Goal: Task Accomplishment & Management: Use online tool/utility

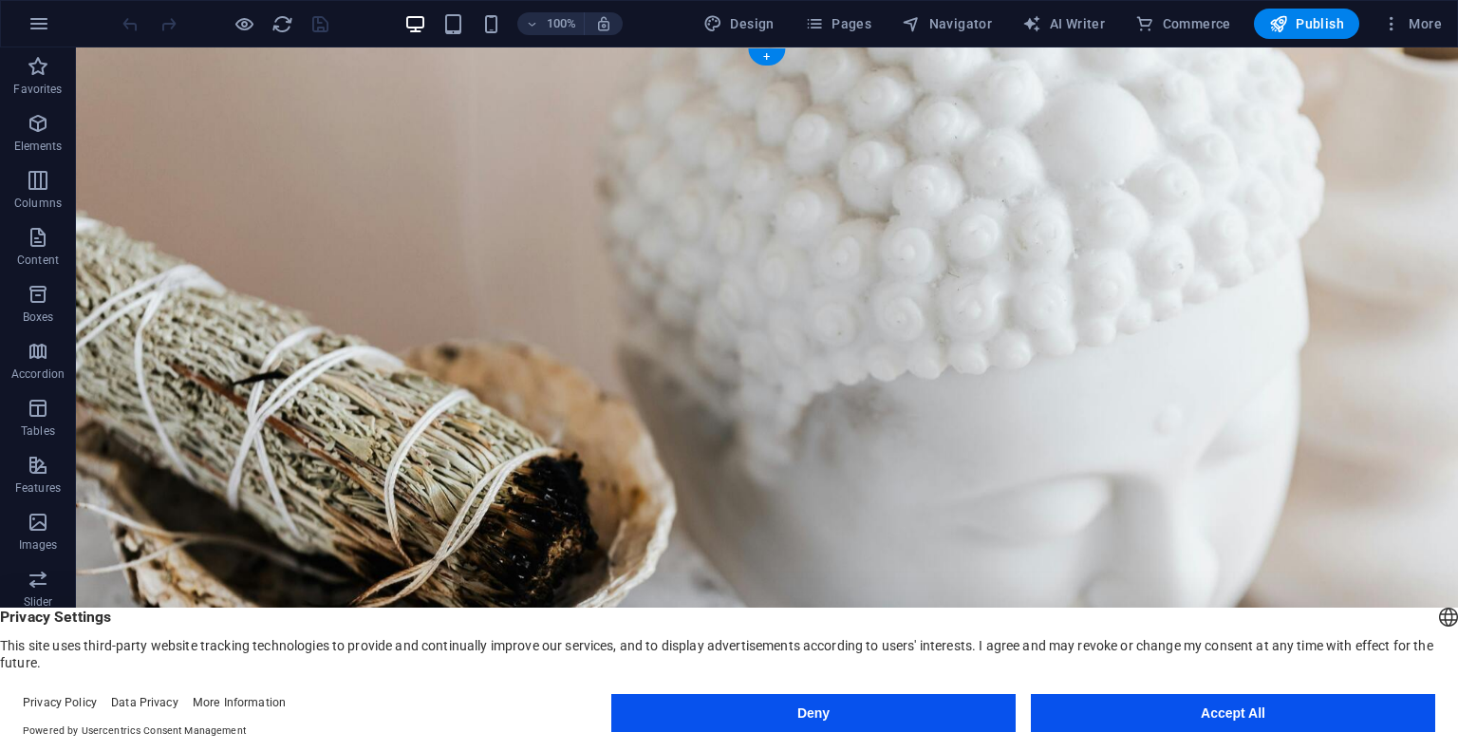
click at [114, 109] on figure at bounding box center [767, 538] width 1382 height 983
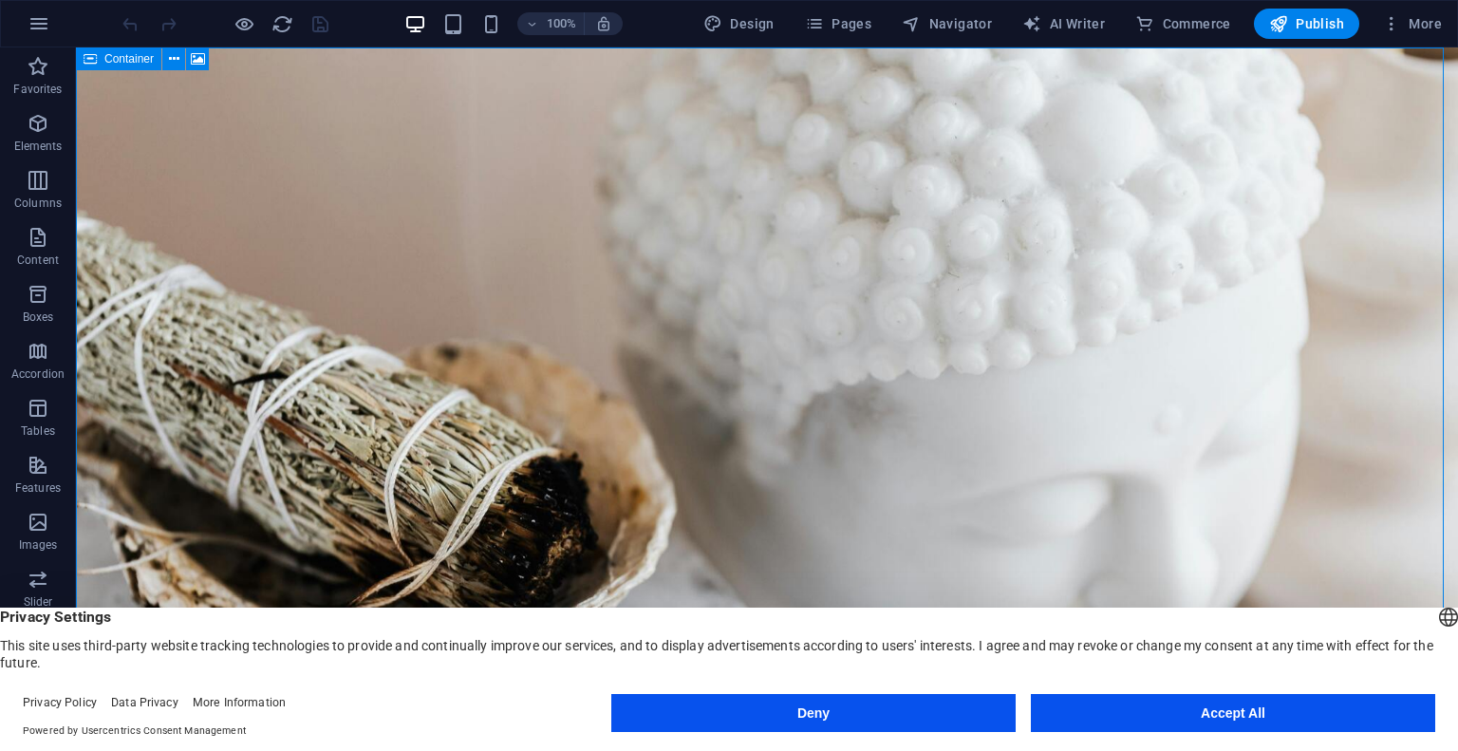
click at [95, 64] on icon at bounding box center [90, 58] width 13 height 23
click at [176, 77] on figure at bounding box center [767, 538] width 1382 height 983
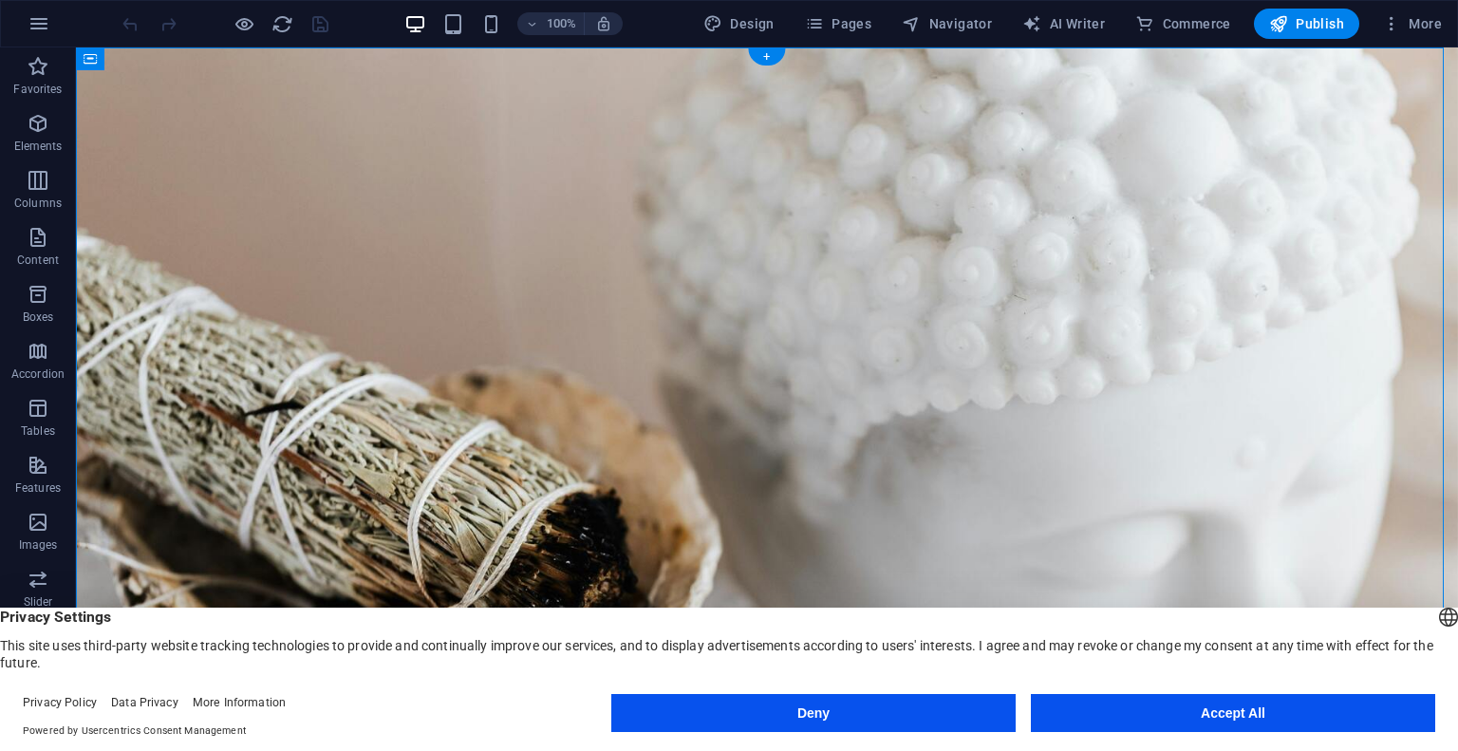
select select "%"
select select "vh"
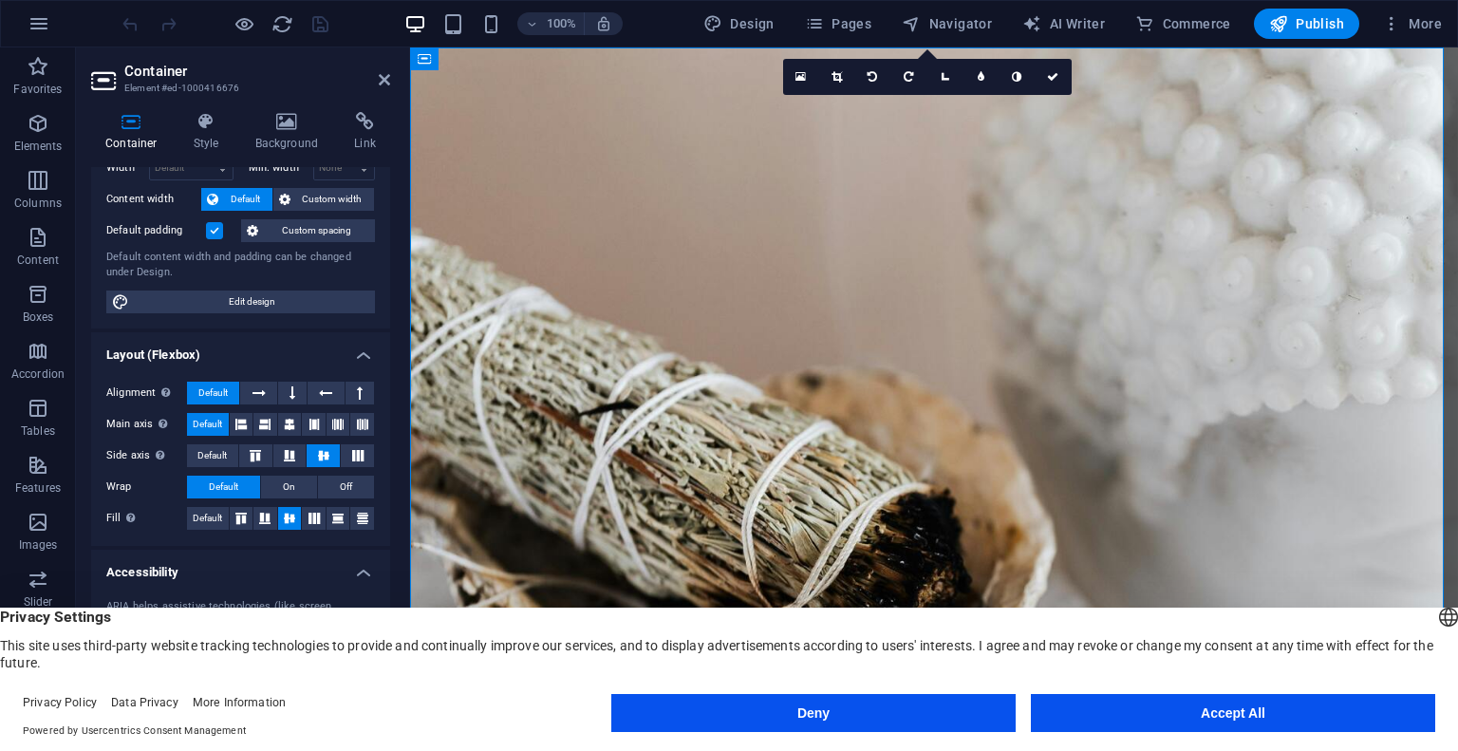
scroll to position [195, 0]
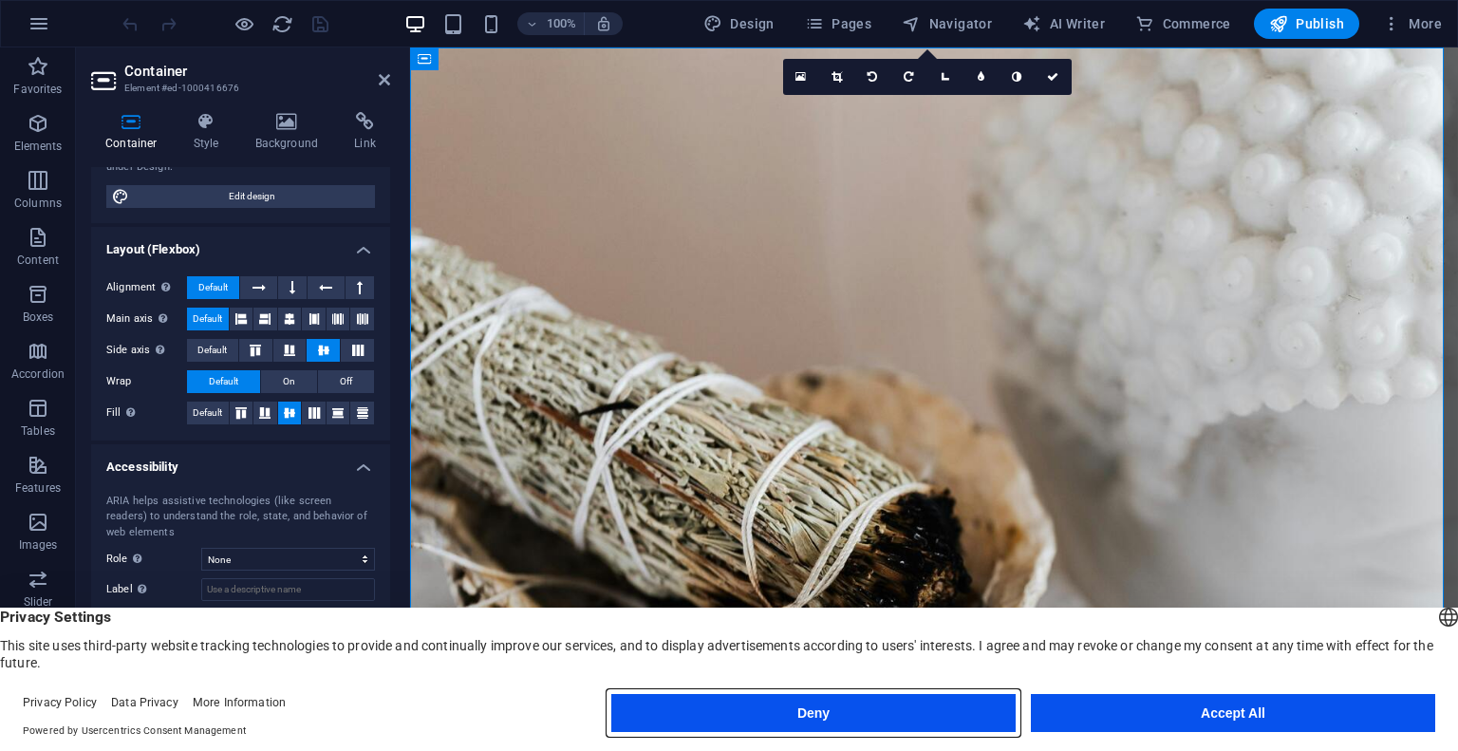
click at [703, 707] on button "Deny" at bounding box center [813, 713] width 404 height 38
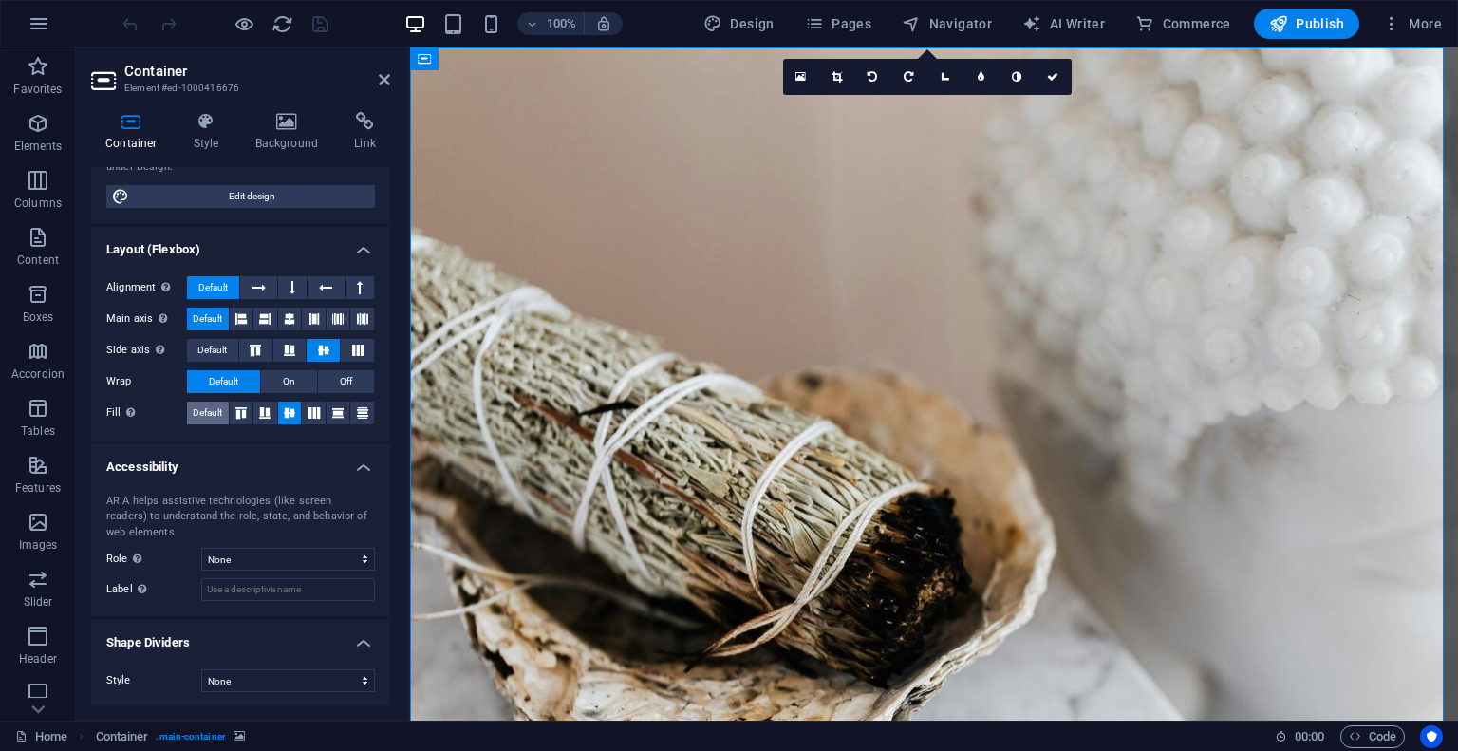
scroll to position [0, 0]
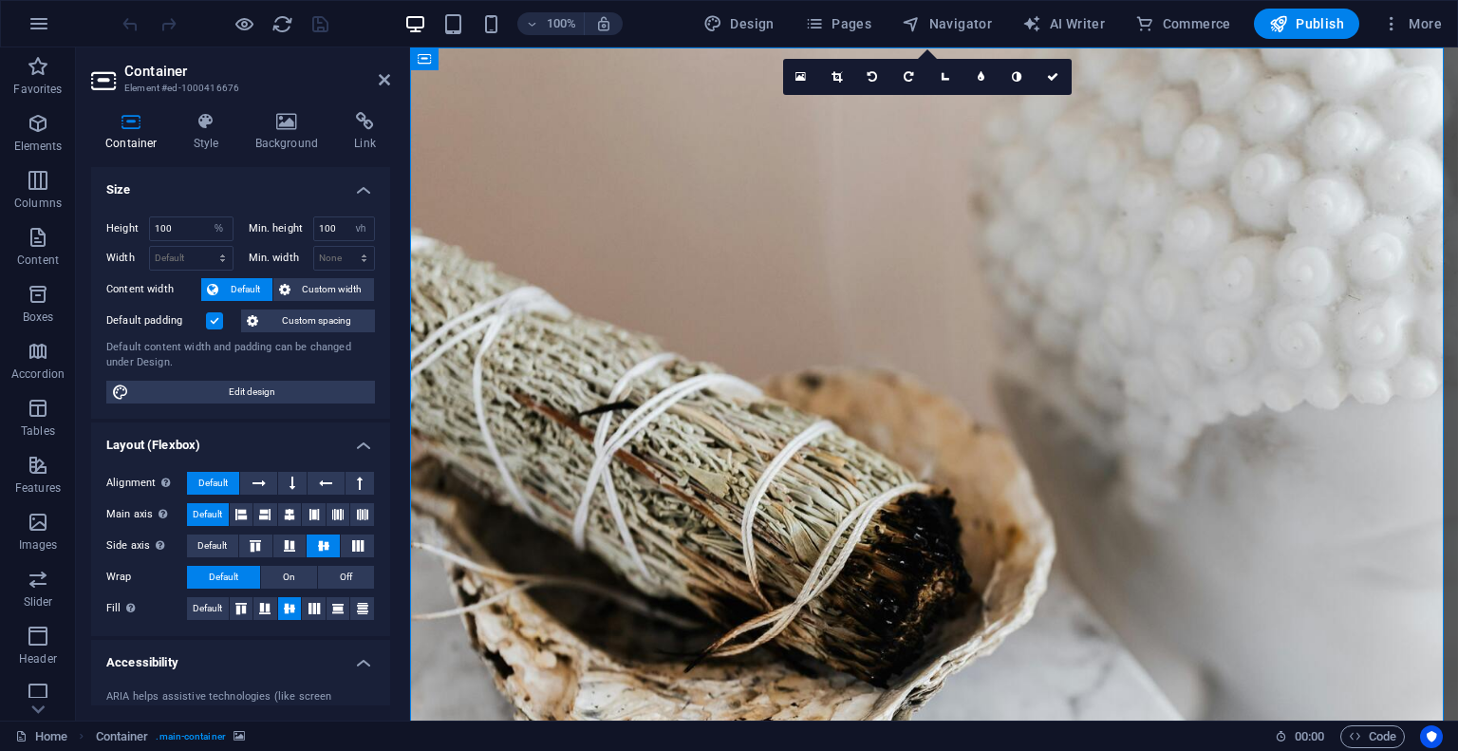
click at [268, 155] on div "Container Style Background Link Size Height 100 Default px rem % vh vw Min. hei…" at bounding box center [240, 408] width 299 height 593
click at [274, 138] on h4 "Background" at bounding box center [291, 132] width 100 height 40
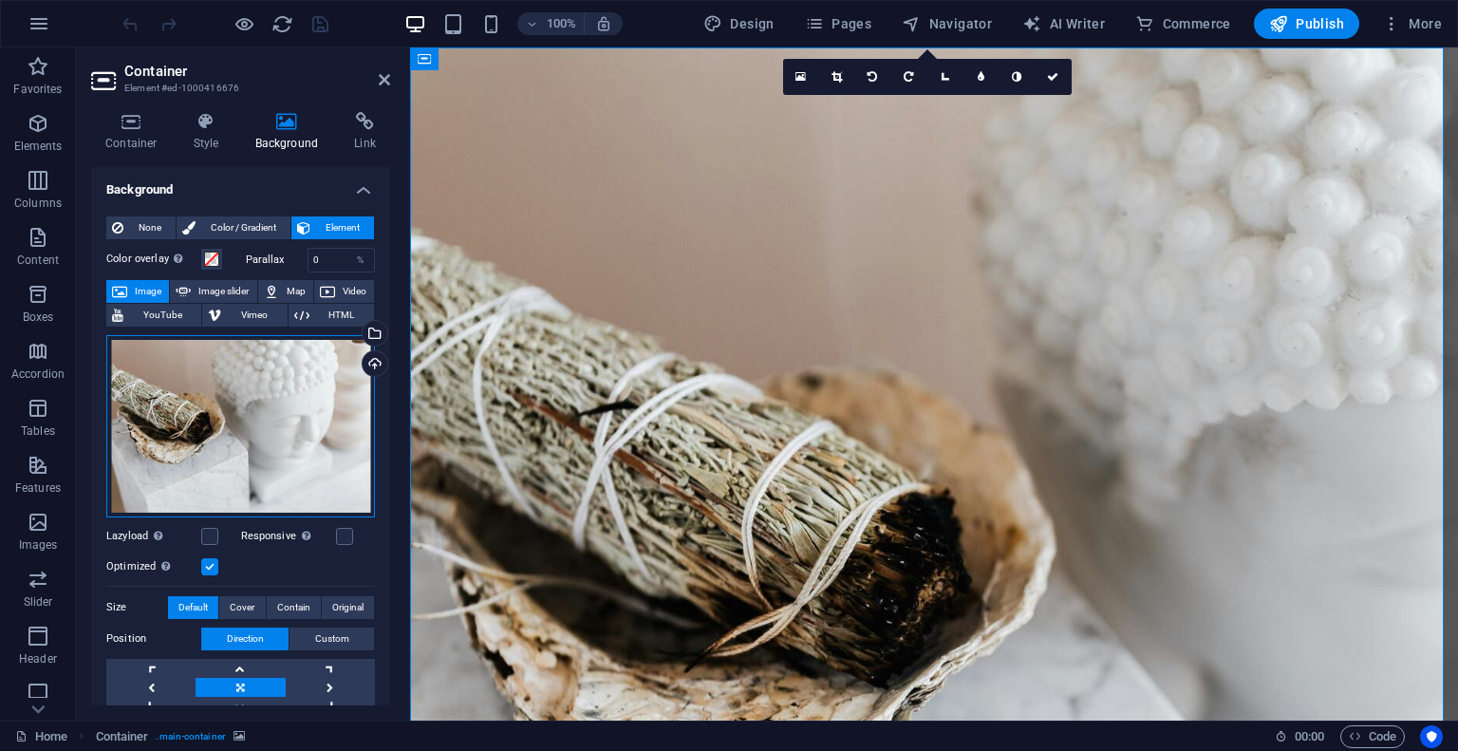
click at [289, 375] on div "Drag files here, click to choose files or select files from Files or our free s…" at bounding box center [240, 426] width 269 height 182
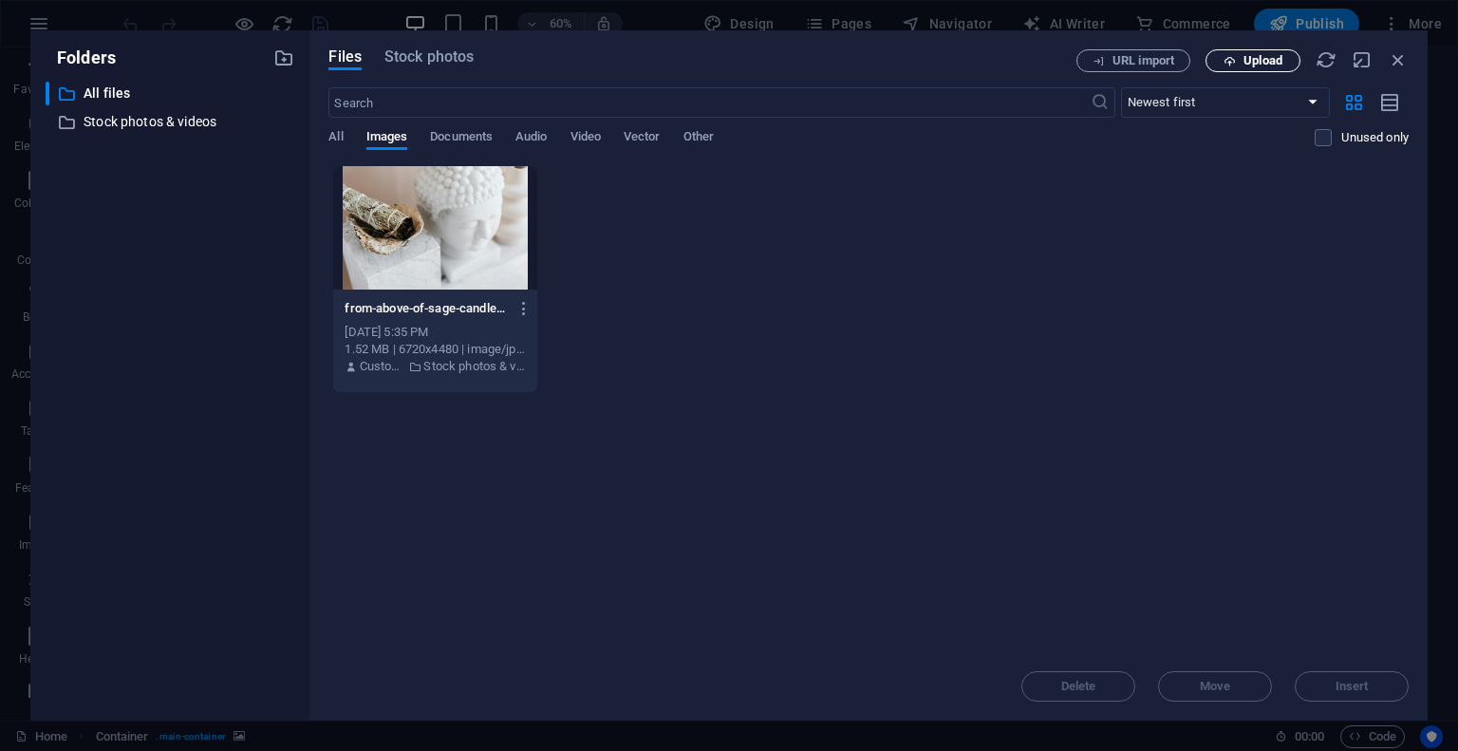
click at [1225, 67] on button "Upload" at bounding box center [1252, 60] width 95 height 23
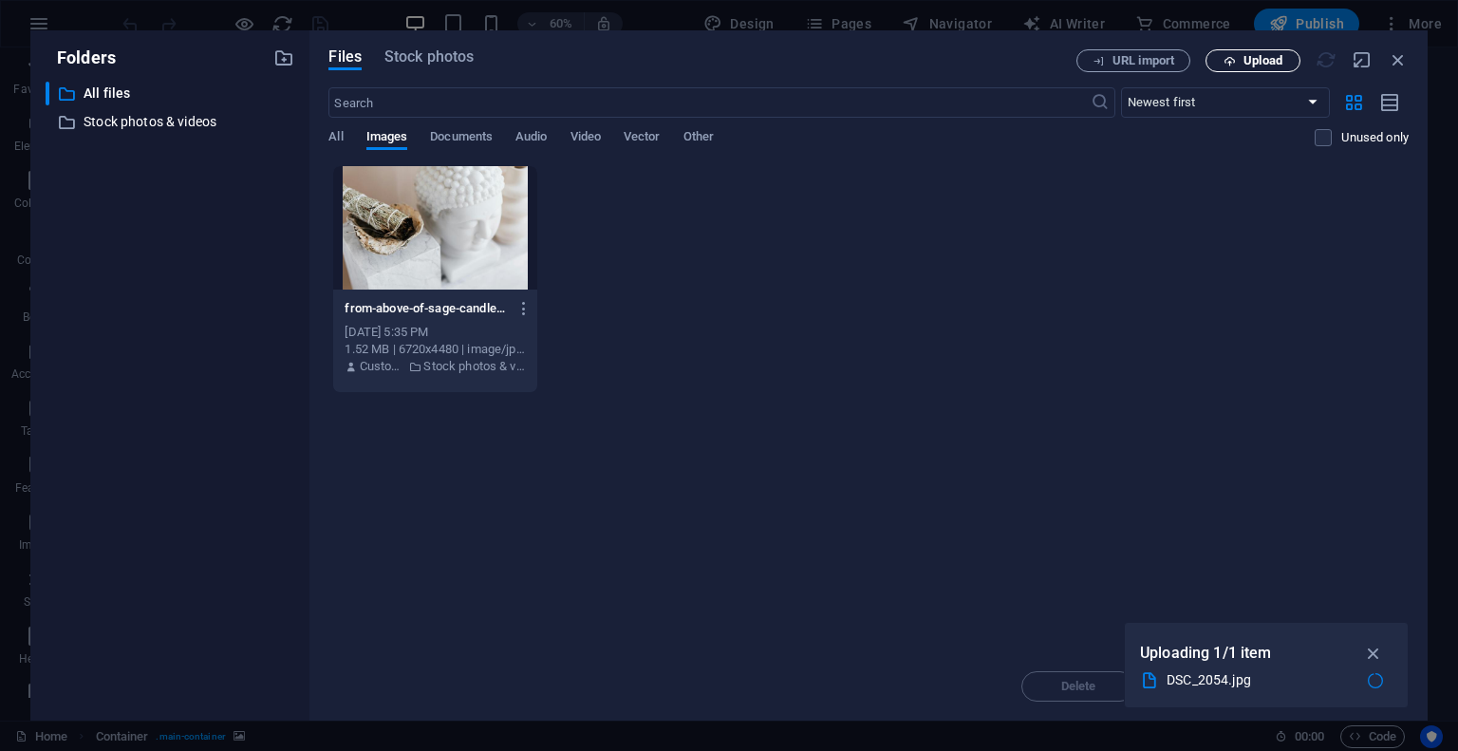
click at [1259, 66] on span "Upload" at bounding box center [1262, 60] width 39 height 11
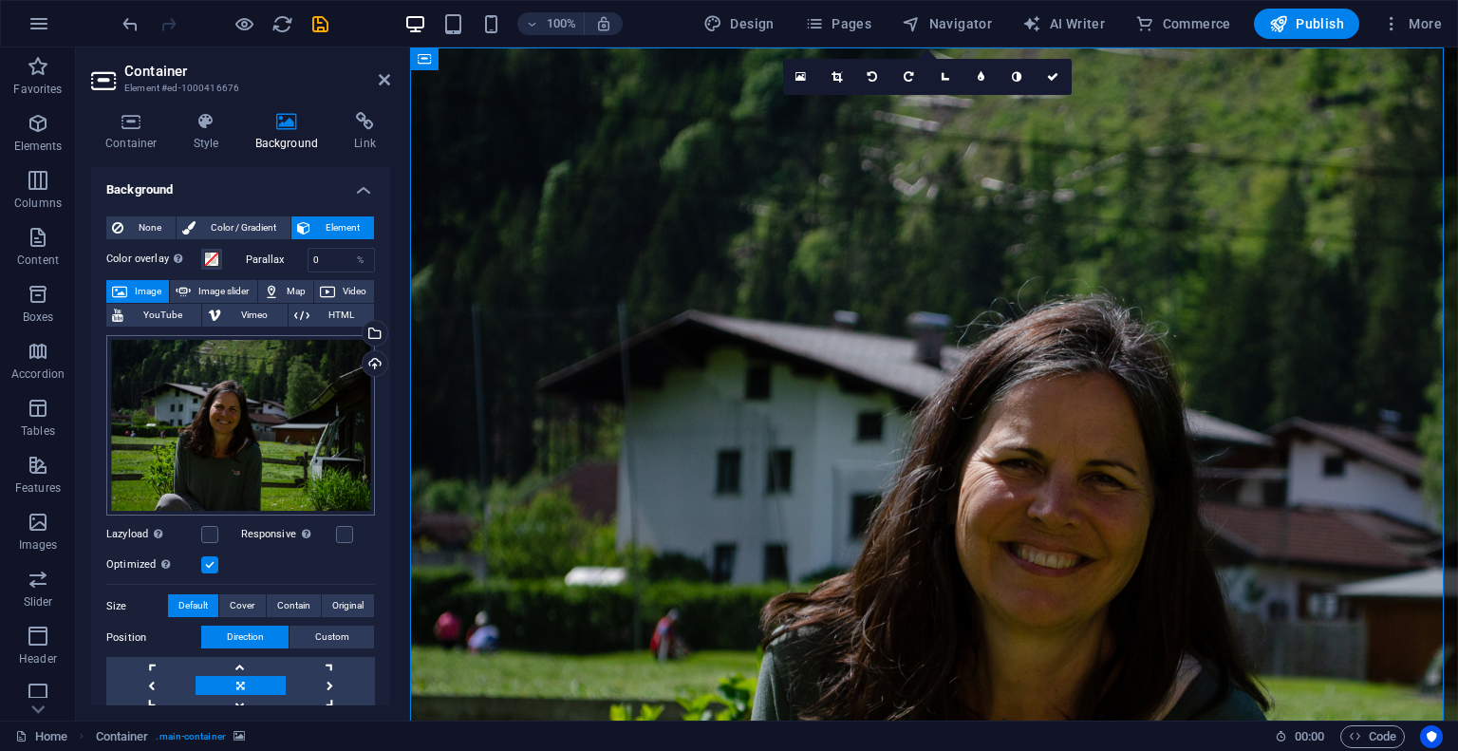
scroll to position [187, 0]
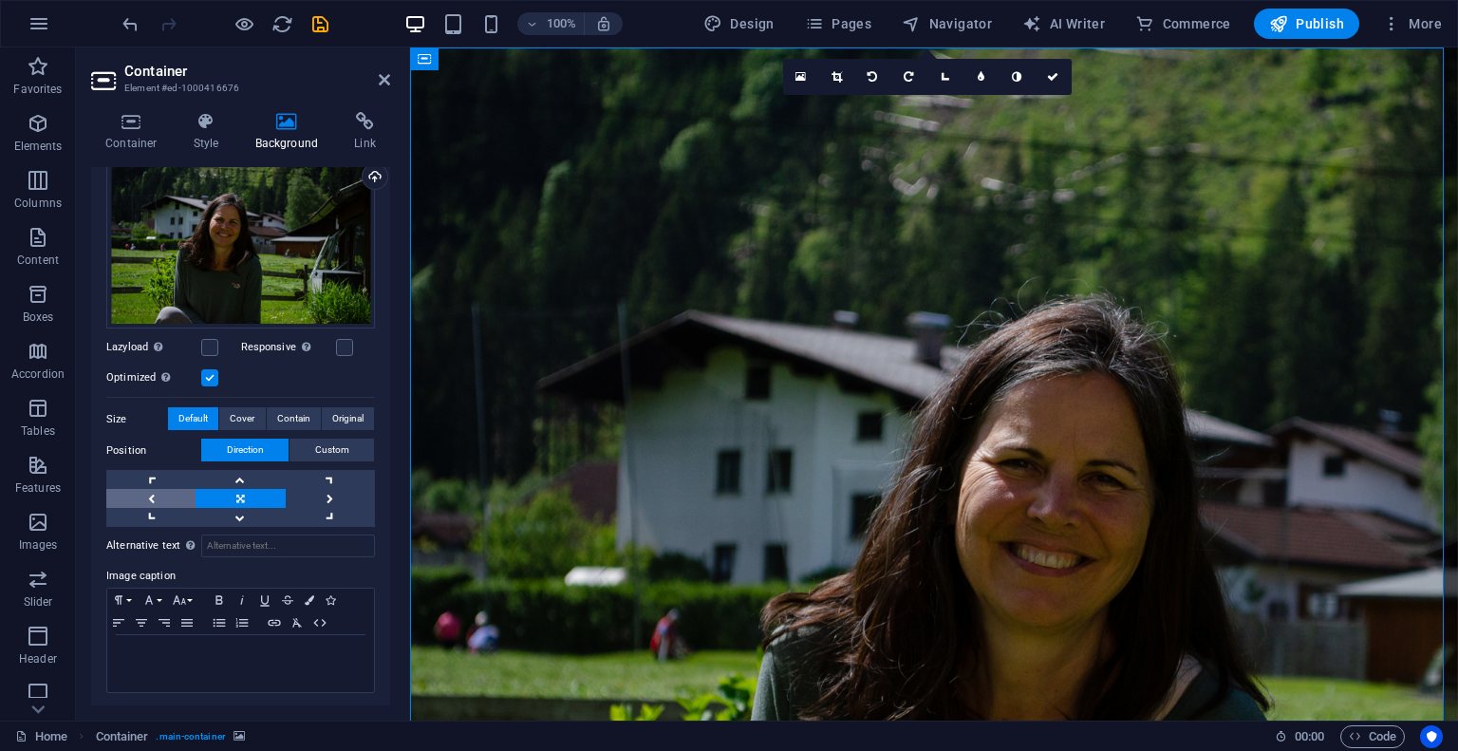
click at [152, 500] on link at bounding box center [150, 498] width 89 height 19
click at [228, 500] on link at bounding box center [239, 498] width 89 height 19
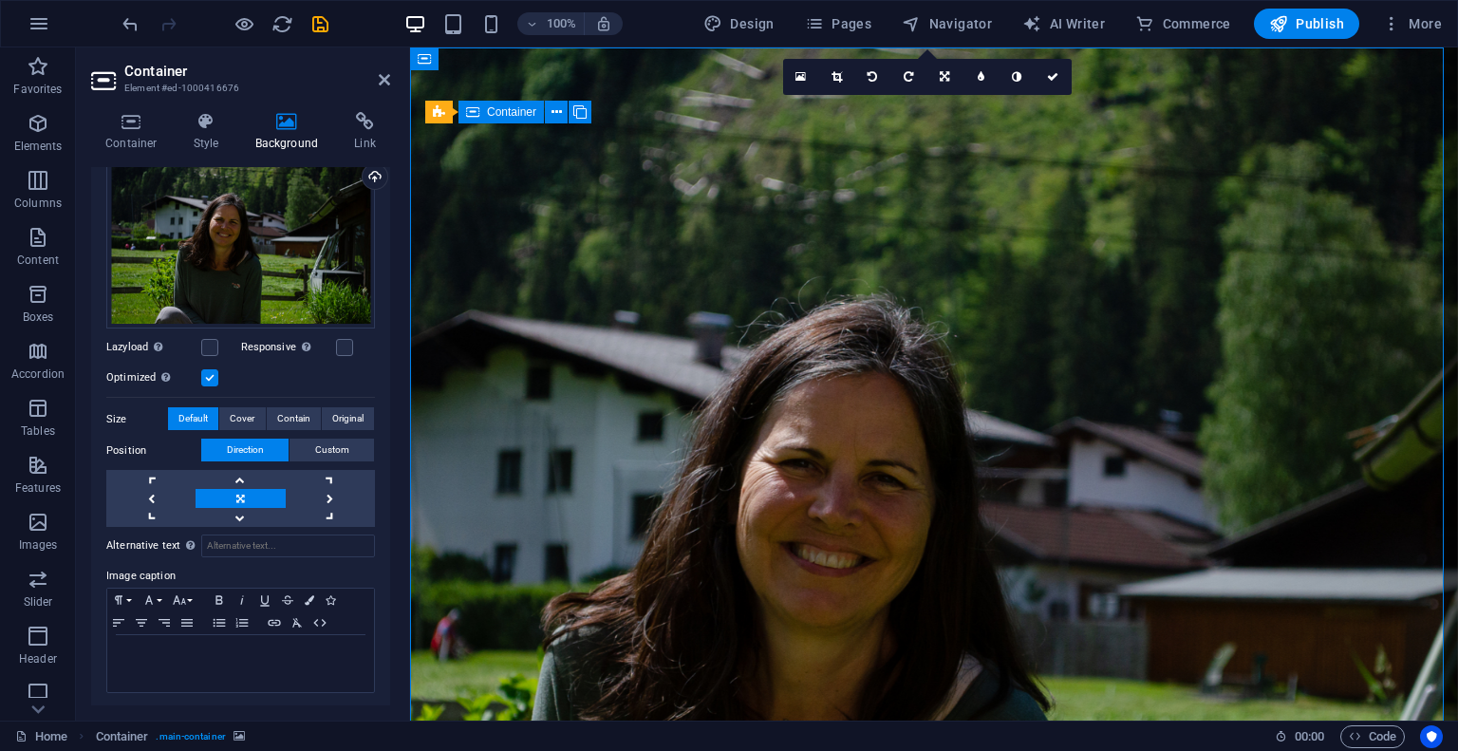
scroll to position [0, 0]
click at [329, 25] on icon "save" at bounding box center [320, 24] width 22 height 22
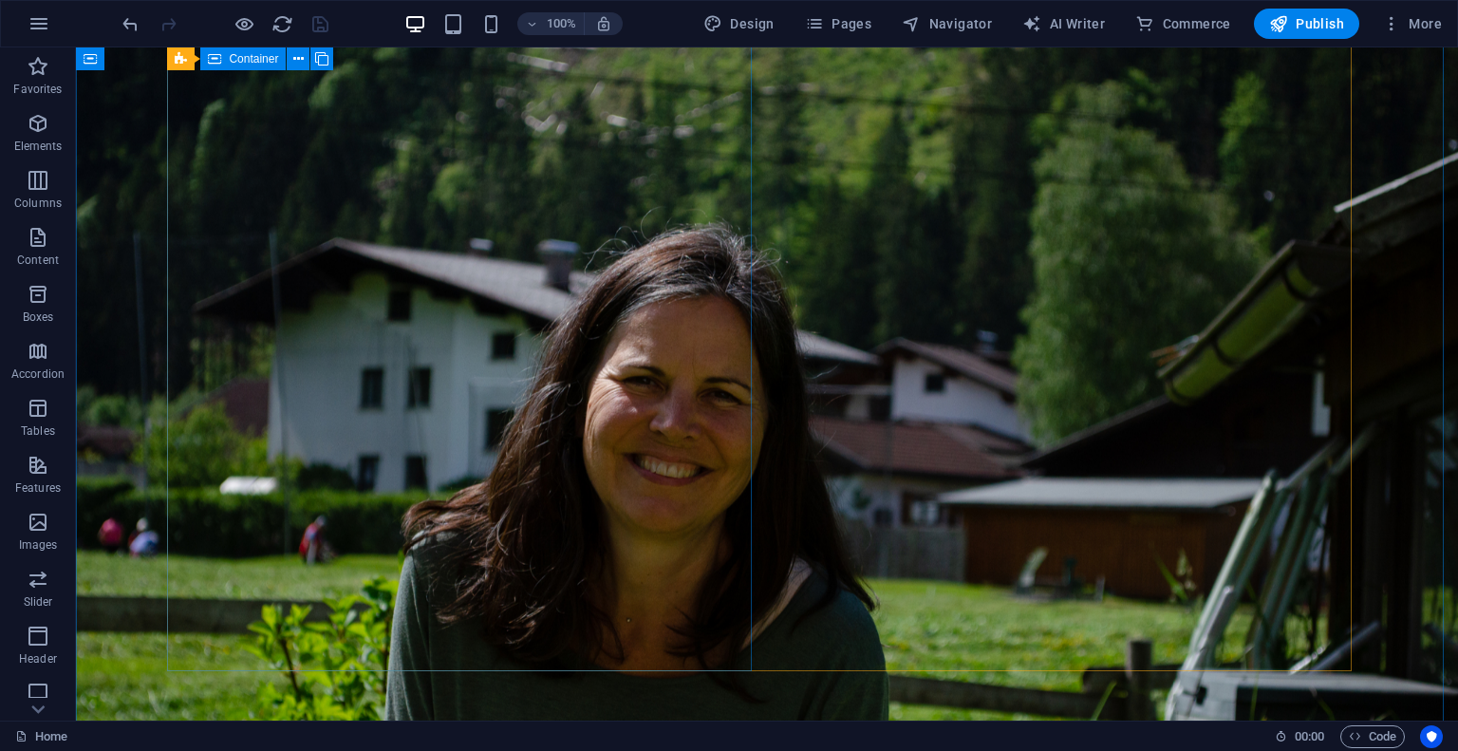
scroll to position [40, 0]
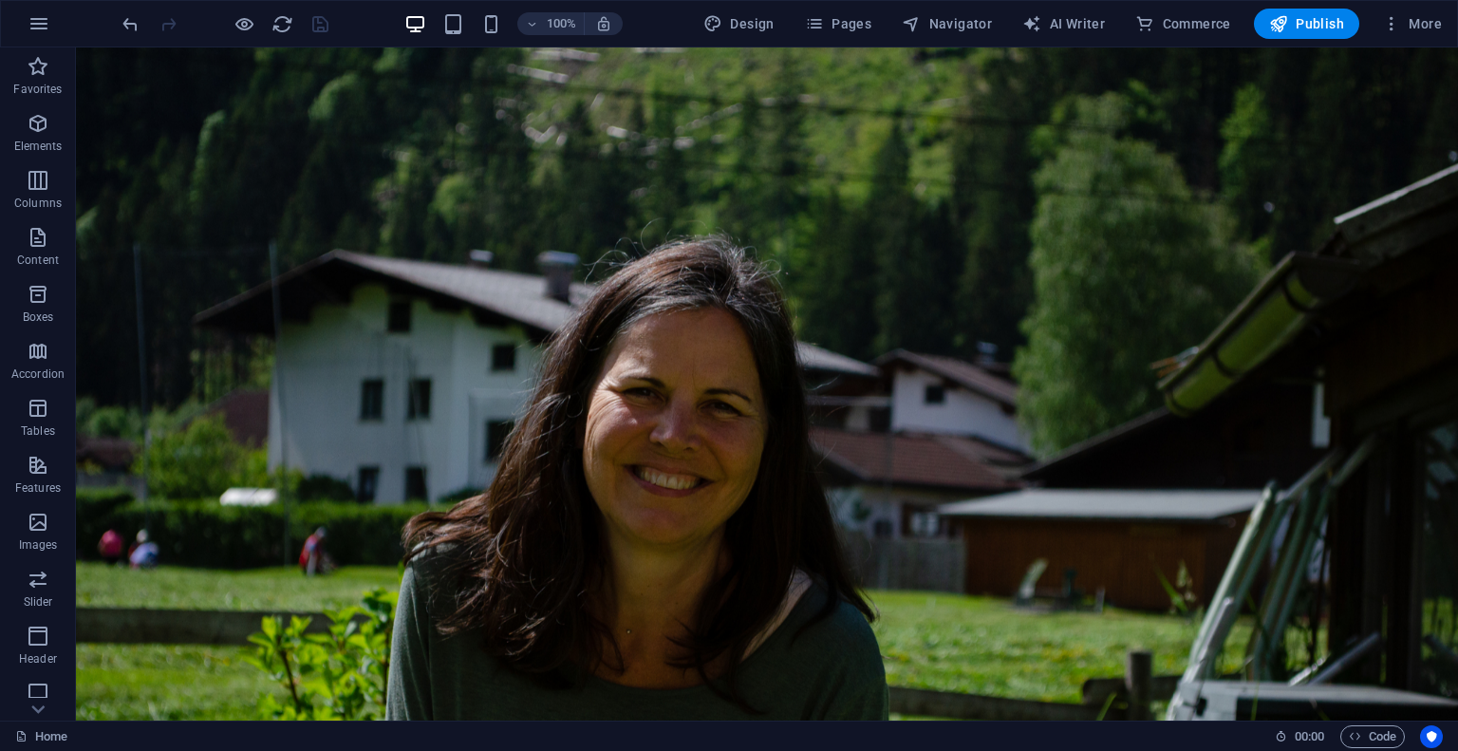
click at [106, 157] on figure at bounding box center [767, 499] width 1382 height 983
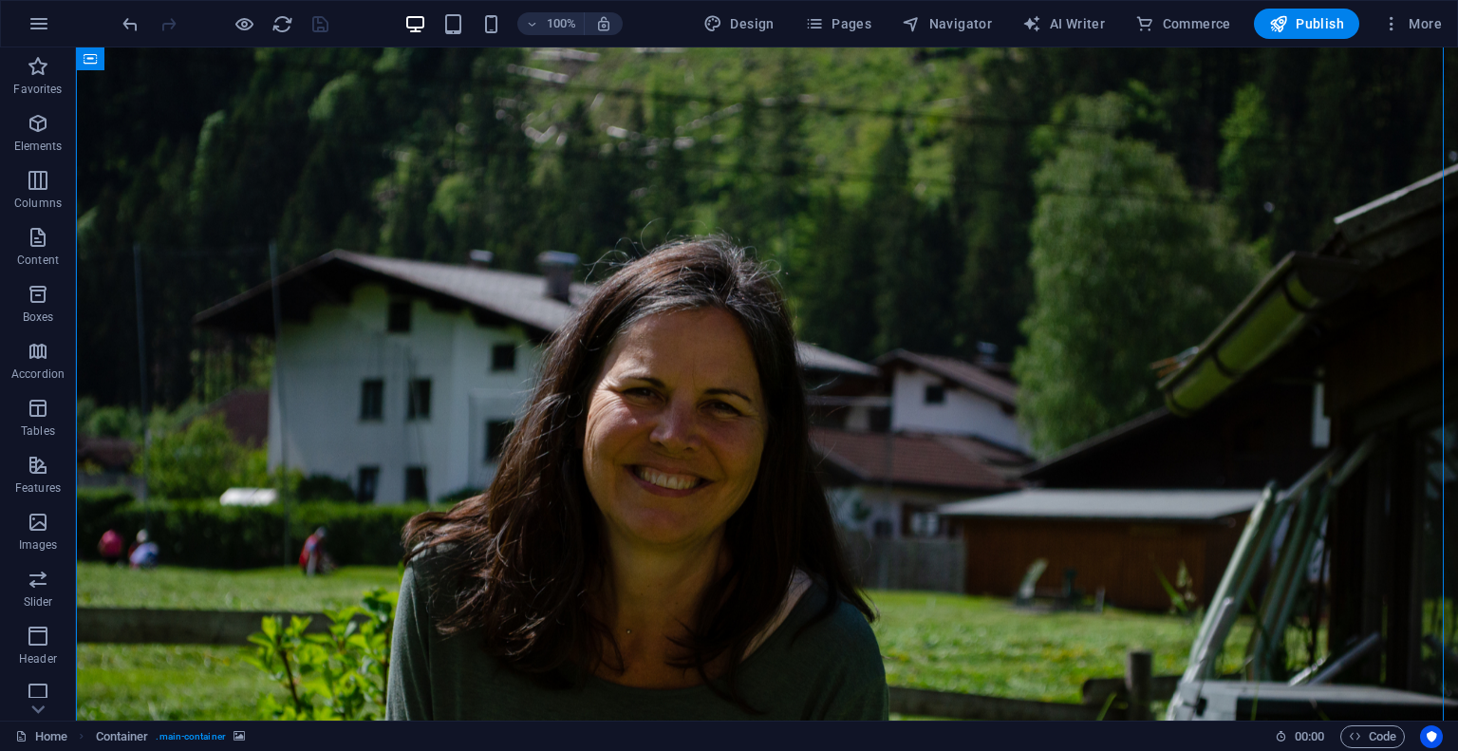
click at [150, 124] on figure at bounding box center [767, 499] width 1382 height 983
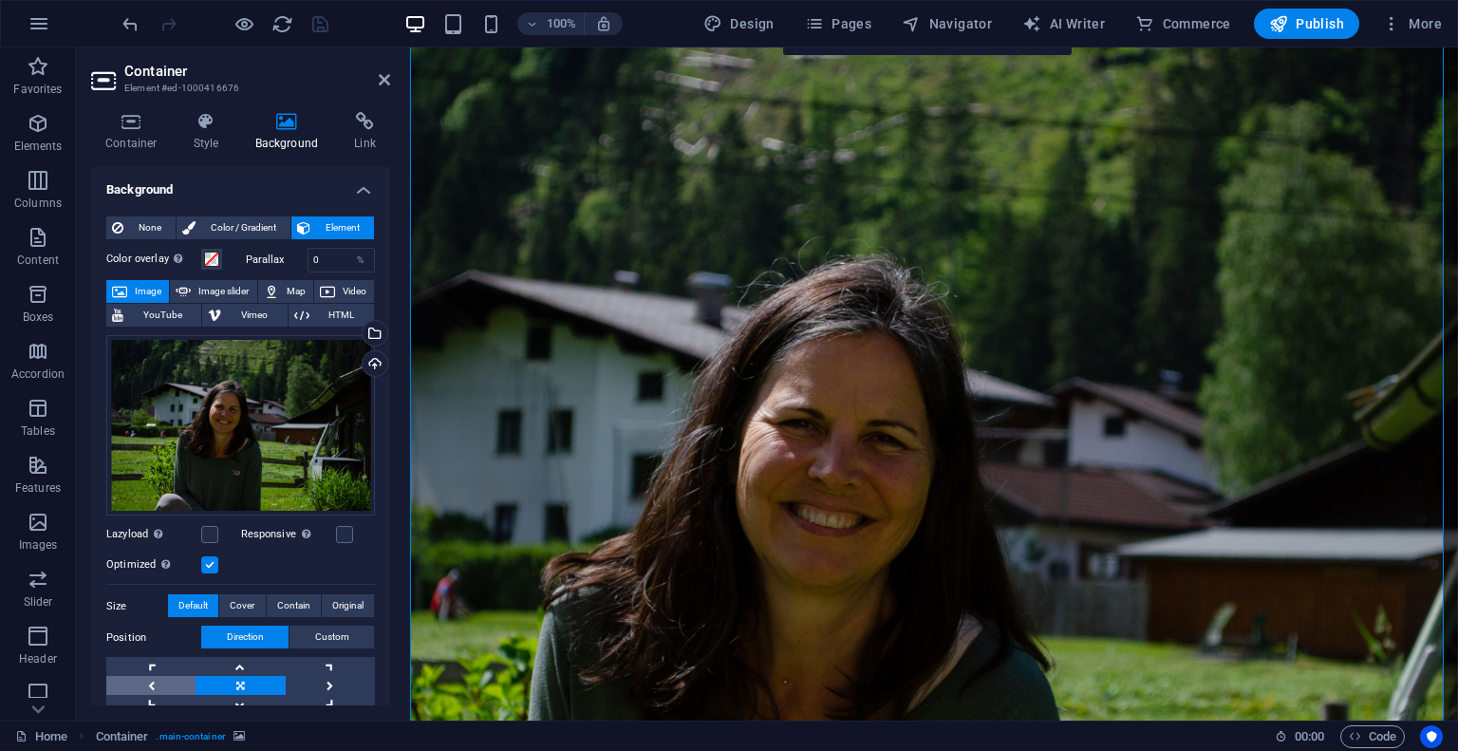
click at [137, 683] on link at bounding box center [150, 685] width 89 height 19
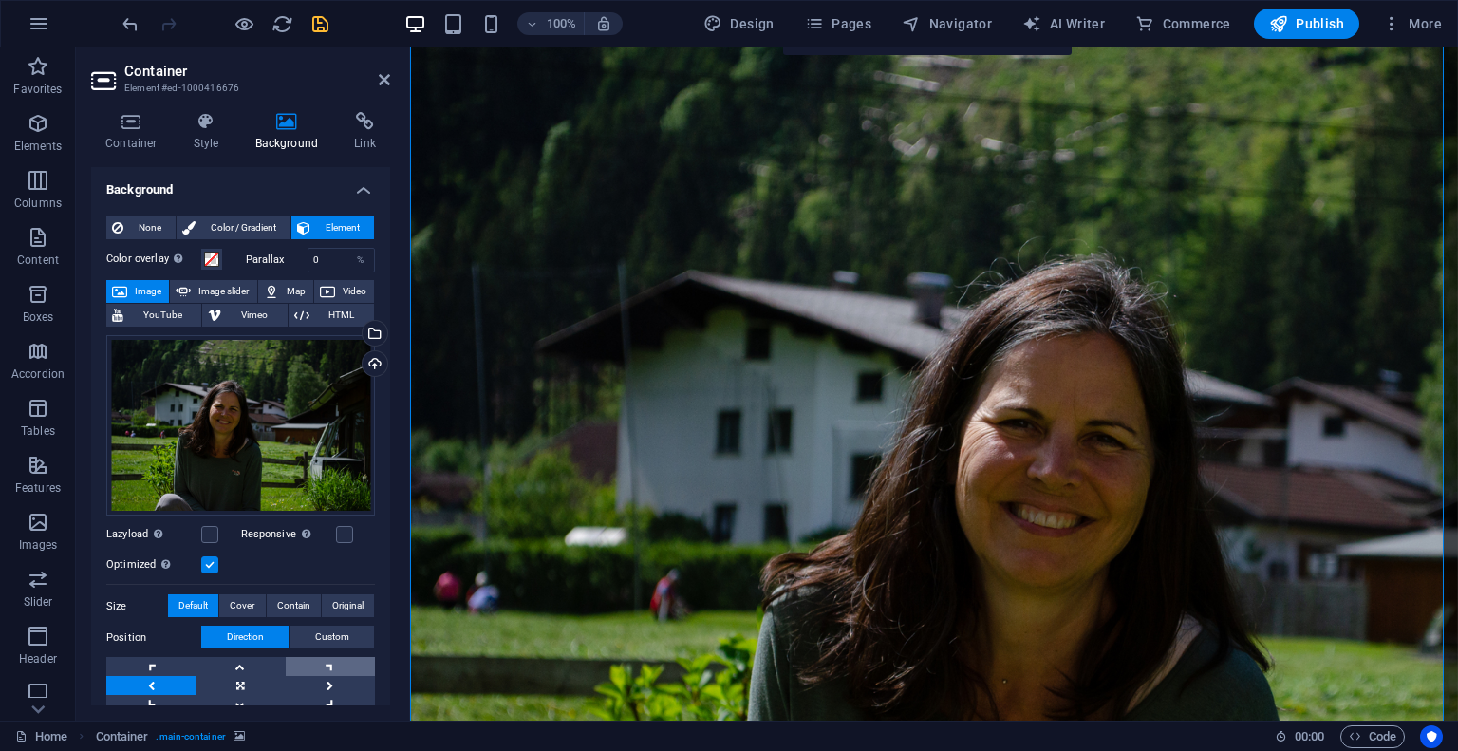
click at [319, 666] on link at bounding box center [330, 666] width 89 height 19
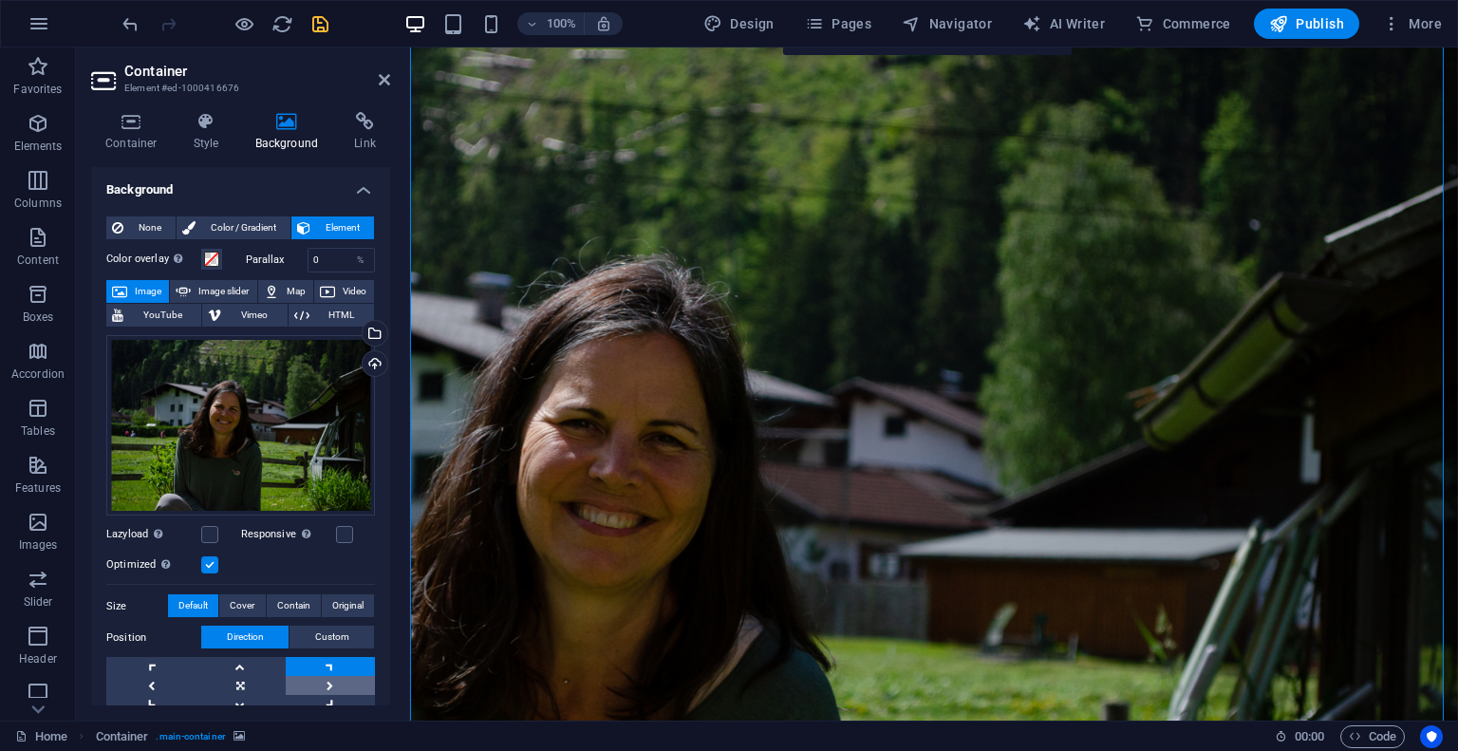
click at [305, 685] on link at bounding box center [330, 685] width 89 height 19
click at [121, 701] on link at bounding box center [150, 704] width 89 height 19
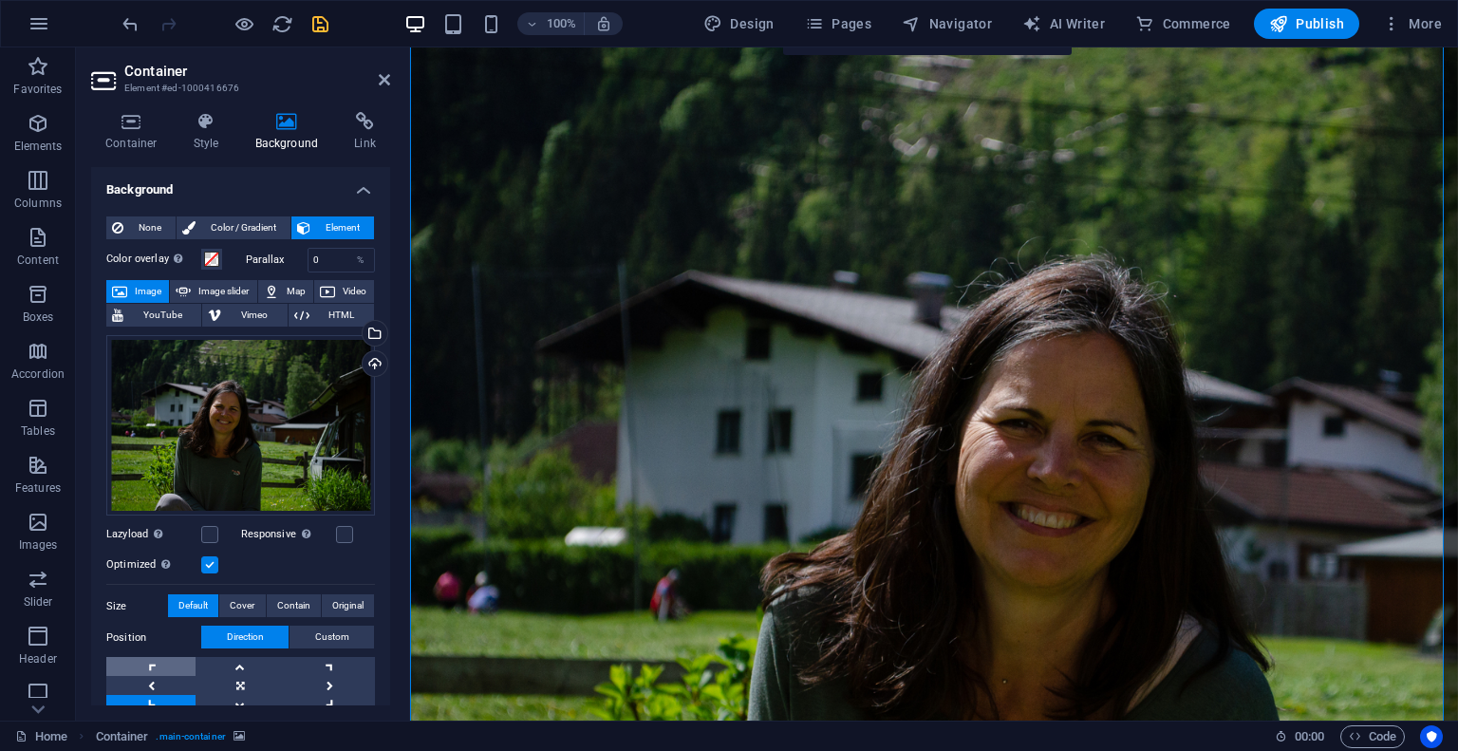
click at [164, 657] on link at bounding box center [150, 666] width 89 height 19
click at [324, 663] on link at bounding box center [330, 666] width 89 height 19
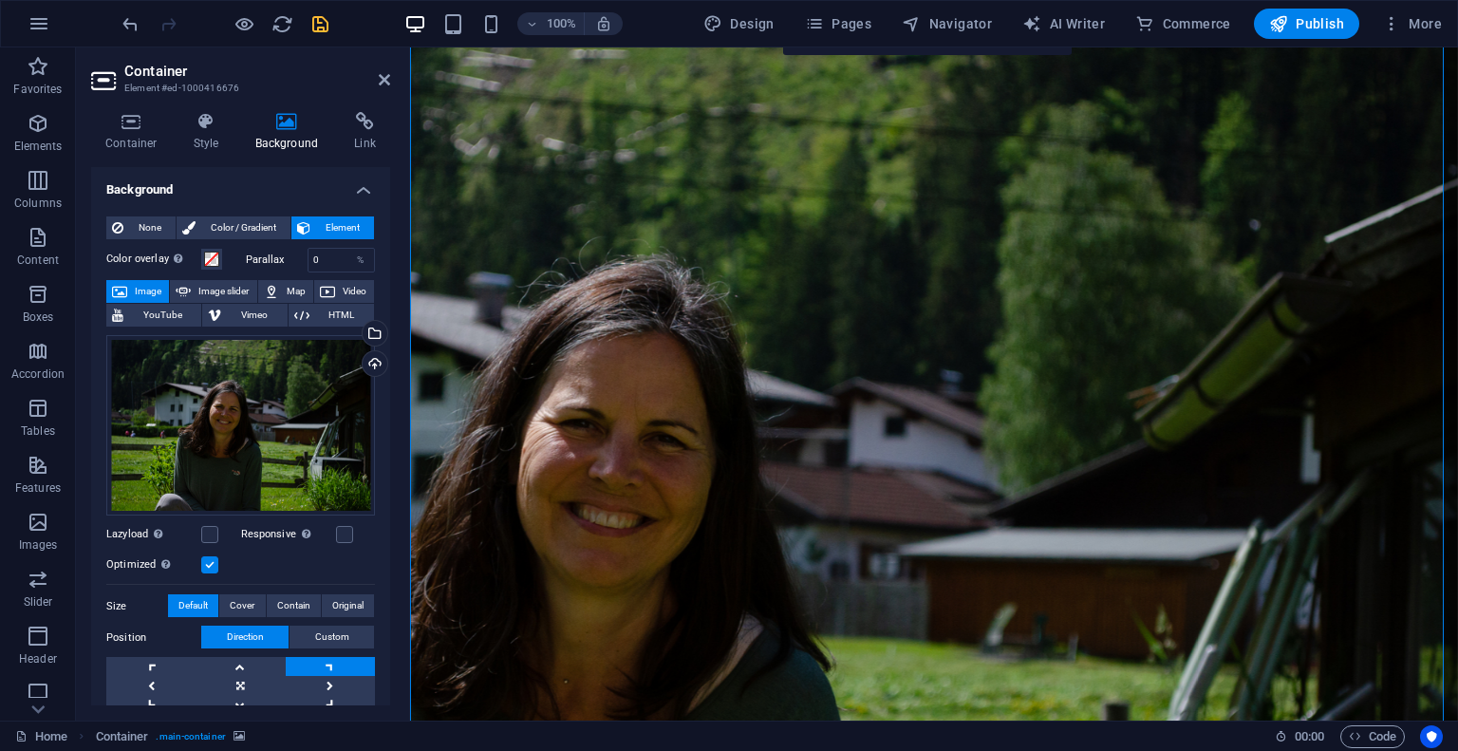
click at [310, 29] on icon "save" at bounding box center [320, 24] width 22 height 22
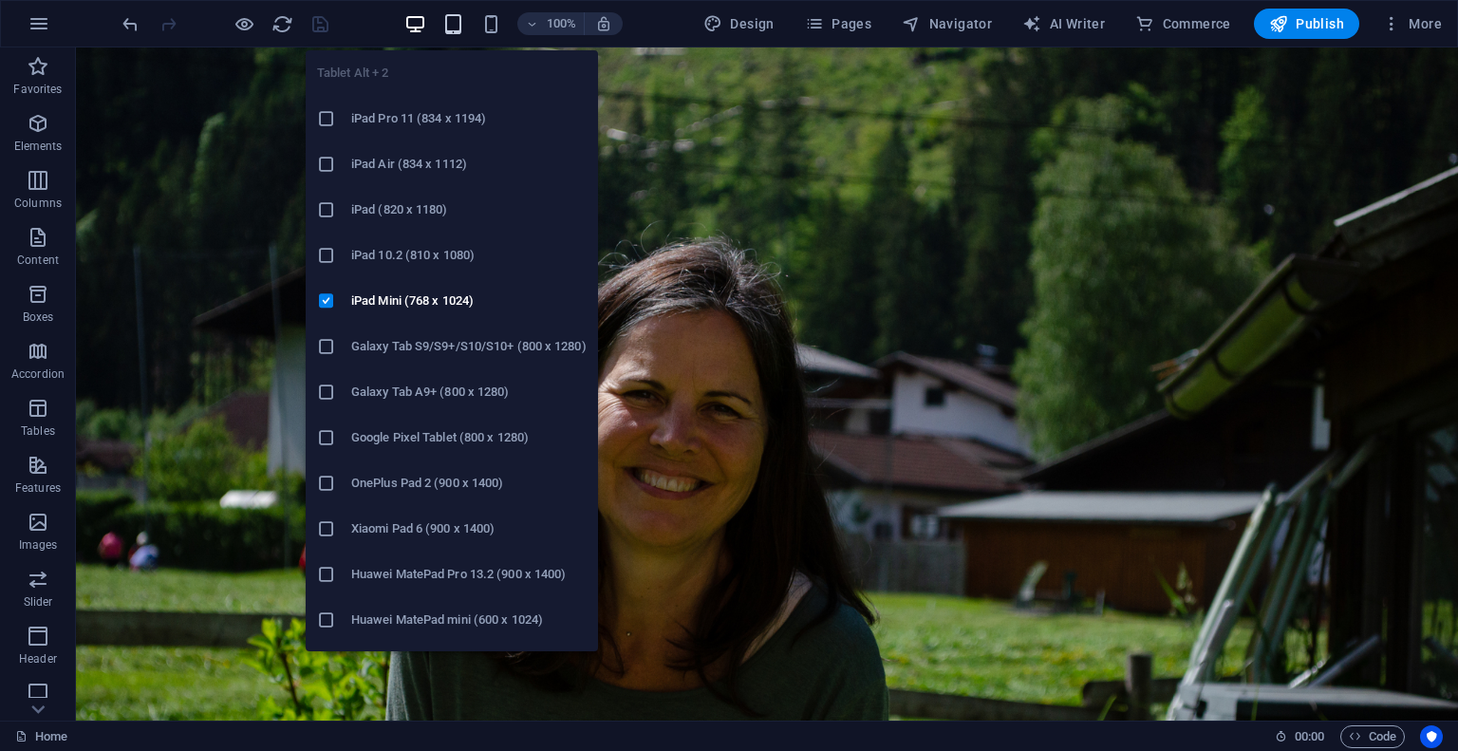
click at [450, 28] on icon "button" at bounding box center [453, 24] width 22 height 22
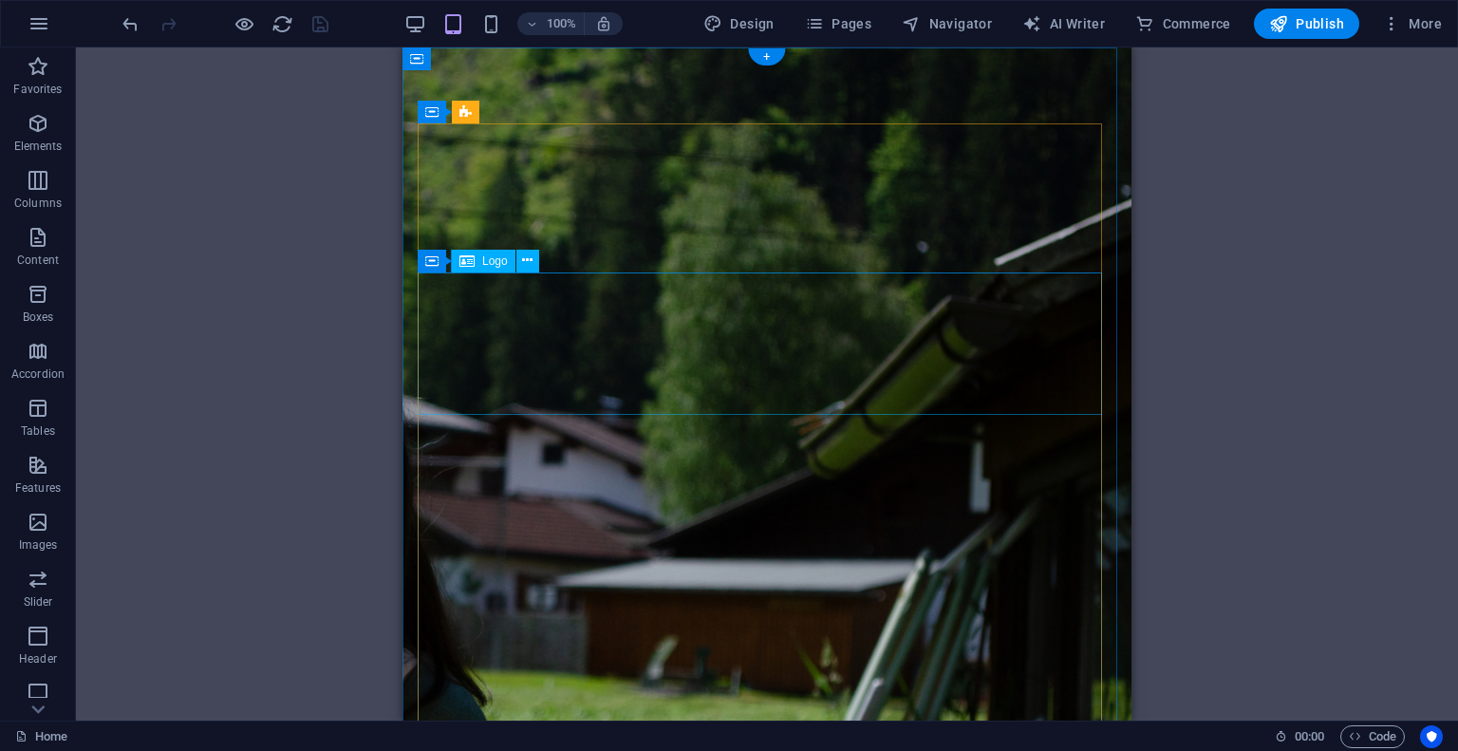
scroll to position [0, 0]
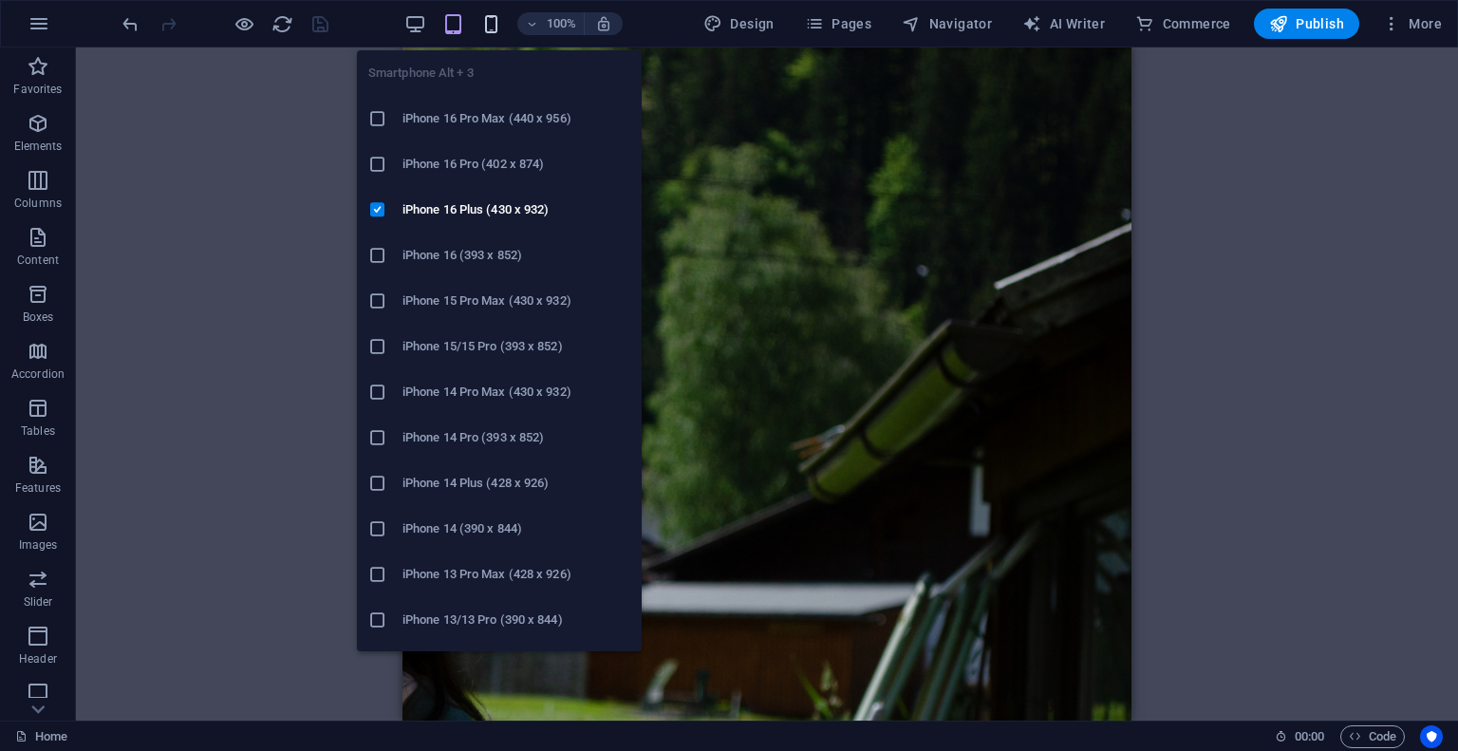
click at [493, 19] on icon "button" at bounding box center [491, 24] width 22 height 22
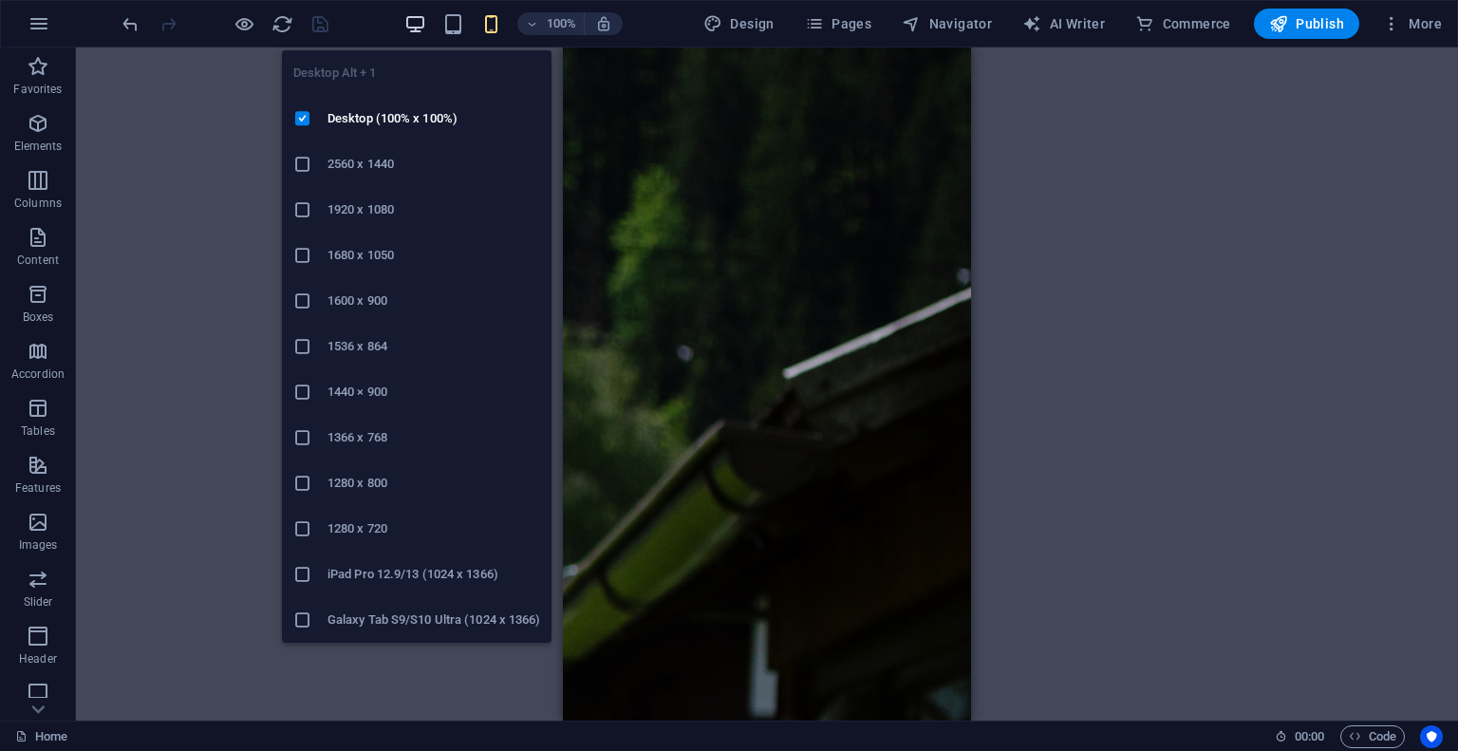
click at [418, 18] on icon "button" at bounding box center [415, 24] width 22 height 22
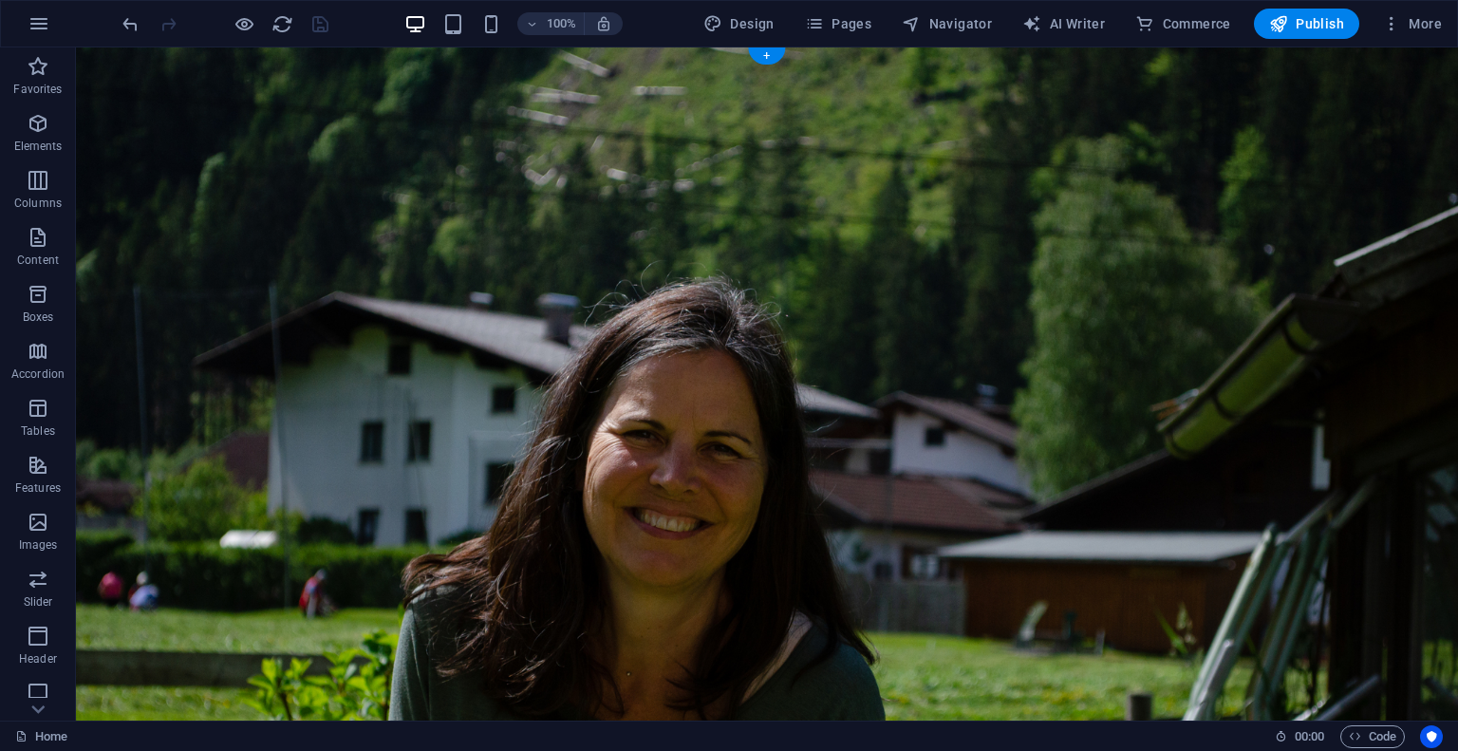
click at [143, 155] on figure at bounding box center [767, 538] width 1382 height 983
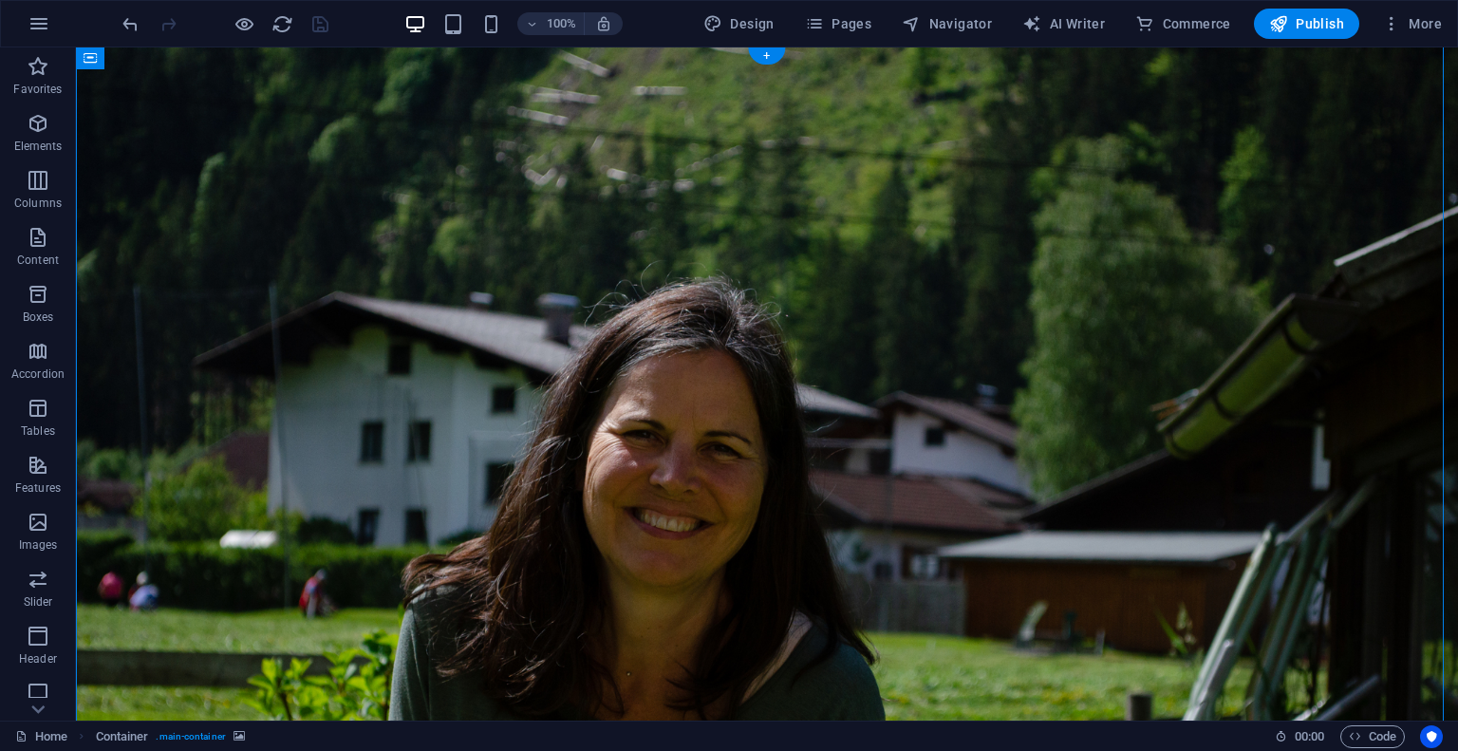
click at [133, 155] on figure at bounding box center [767, 538] width 1382 height 983
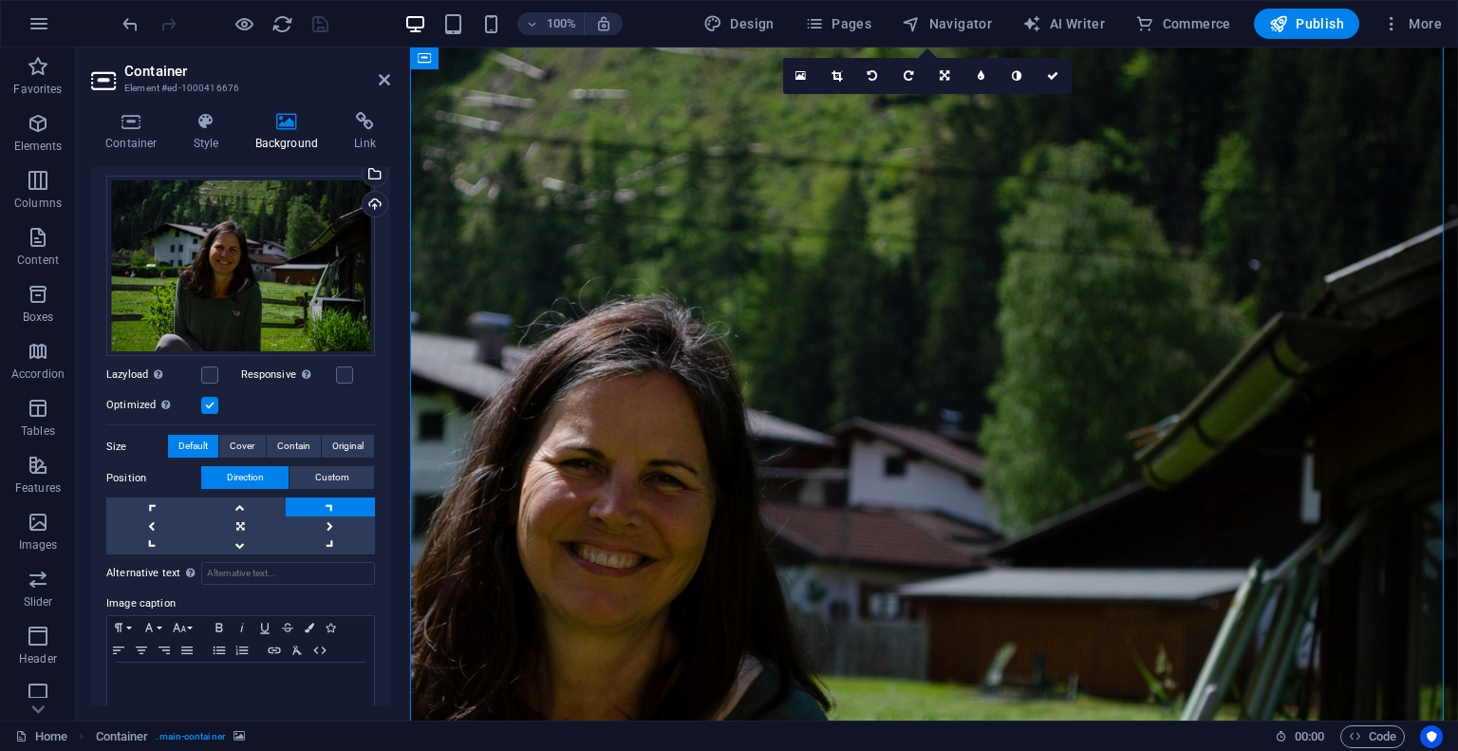
scroll to position [171, 0]
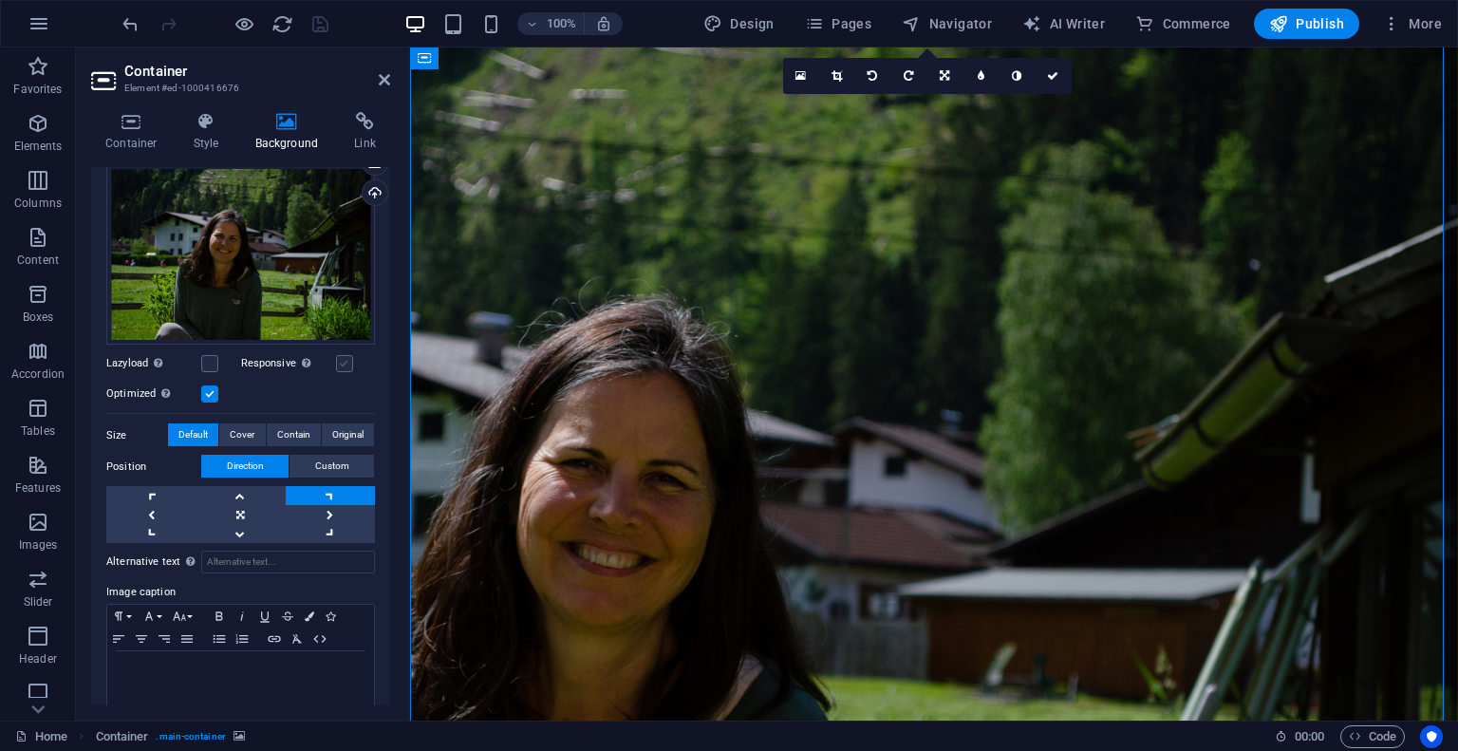
click at [340, 367] on label at bounding box center [344, 363] width 17 height 17
click at [0, 0] on input "Responsive Automatically load retina image and smartphone optimized sizes." at bounding box center [0, 0] width 0 height 0
click at [315, 26] on icon "save" at bounding box center [320, 24] width 22 height 22
checkbox input "false"
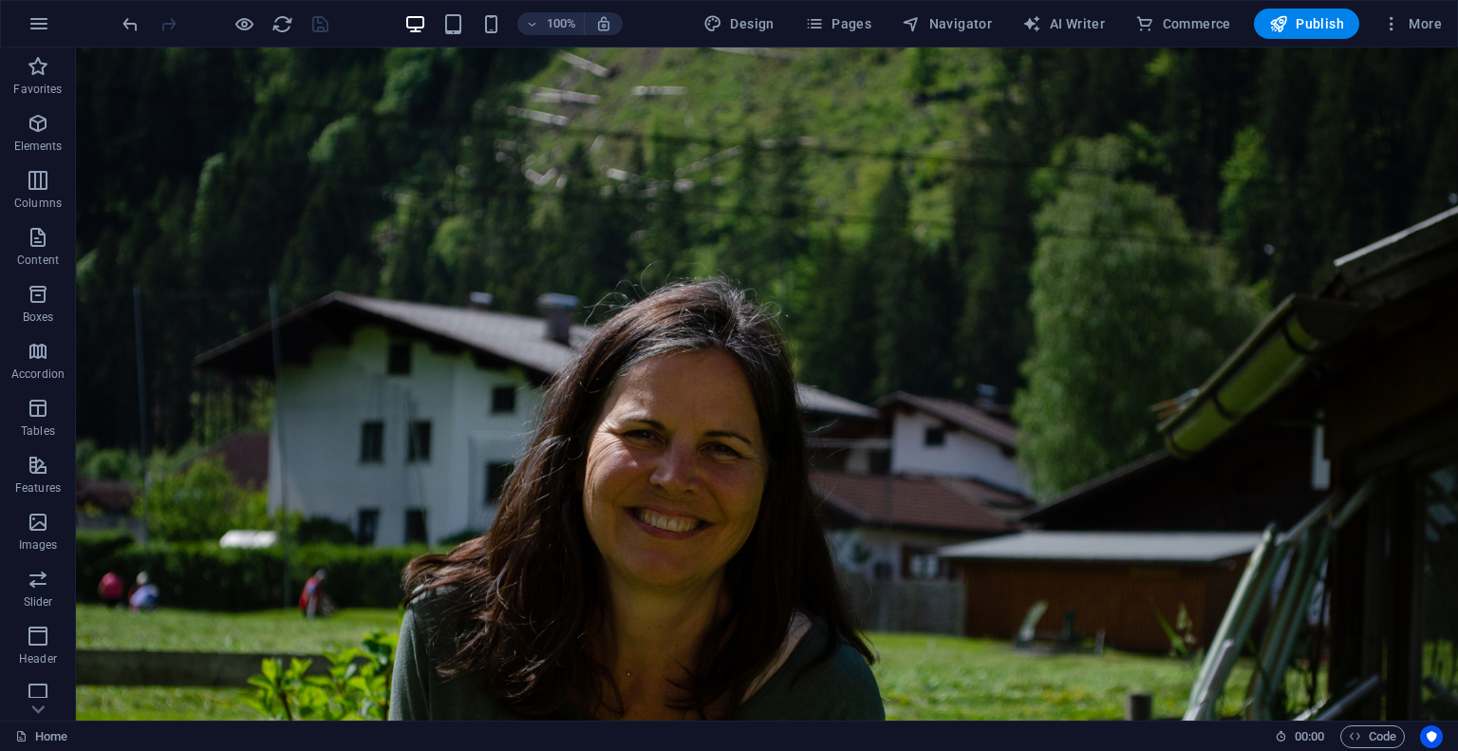
click at [292, 18] on div at bounding box center [225, 24] width 213 height 30
click at [281, 22] on icon "reload" at bounding box center [282, 24] width 22 height 22
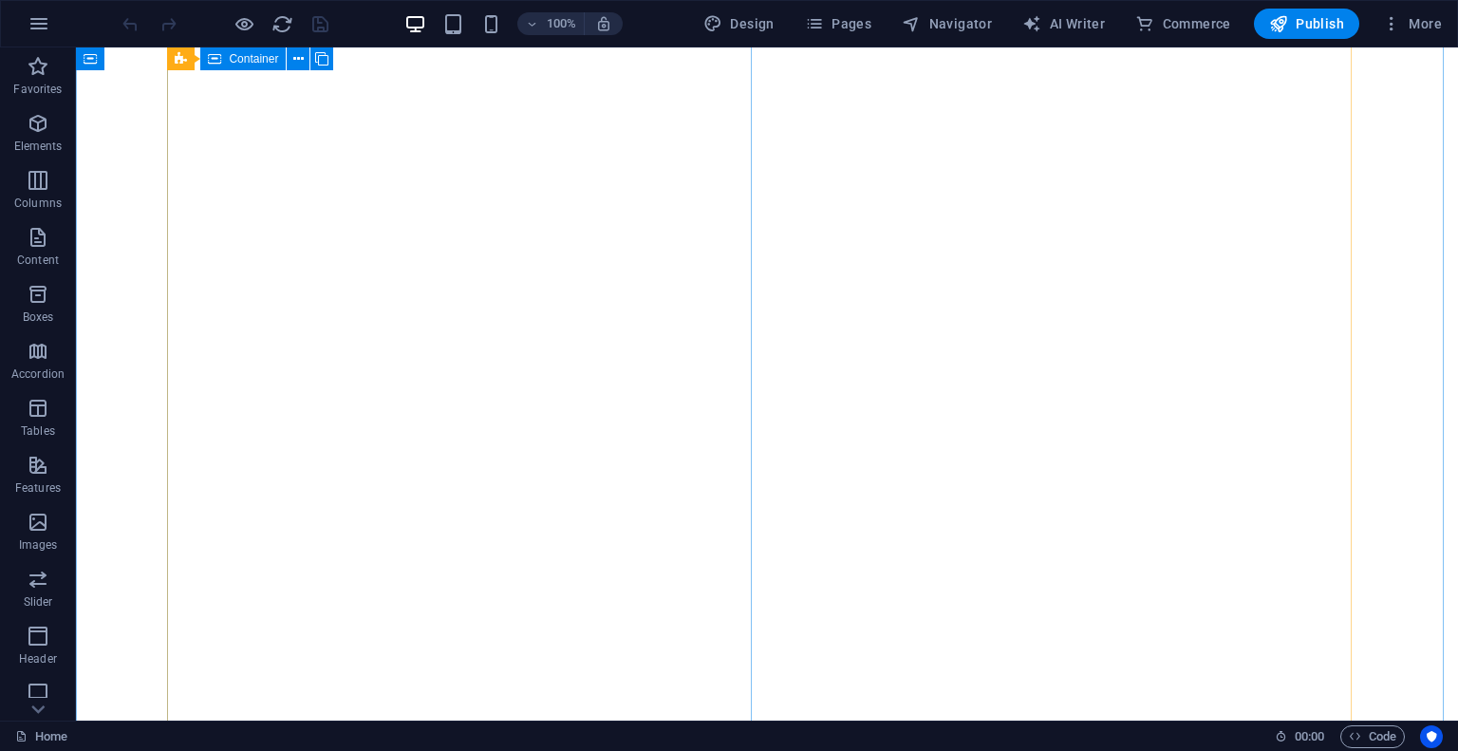
scroll to position [234, 0]
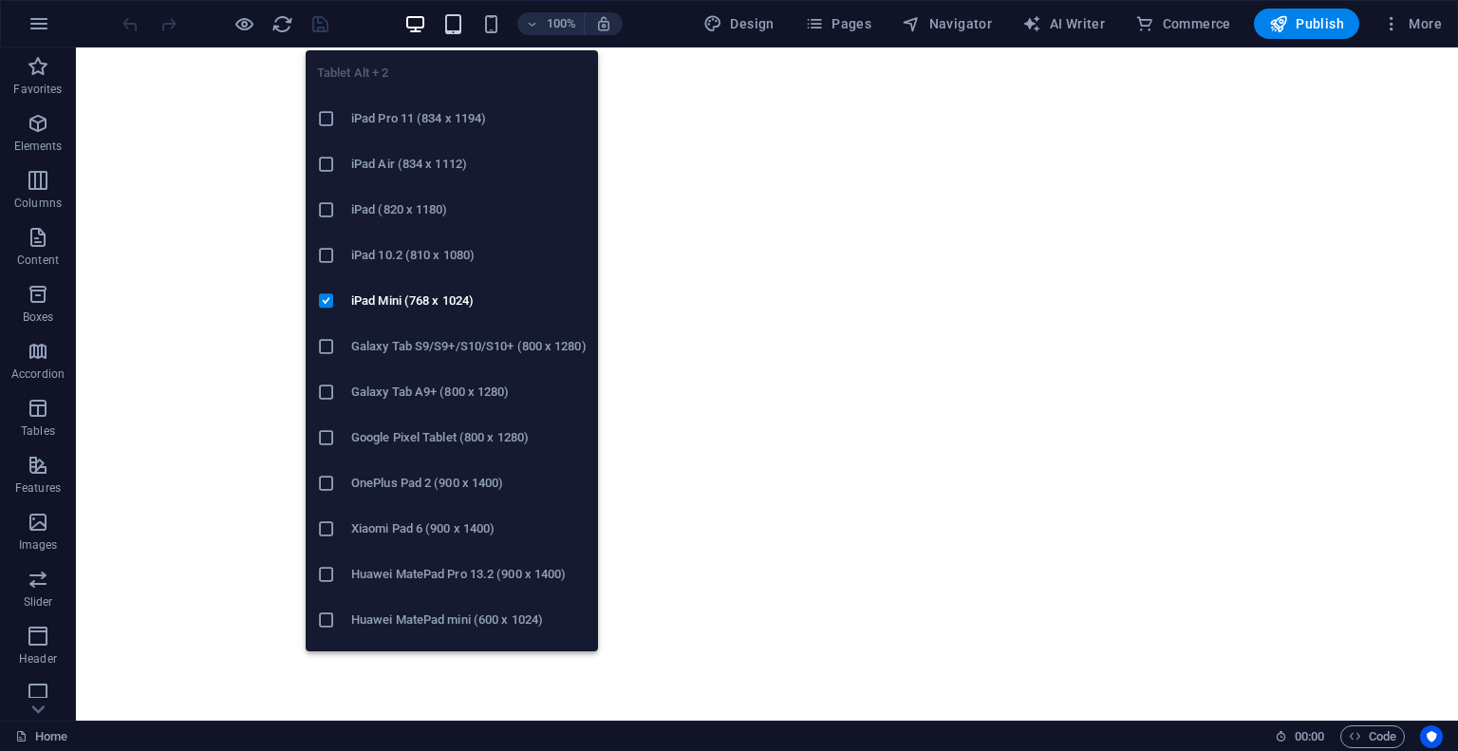
click at [464, 19] on icon "button" at bounding box center [453, 24] width 22 height 22
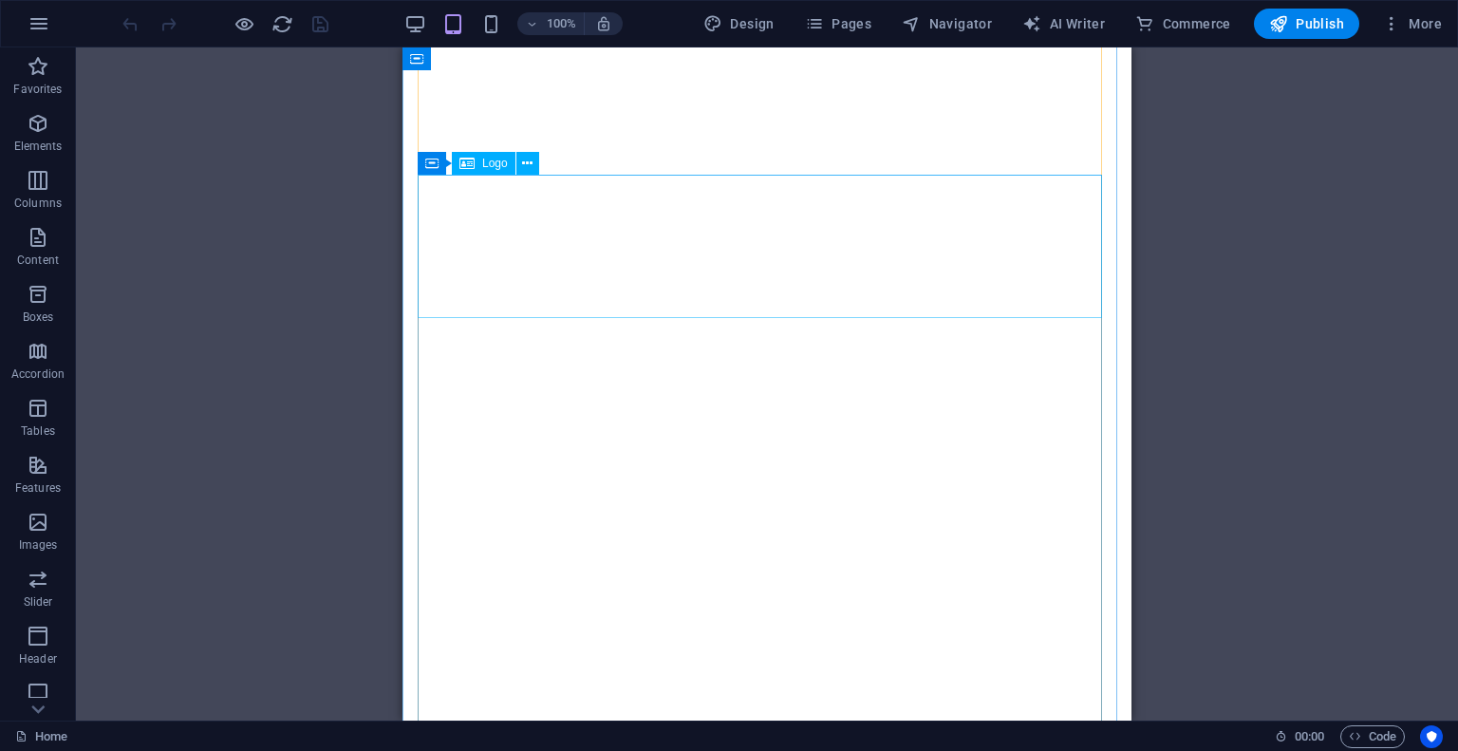
scroll to position [0, 0]
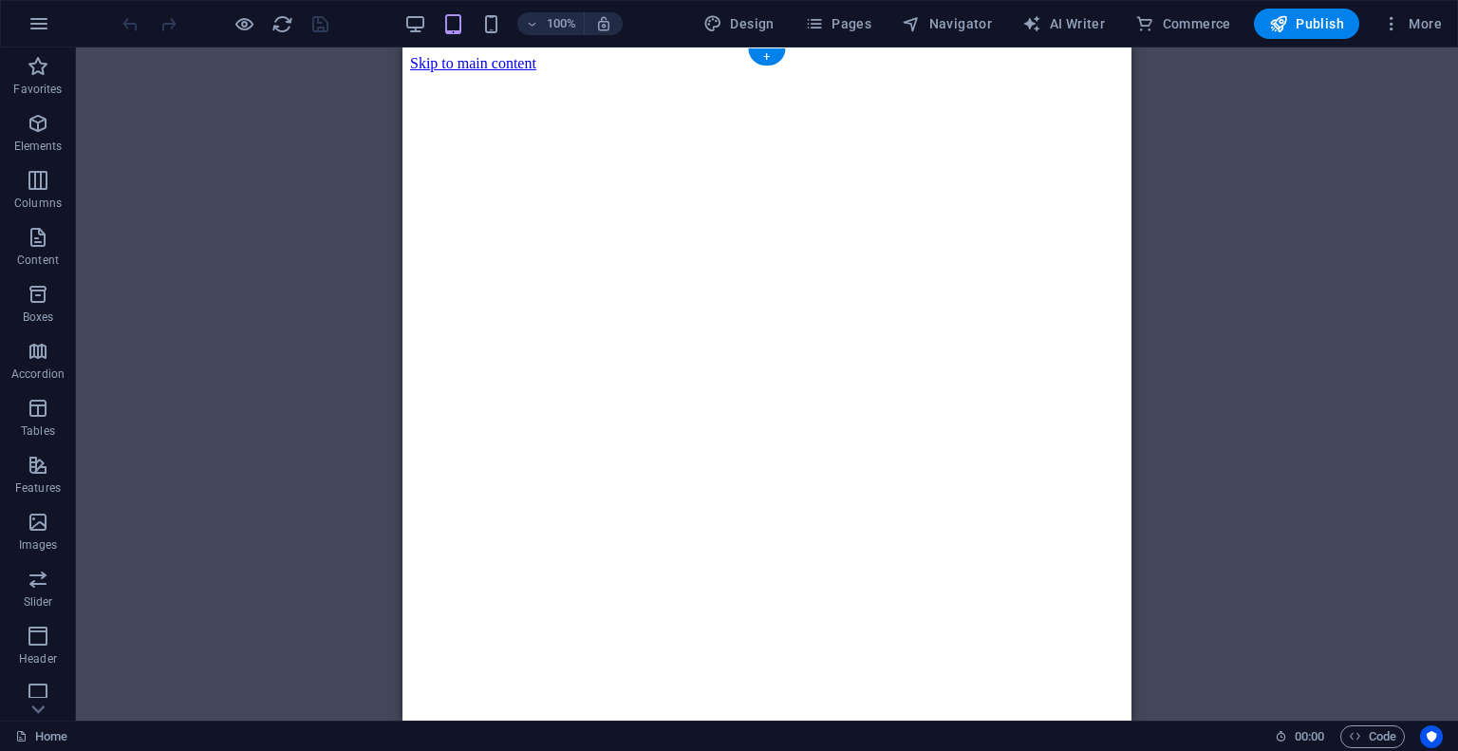
click at [471, 72] on figure at bounding box center [767, 72] width 714 height 0
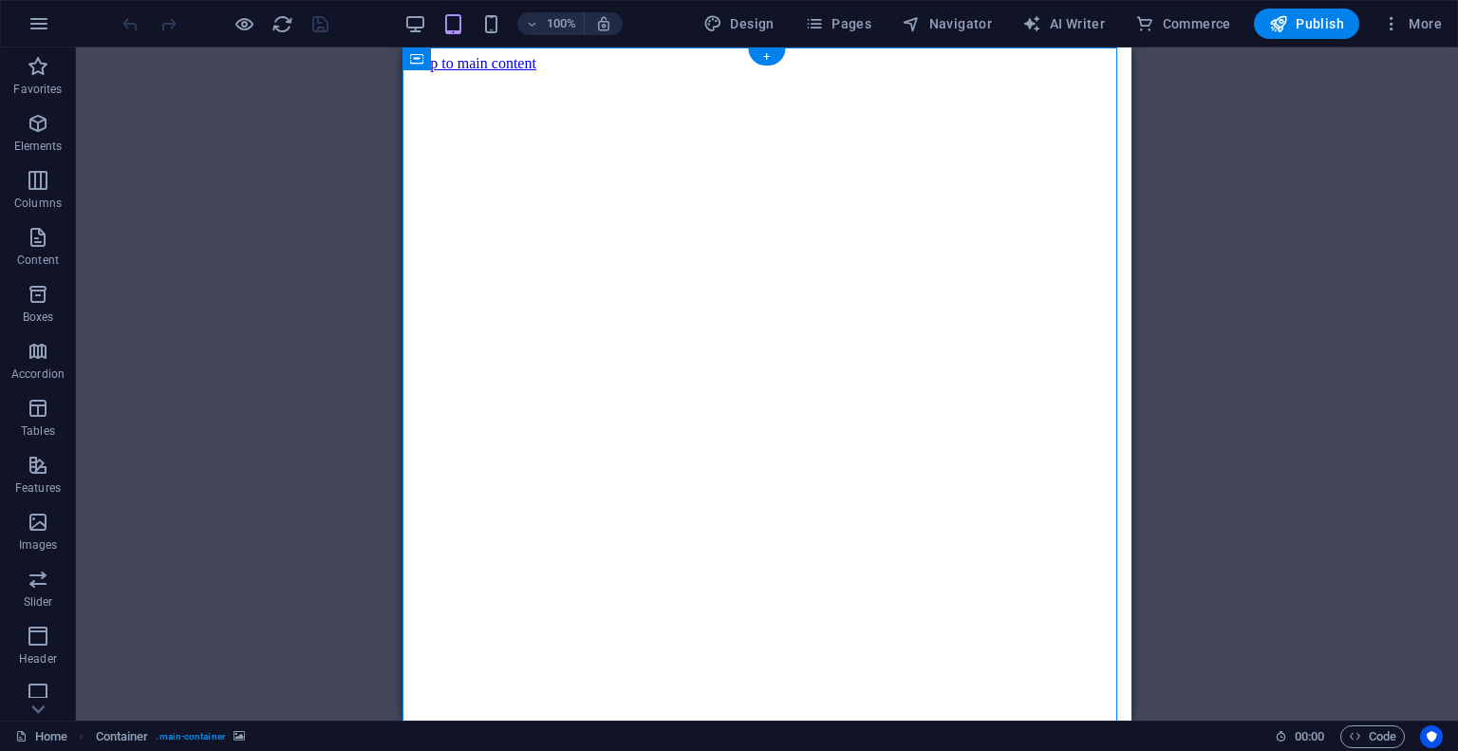
click at [471, 72] on figure at bounding box center [767, 72] width 714 height 0
select select "%"
select select "vh"
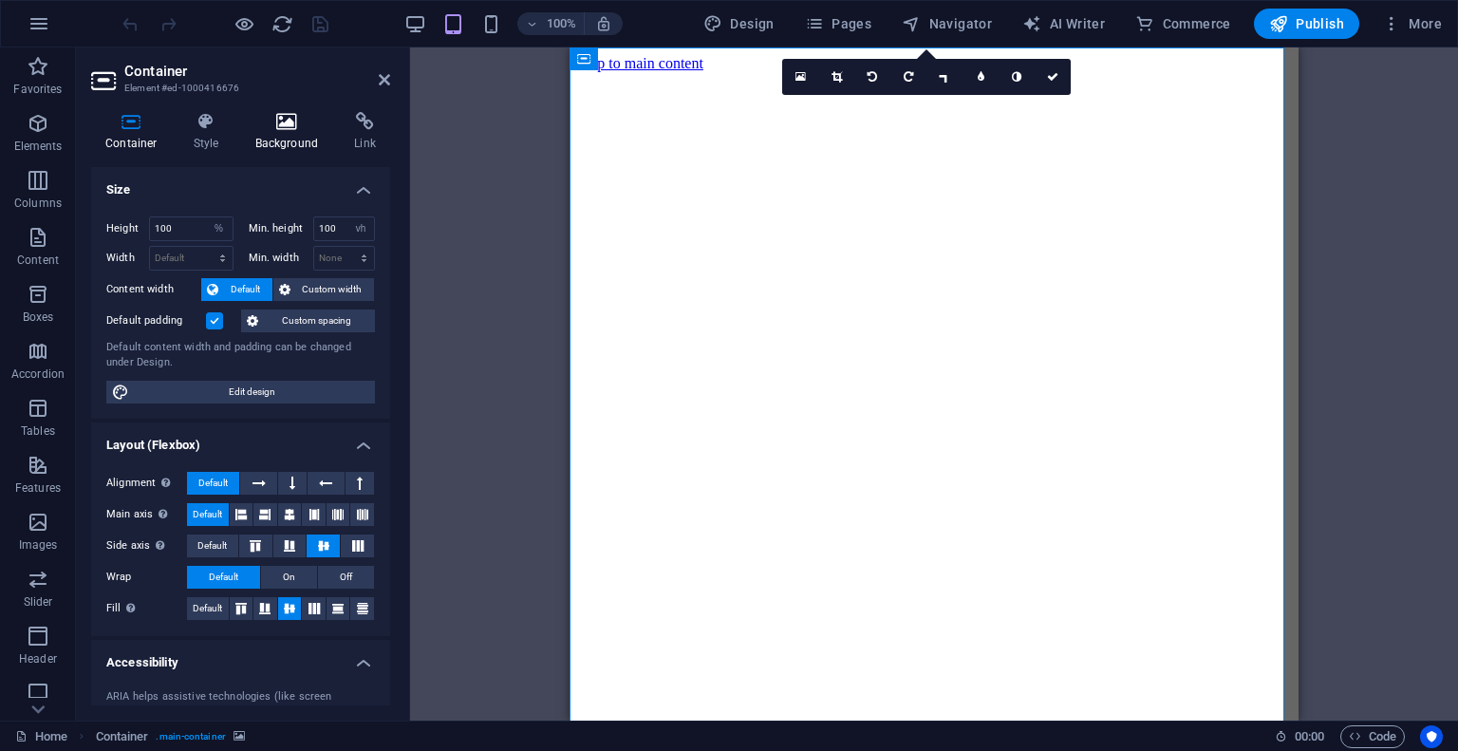
click at [280, 125] on icon at bounding box center [287, 121] width 92 height 19
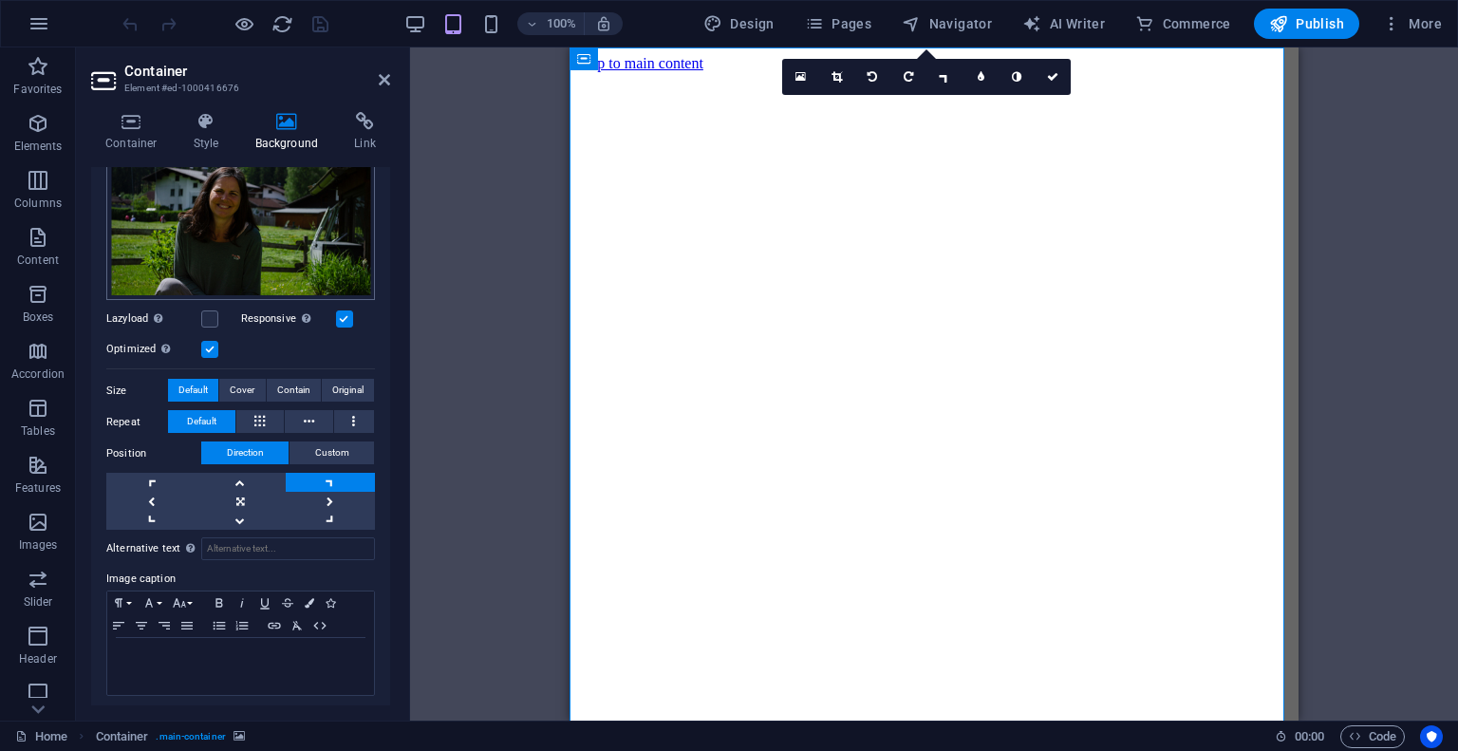
scroll to position [218, 0]
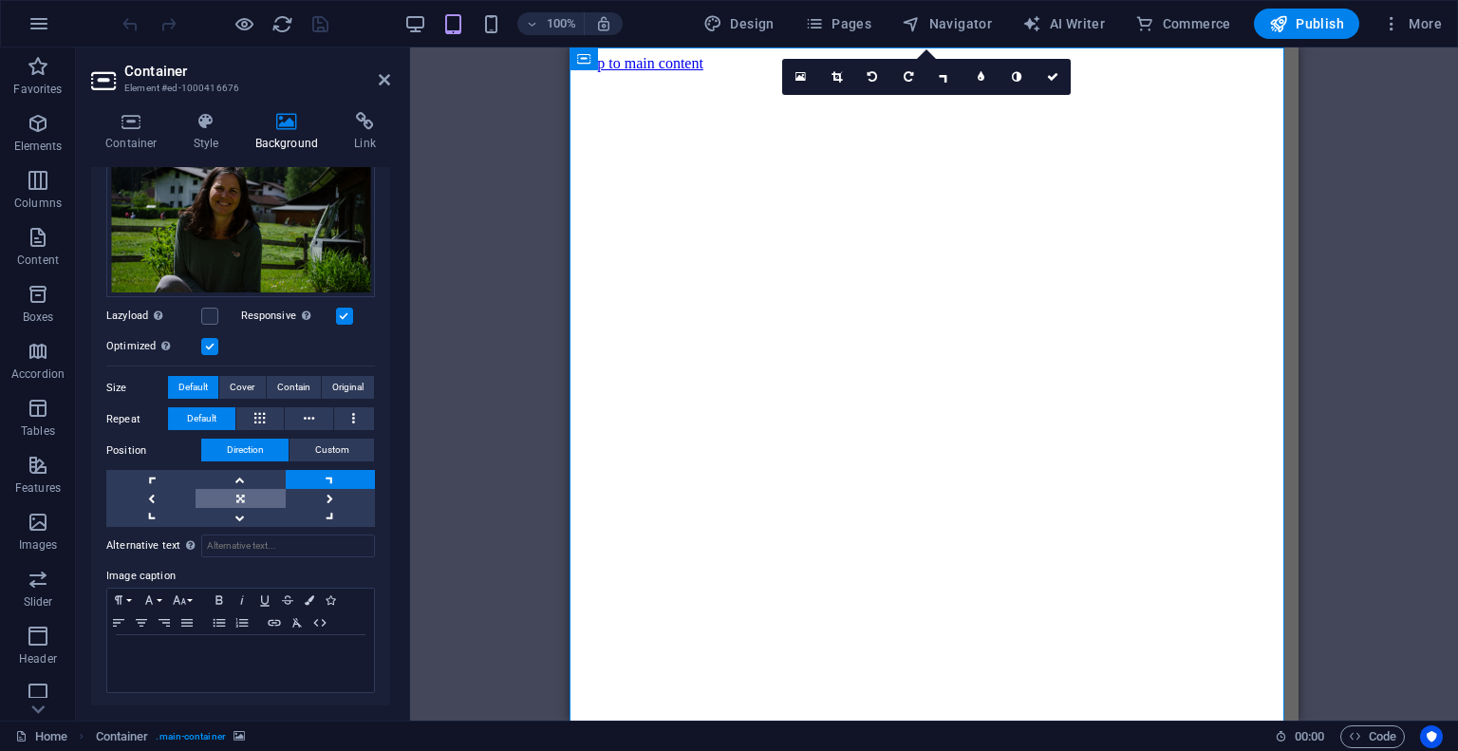
click at [236, 491] on link at bounding box center [239, 498] width 89 height 19
click at [433, 25] on div "100%" at bounding box center [512, 24] width 219 height 30
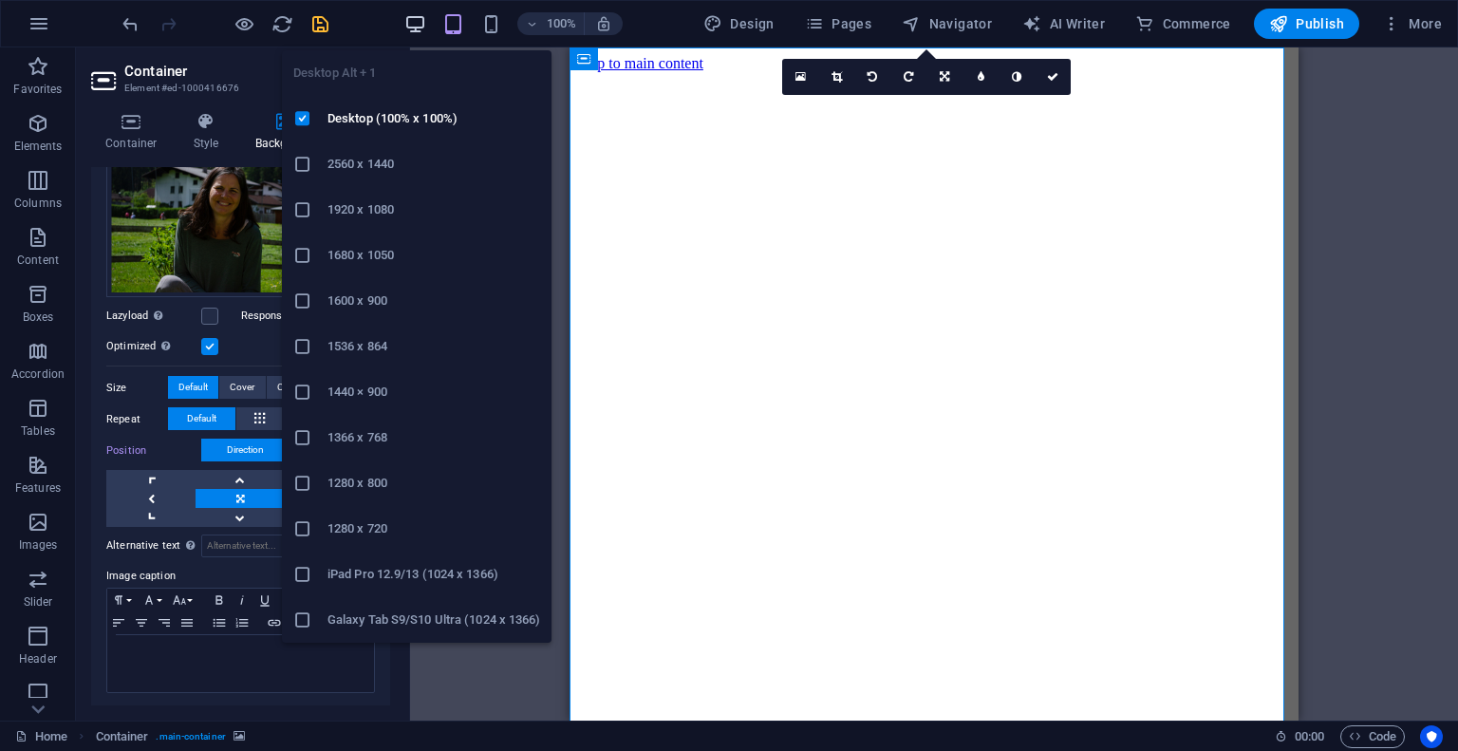
click at [422, 25] on icon "button" at bounding box center [415, 24] width 22 height 22
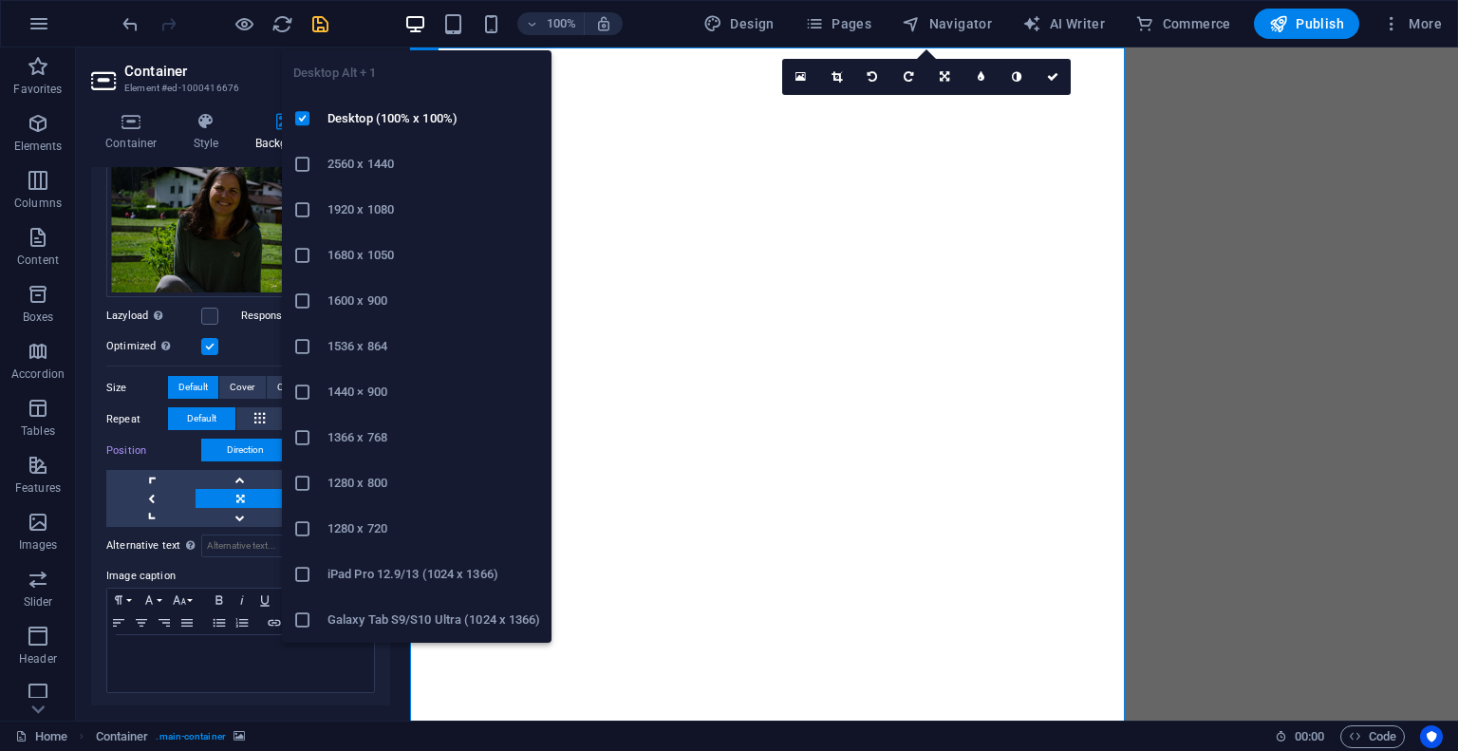
scroll to position [187, 0]
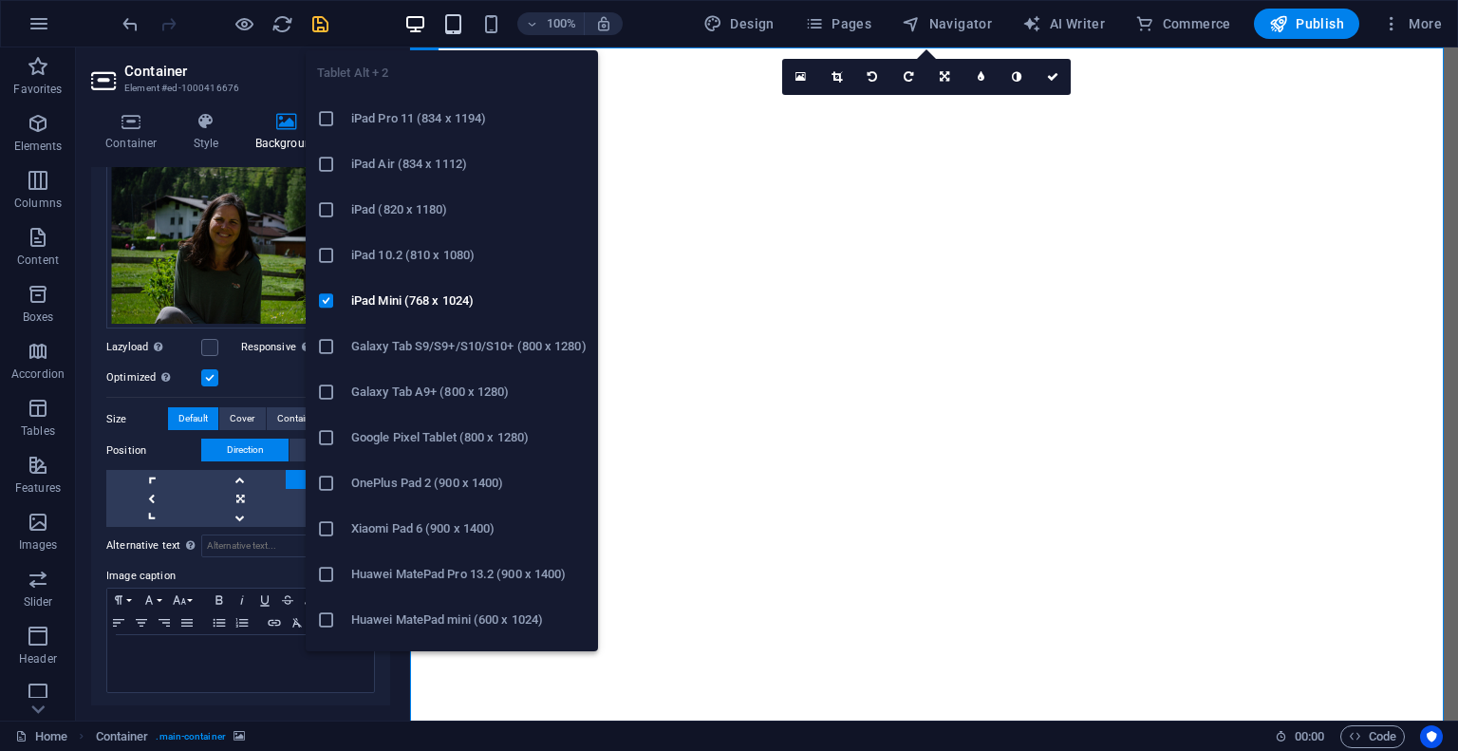
click at [464, 14] on icon "button" at bounding box center [453, 24] width 22 height 22
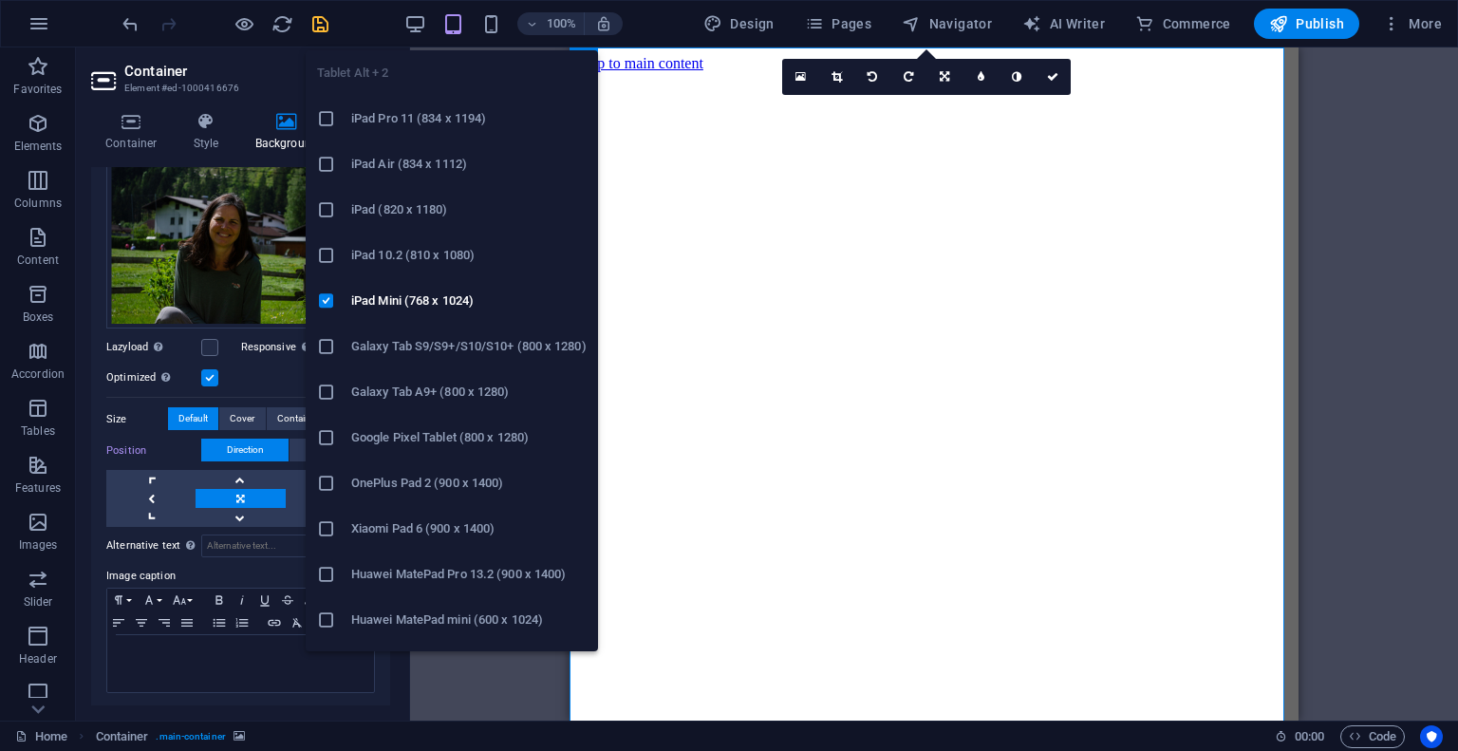
click at [440, 128] on h6 "iPad Pro 11 (834 x 1194)" at bounding box center [468, 118] width 235 height 23
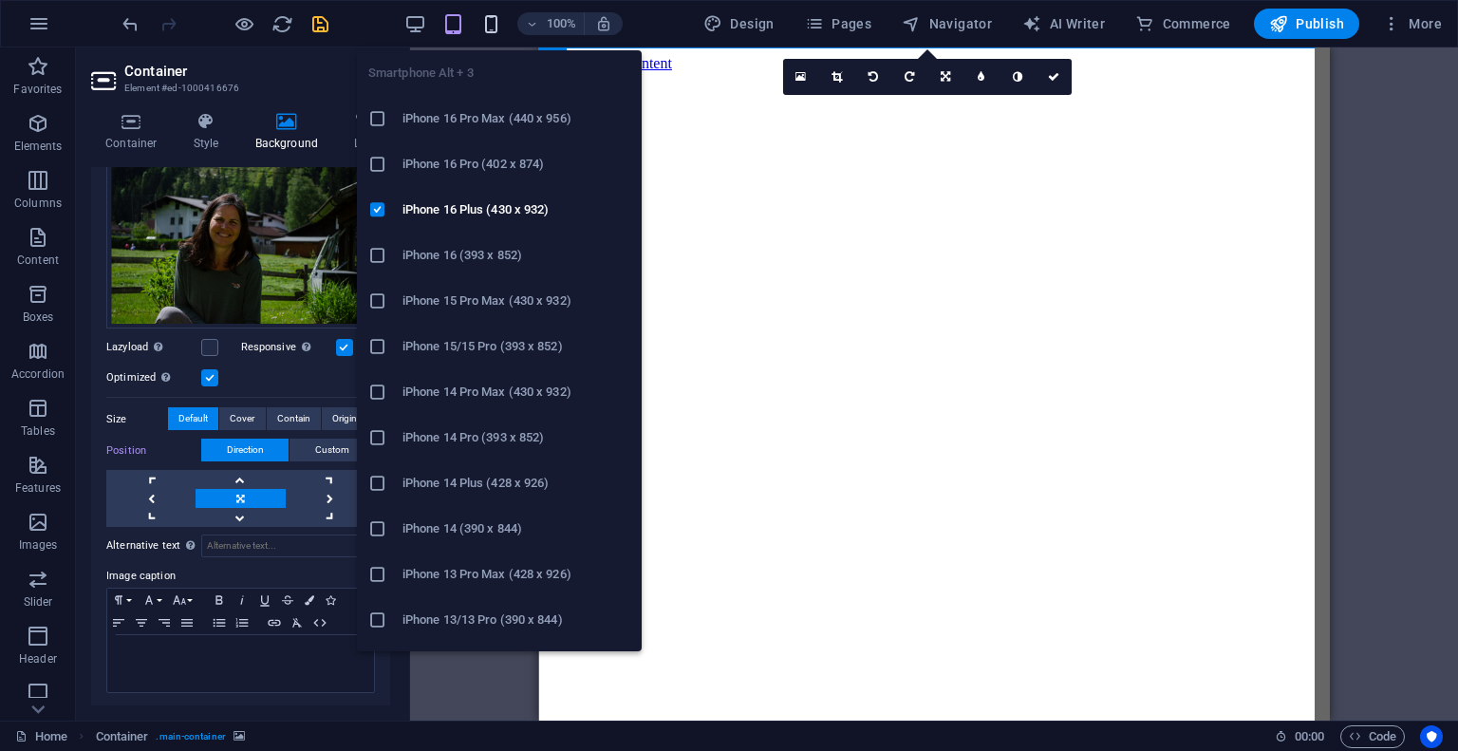
click at [497, 28] on icon "button" at bounding box center [491, 24] width 22 height 22
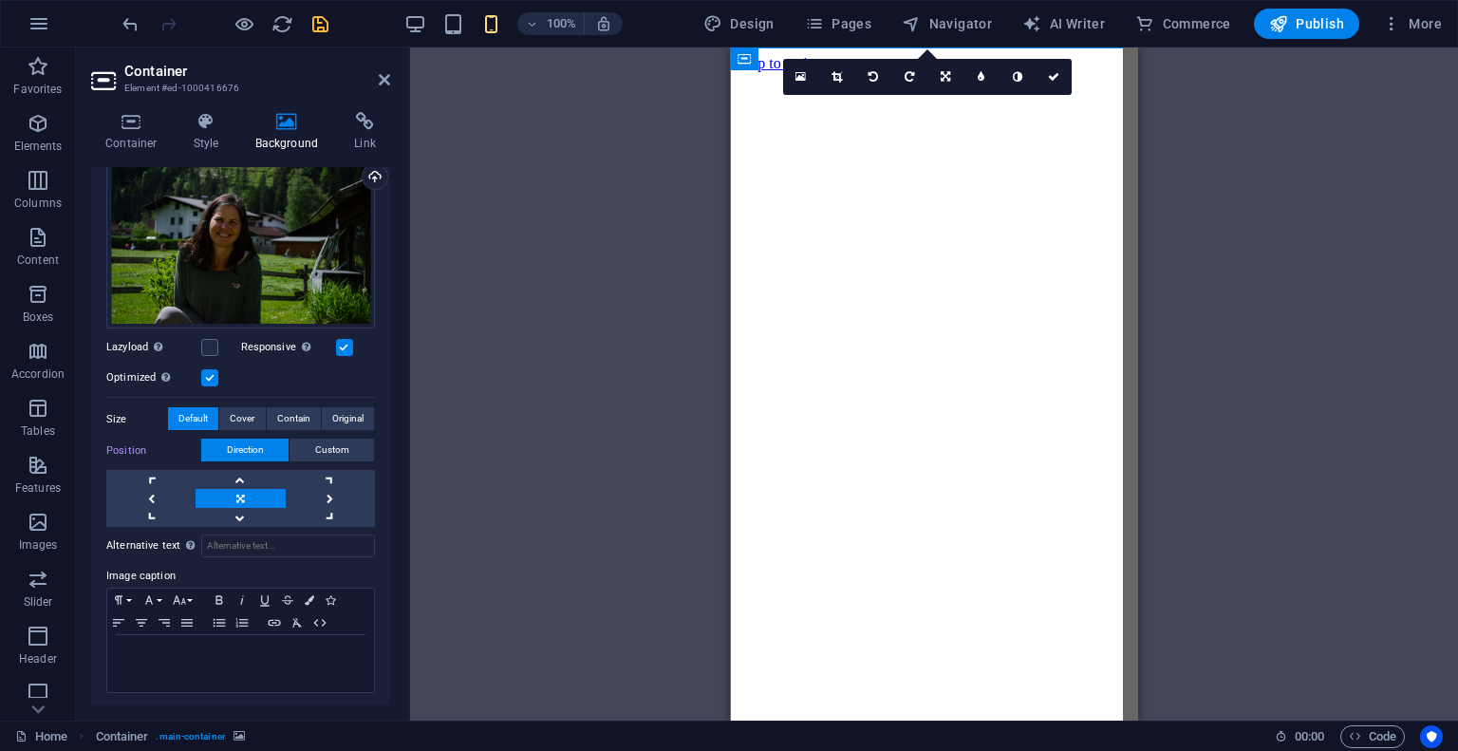
click at [1110, 72] on figure at bounding box center [933, 72] width 393 height 0
click at [239, 474] on link at bounding box center [239, 479] width 89 height 19
click at [281, 414] on span "Contain" at bounding box center [293, 418] width 33 height 23
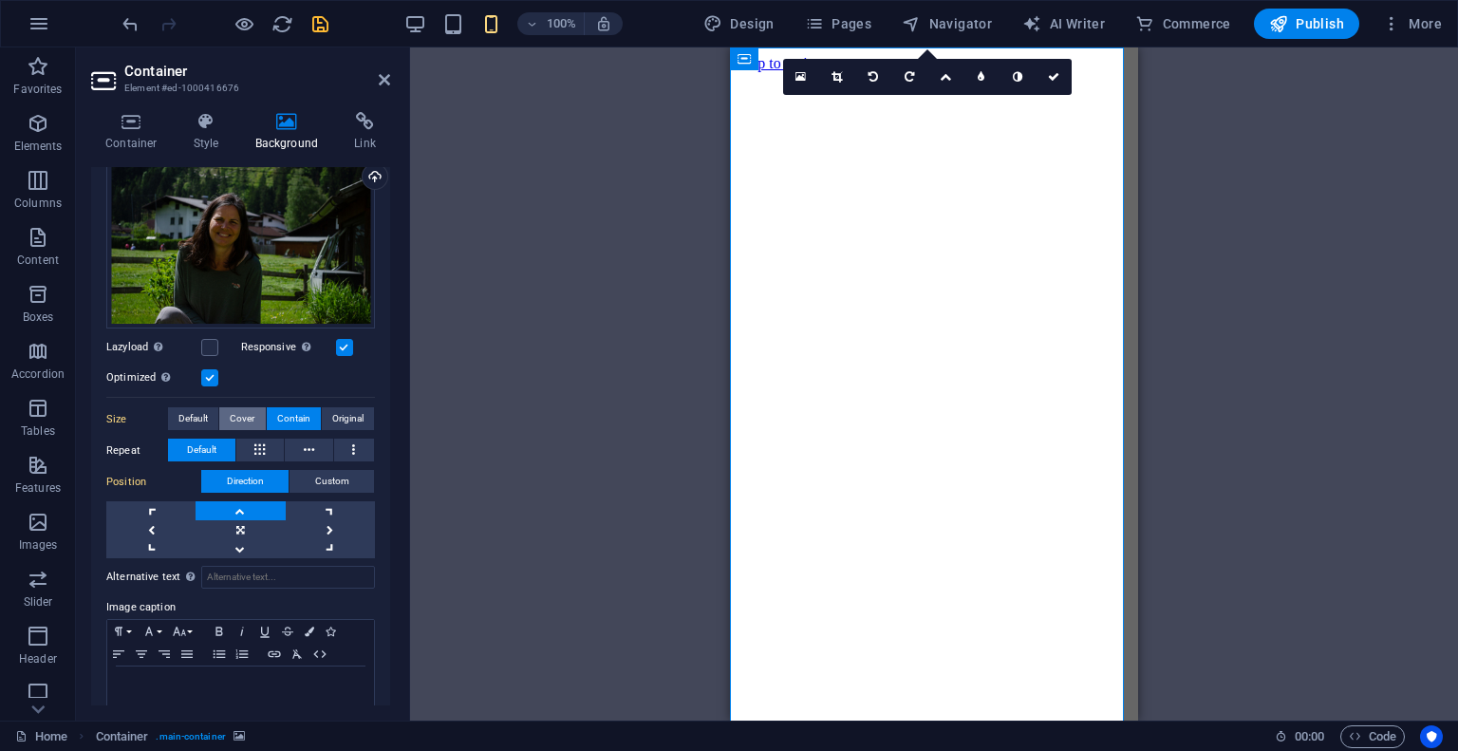
click at [235, 418] on span "Cover" at bounding box center [242, 418] width 25 height 23
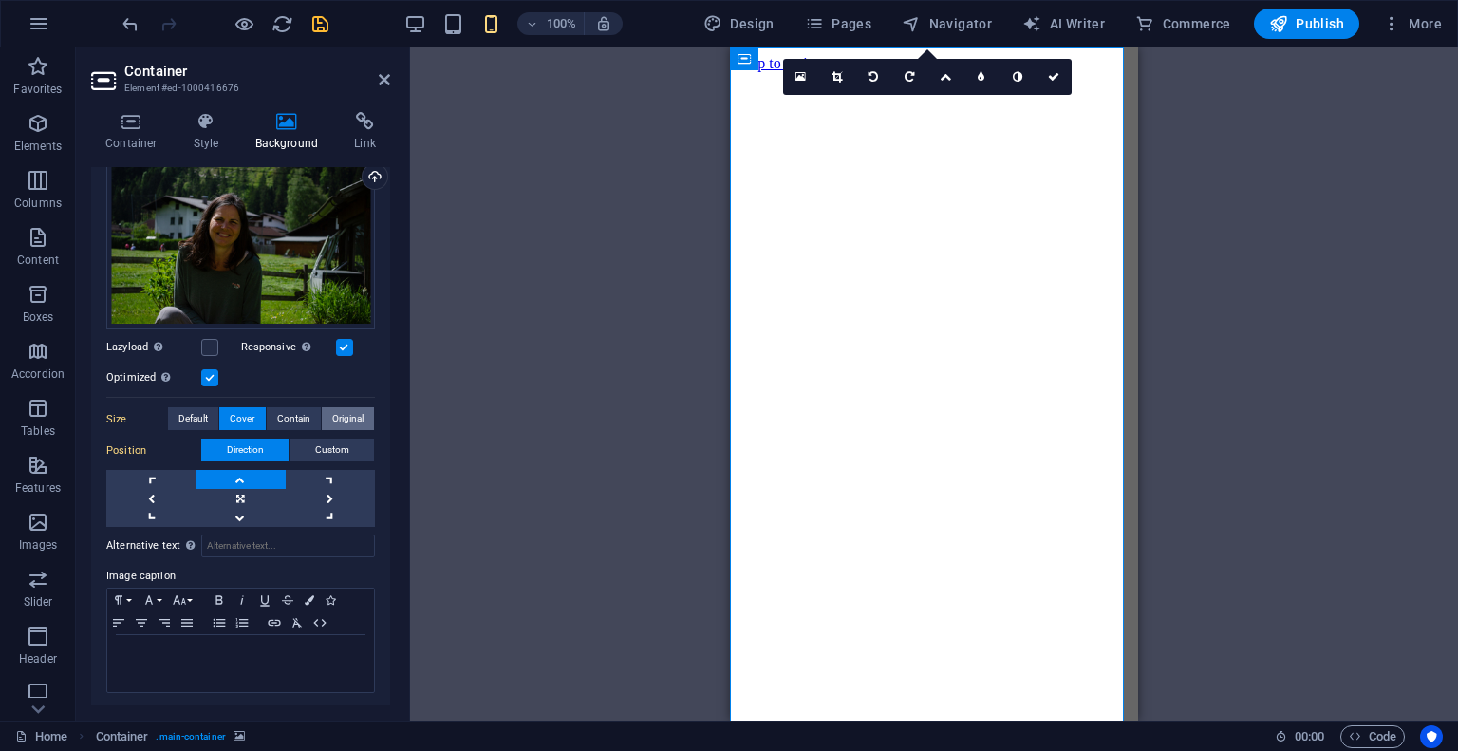
click at [344, 417] on span "Original" at bounding box center [347, 418] width 31 height 23
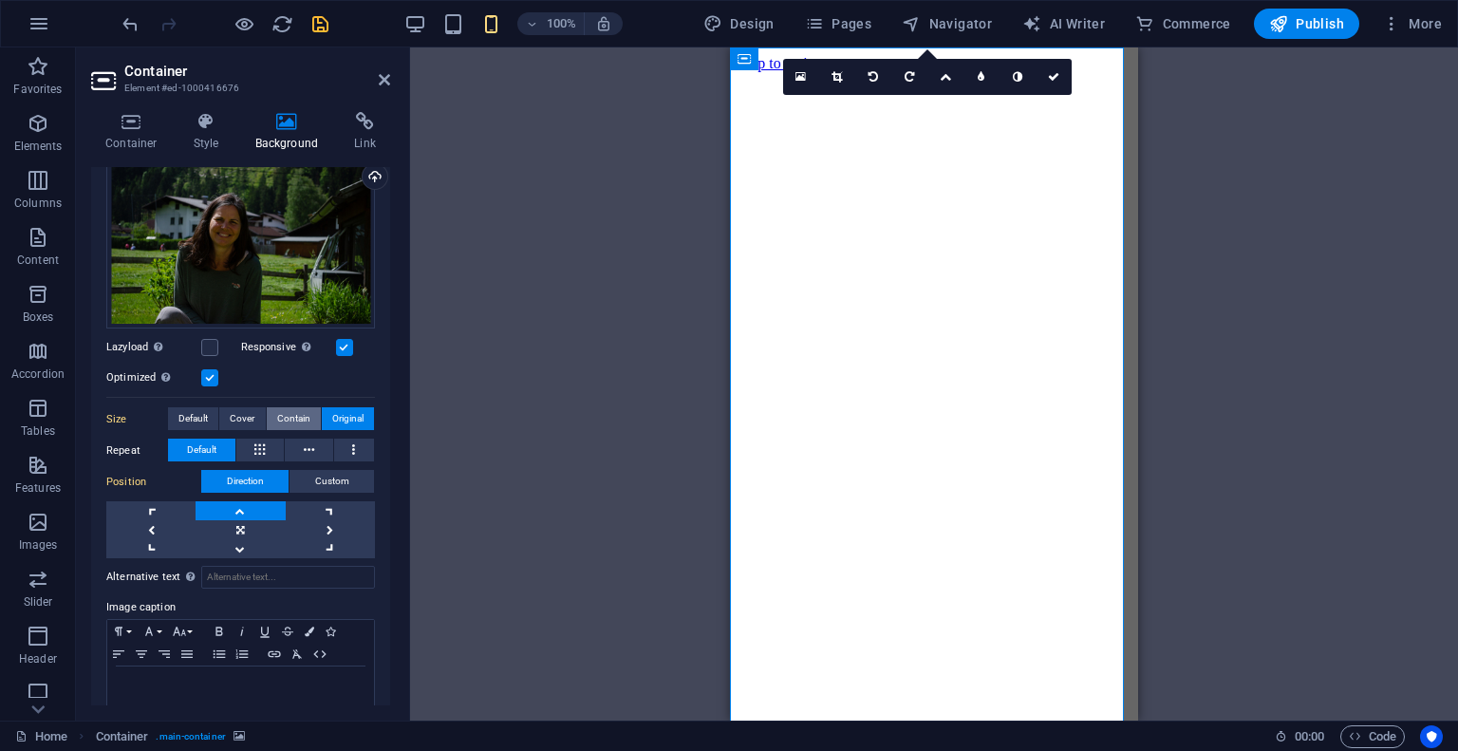
click at [292, 420] on span "Contain" at bounding box center [293, 418] width 33 height 23
click at [275, 17] on icon "reload" at bounding box center [282, 24] width 22 height 22
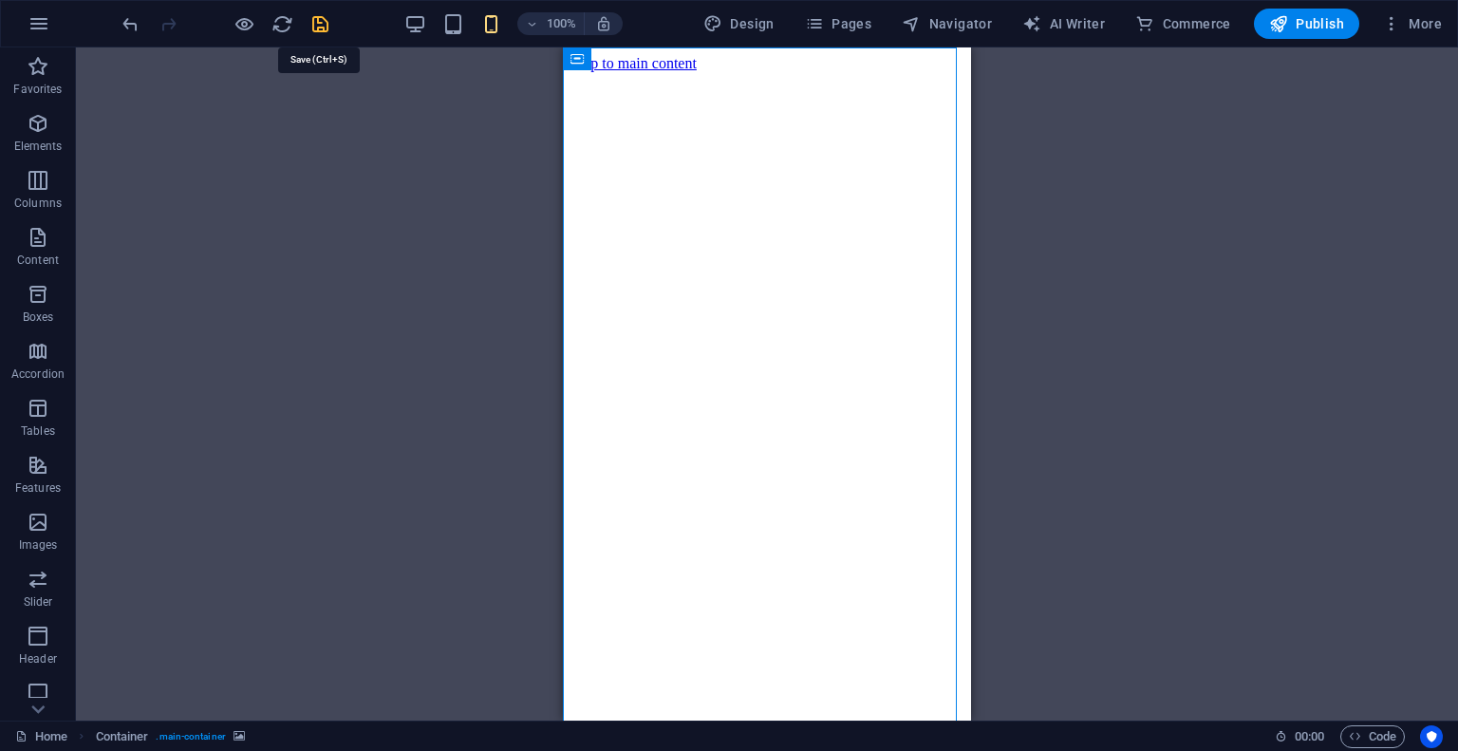
click at [325, 23] on icon "save" at bounding box center [320, 24] width 22 height 22
checkbox input "false"
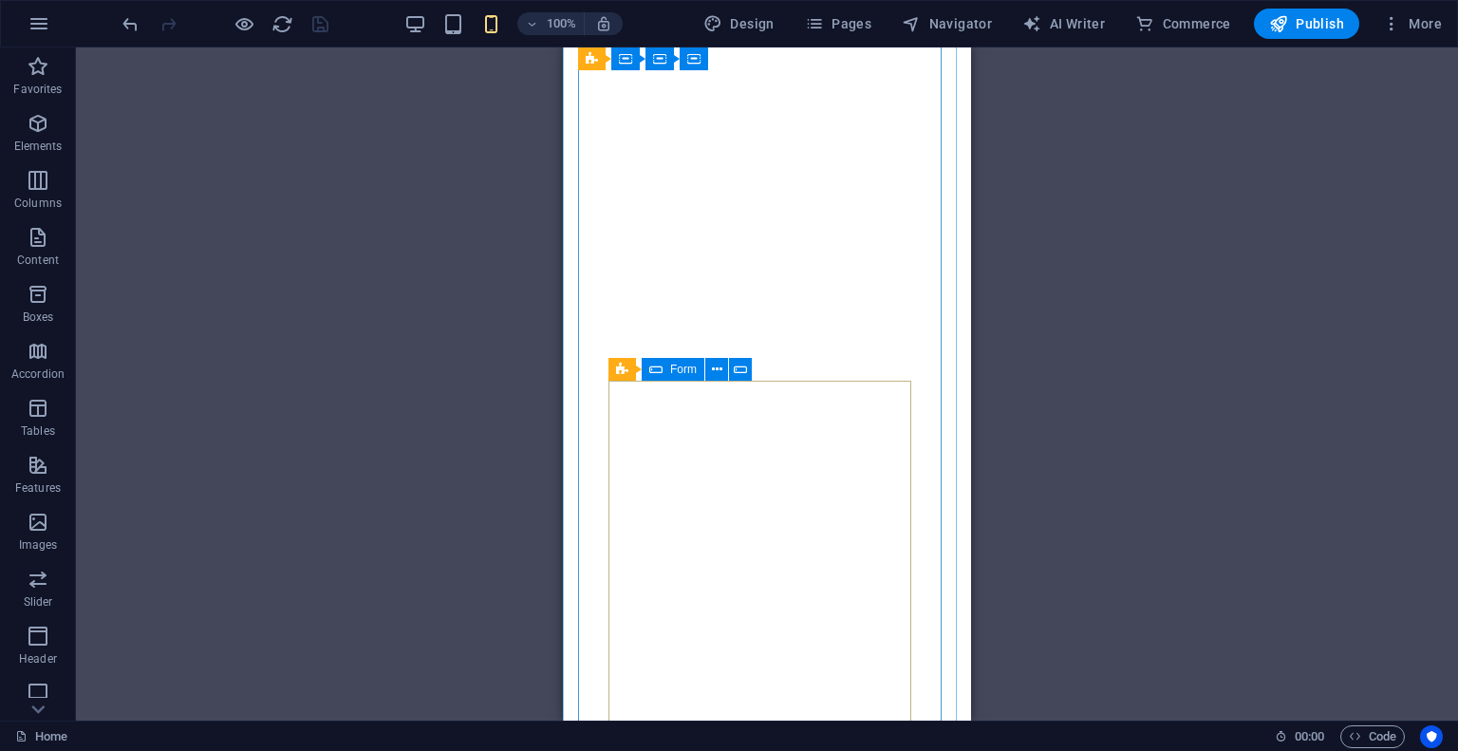
scroll to position [0, 0]
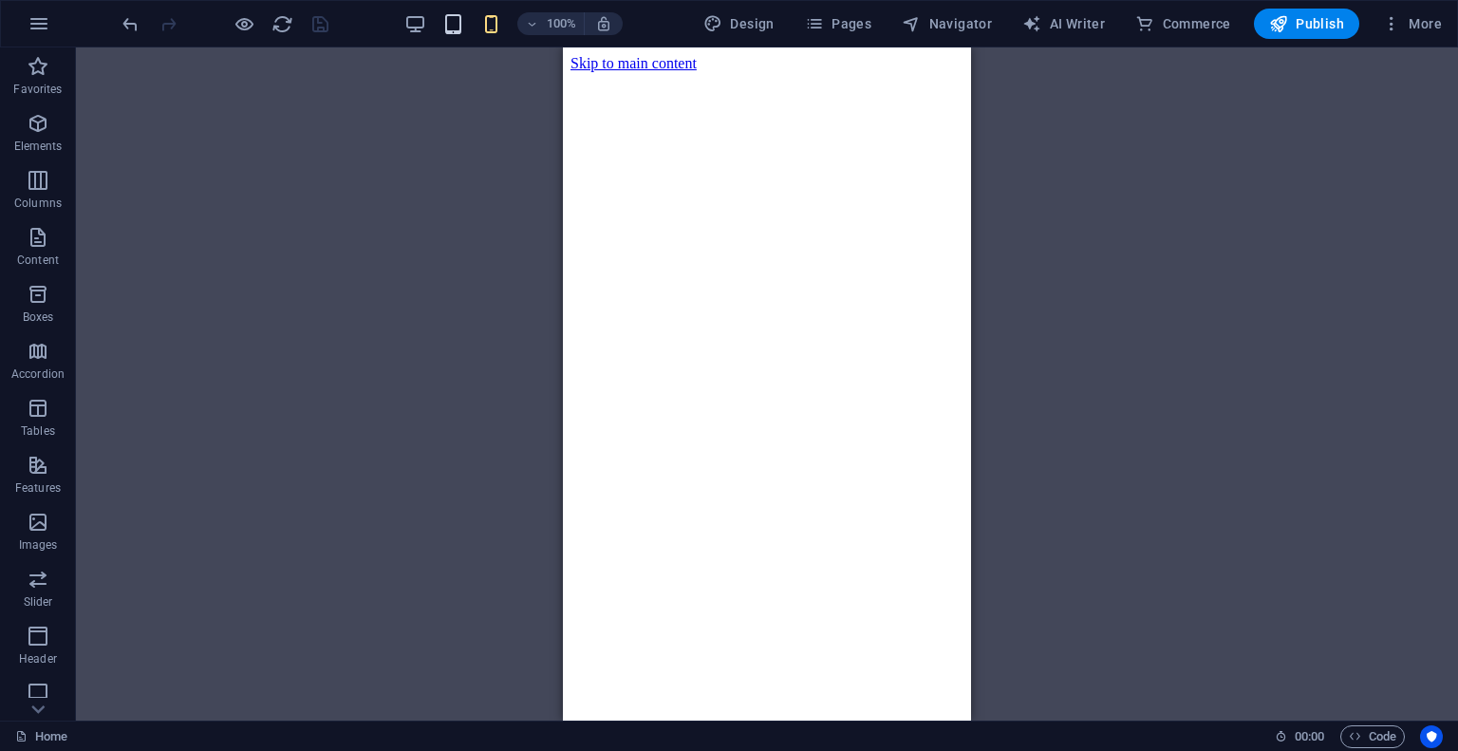
click at [459, 23] on icon "button" at bounding box center [453, 24] width 22 height 22
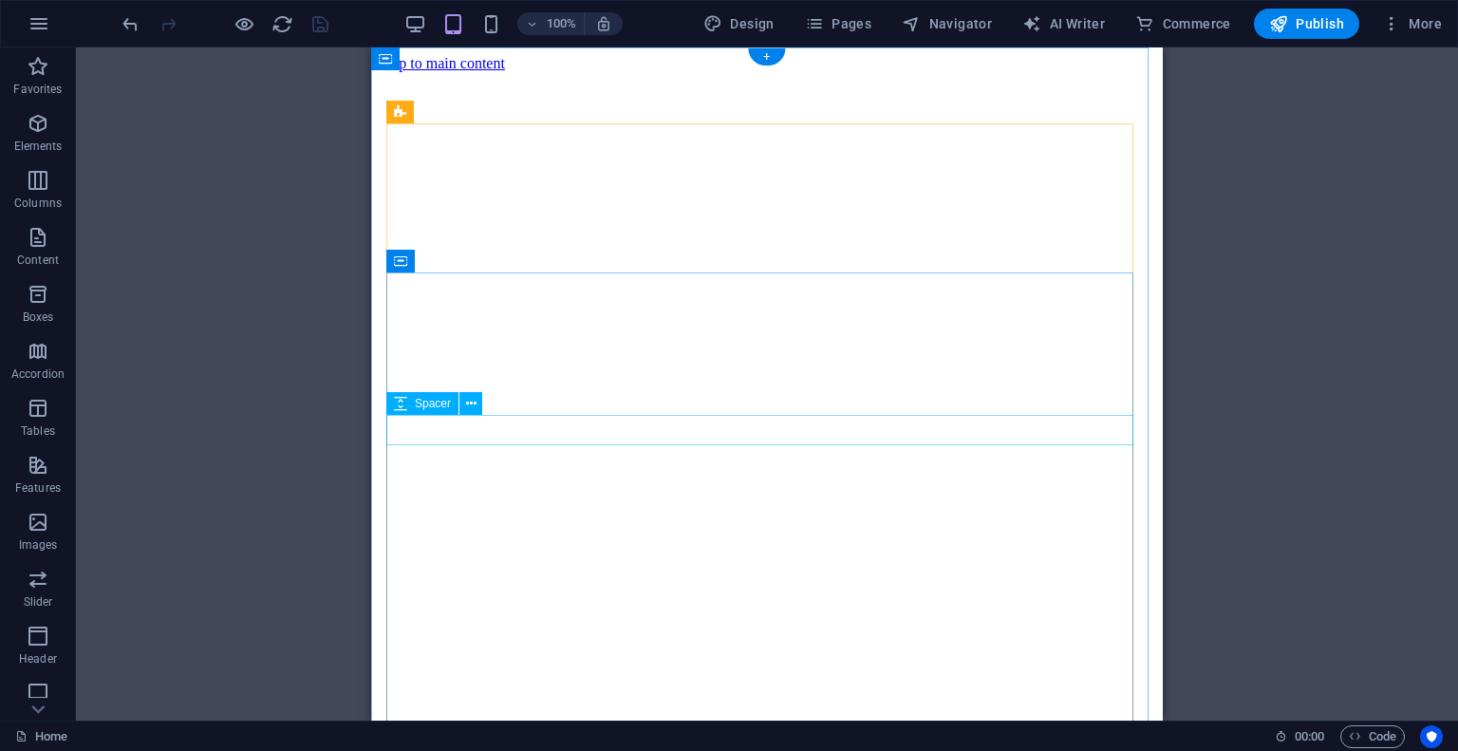
select select "rem"
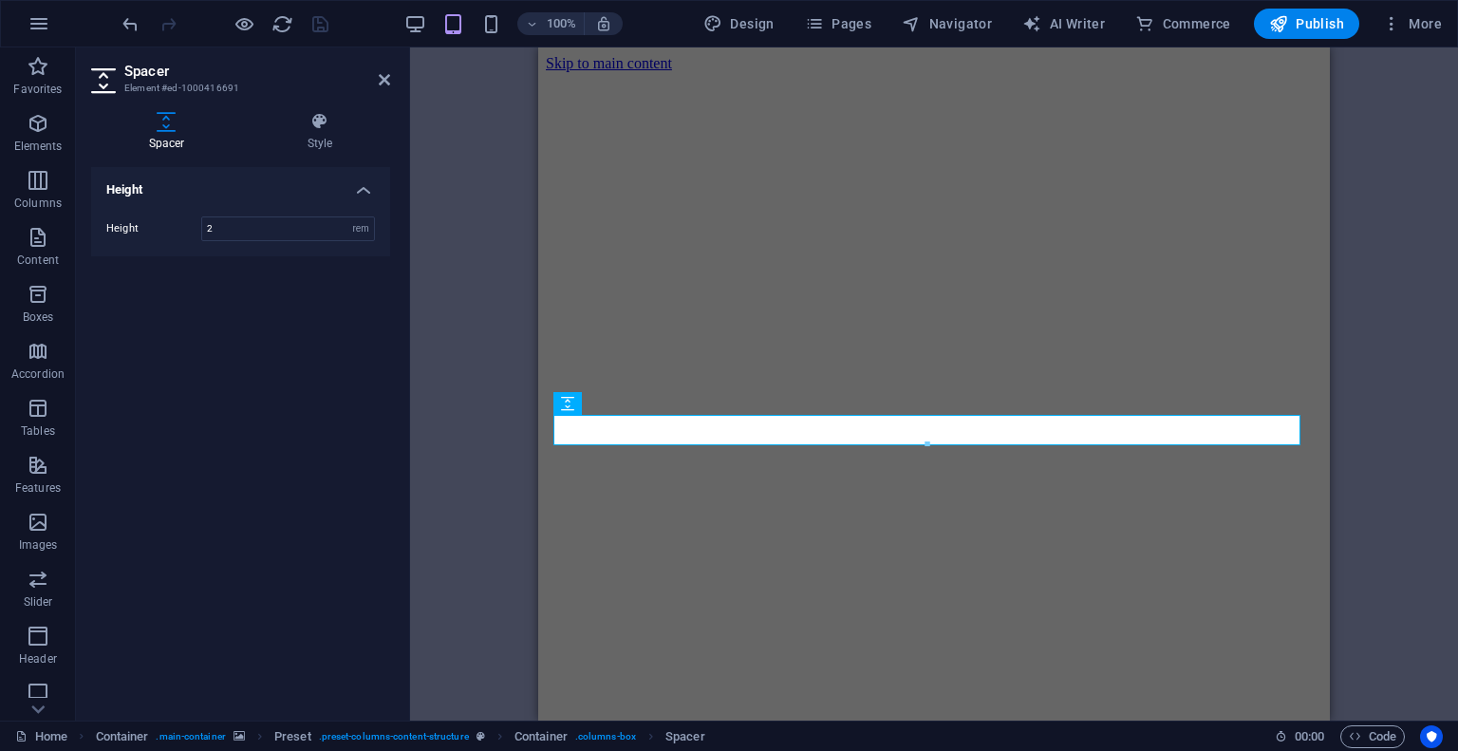
click at [509, 211] on div "Preset Container Container Preset Placeholder Container Container H2 H3 Spacer …" at bounding box center [934, 383] width 1048 height 673
click at [415, 79] on div "Preset Container Container Preset Placeholder Container Container H2 H3 Spacer …" at bounding box center [934, 383] width 1048 height 673
click at [394, 77] on aside "Spacer Element #ed-1000416691 Spacer Style Height Height 2 px rem vh vw Preset …" at bounding box center [243, 383] width 334 height 673
click at [384, 79] on icon at bounding box center [384, 79] width 11 height 15
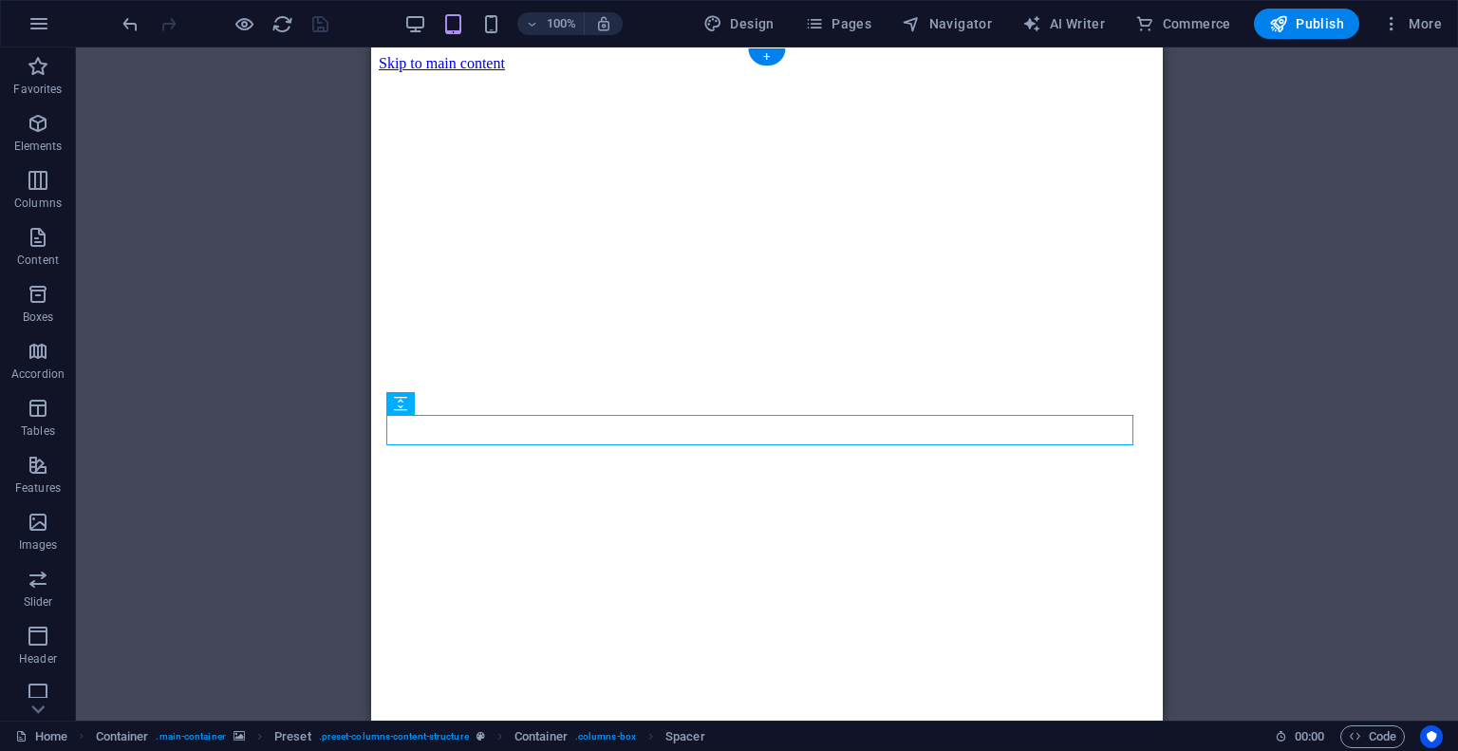
click at [440, 72] on figure at bounding box center [767, 72] width 776 height 0
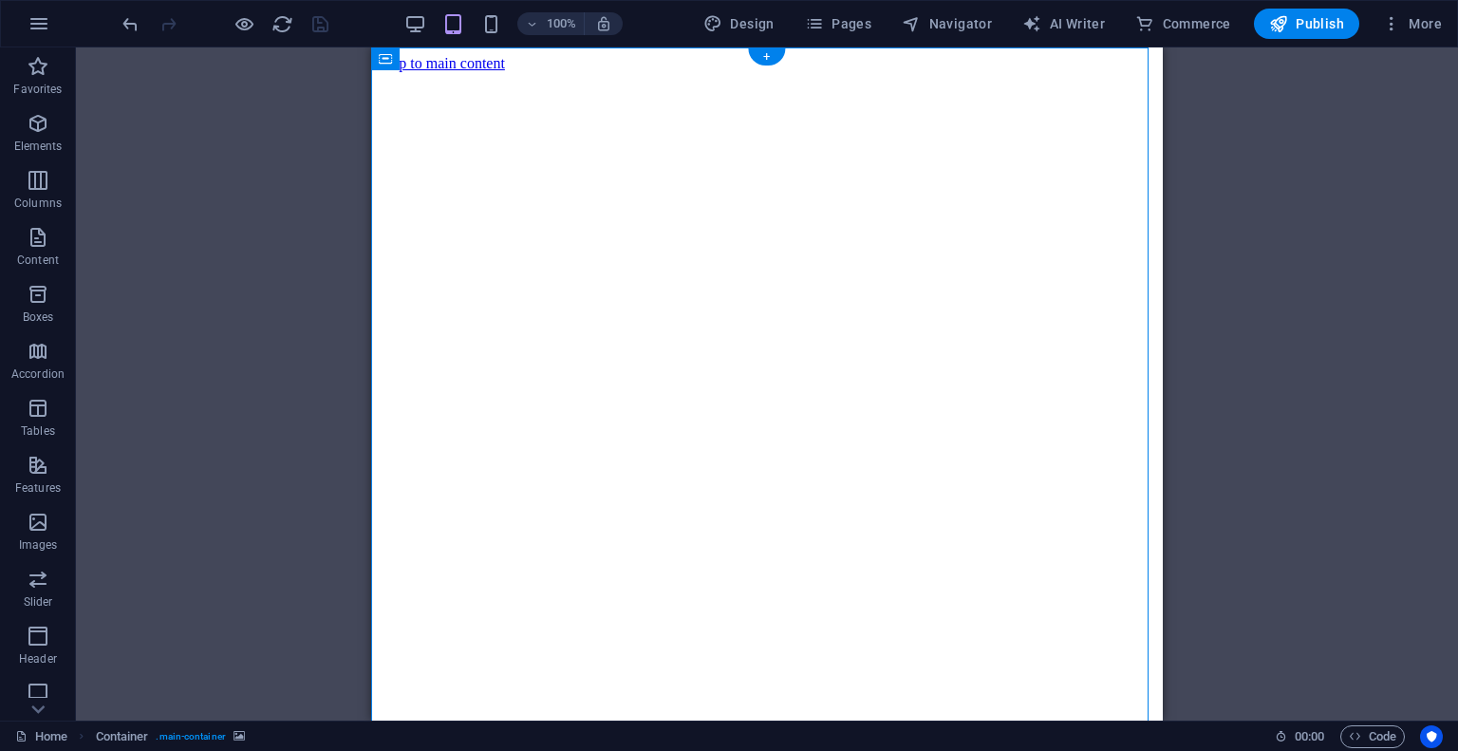
click at [440, 72] on figure at bounding box center [767, 72] width 776 height 0
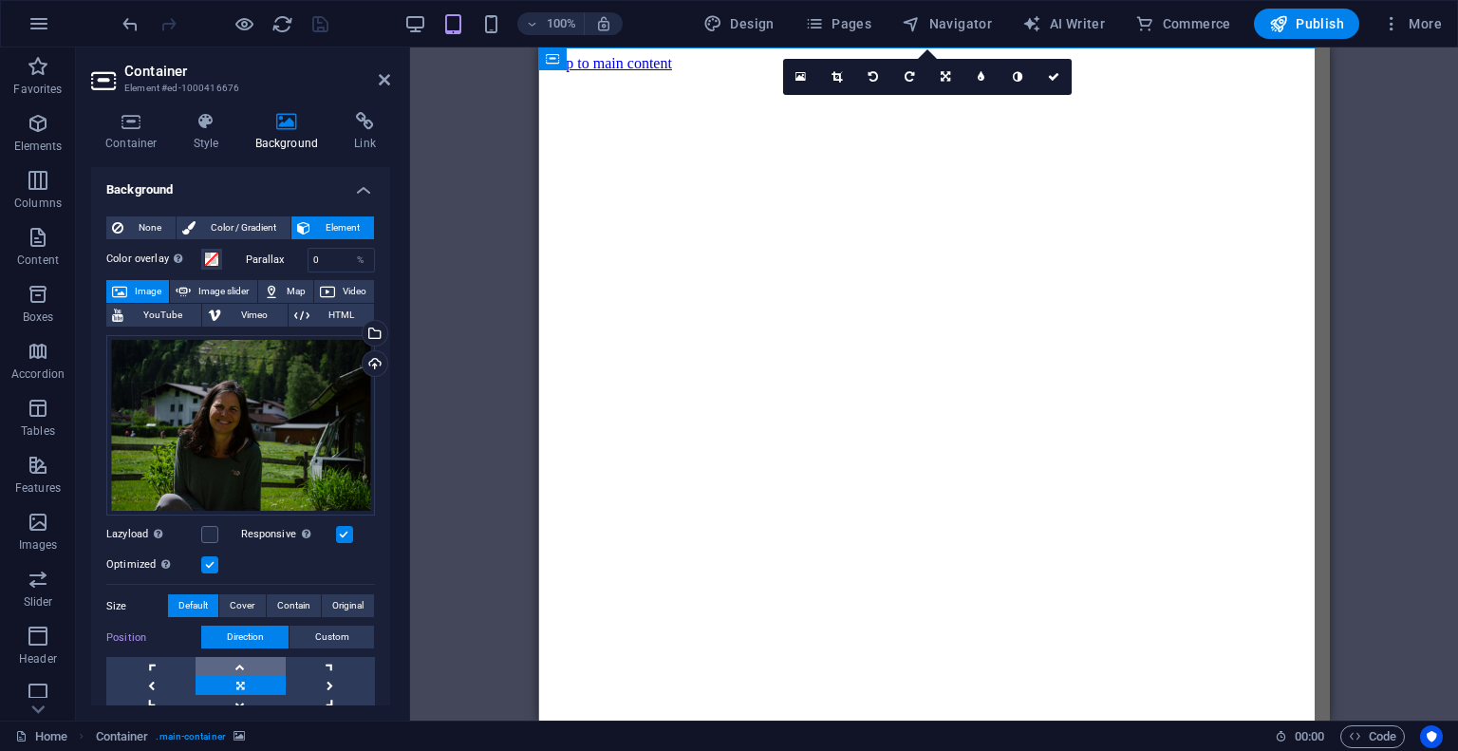
click at [229, 661] on link at bounding box center [239, 666] width 89 height 19
click at [229, 678] on link at bounding box center [239, 685] width 89 height 19
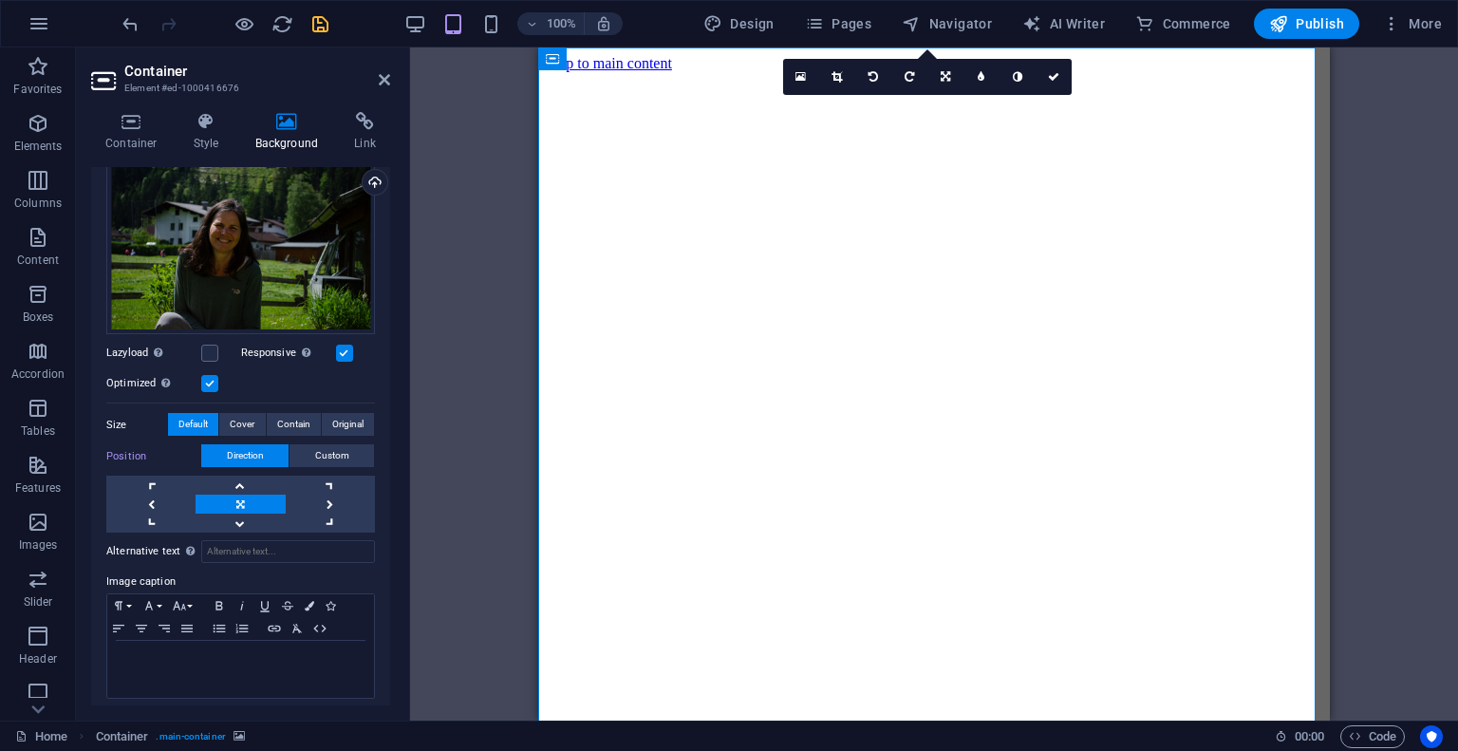
scroll to position [184, 0]
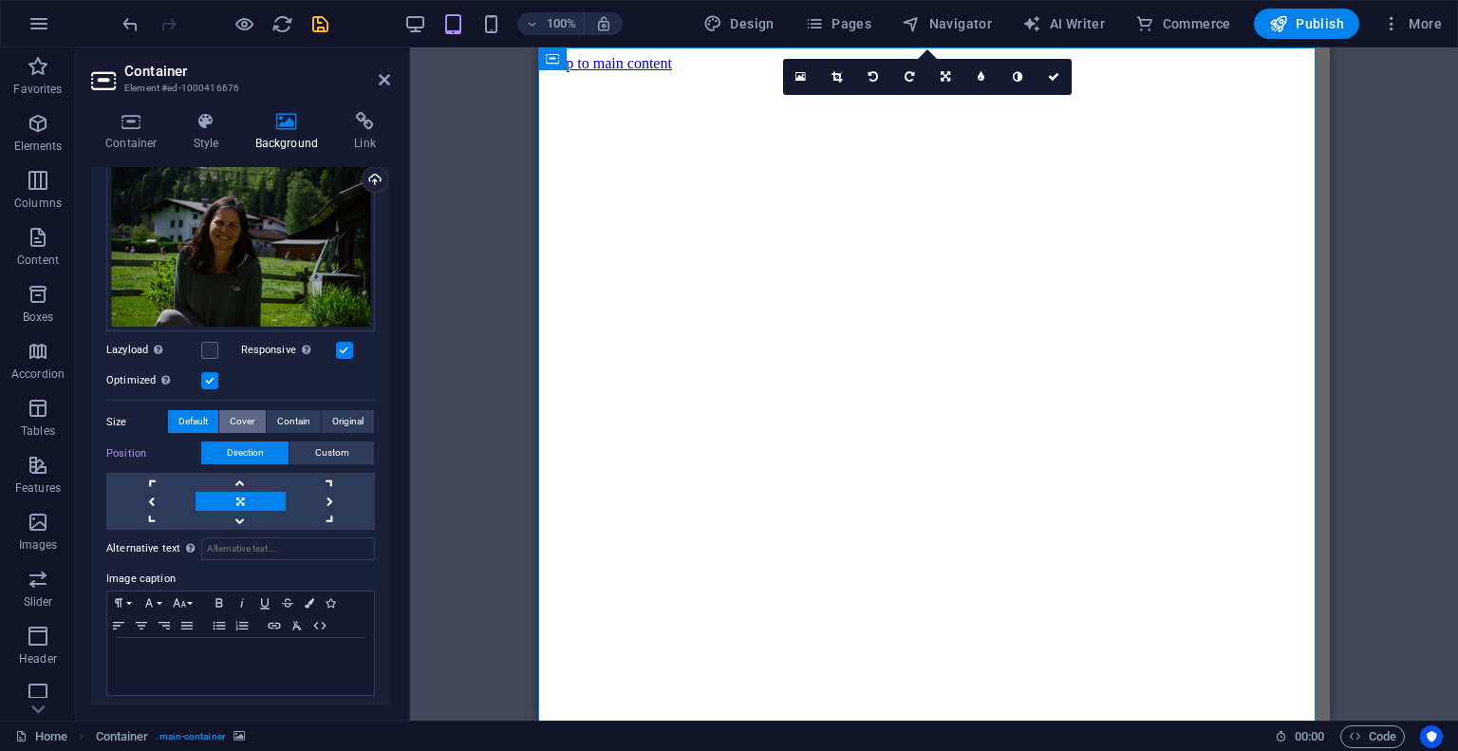
click at [238, 418] on span "Cover" at bounding box center [242, 421] width 25 height 23
click at [297, 420] on span "Contain" at bounding box center [293, 421] width 33 height 23
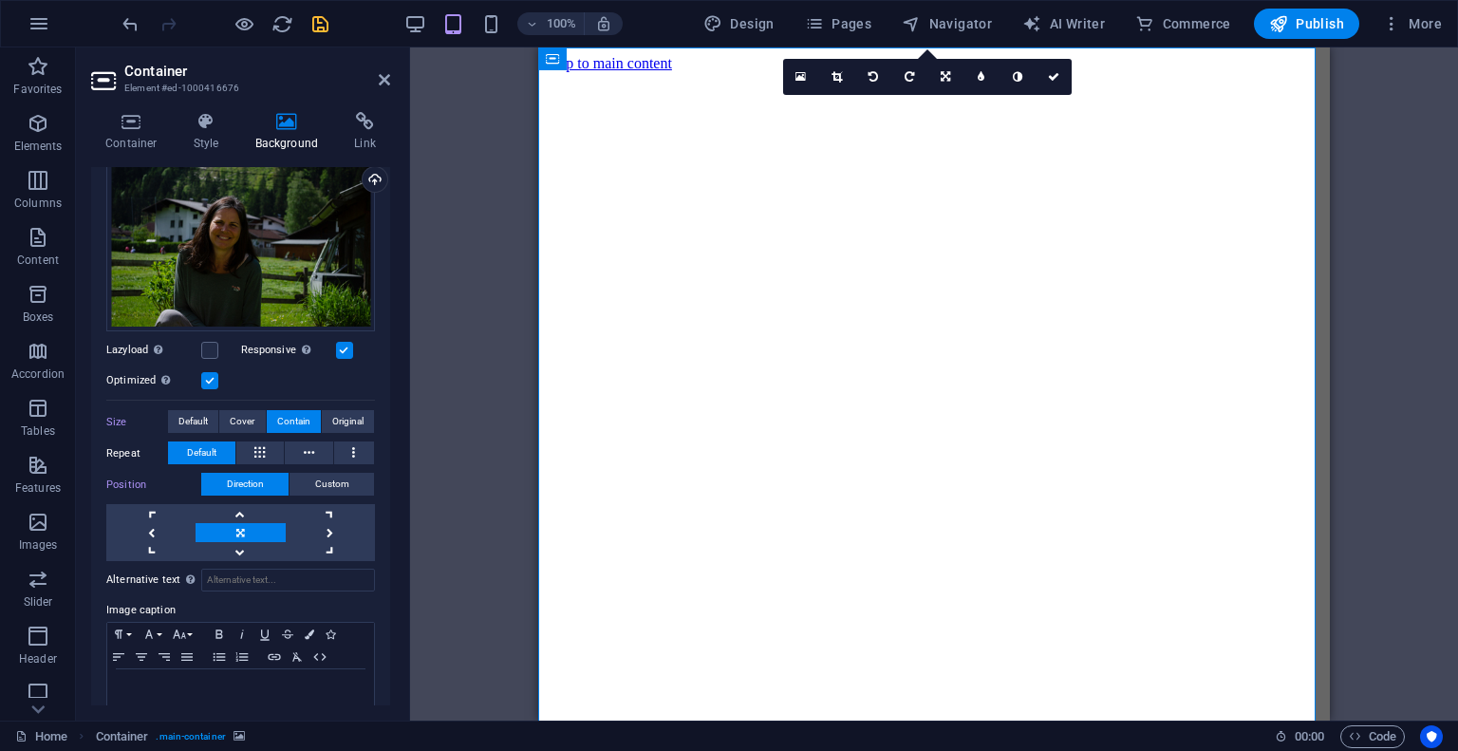
scroll to position [70, 0]
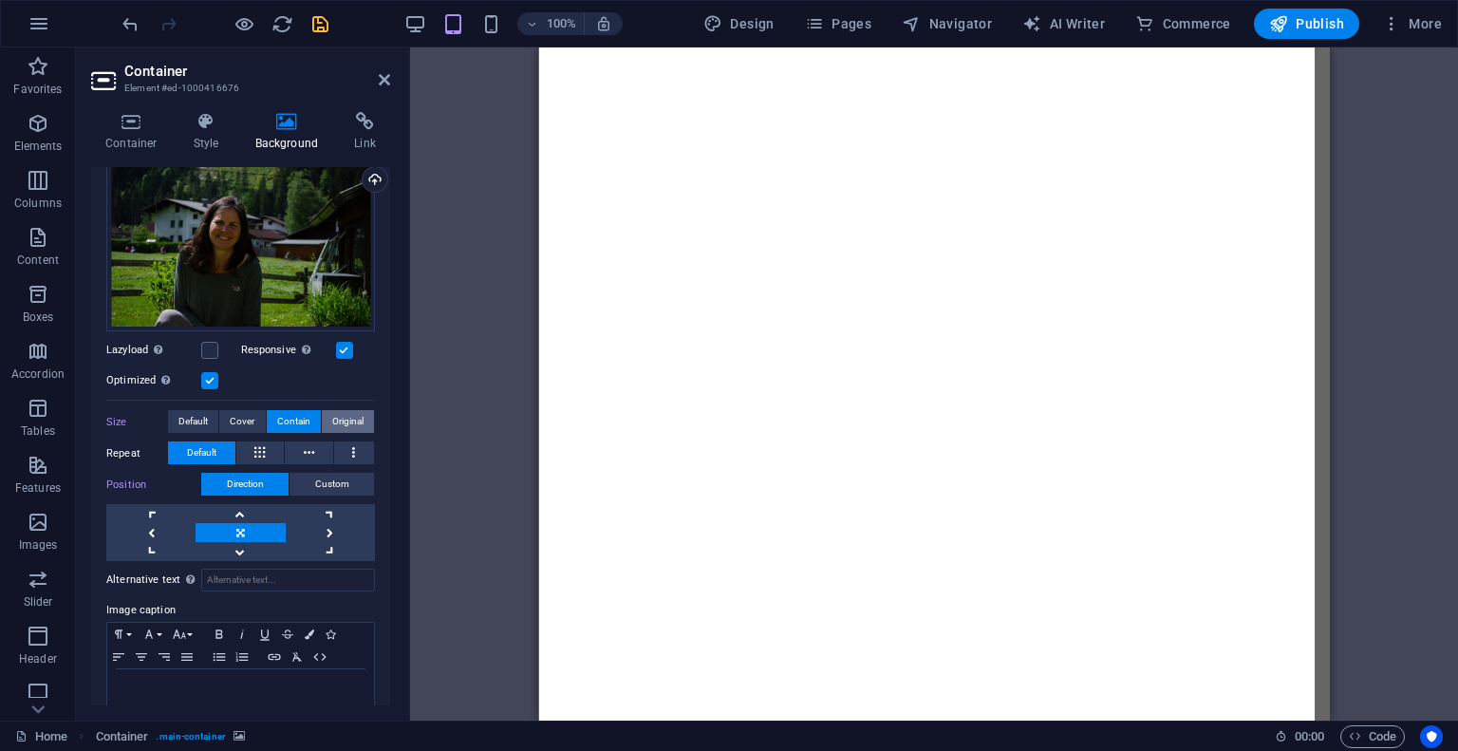
click at [337, 420] on span "Original" at bounding box center [347, 421] width 31 height 23
click at [232, 410] on span "Cover" at bounding box center [242, 421] width 25 height 23
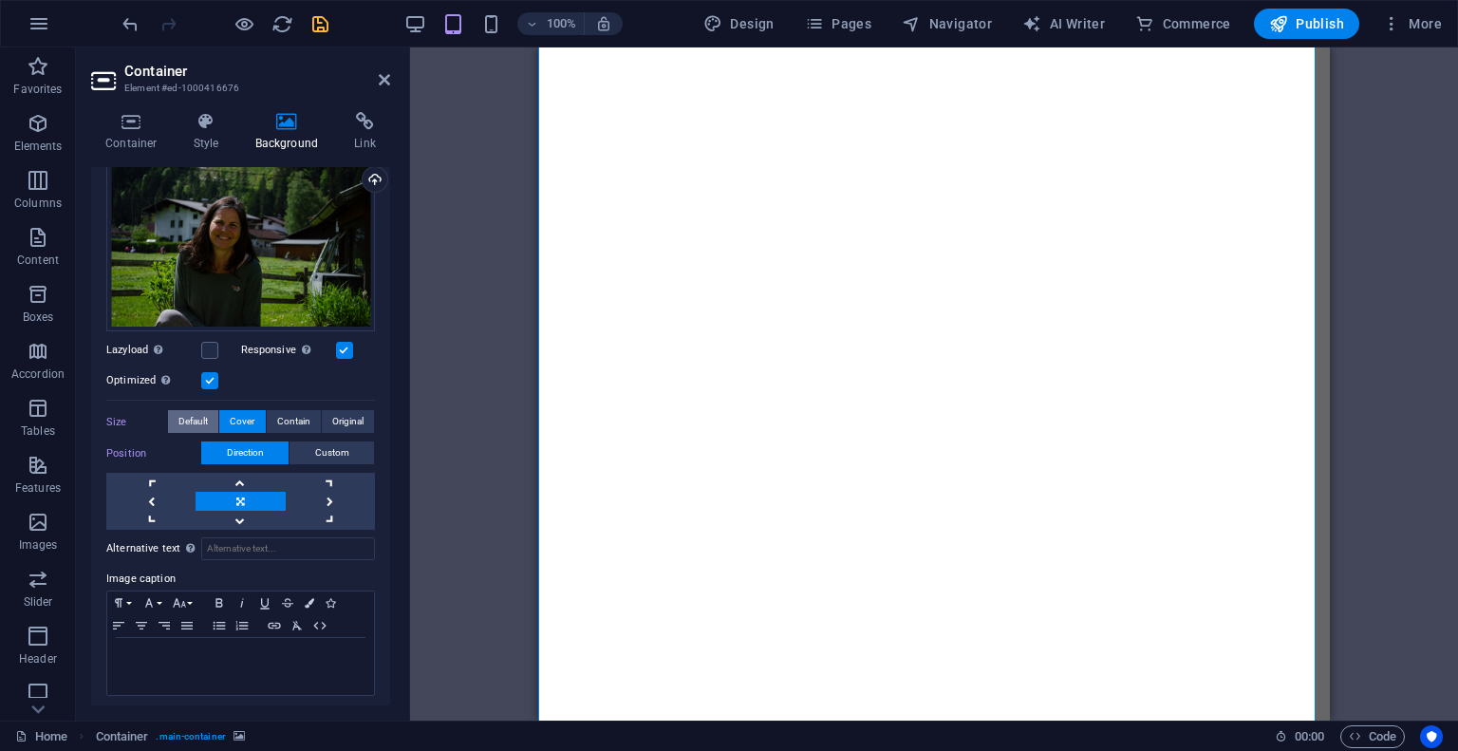
click at [198, 420] on span "Default" at bounding box center [192, 421] width 29 height 23
click at [313, 420] on button "Contain" at bounding box center [294, 421] width 54 height 23
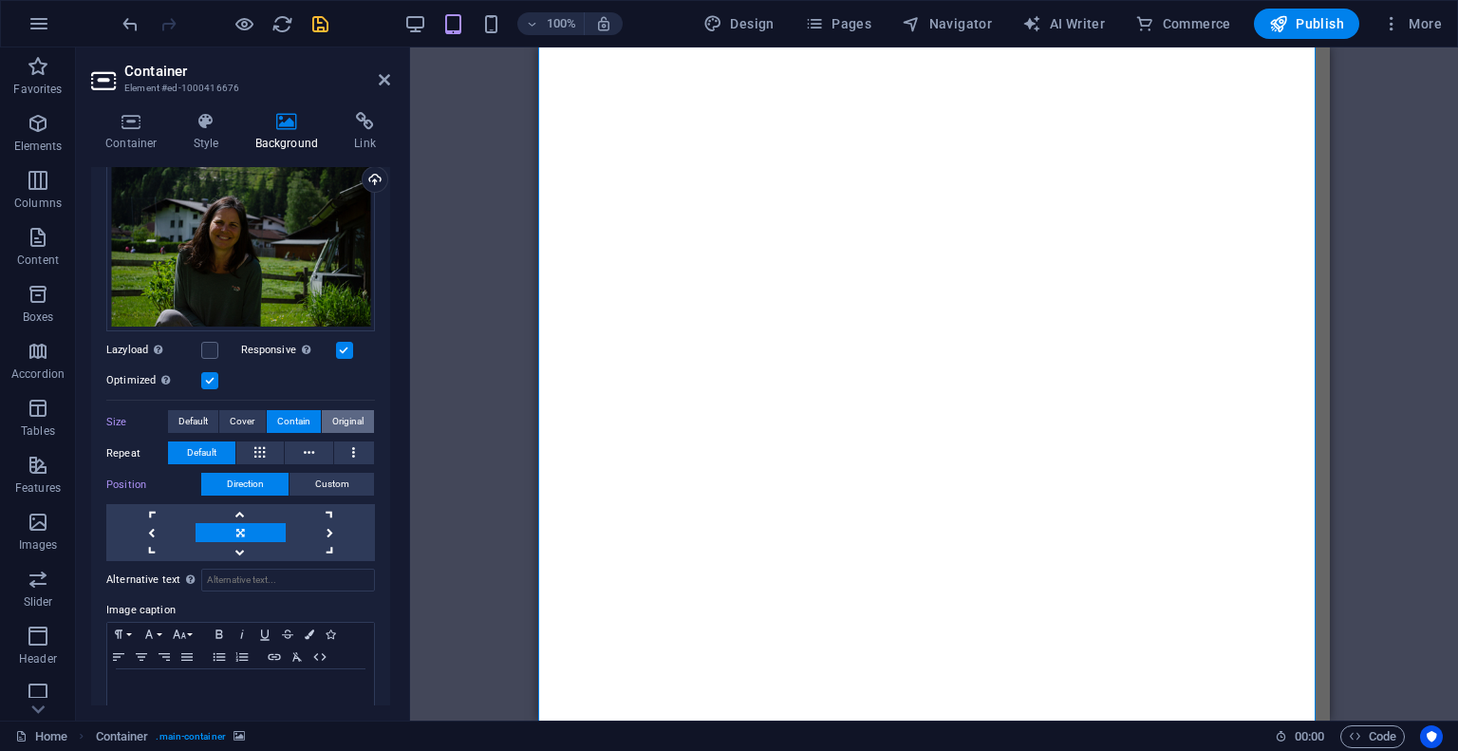
click at [336, 418] on span "Original" at bounding box center [347, 421] width 31 height 23
click at [544, 56] on div "Container" at bounding box center [580, 58] width 85 height 23
click at [581, 65] on span "Container" at bounding box center [591, 58] width 49 height 11
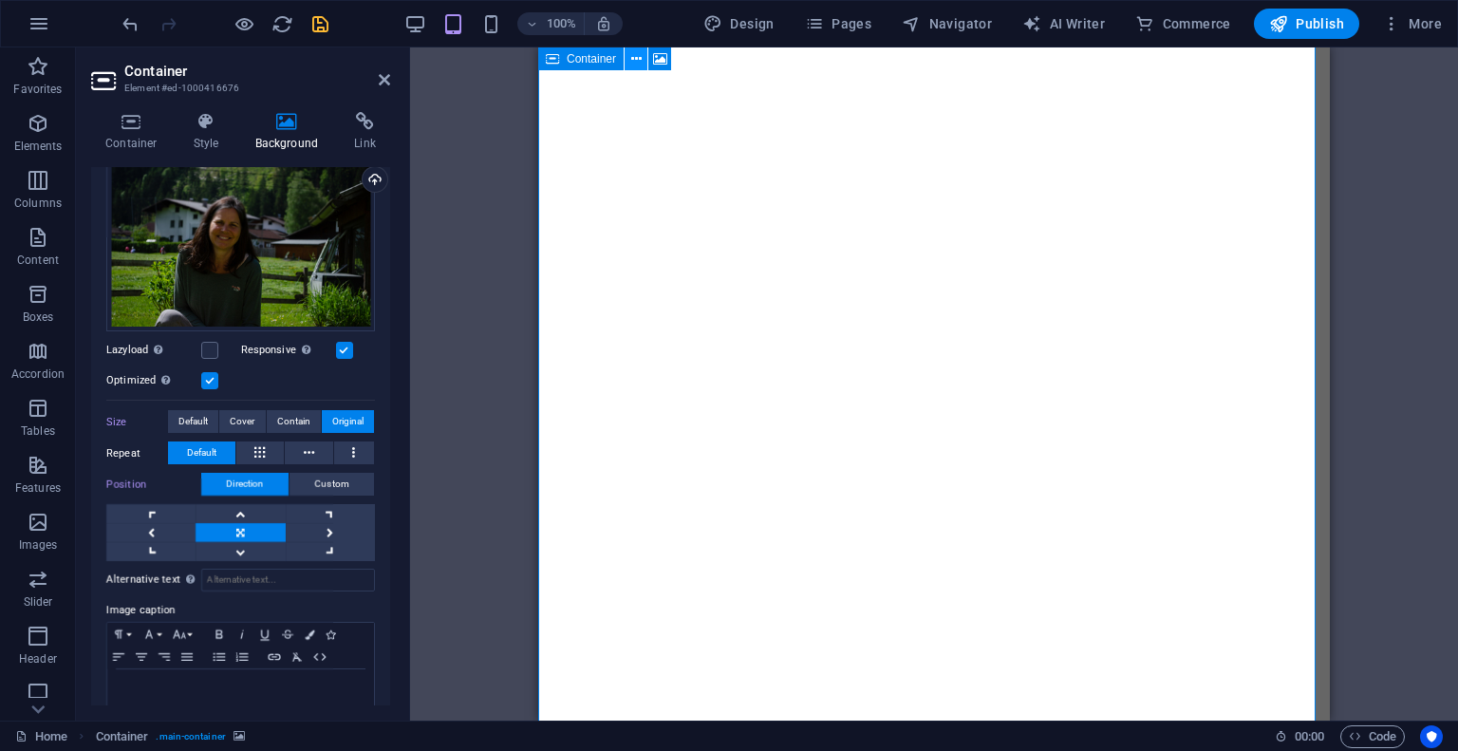
click at [645, 63] on button at bounding box center [635, 58] width 23 height 23
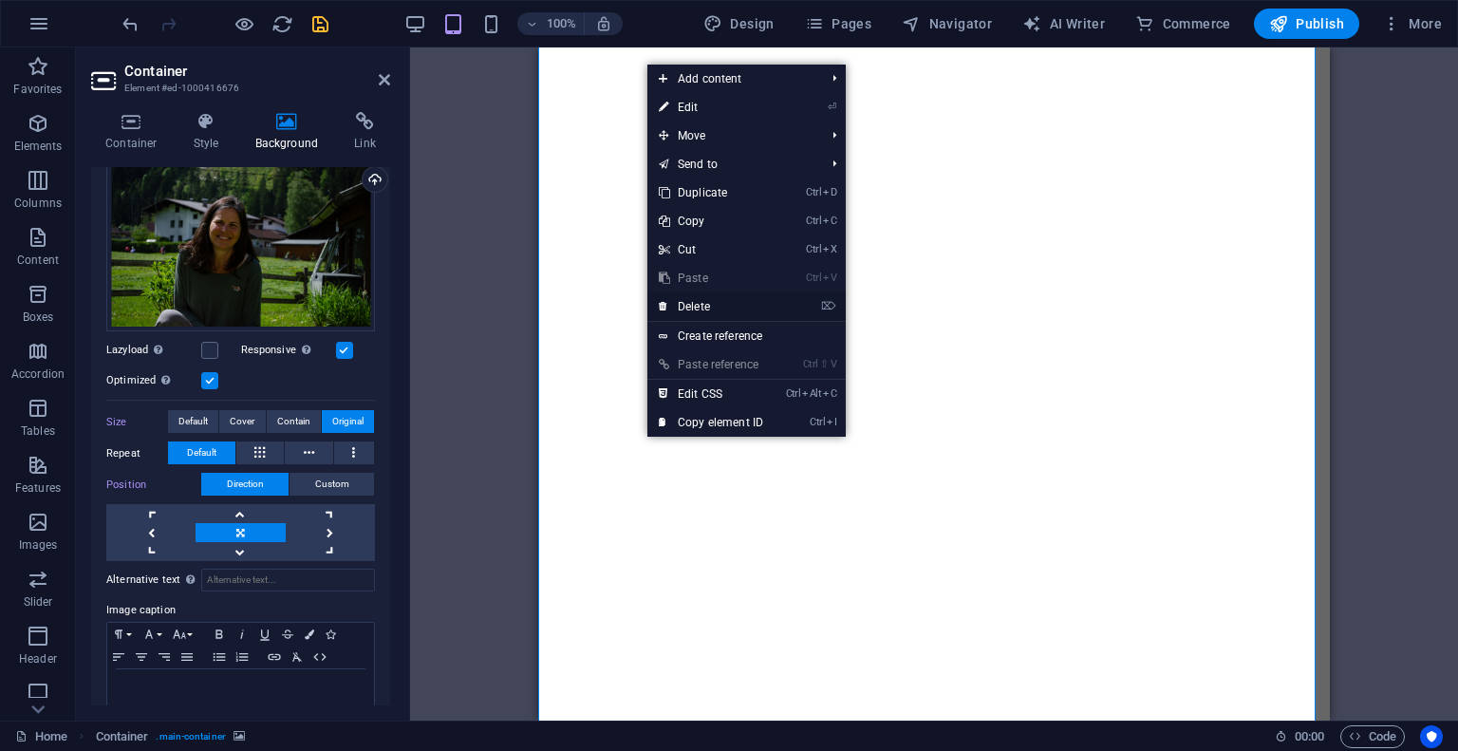
click at [704, 301] on link "⌦ Delete" at bounding box center [710, 306] width 127 height 28
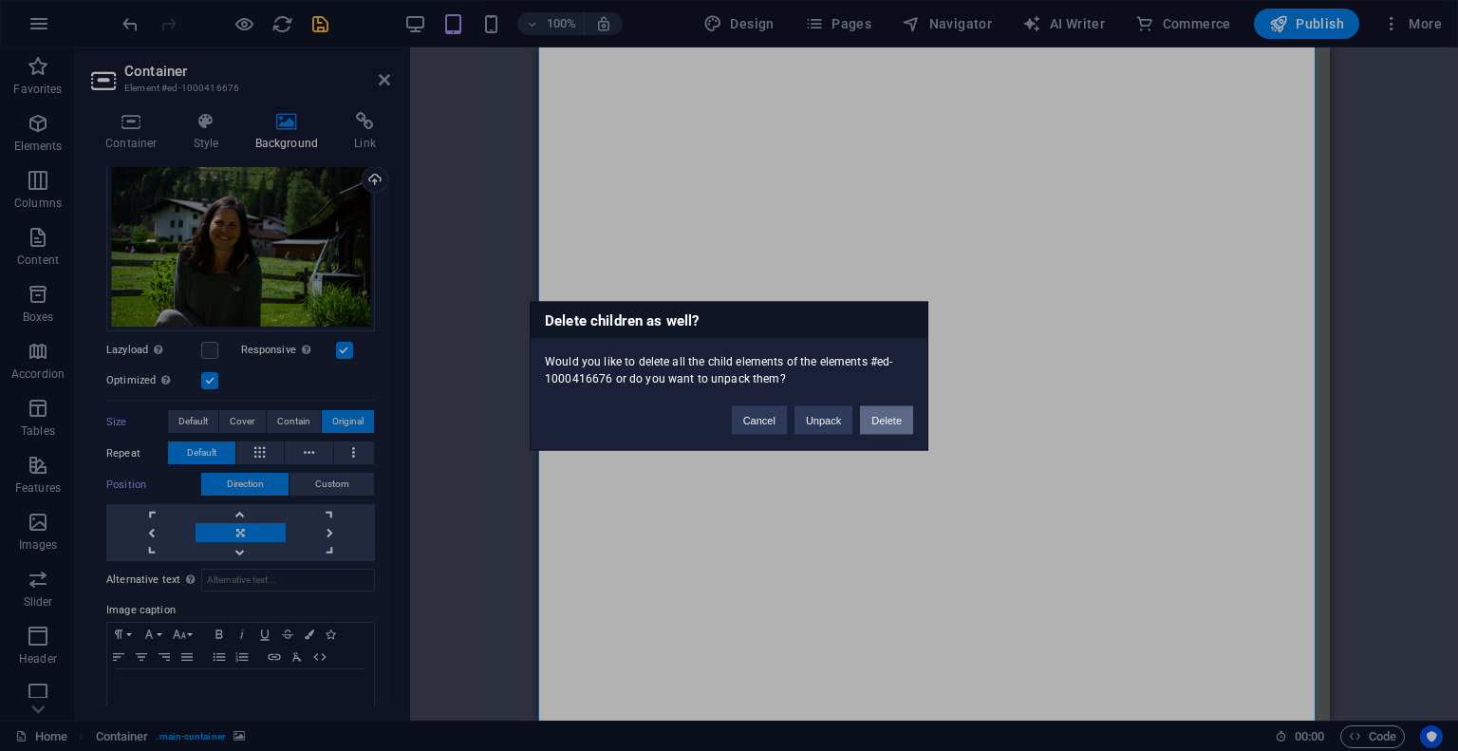
click at [885, 417] on button "Delete" at bounding box center [886, 419] width 53 height 28
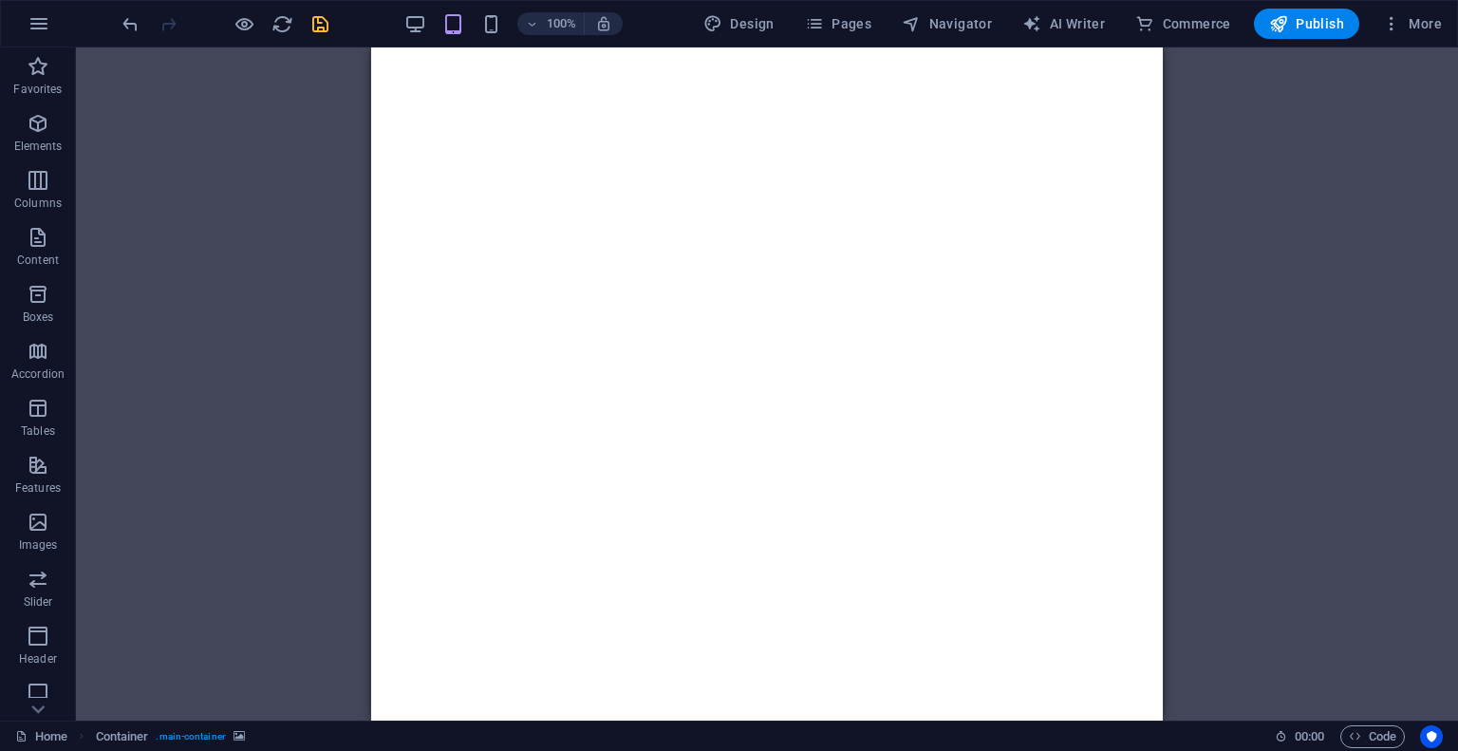
scroll to position [0, 0]
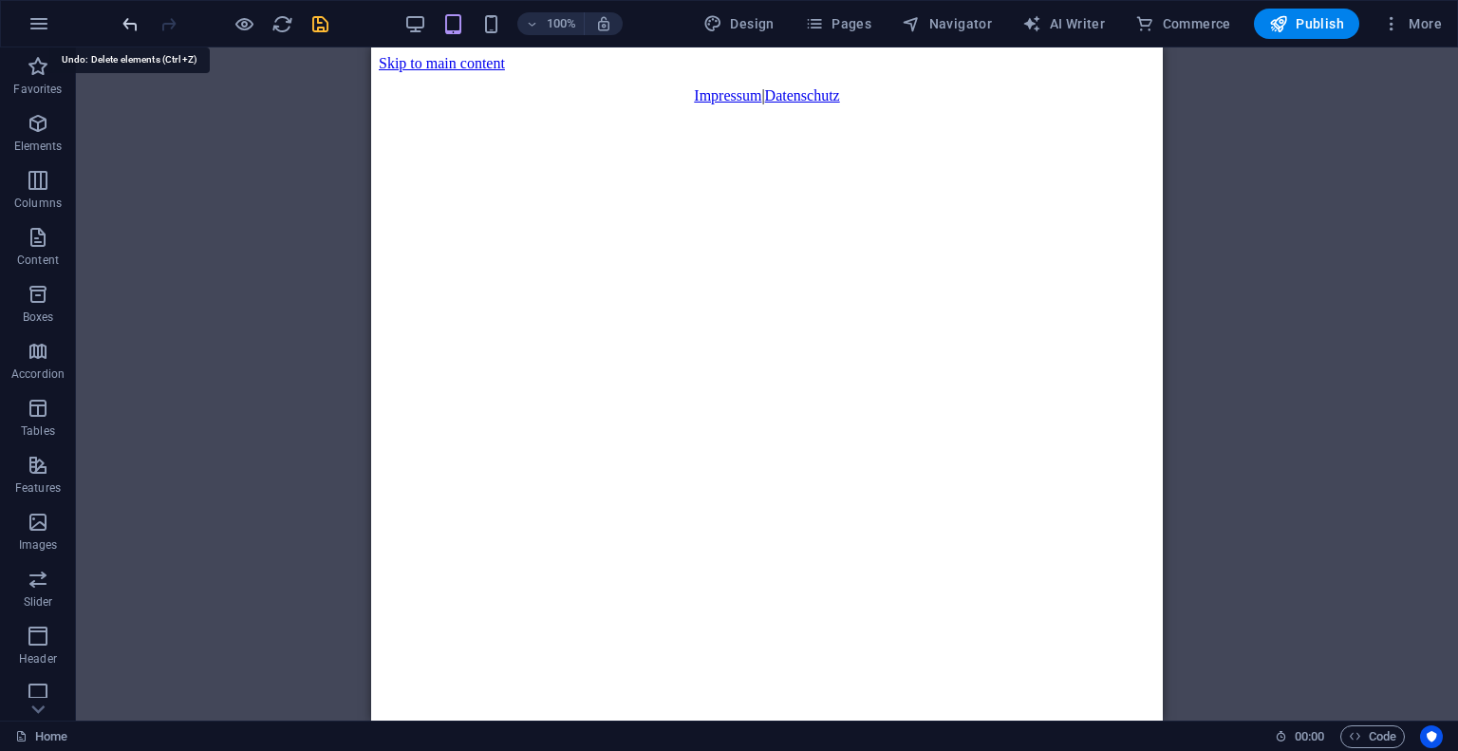
click at [127, 24] on icon "undo" at bounding box center [131, 24] width 22 height 22
click at [414, 30] on icon "button" at bounding box center [415, 24] width 22 height 22
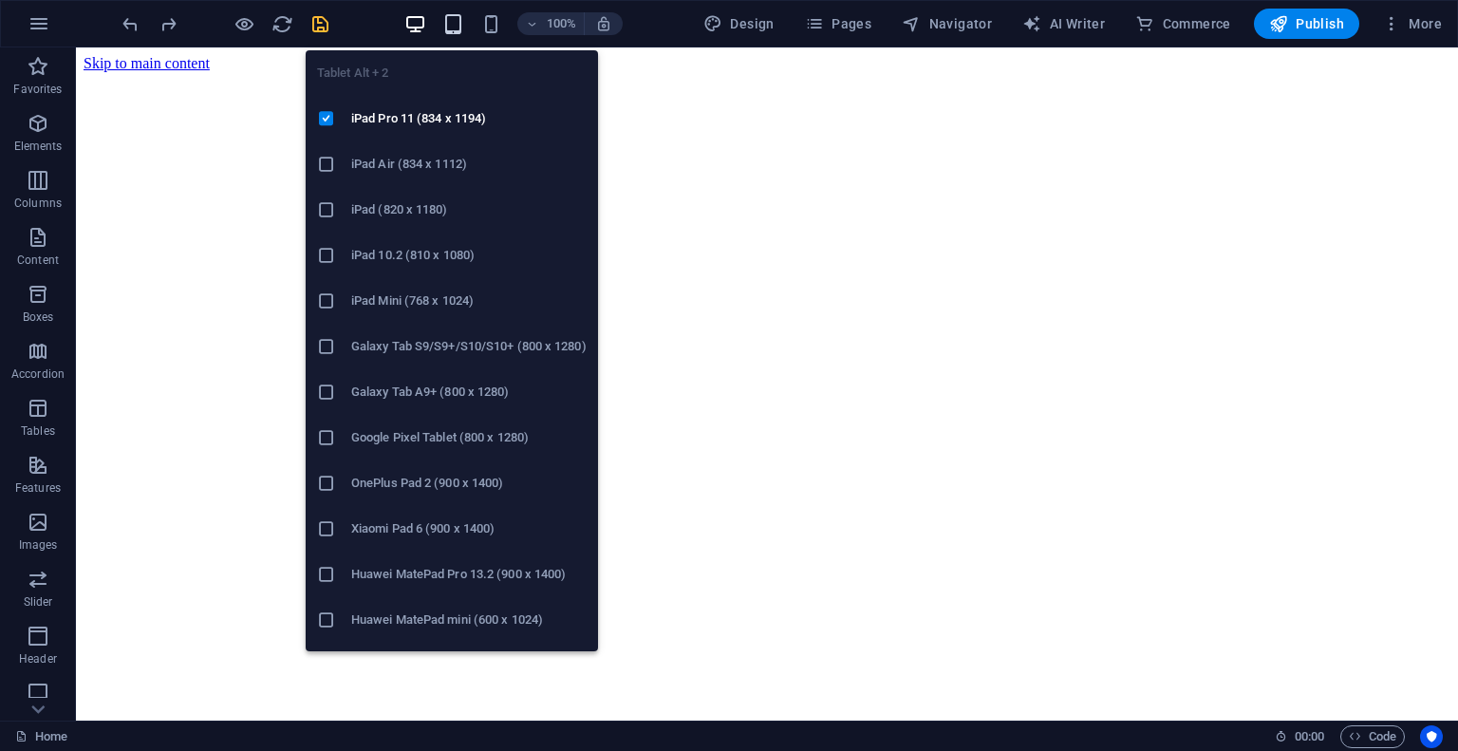
click at [457, 20] on icon "button" at bounding box center [453, 24] width 22 height 22
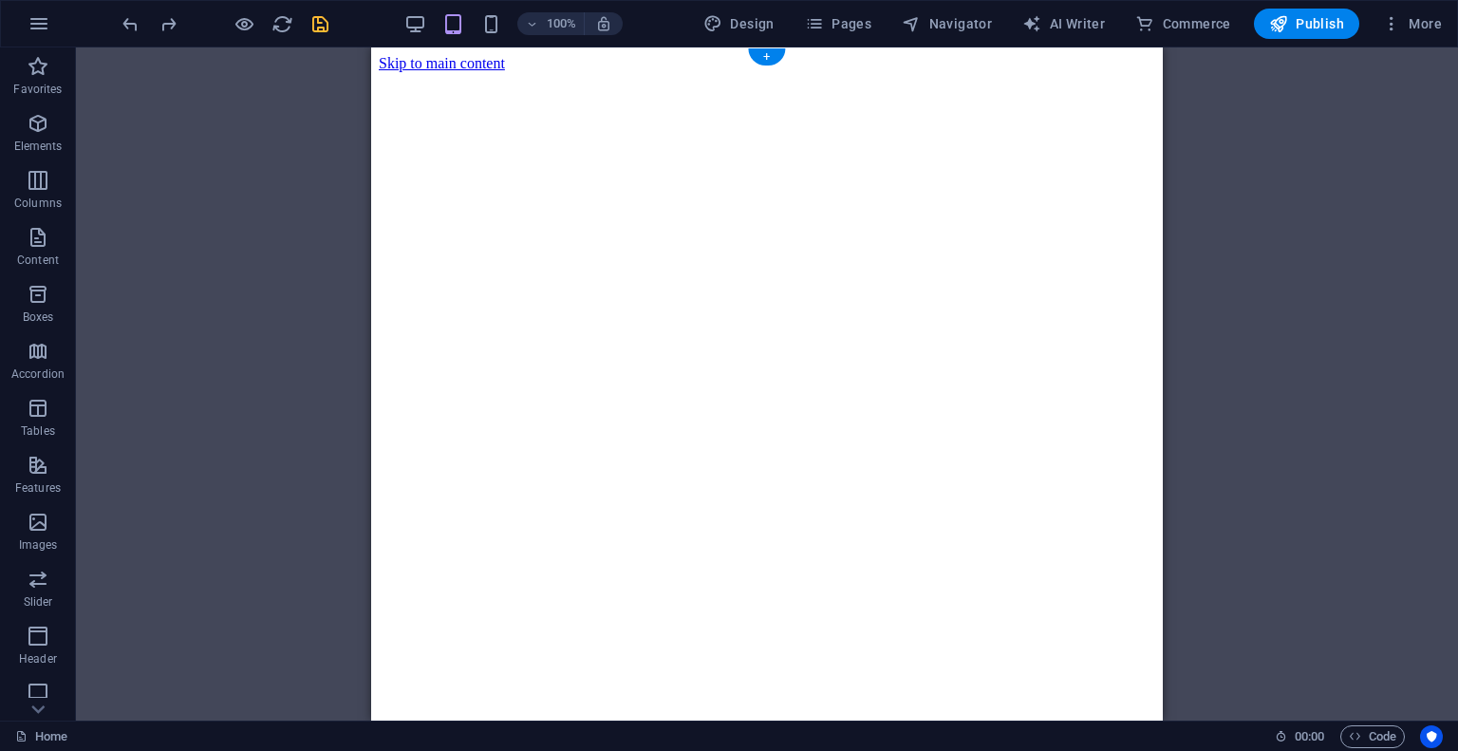
click at [1140, 72] on figure at bounding box center [767, 72] width 776 height 0
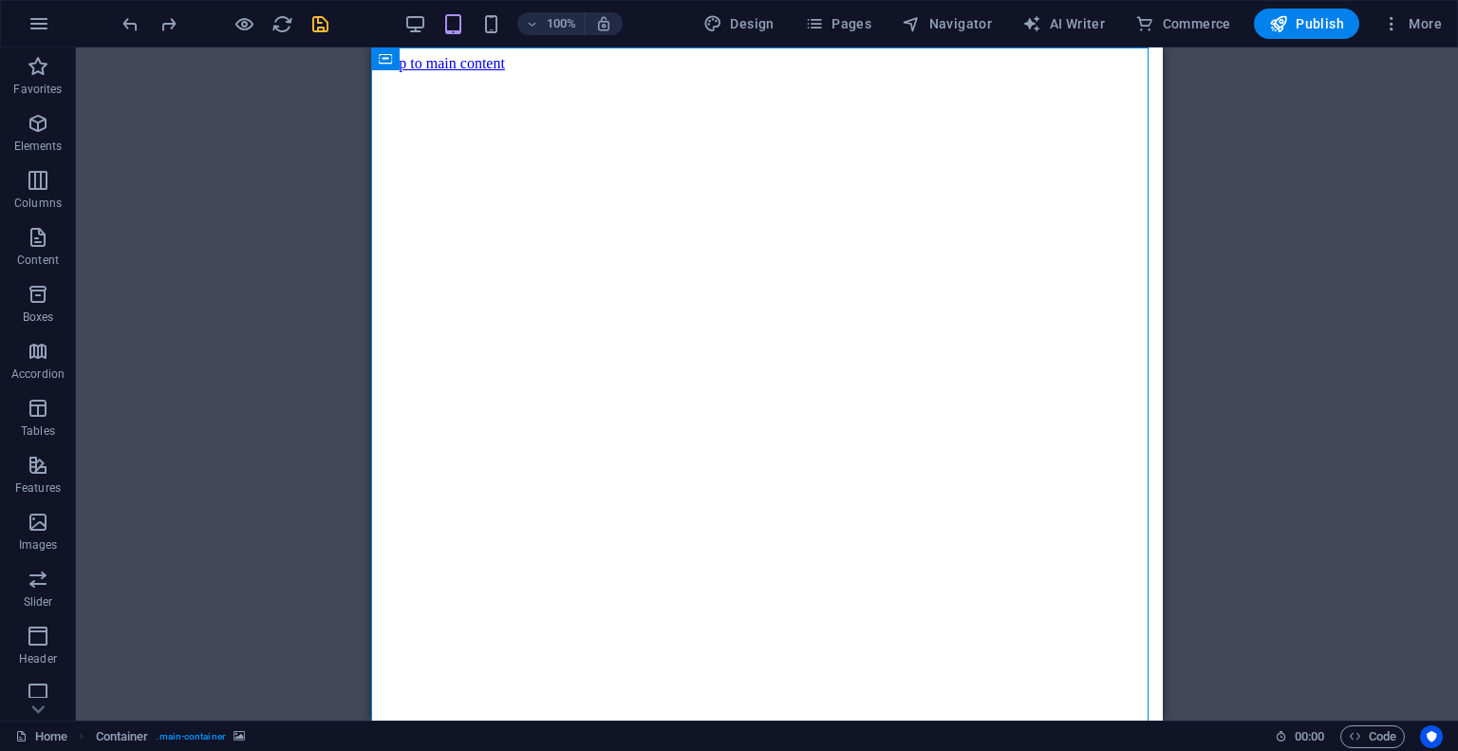
click at [1257, 208] on div "Container Container Preset Placeholder Container Container H2 H3 Spacer Contain…" at bounding box center [767, 383] width 1382 height 673
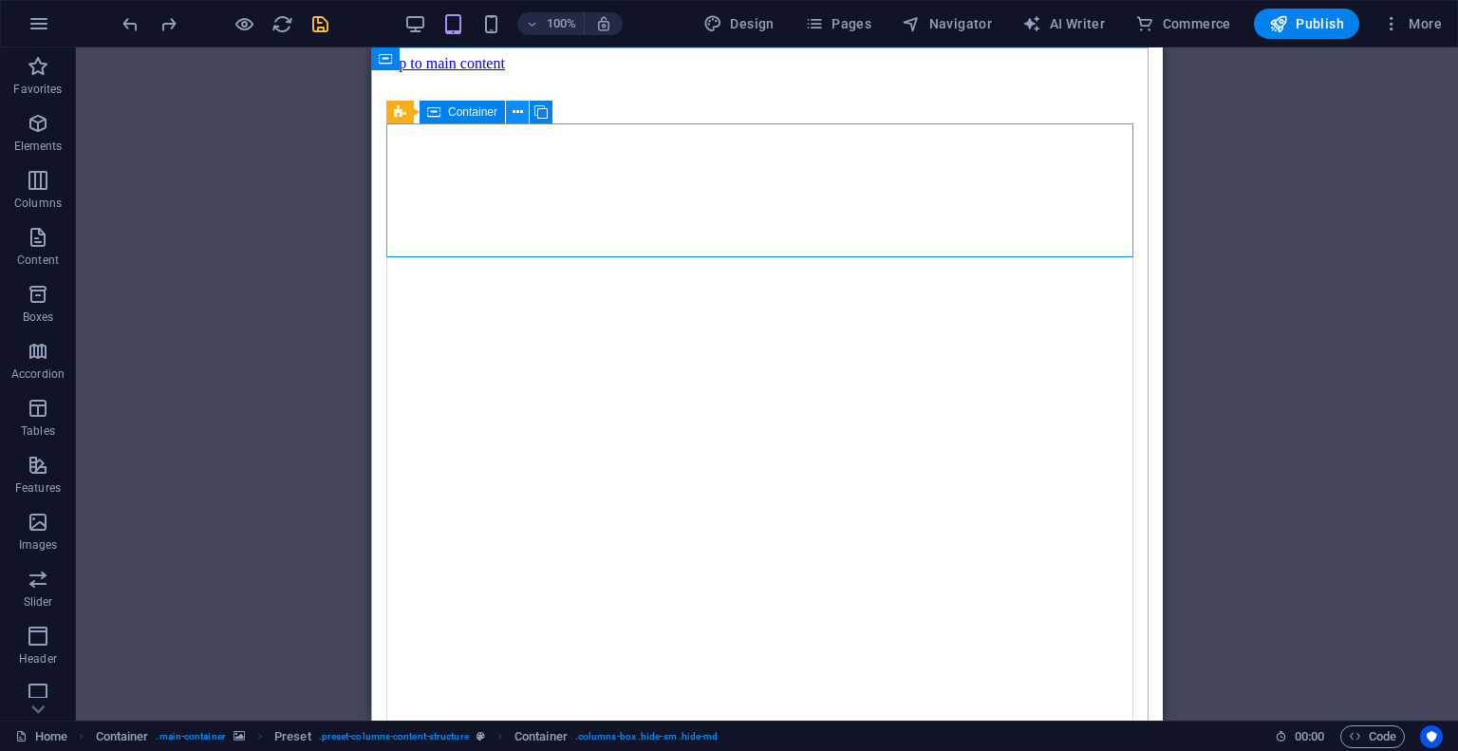
click at [513, 109] on icon at bounding box center [517, 112] width 10 height 20
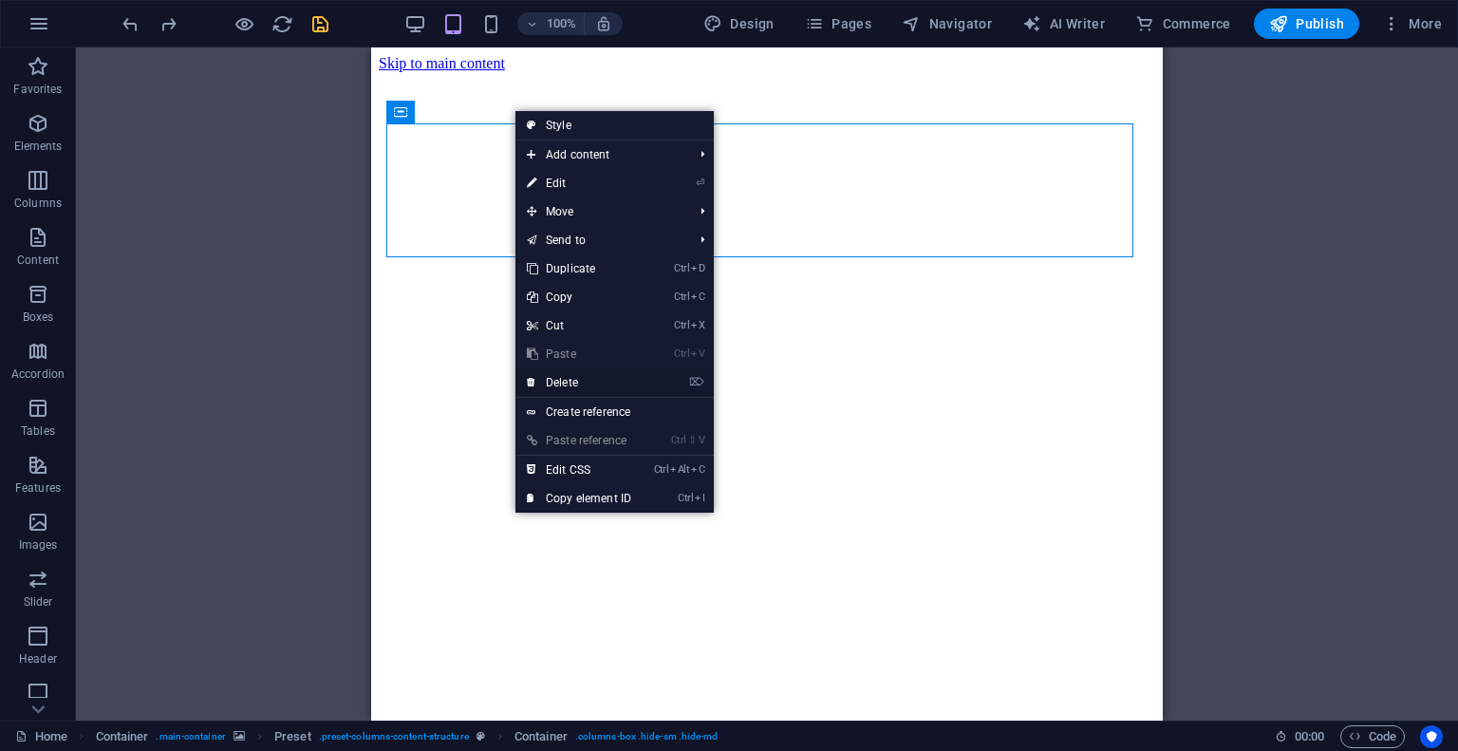
click at [558, 378] on link "⌦ Delete" at bounding box center [578, 382] width 127 height 28
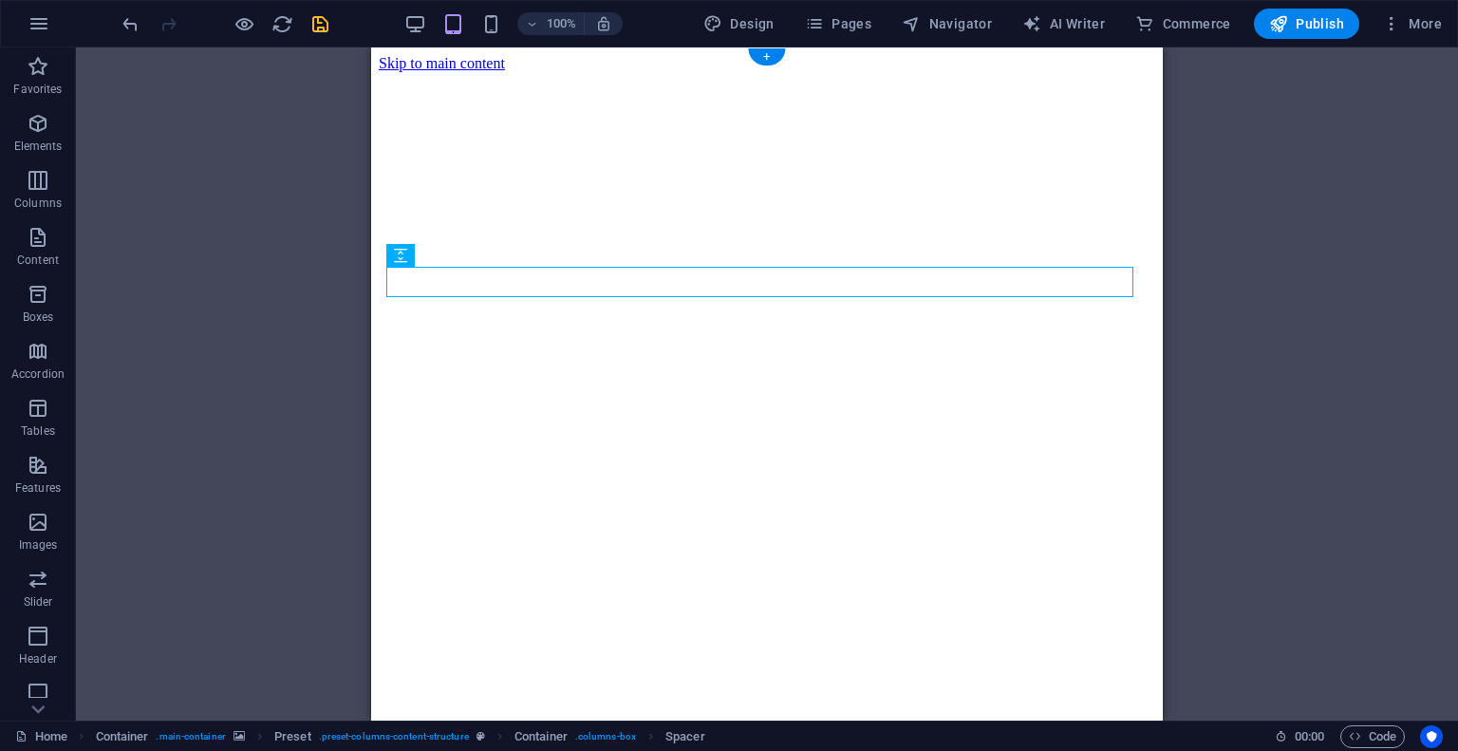
click at [379, 72] on figure at bounding box center [767, 72] width 776 height 0
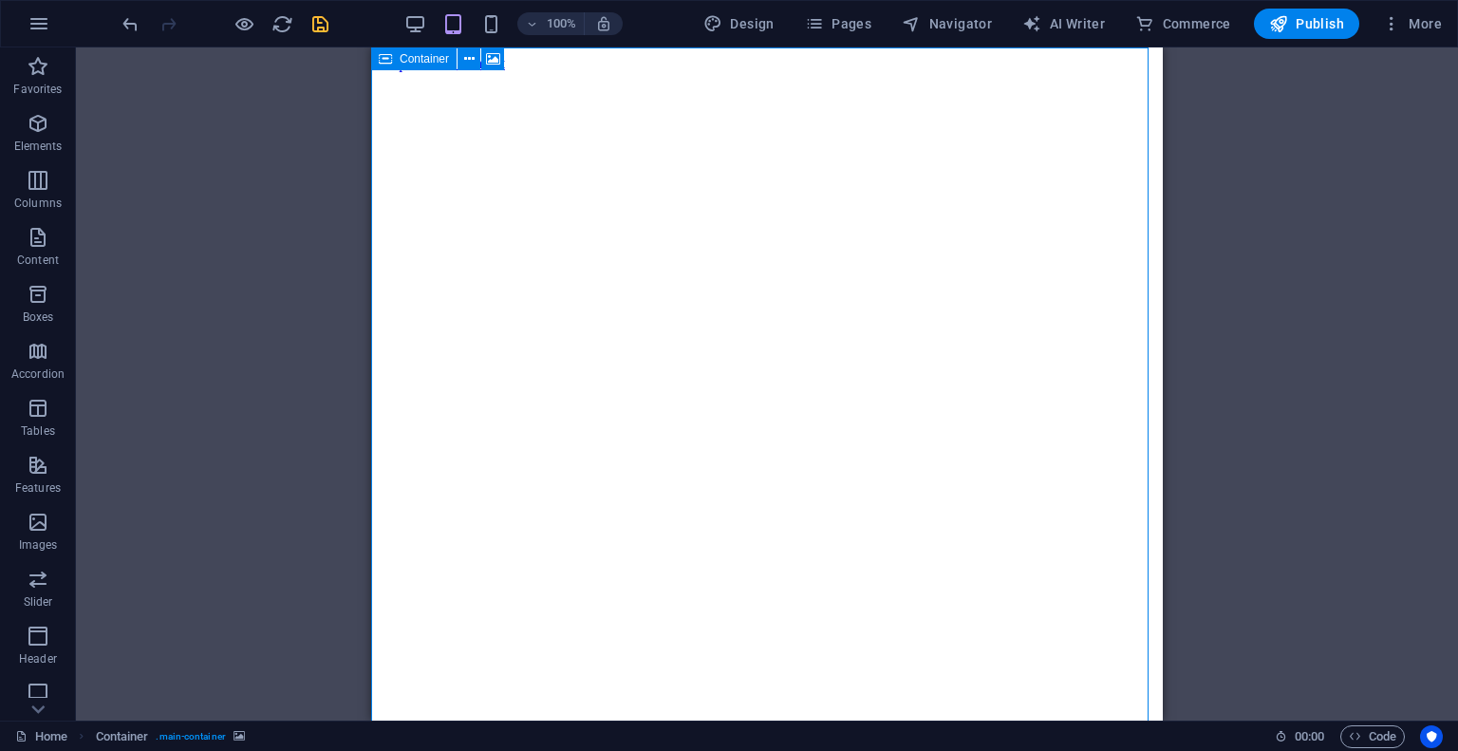
click at [389, 60] on icon at bounding box center [385, 58] width 13 height 23
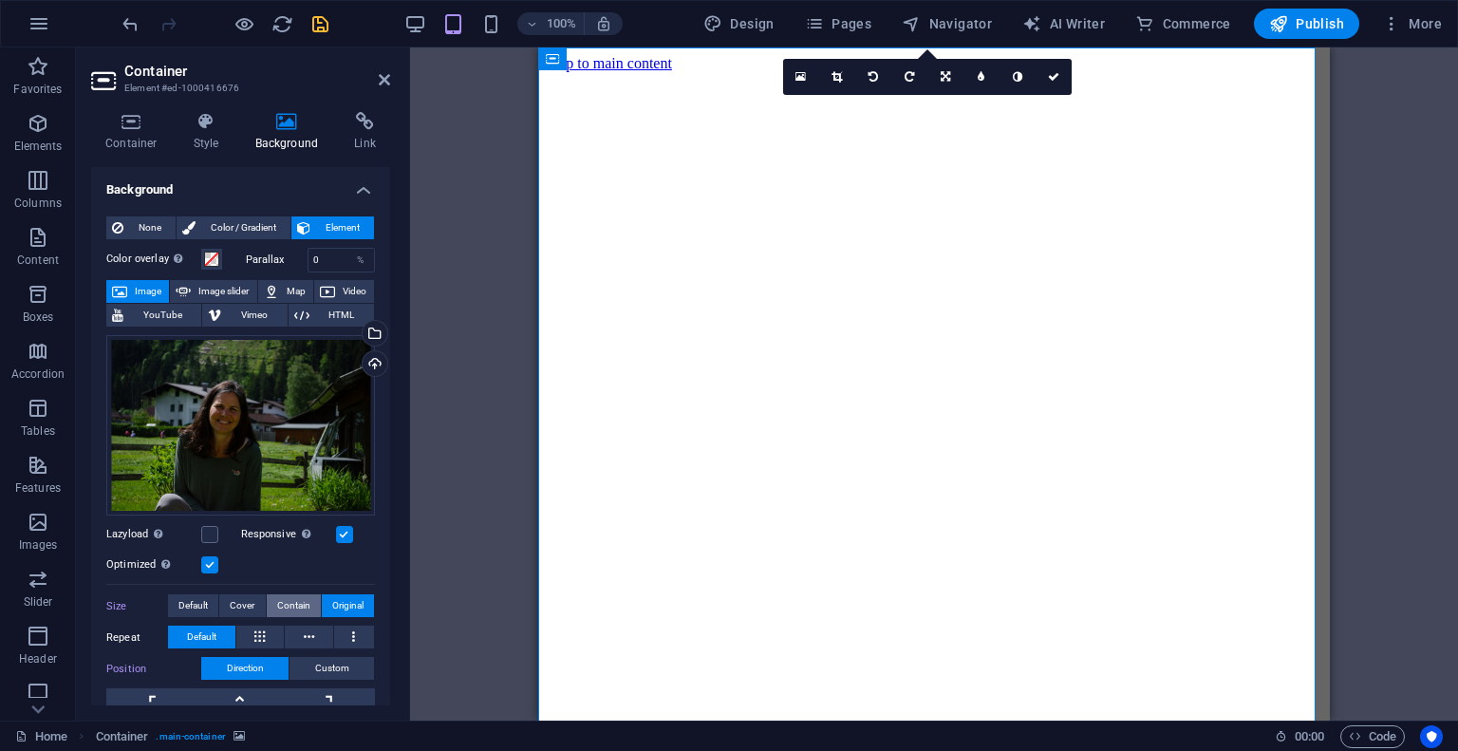
click at [292, 604] on span "Contain" at bounding box center [293, 605] width 33 height 23
click at [236, 595] on span "Cover" at bounding box center [242, 605] width 25 height 23
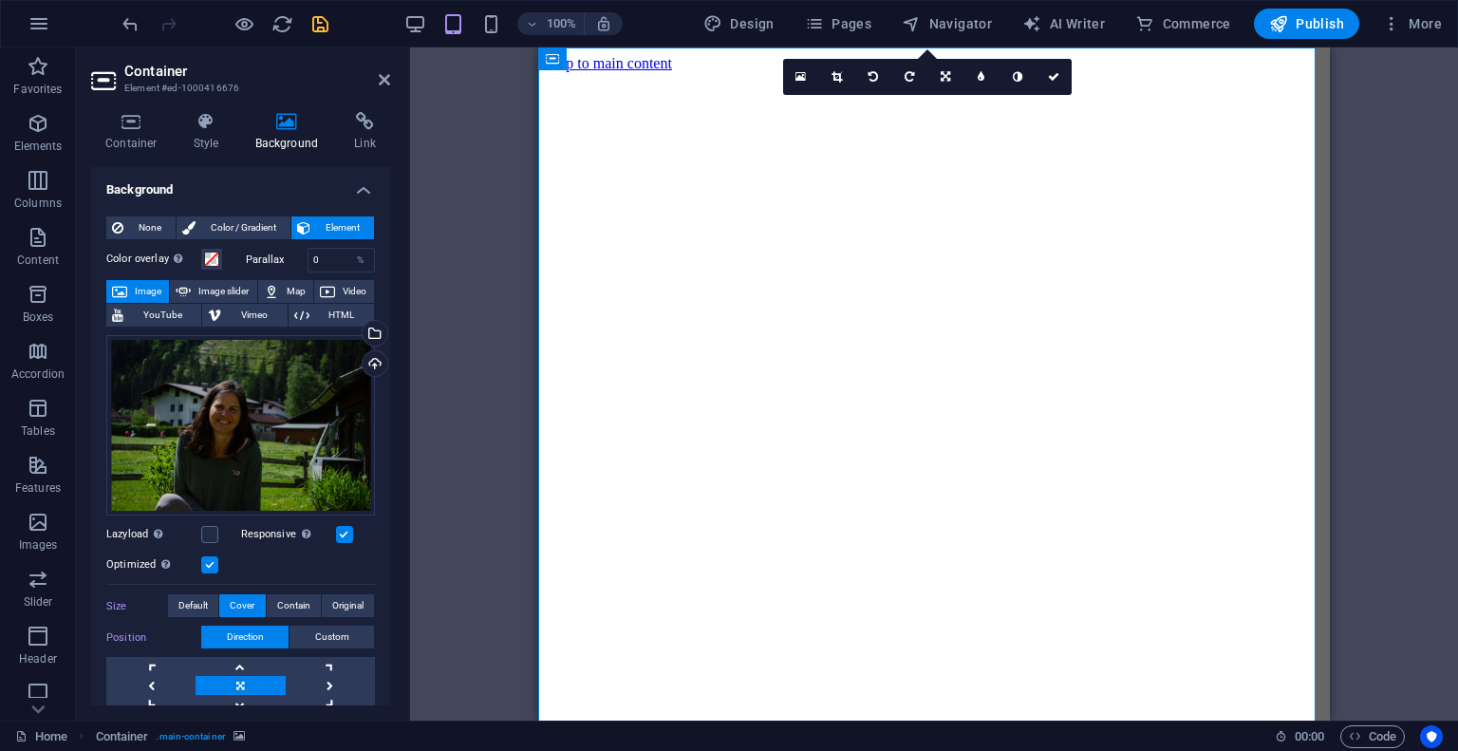
click at [437, 419] on div "Preset Container Container Preset Placeholder Container Container H2 H3 Spacer …" at bounding box center [934, 383] width 1048 height 673
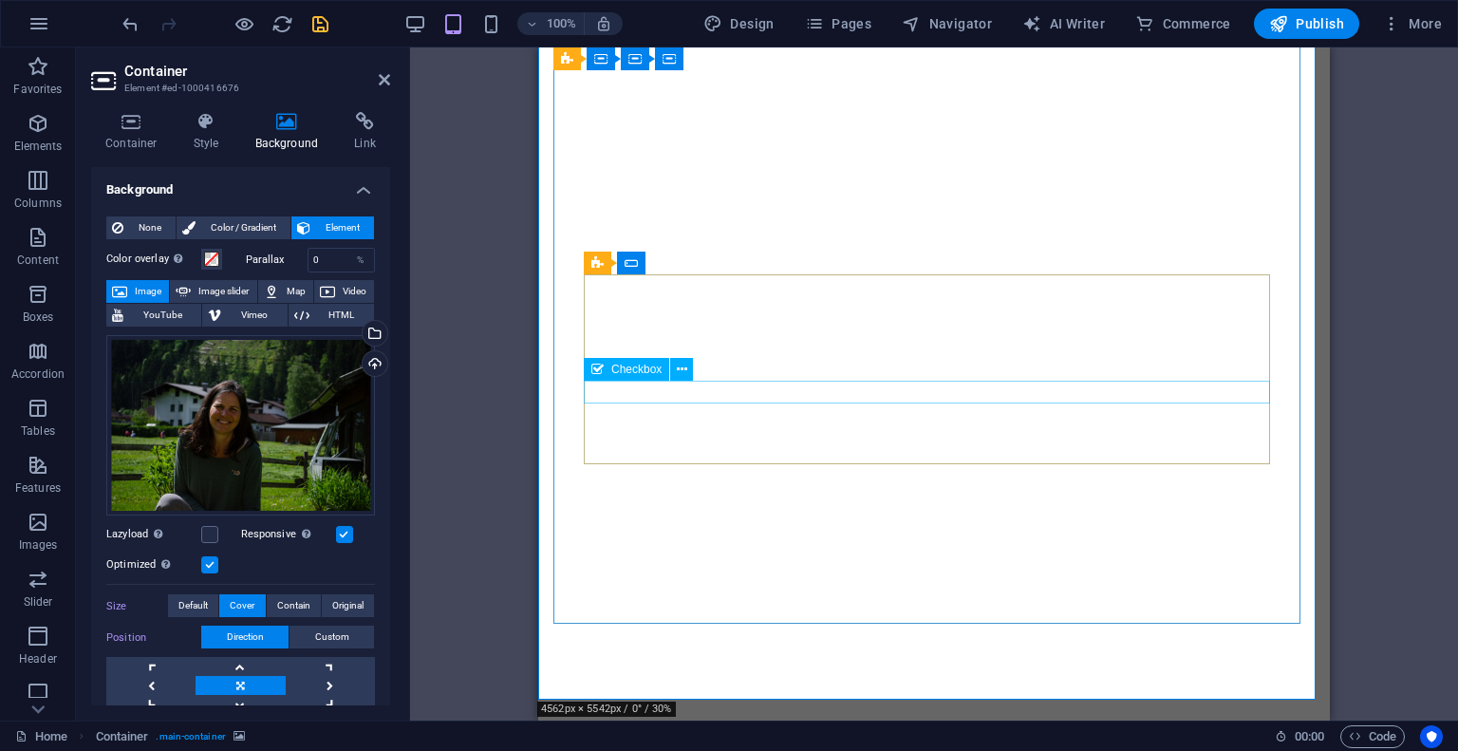
scroll to position [323, 0]
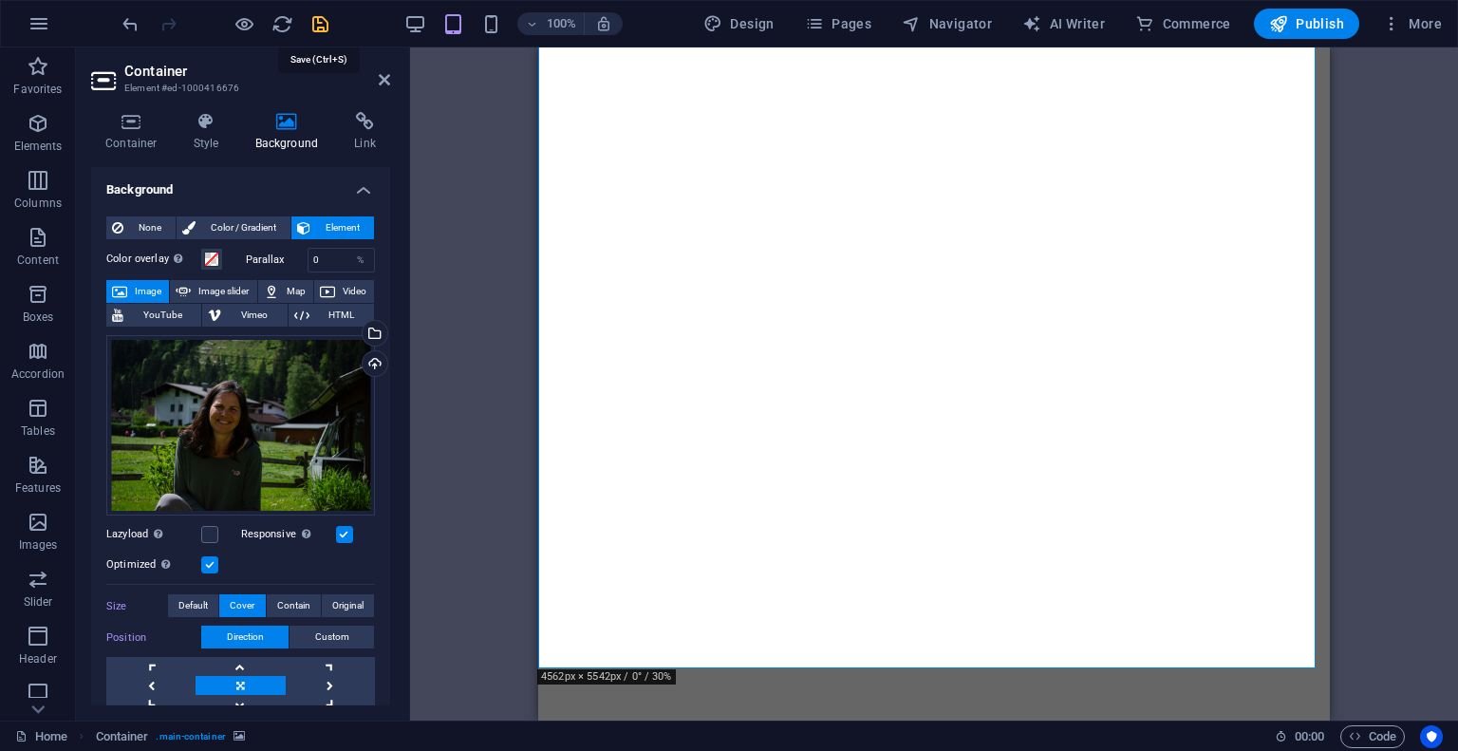
click at [319, 25] on icon "save" at bounding box center [320, 24] width 22 height 22
checkbox input "false"
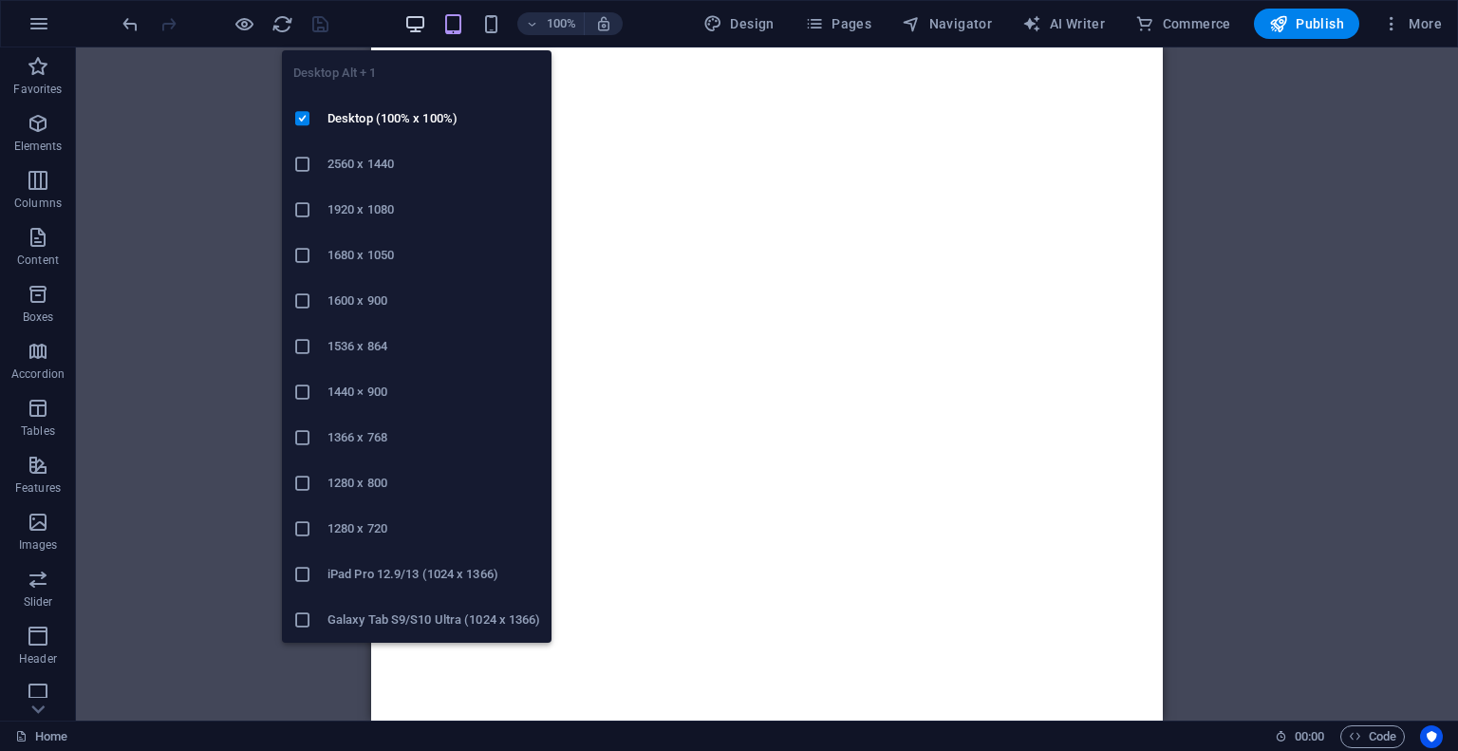
click at [417, 18] on icon "button" at bounding box center [415, 24] width 22 height 22
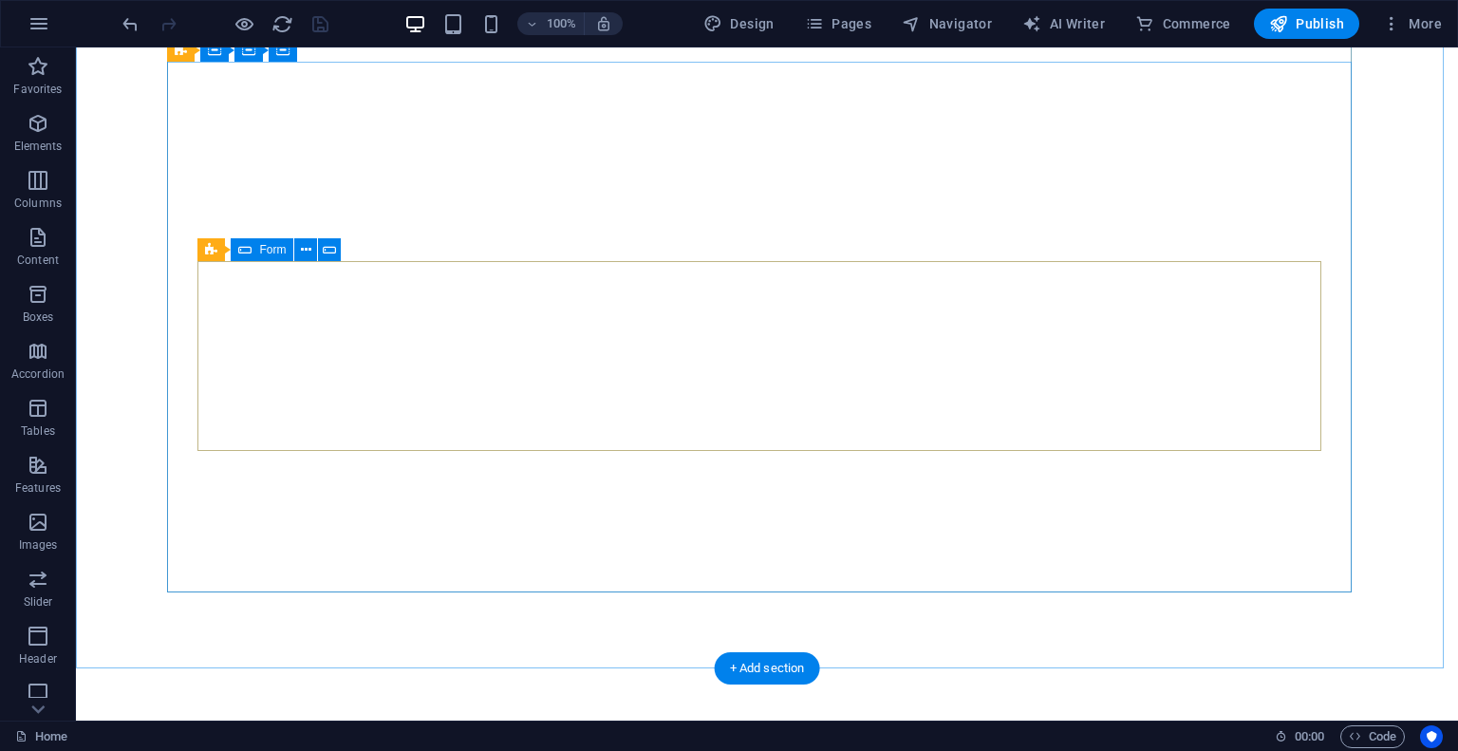
scroll to position [0, 0]
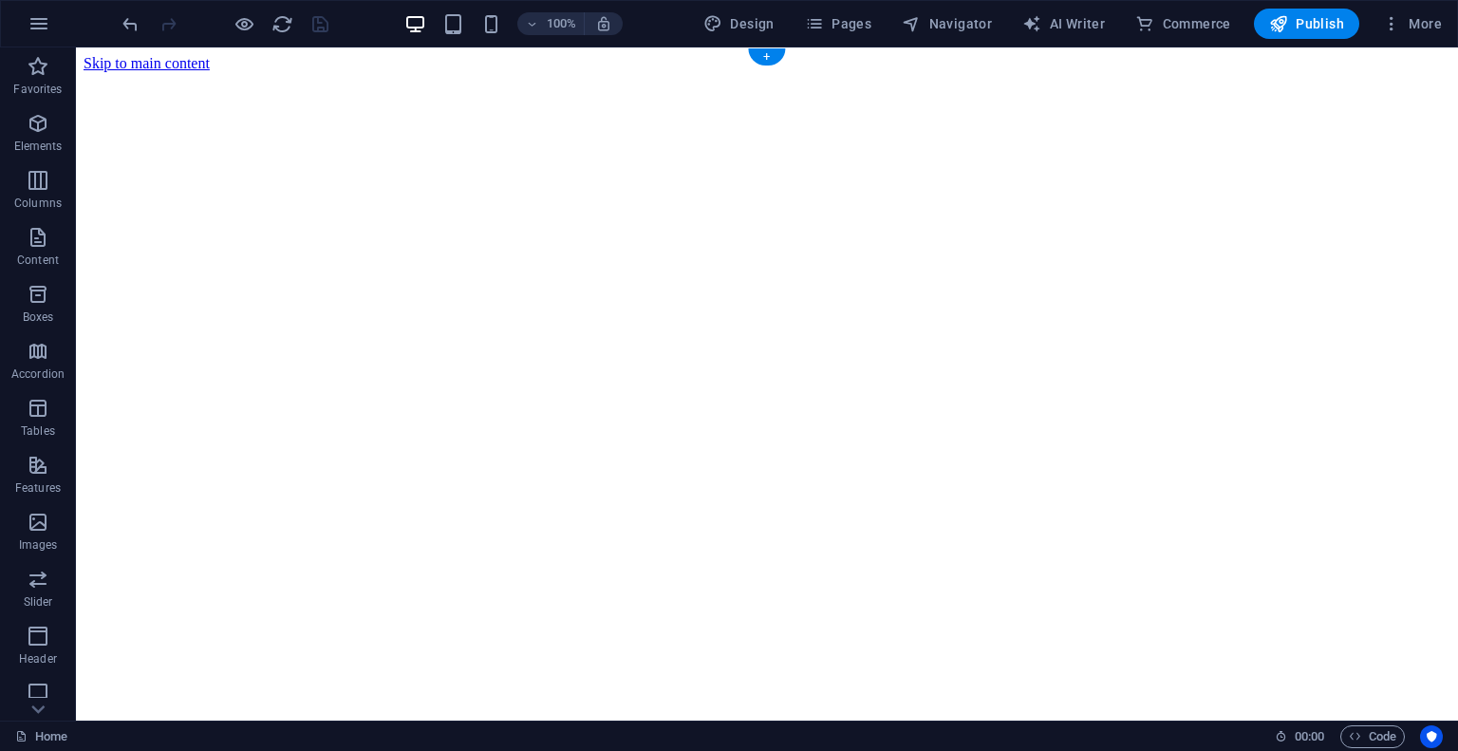
click at [120, 72] on figure at bounding box center [767, 72] width 1366 height 0
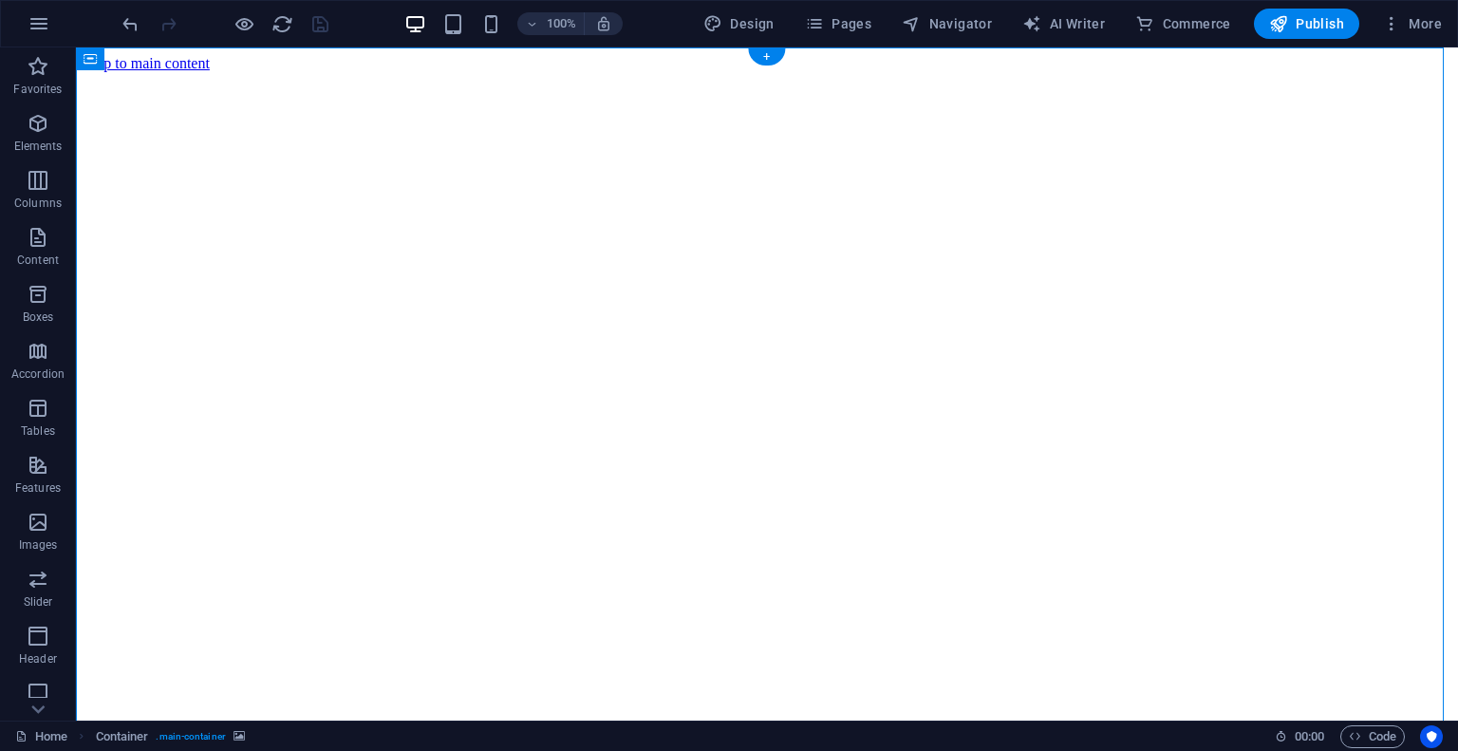
click at [120, 72] on figure at bounding box center [767, 72] width 1366 height 0
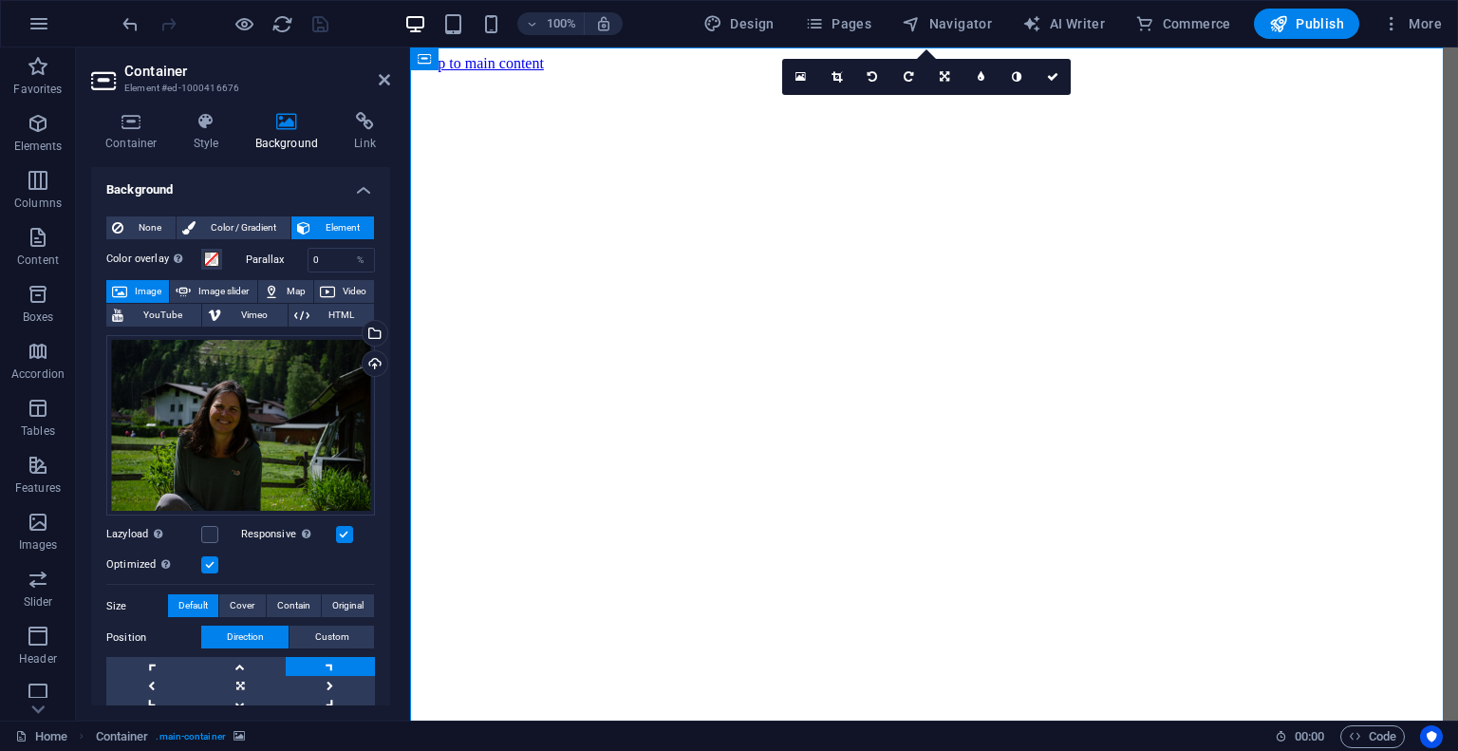
click at [413, 25] on icon "button" at bounding box center [415, 24] width 22 height 22
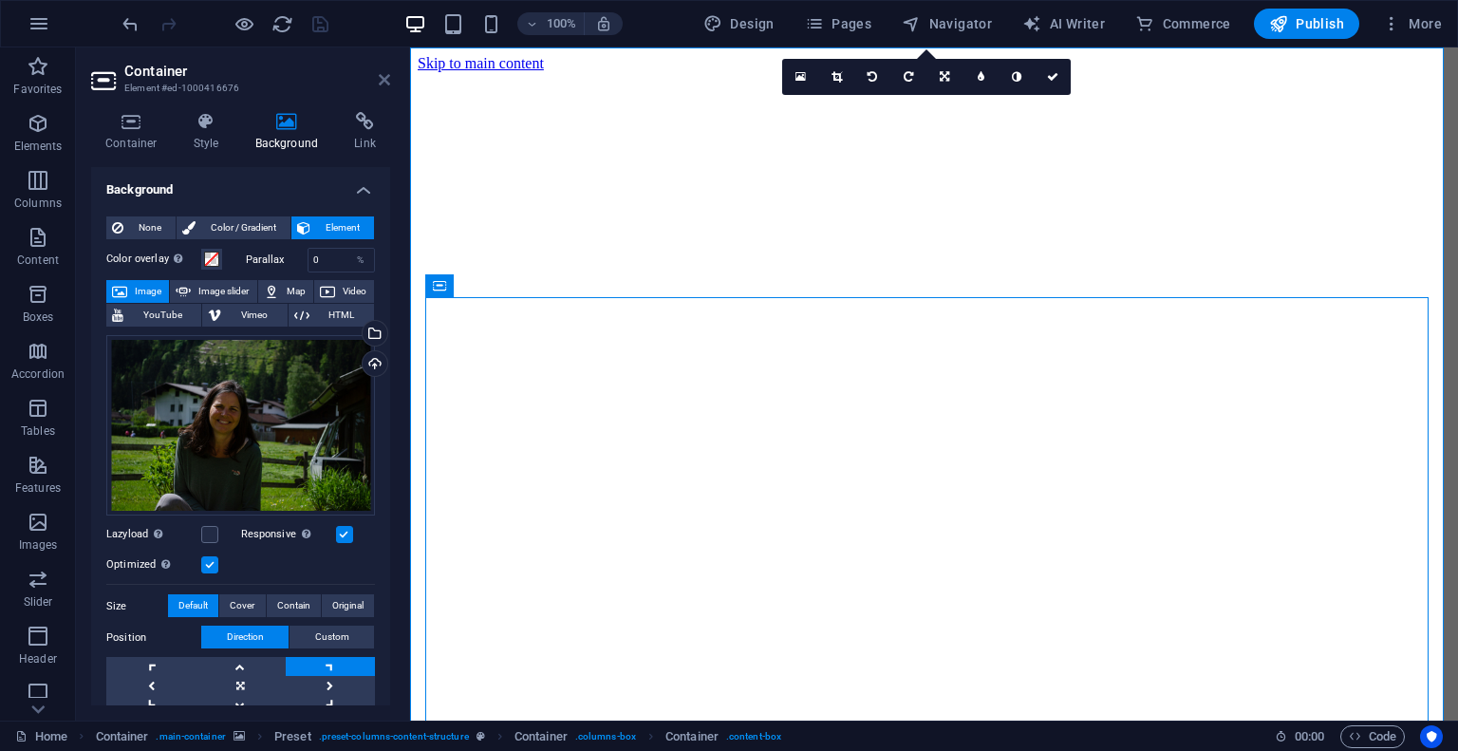
click at [383, 75] on icon at bounding box center [384, 79] width 11 height 15
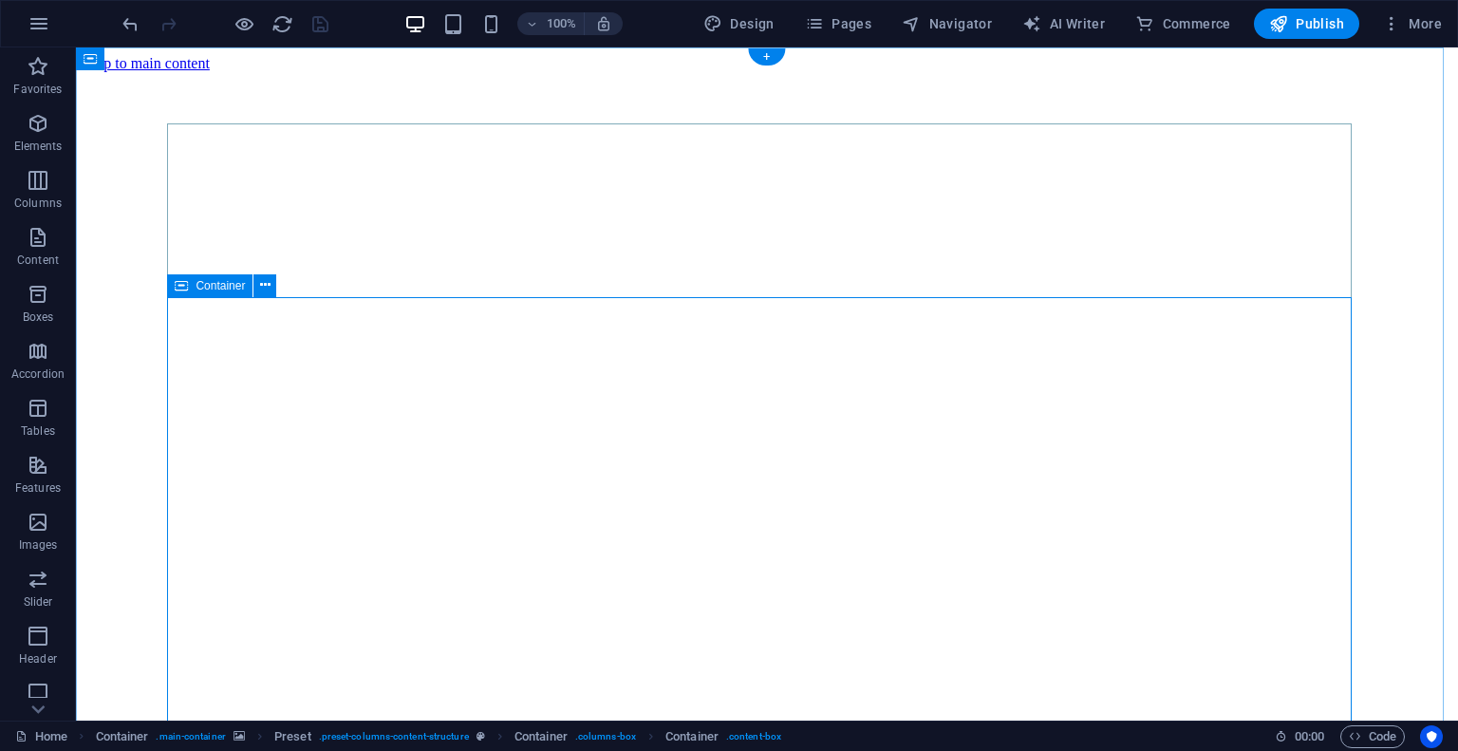
click at [266, 287] on icon at bounding box center [265, 285] width 10 height 20
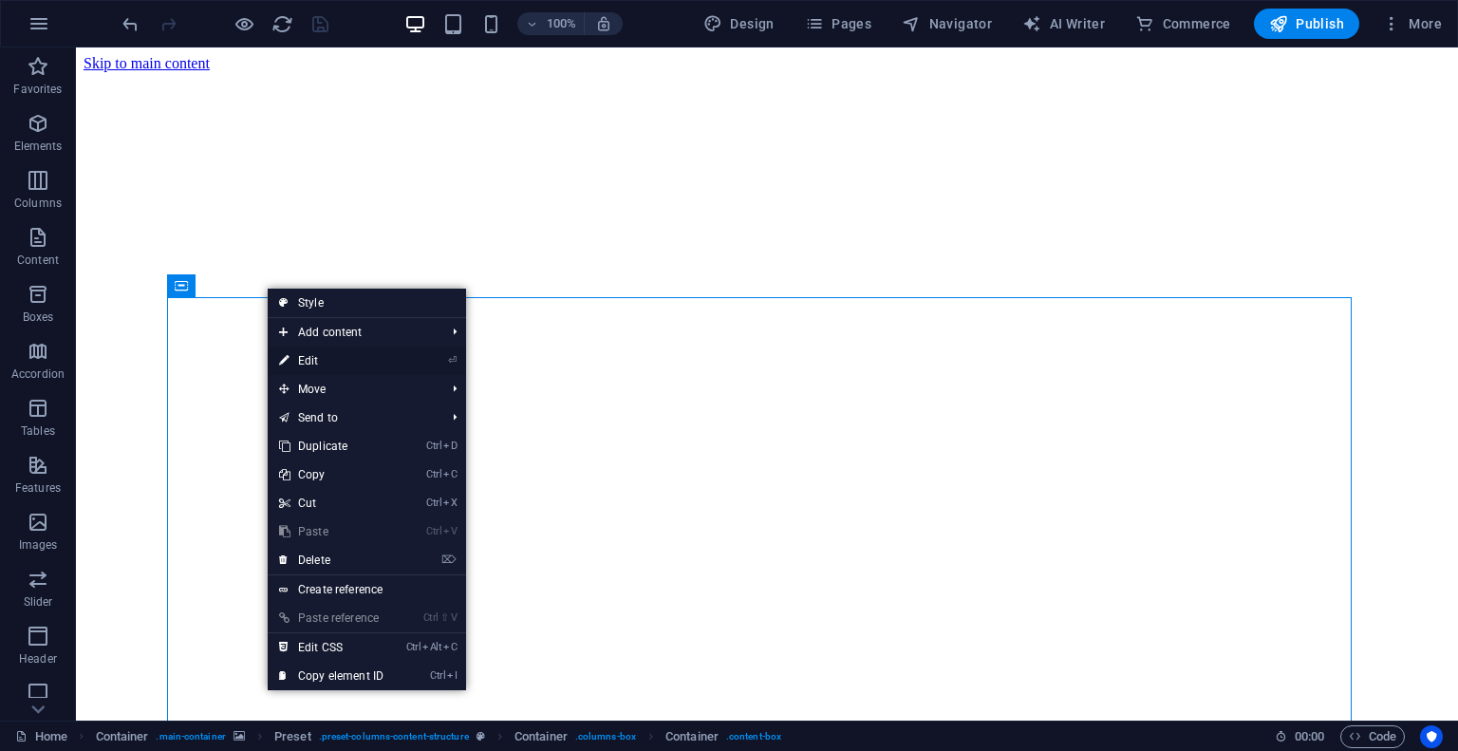
click at [339, 352] on link "⏎ Edit" at bounding box center [331, 360] width 127 height 28
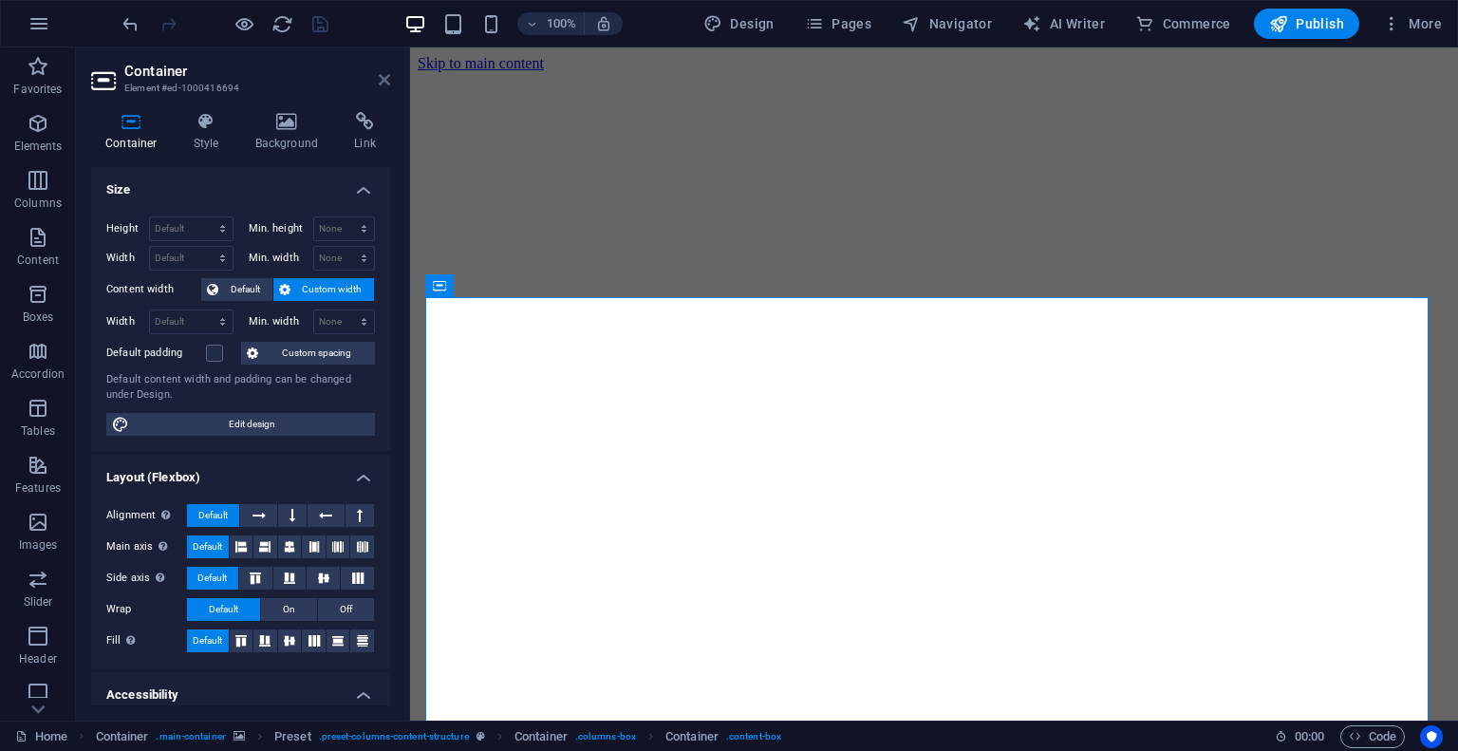
click at [381, 85] on icon at bounding box center [384, 79] width 11 height 15
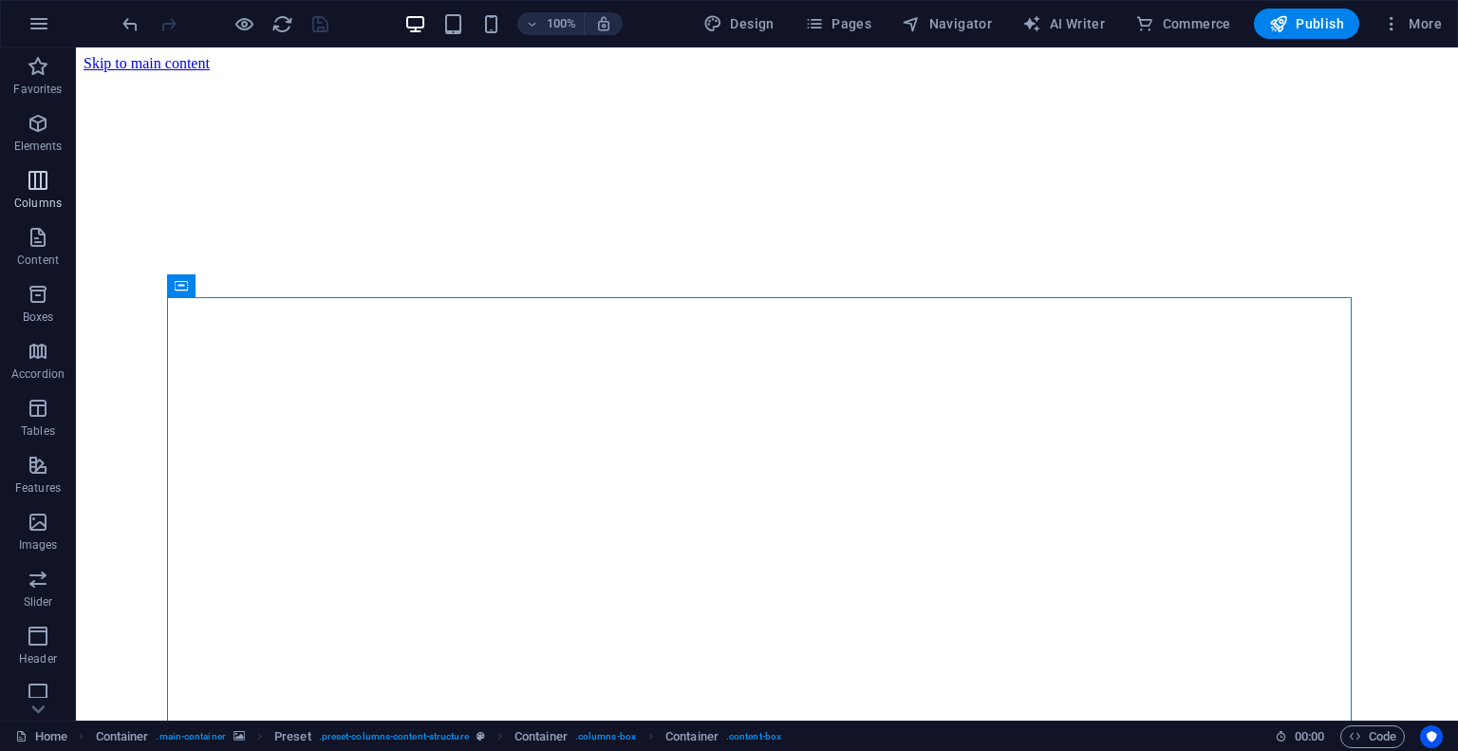
click at [35, 200] on p "Columns" at bounding box center [37, 202] width 47 height 15
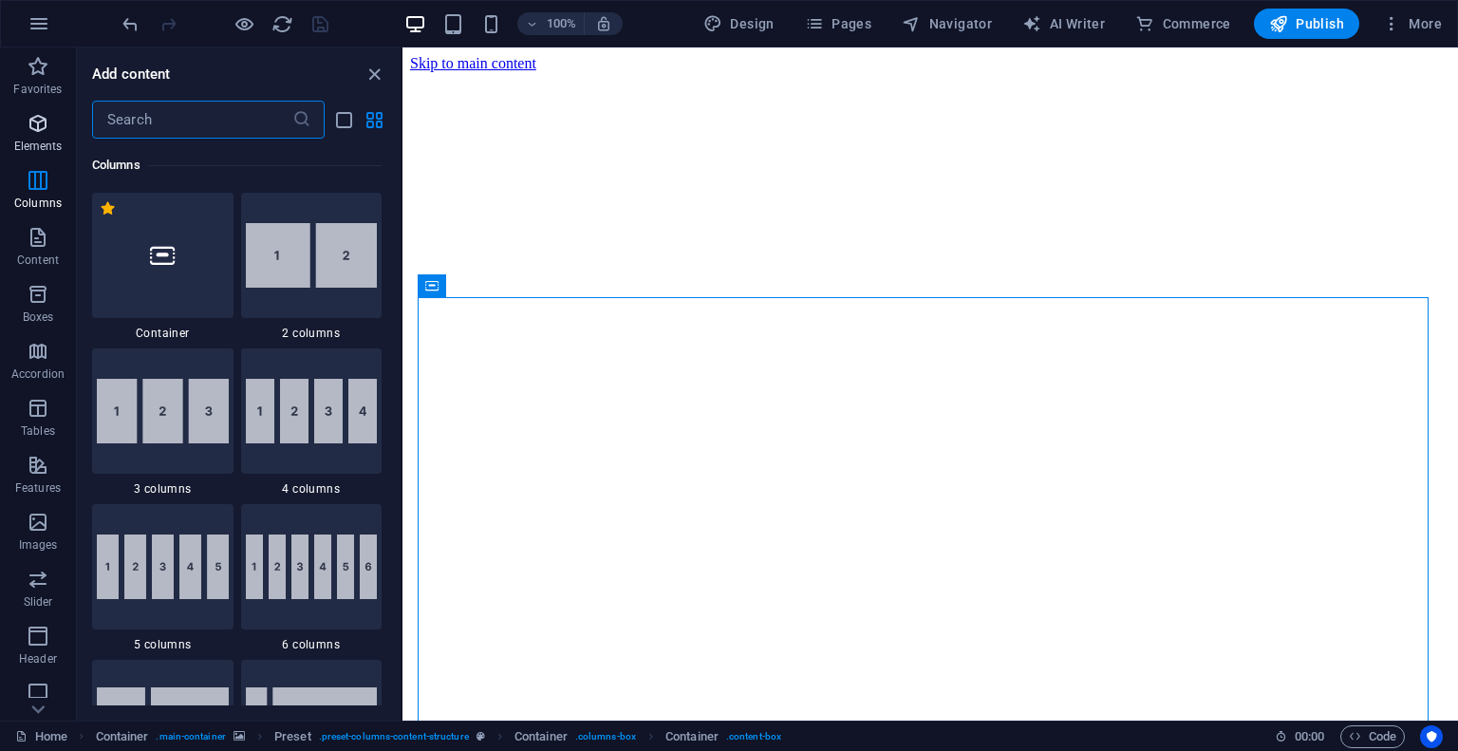
click at [42, 135] on icon "button" at bounding box center [38, 123] width 23 height 23
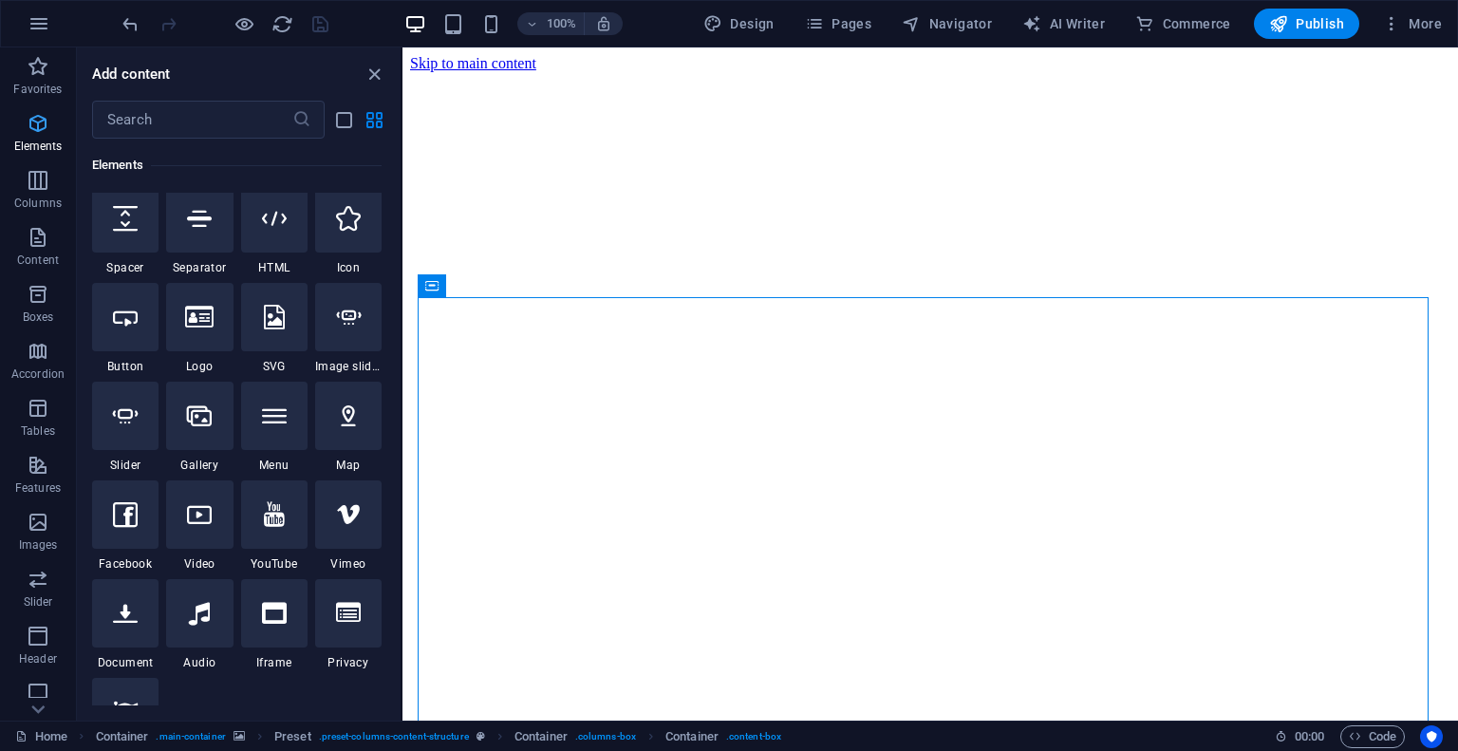
scroll to position [202, 0]
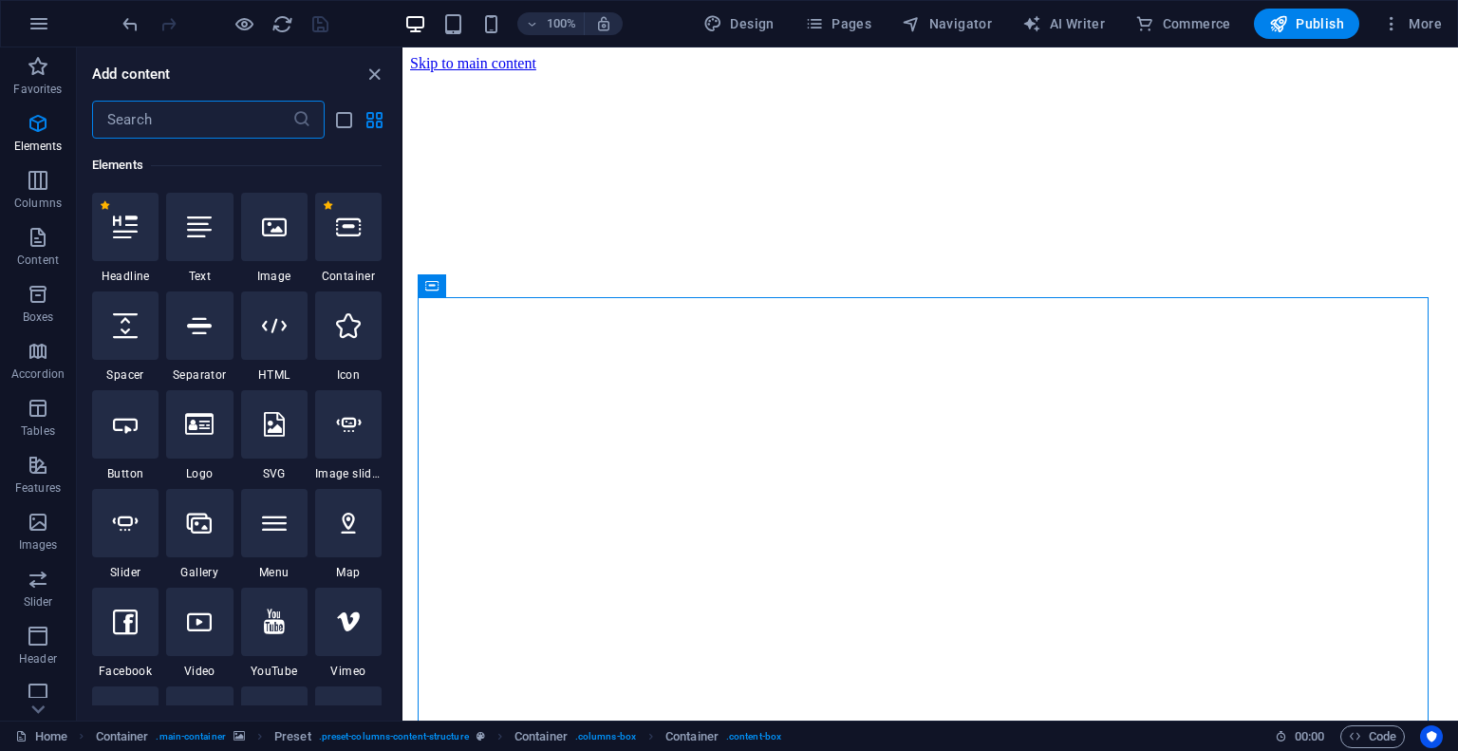
click at [159, 109] on input "text" at bounding box center [192, 120] width 200 height 38
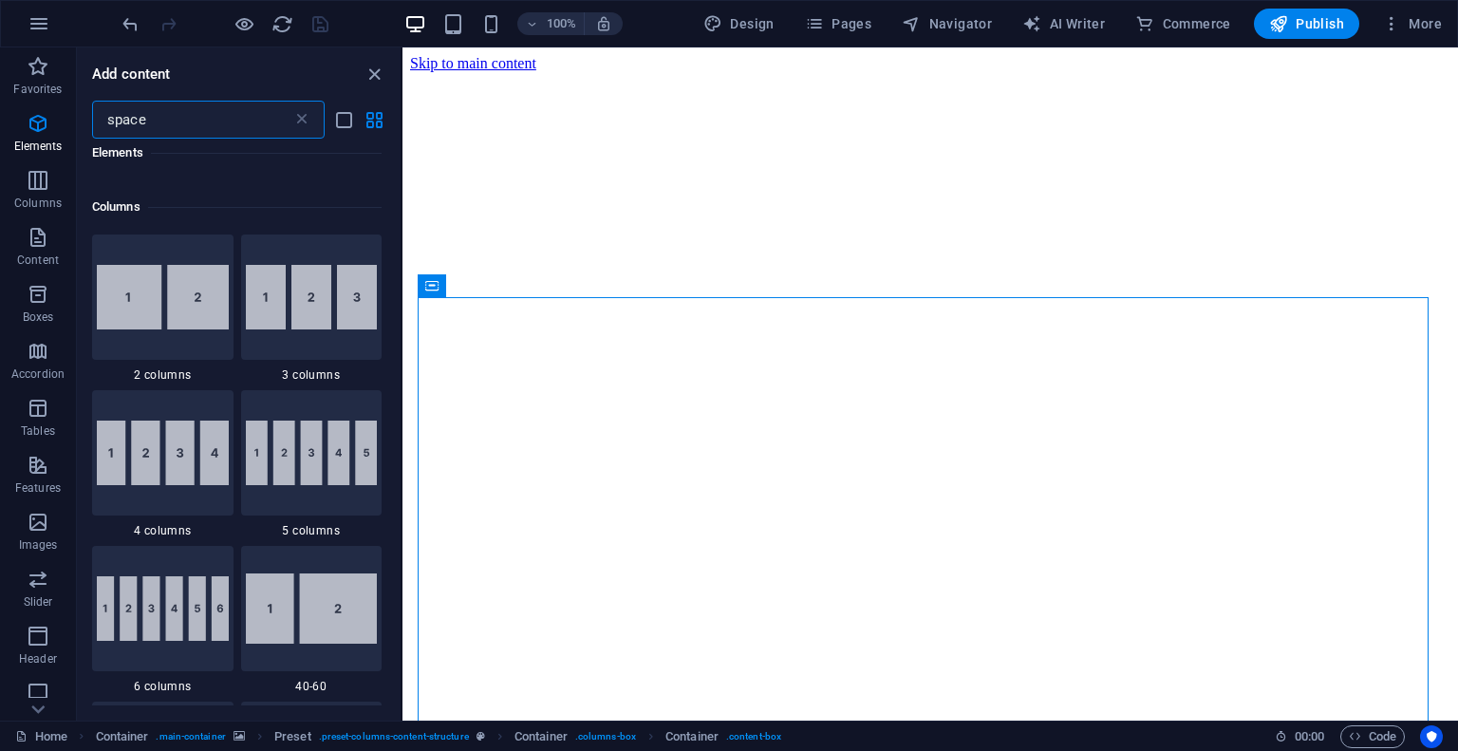
scroll to position [0, 0]
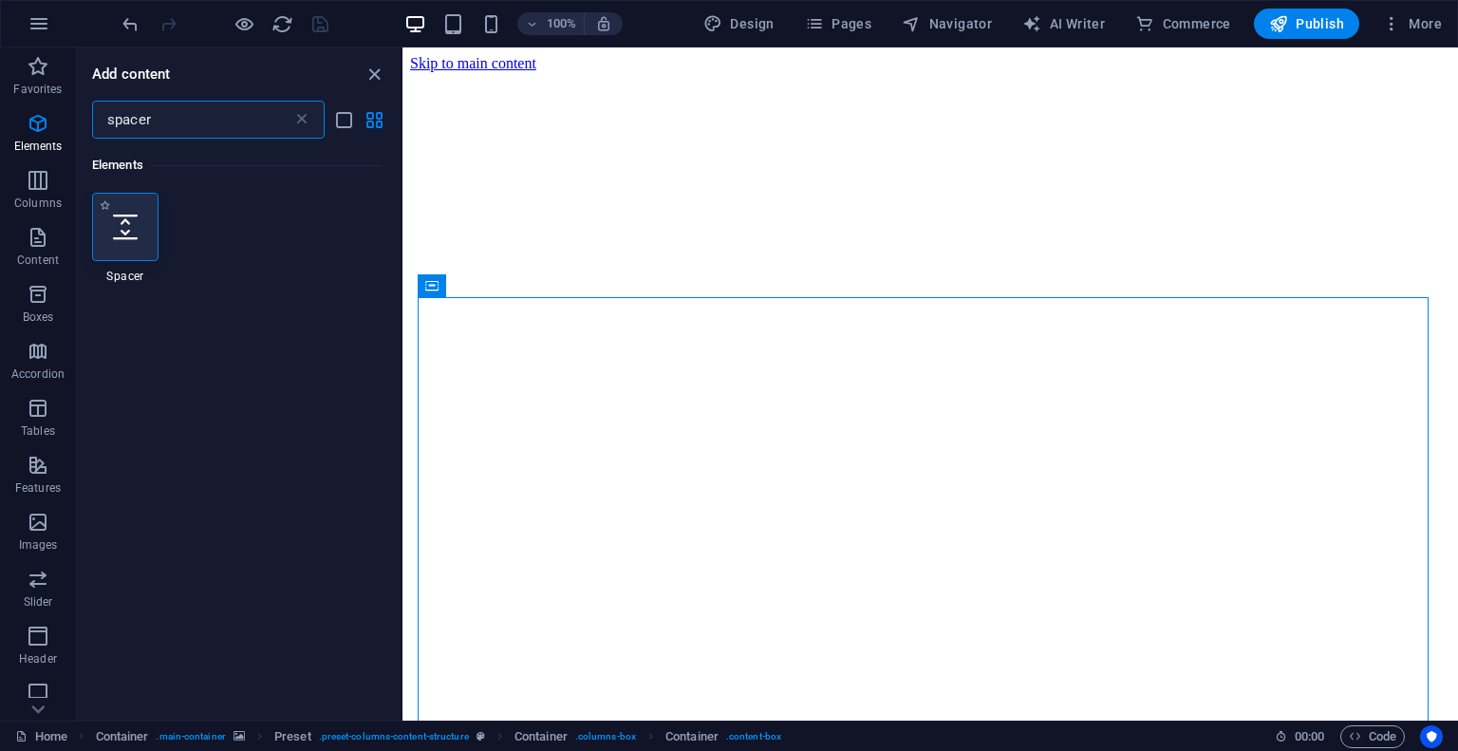
type input "spacer"
click at [139, 221] on div at bounding box center [125, 227] width 66 height 68
select select "px"
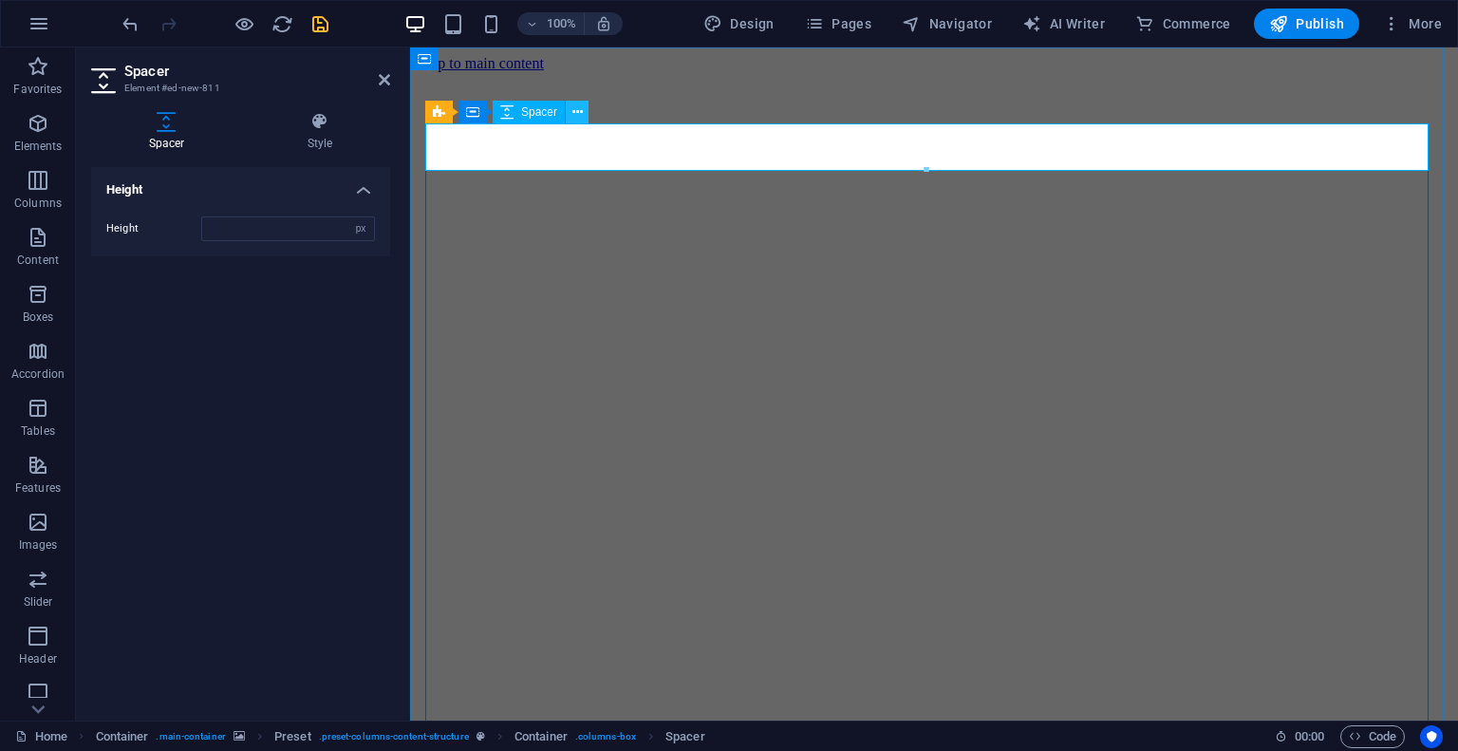
click at [583, 117] on button at bounding box center [577, 112] width 23 height 23
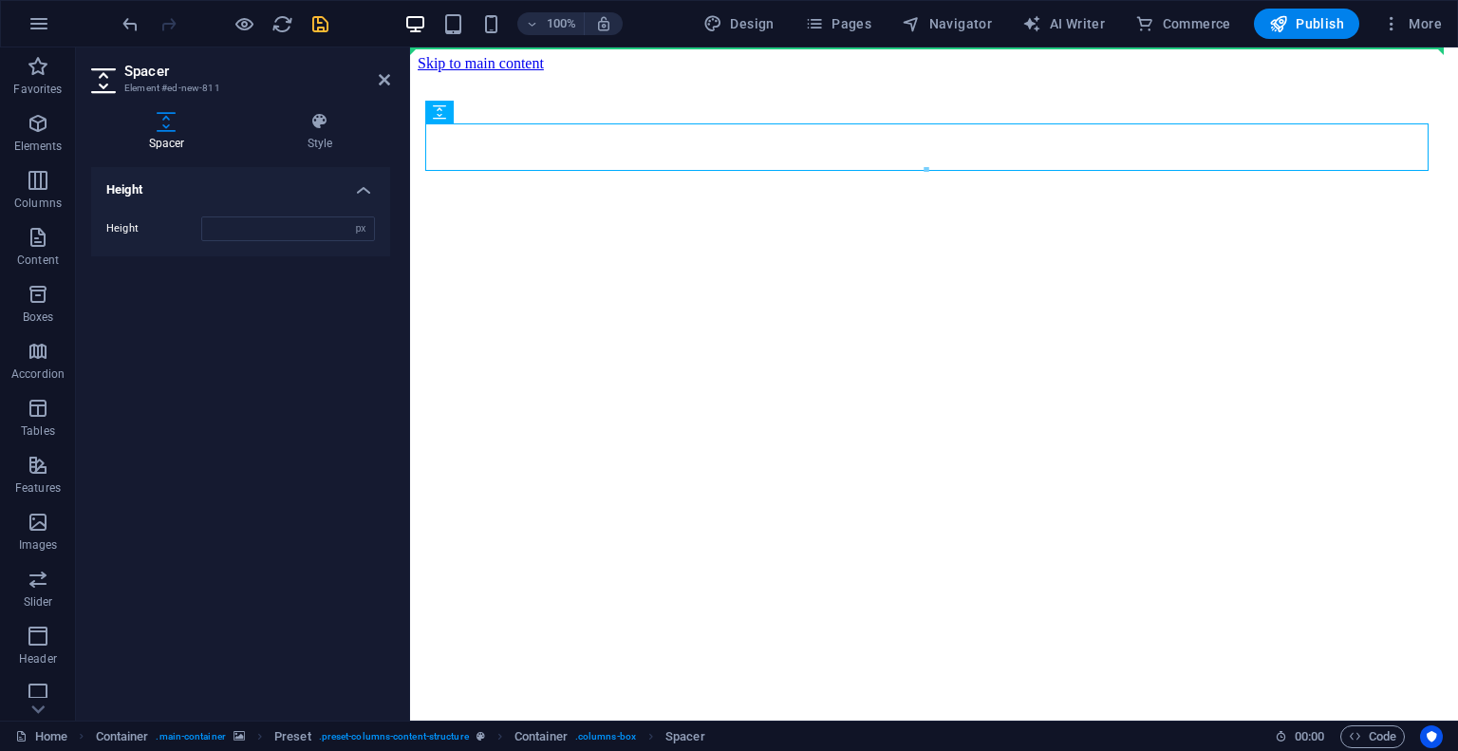
drag, startPoint x: 930, startPoint y: 160, endPoint x: 418, endPoint y: 375, distance: 554.6
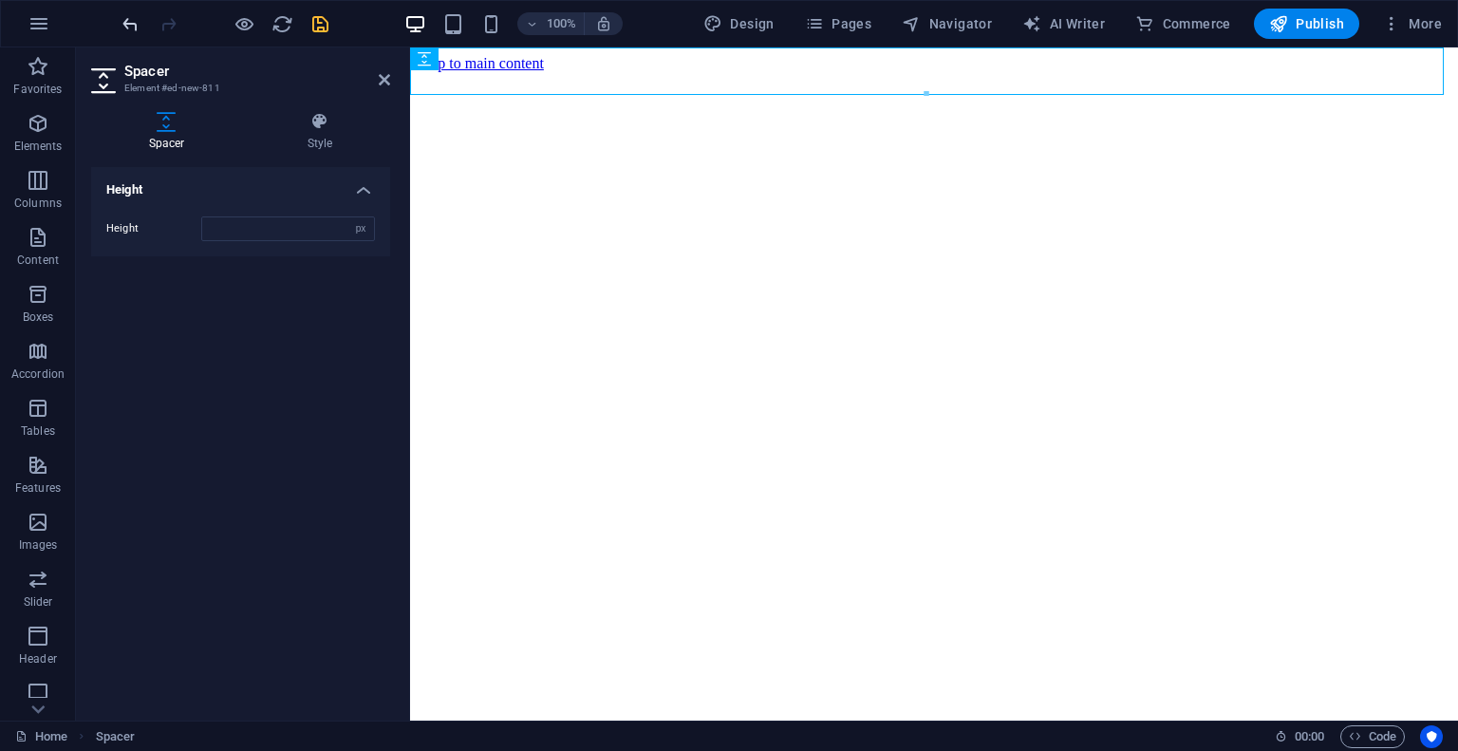
click at [132, 28] on icon "undo" at bounding box center [131, 24] width 22 height 22
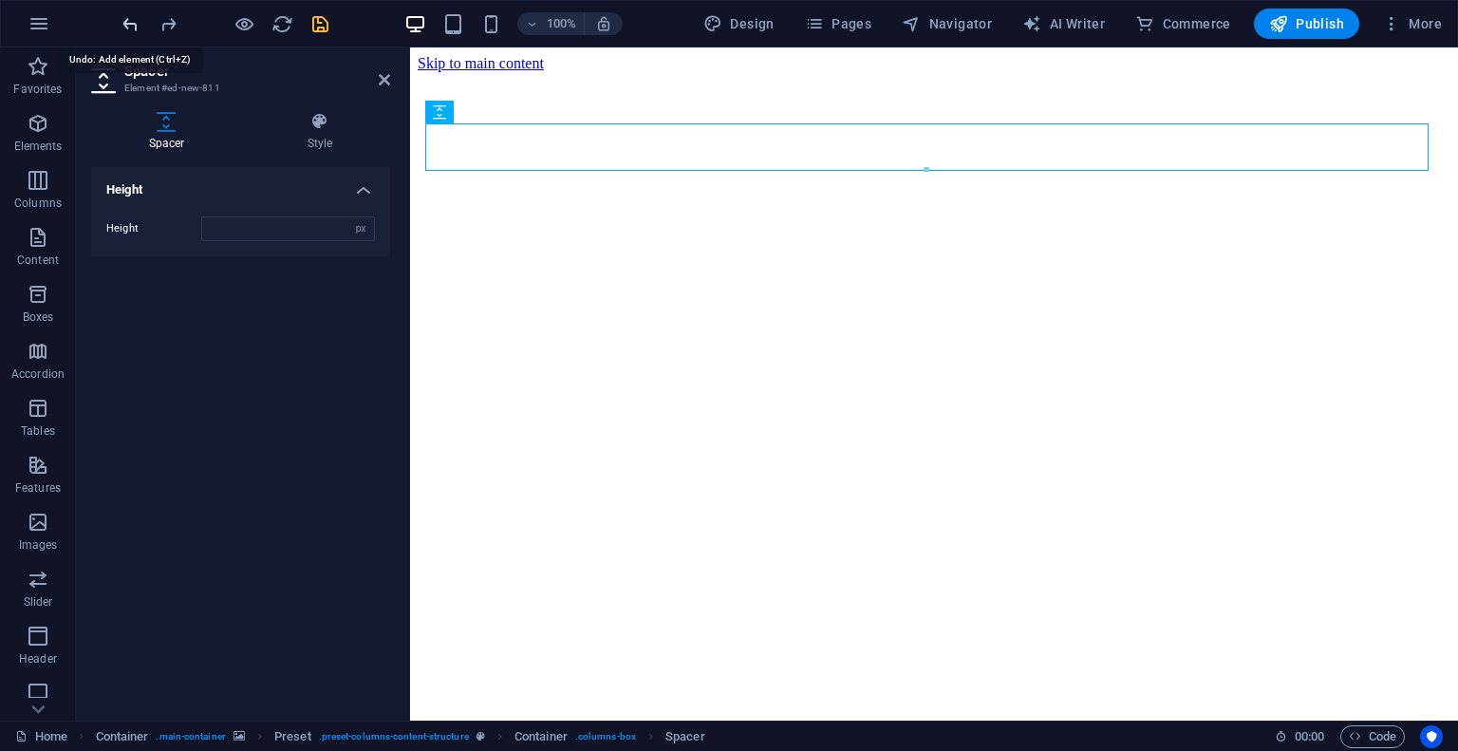
click at [124, 23] on icon "undo" at bounding box center [131, 24] width 22 height 22
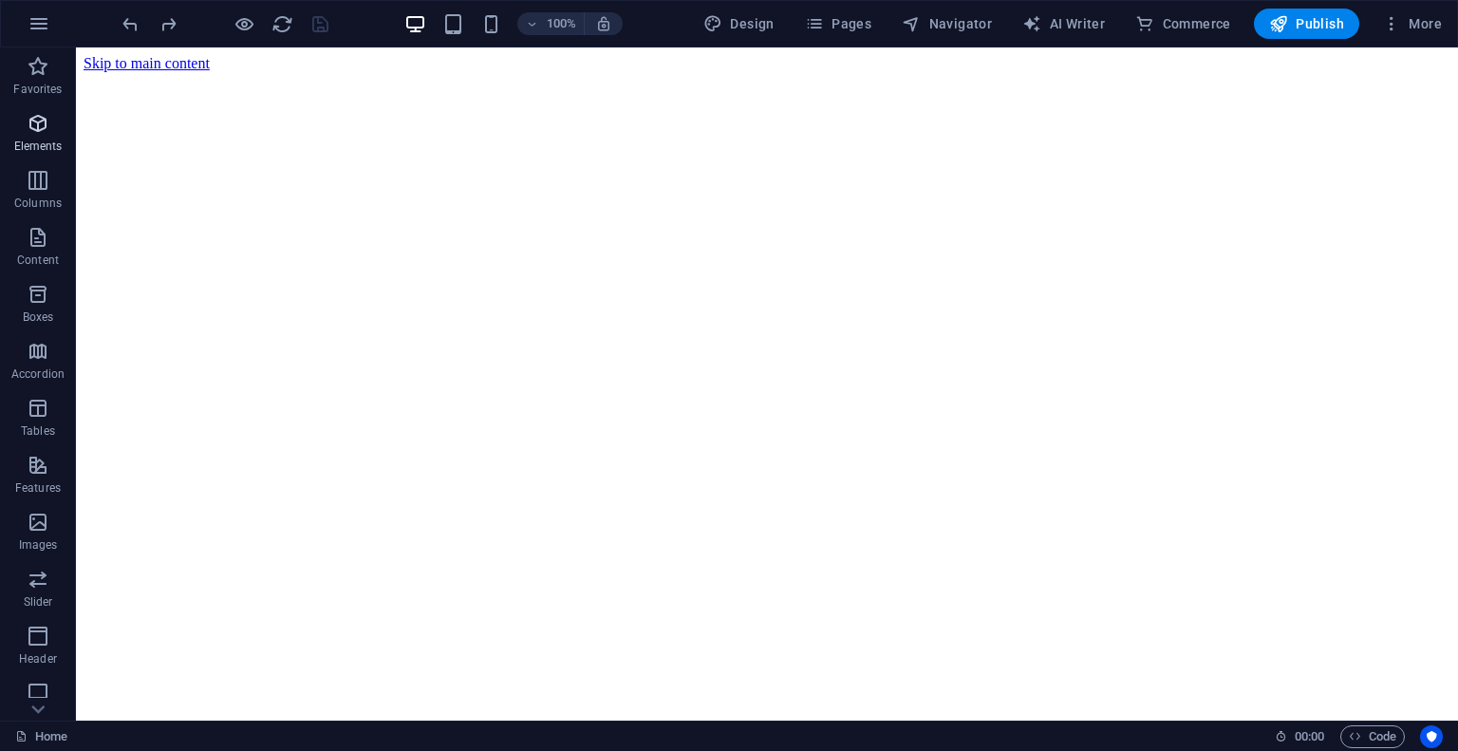
click at [51, 139] on p "Elements" at bounding box center [38, 146] width 48 height 15
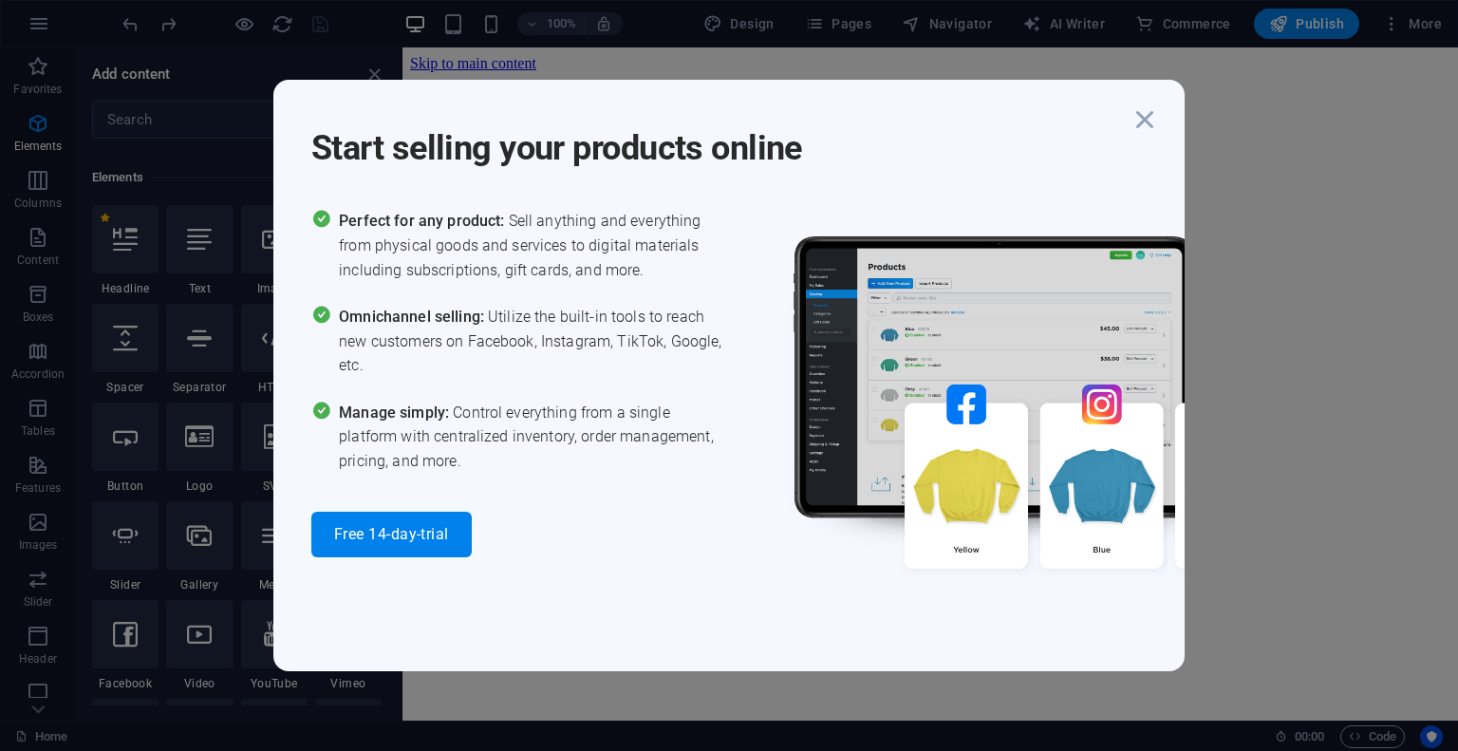
scroll to position [201, 0]
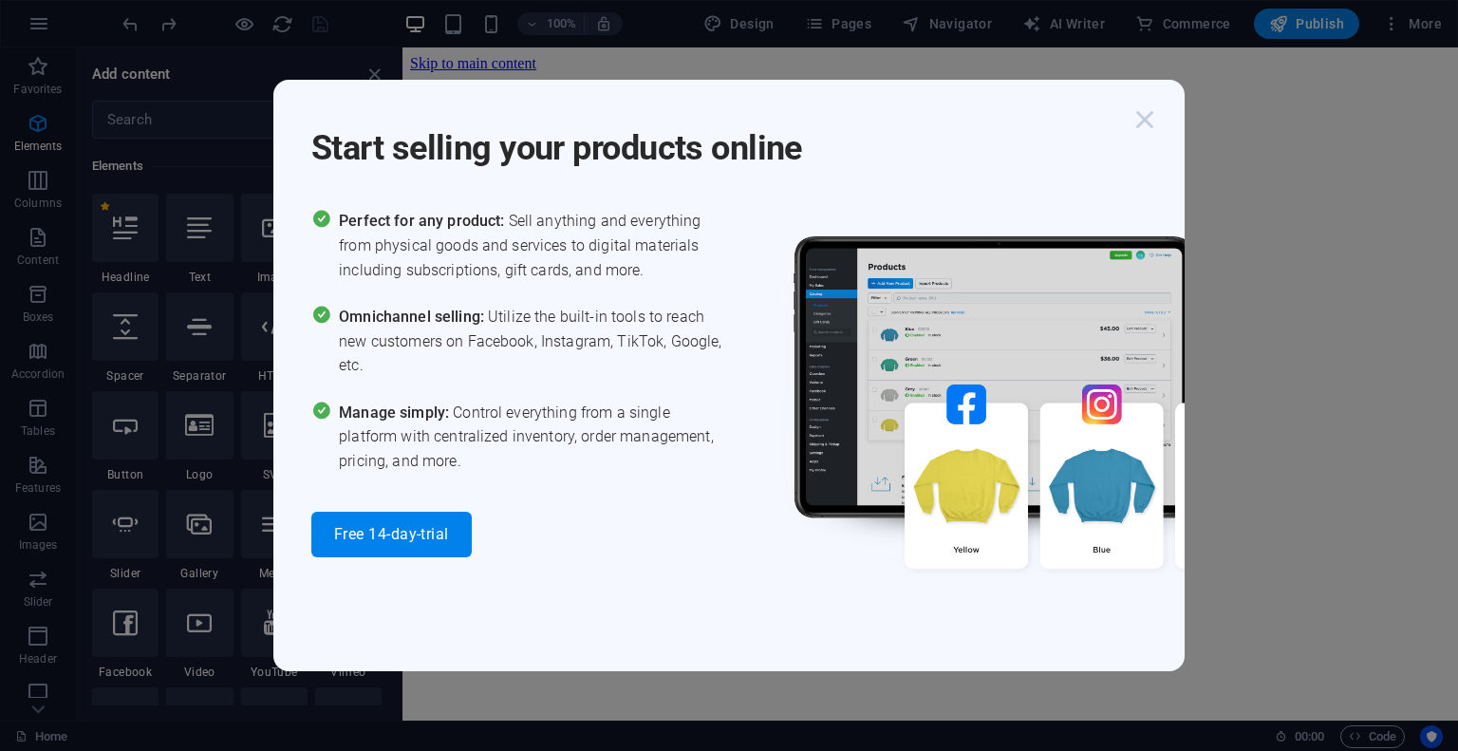
click at [1142, 118] on icon "button" at bounding box center [1144, 119] width 34 height 34
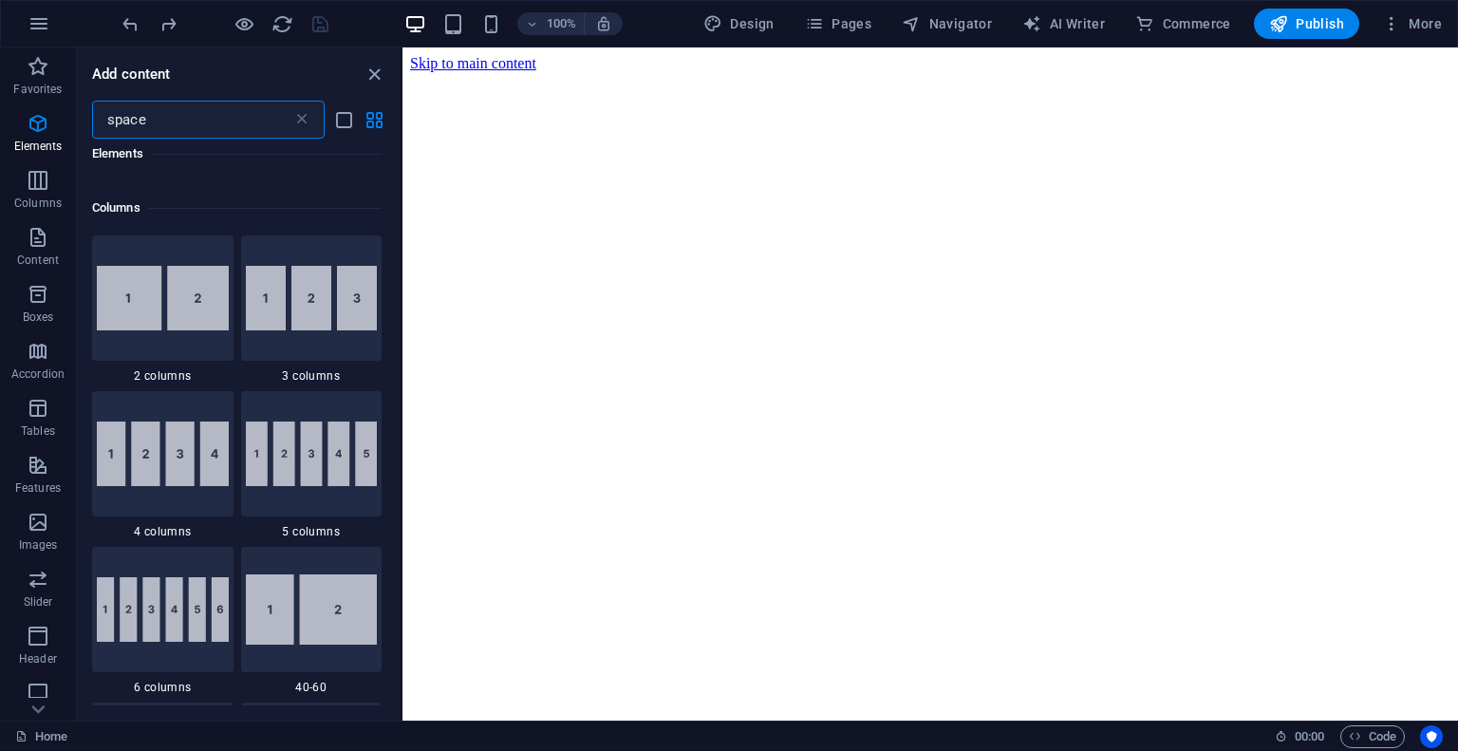
scroll to position [0, 0]
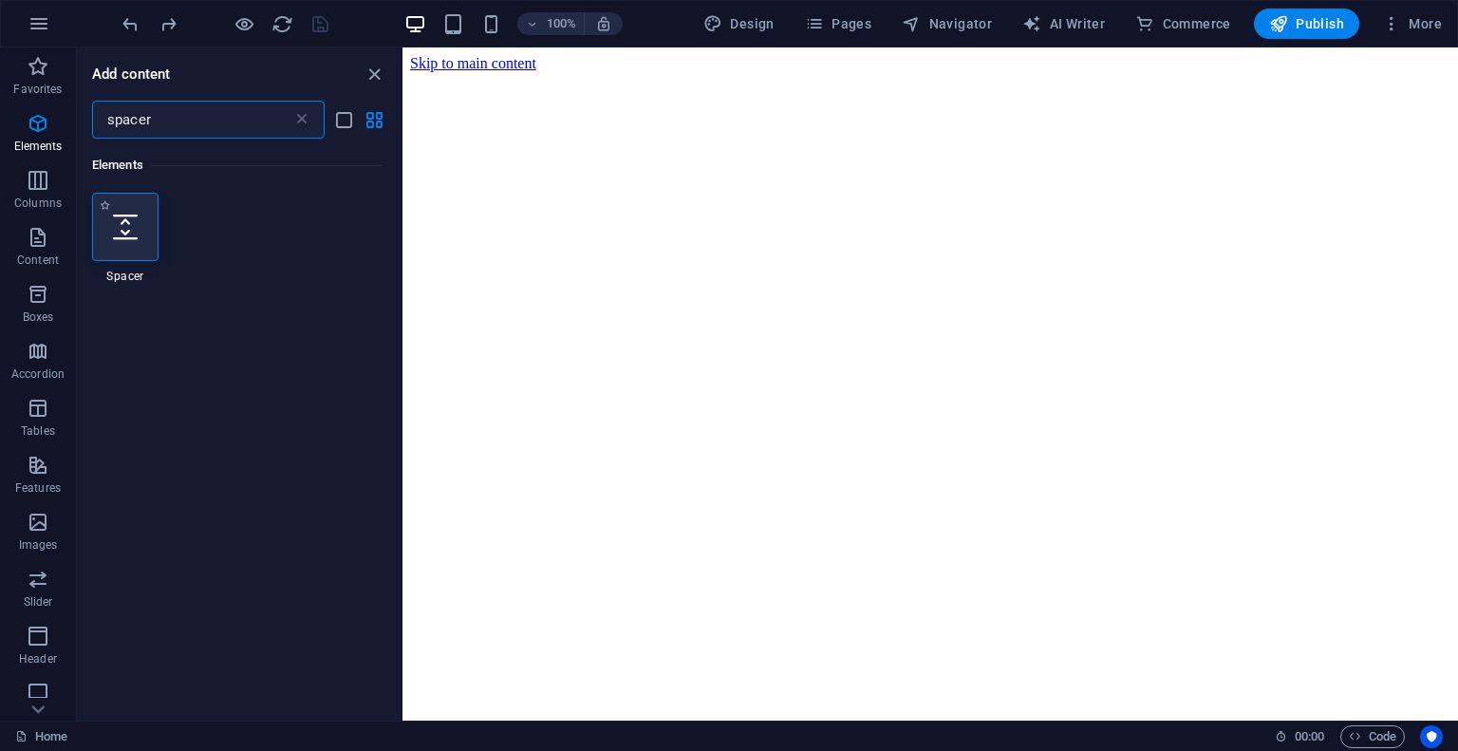
type input "spacer"
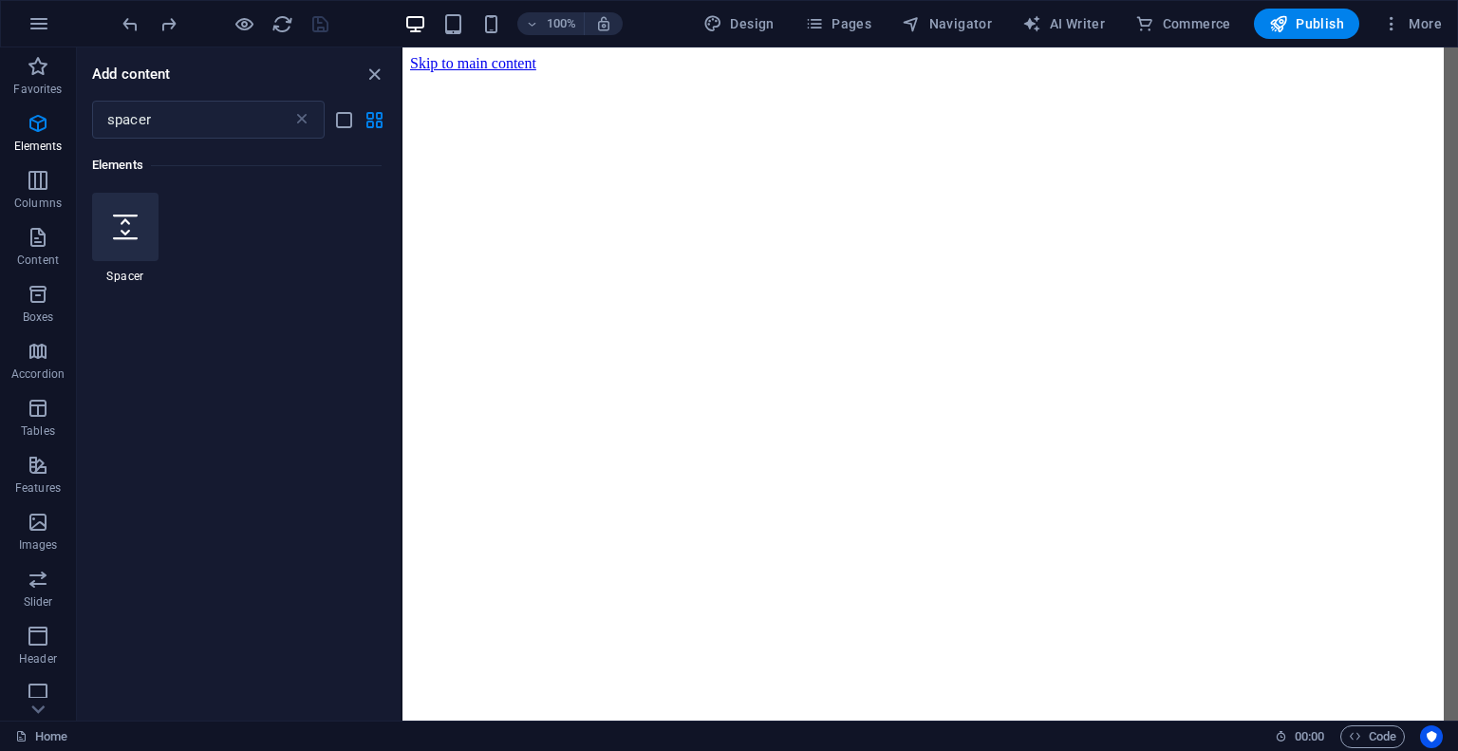
scroll to position [305, 0]
select select "px"
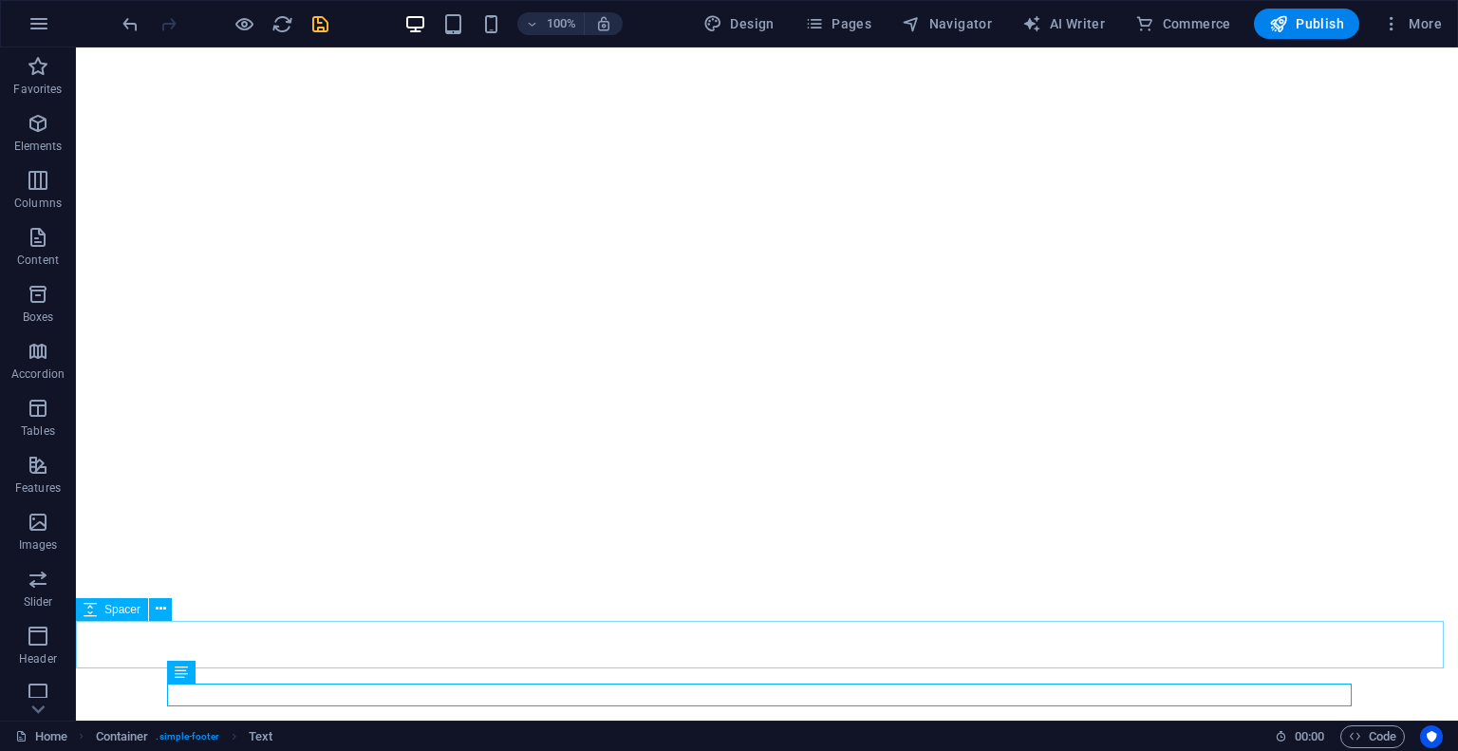
scroll to position [282, 0]
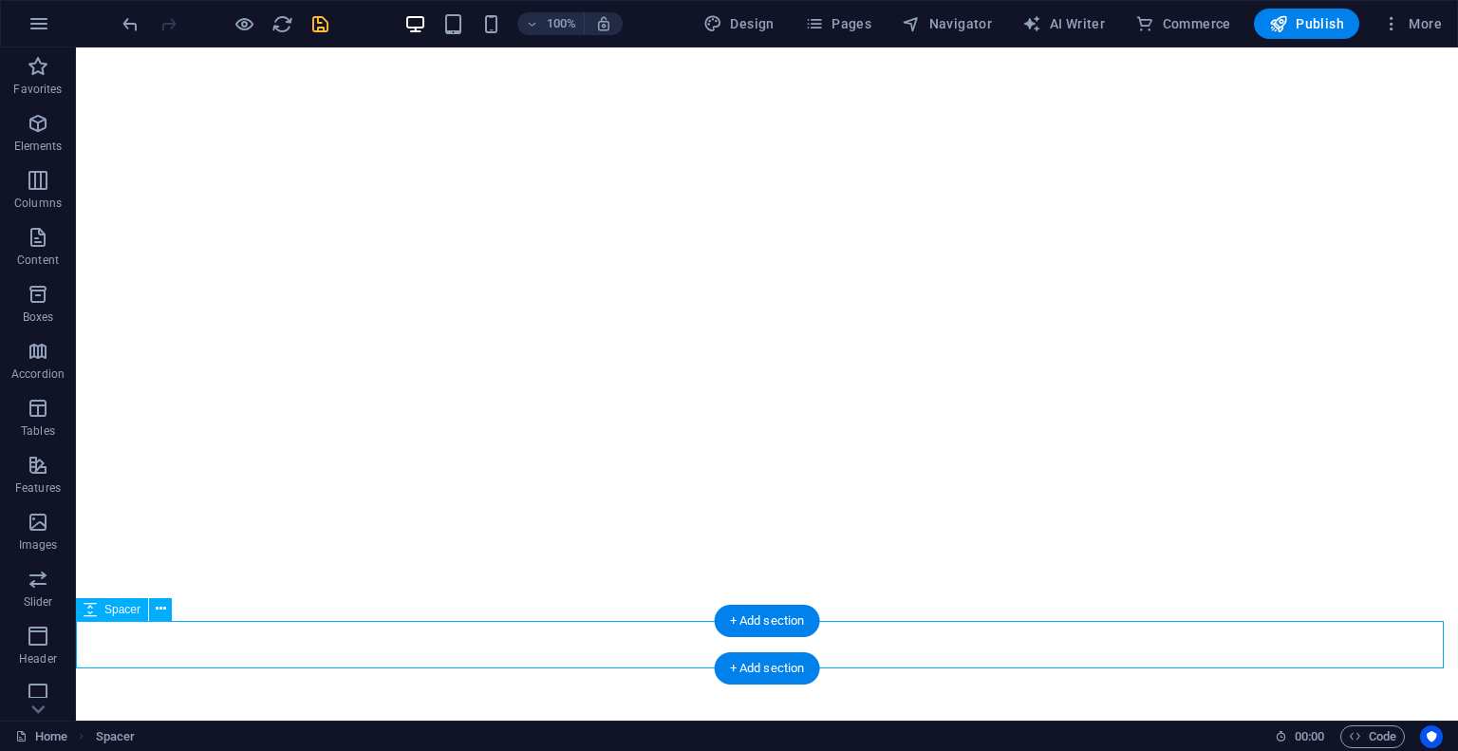
select select "px"
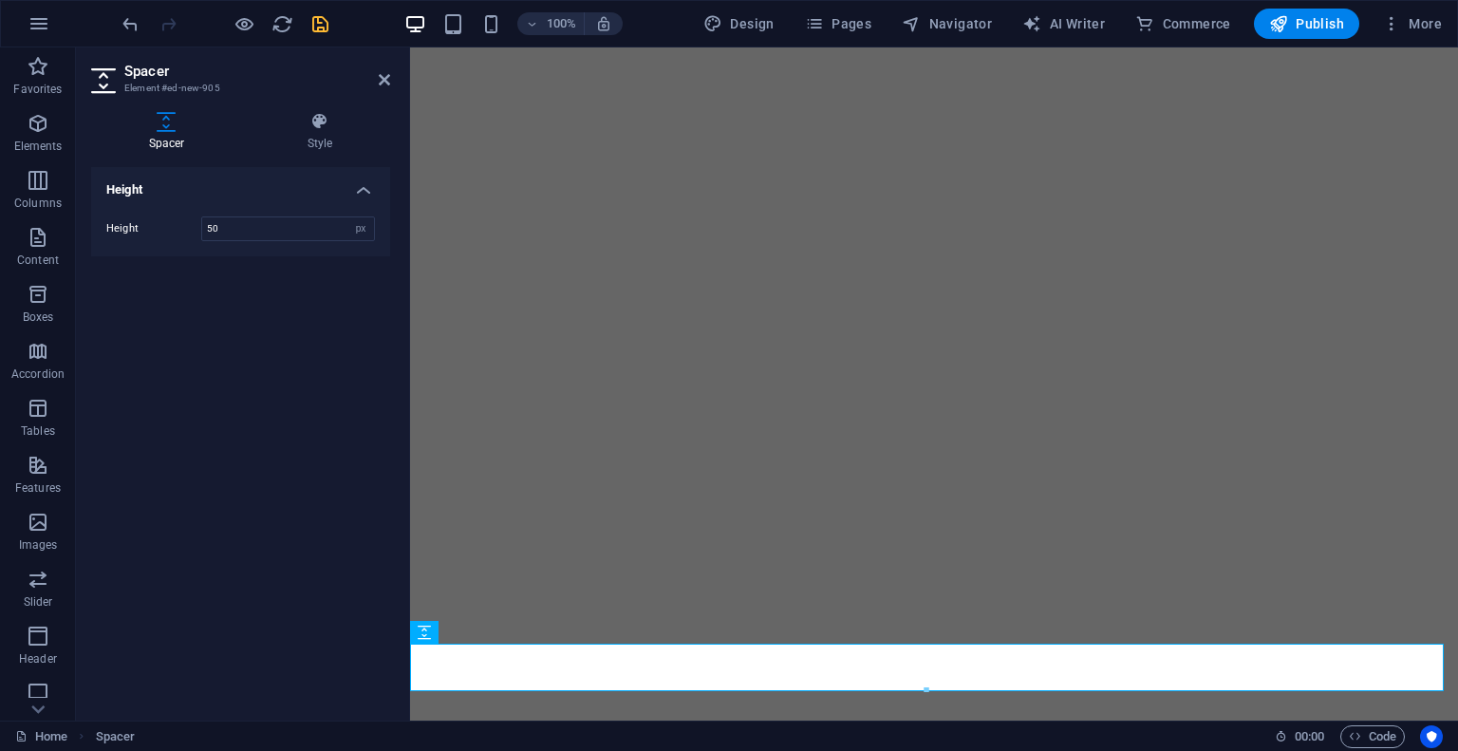
click at [314, 106] on div "Spacer Style Height Height 50 px rem vh vw Preset Element Layout How this eleme…" at bounding box center [240, 408] width 329 height 623
click at [307, 126] on icon at bounding box center [320, 121] width 140 height 19
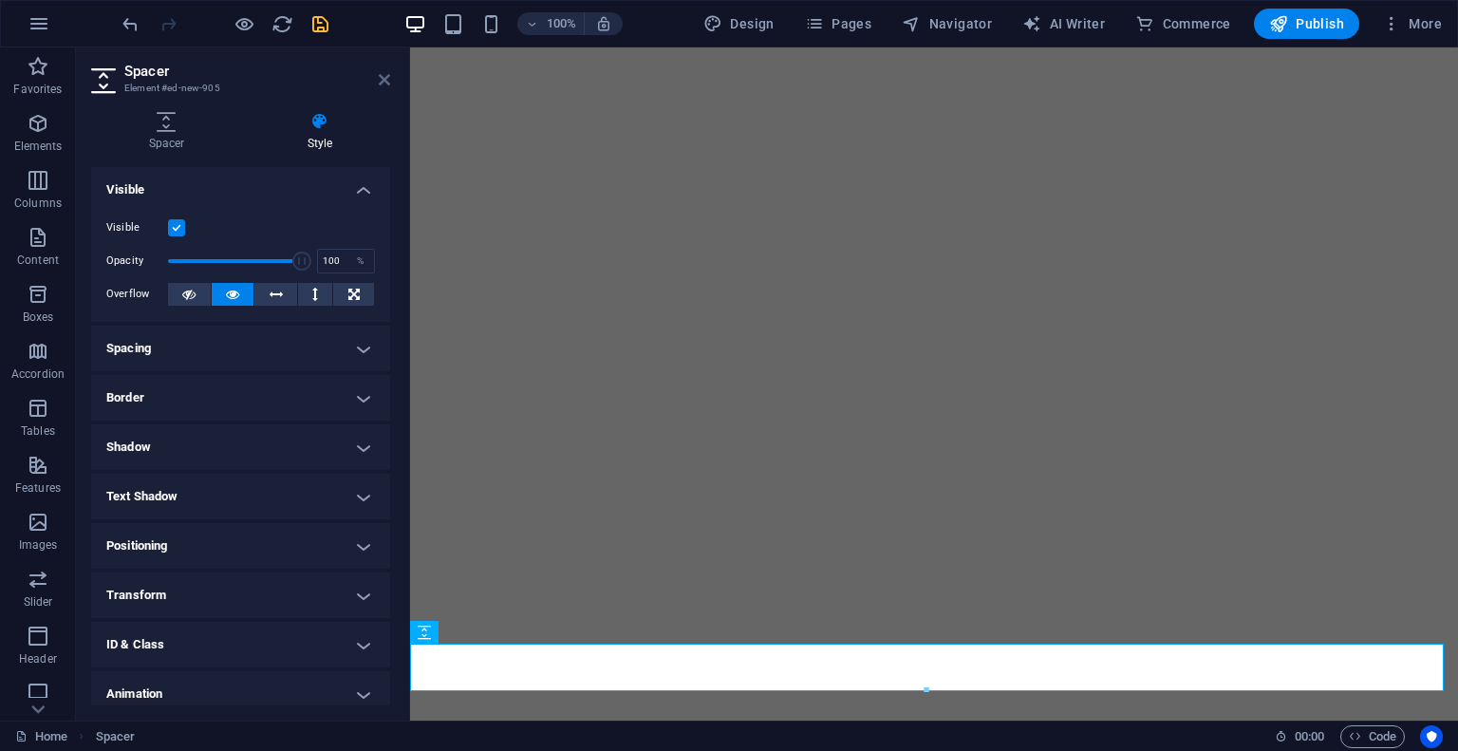
click at [381, 75] on icon at bounding box center [384, 79] width 11 height 15
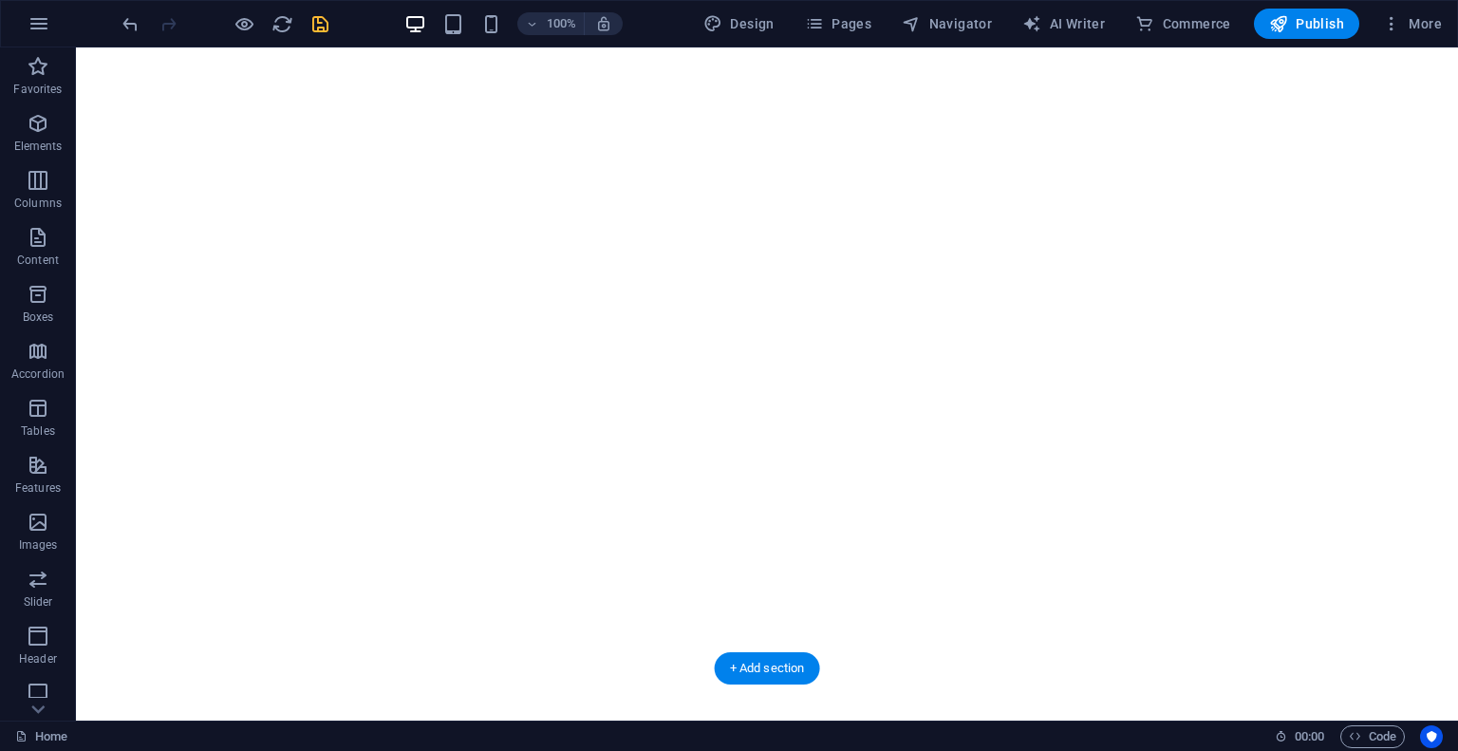
scroll to position [0, 0]
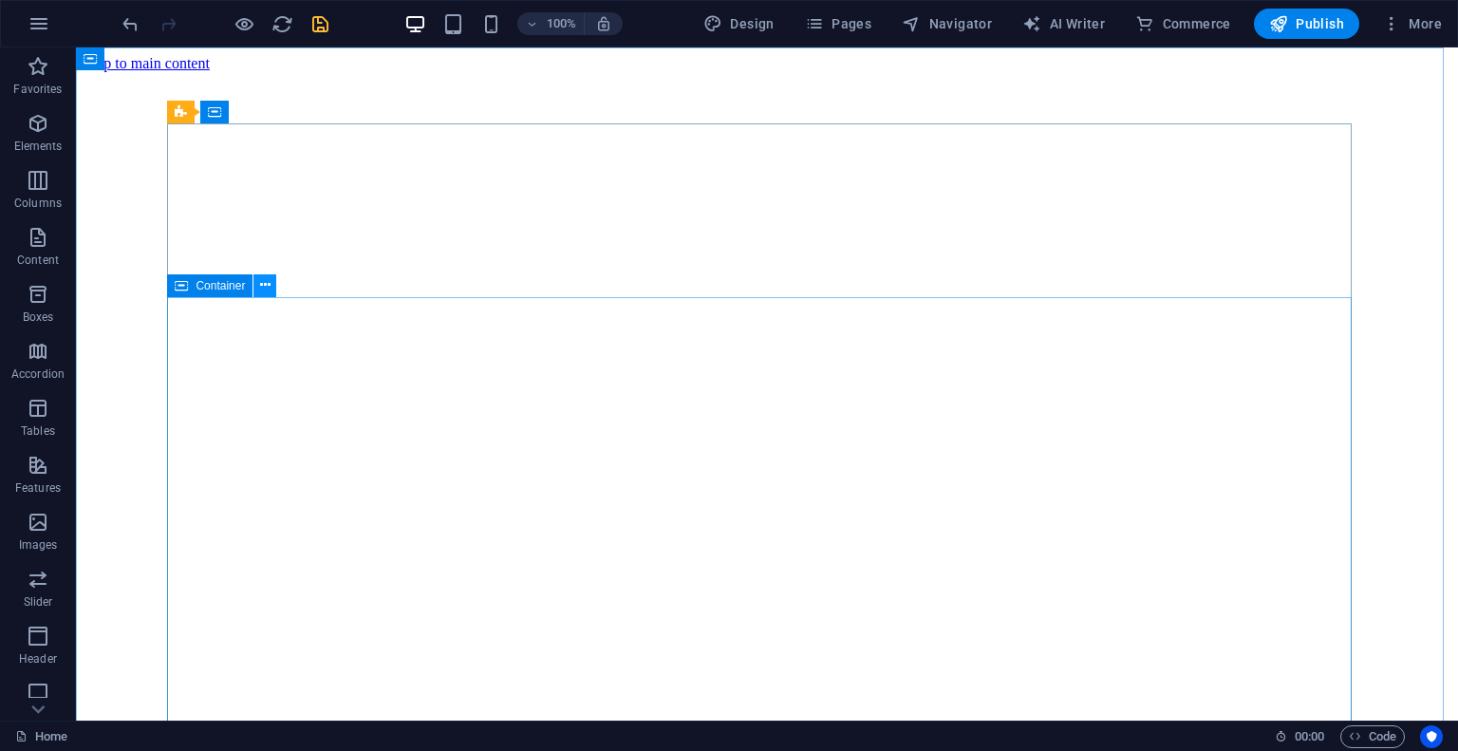
click at [265, 287] on icon at bounding box center [265, 285] width 10 height 20
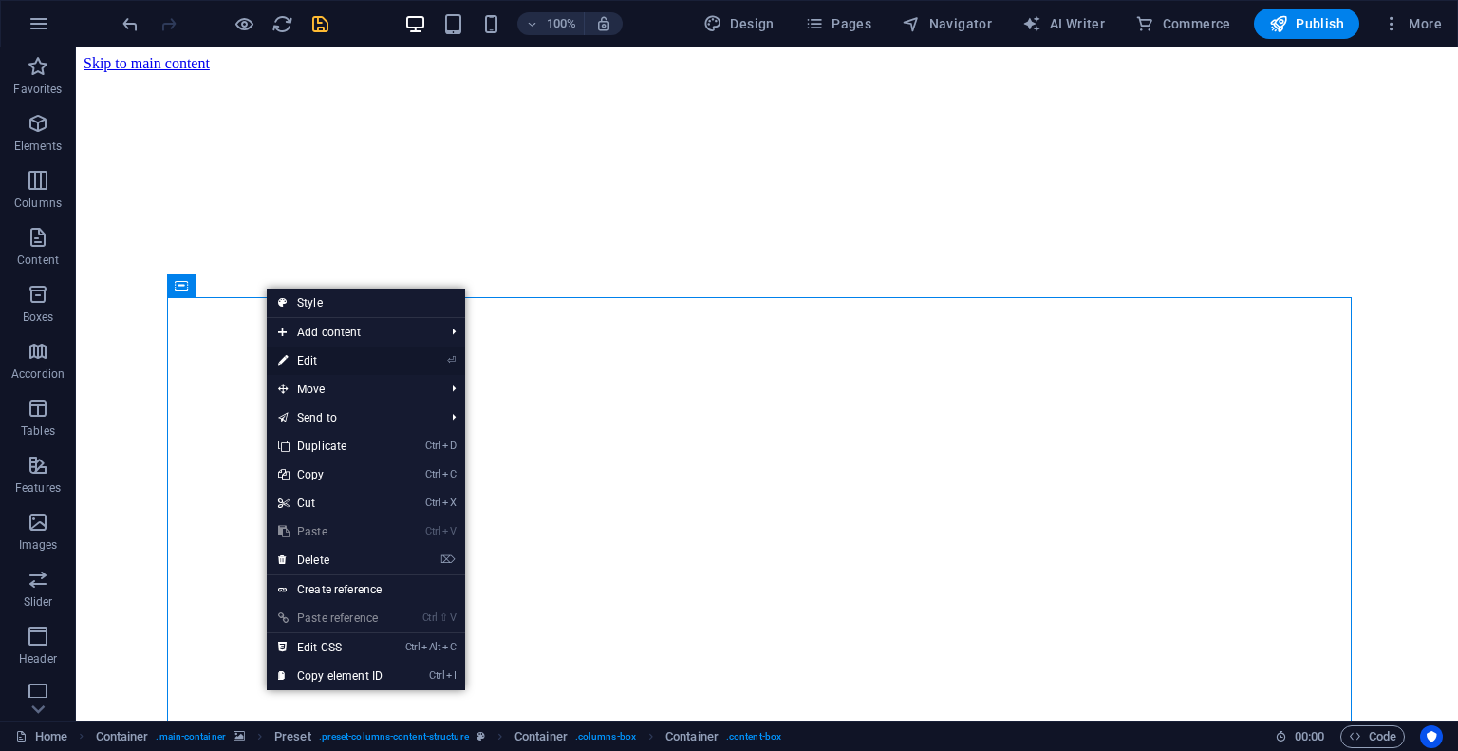
click at [317, 358] on link "⏎ Edit" at bounding box center [330, 360] width 127 height 28
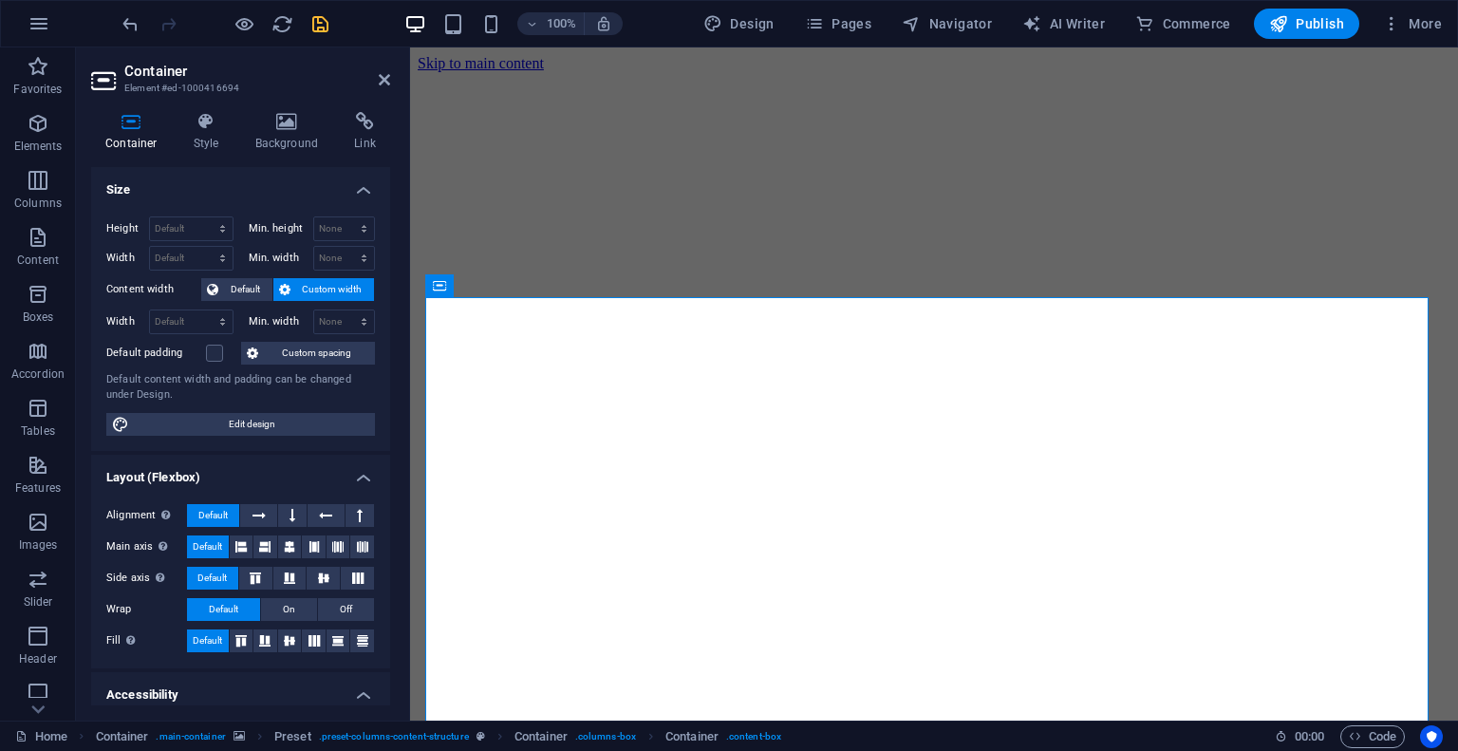
scroll to position [228, 0]
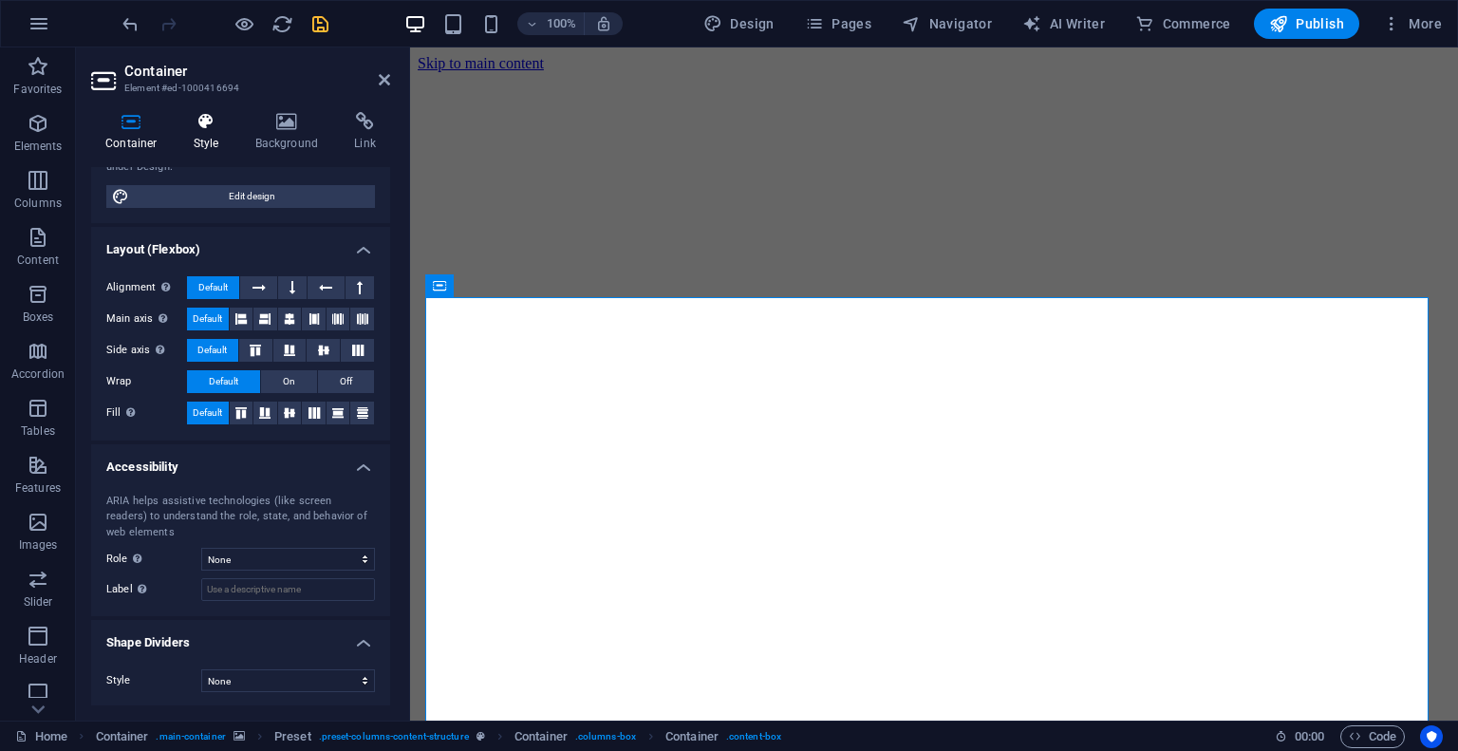
click at [203, 127] on icon at bounding box center [206, 121] width 54 height 19
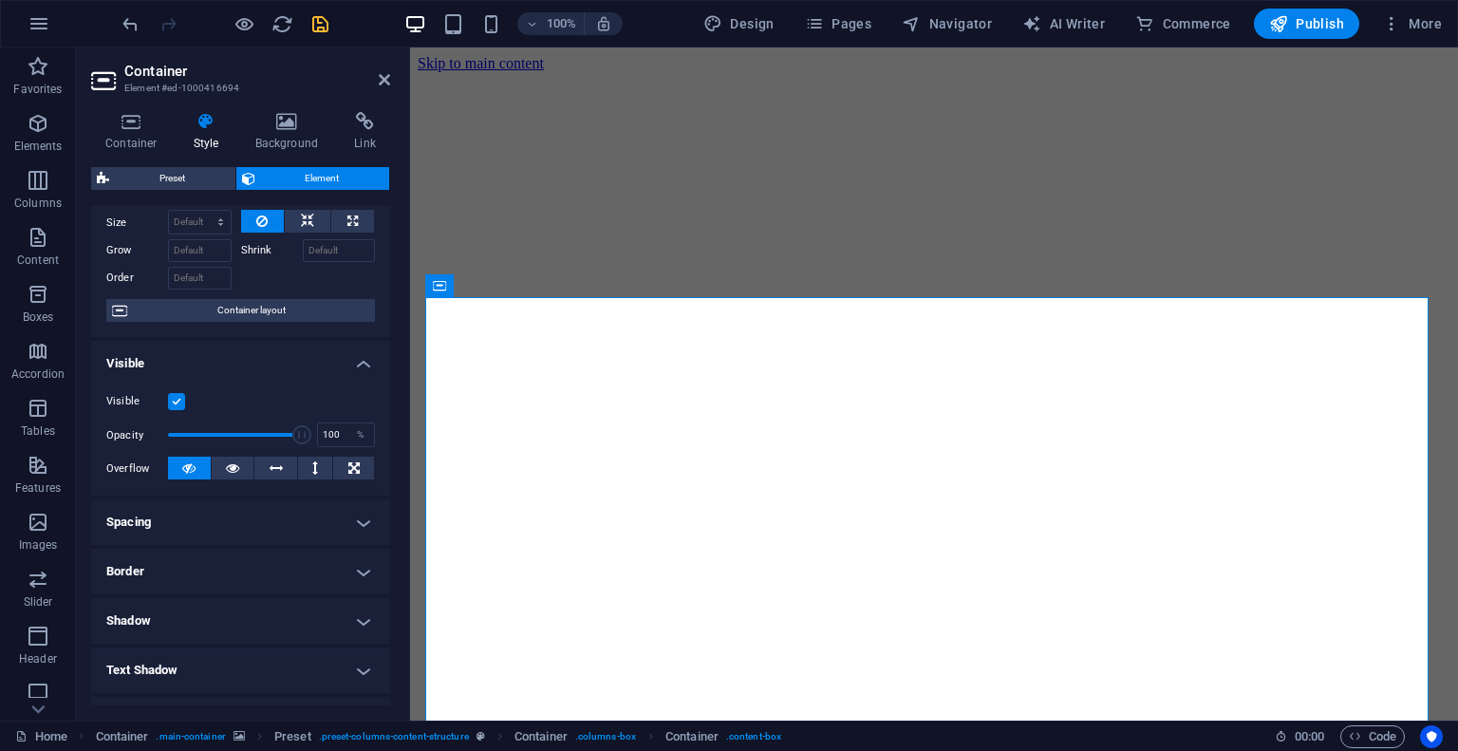
scroll to position [70, 0]
click at [251, 310] on span "Container layout" at bounding box center [251, 308] width 236 height 23
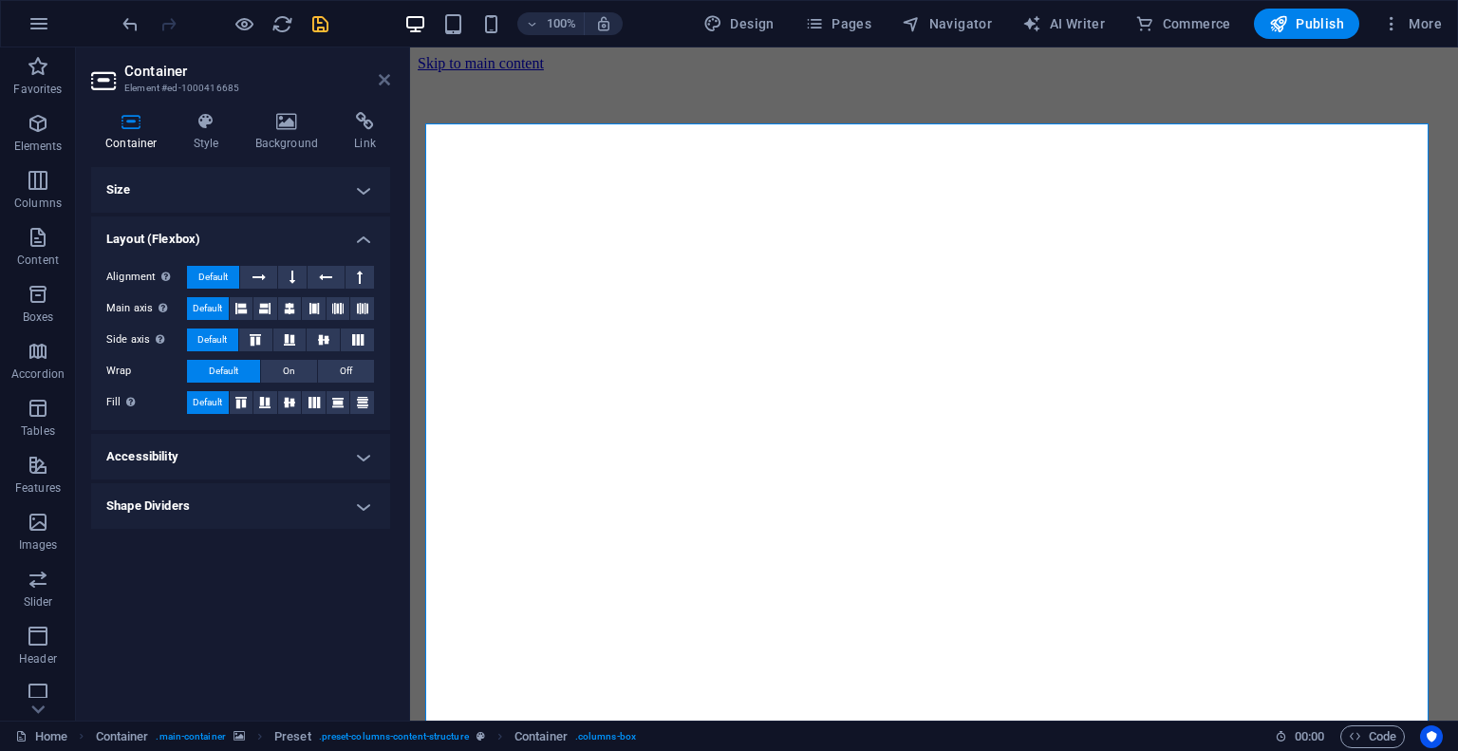
click at [379, 85] on icon at bounding box center [384, 79] width 11 height 15
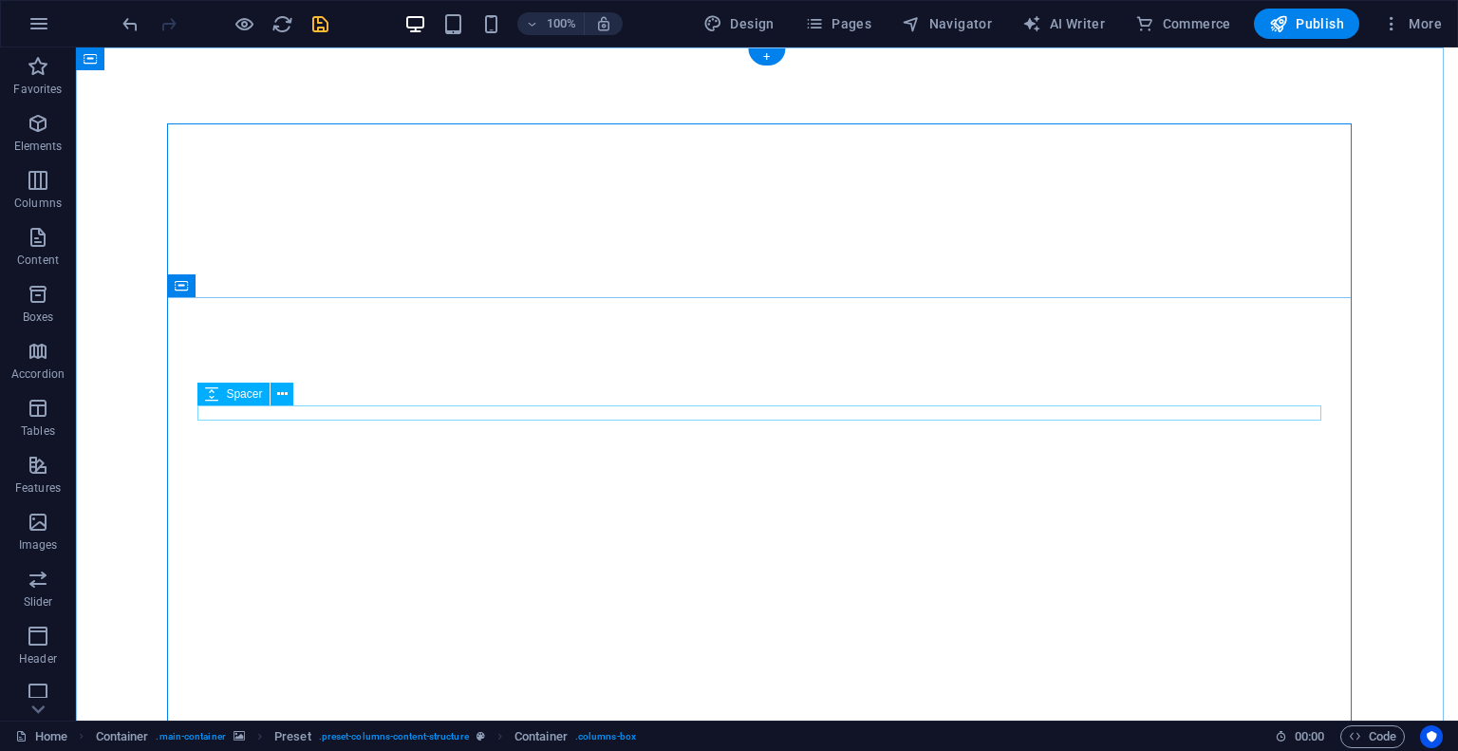
scroll to position [0, 0]
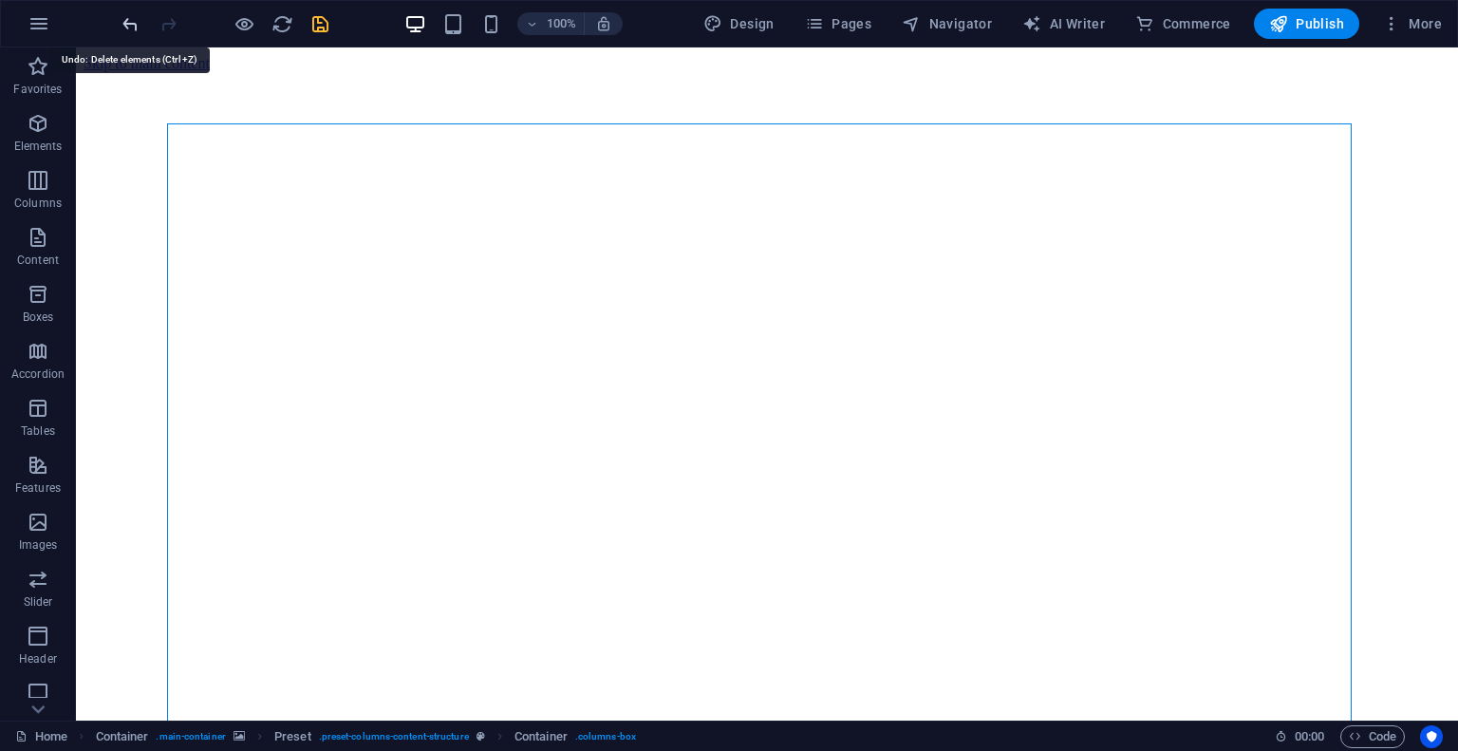
click at [130, 25] on icon "undo" at bounding box center [131, 24] width 22 height 22
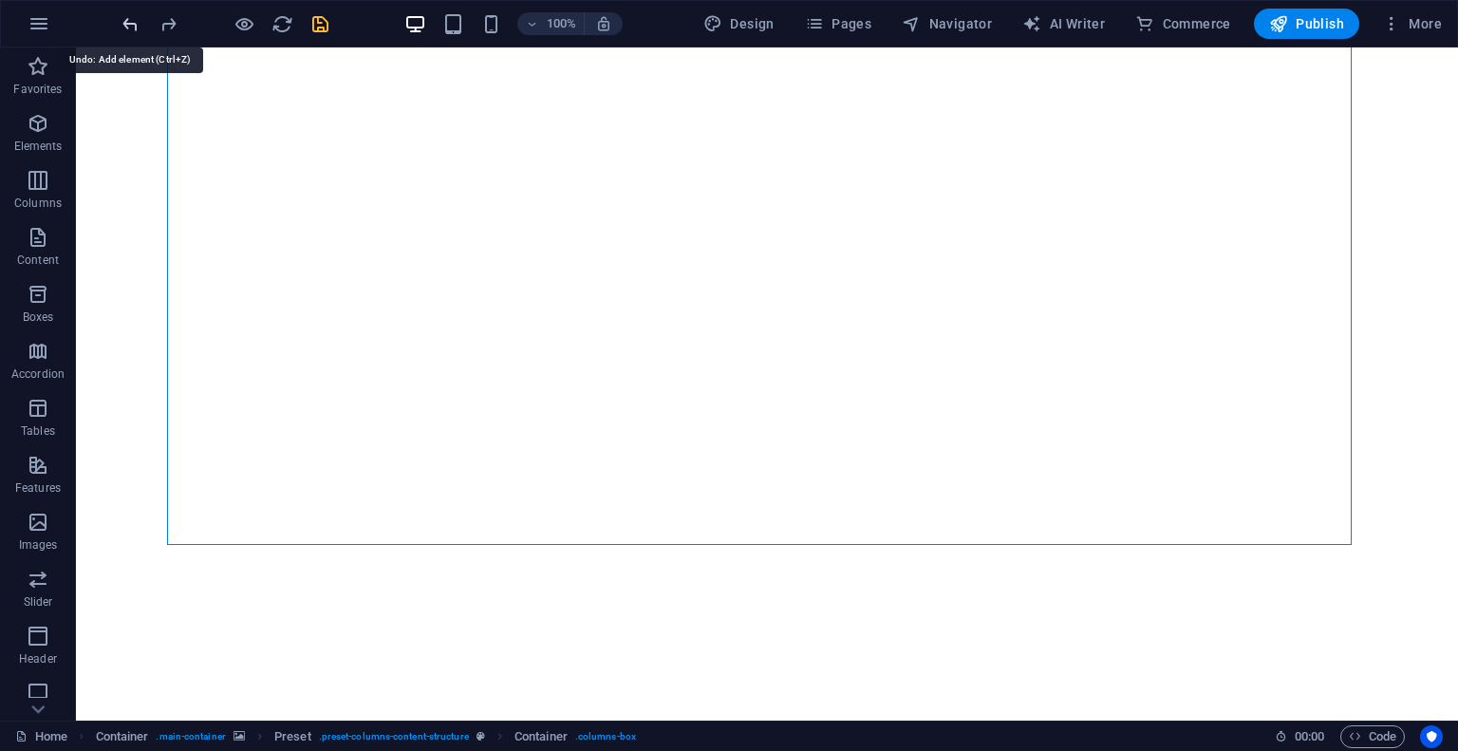
click at [130, 25] on icon "undo" at bounding box center [131, 24] width 22 height 22
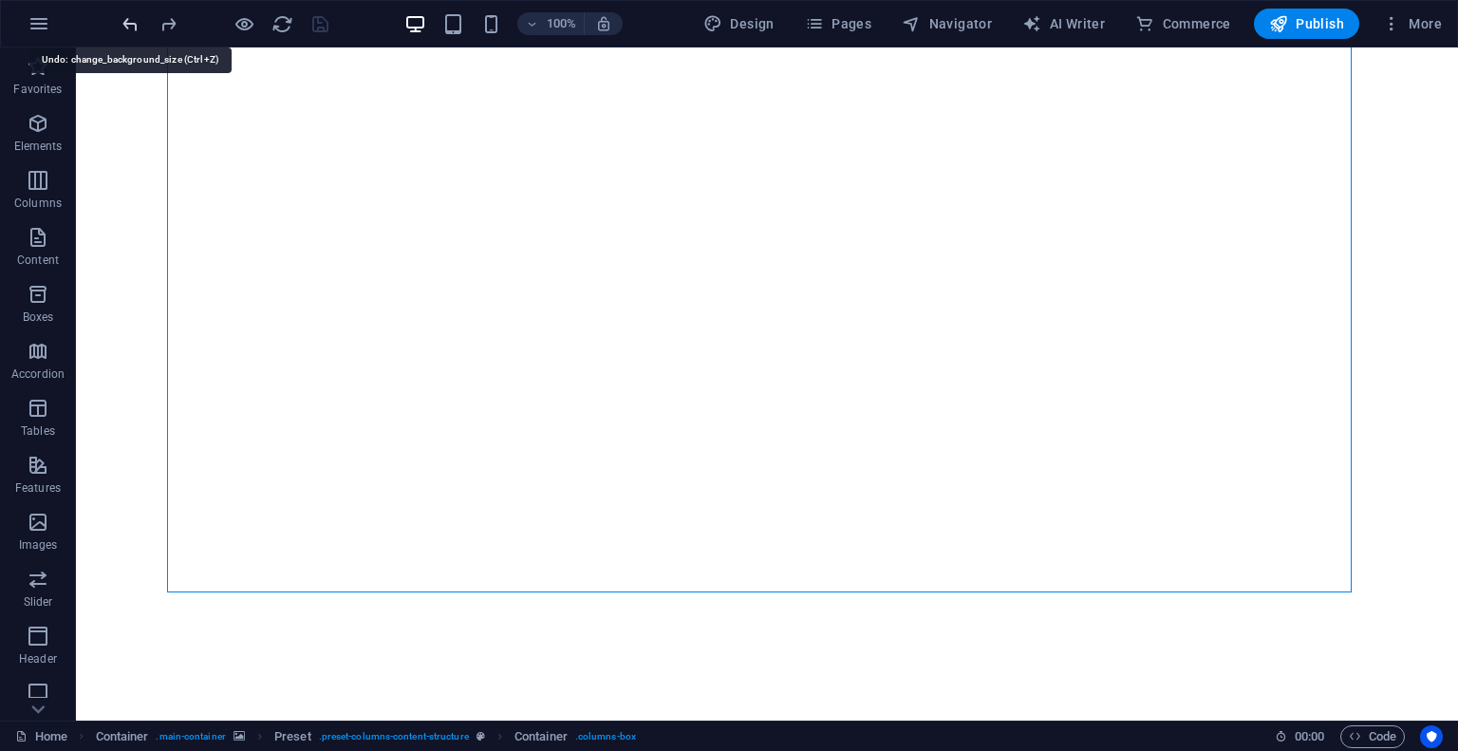
scroll to position [235, 0]
click at [130, 25] on icon "undo" at bounding box center [131, 24] width 22 height 22
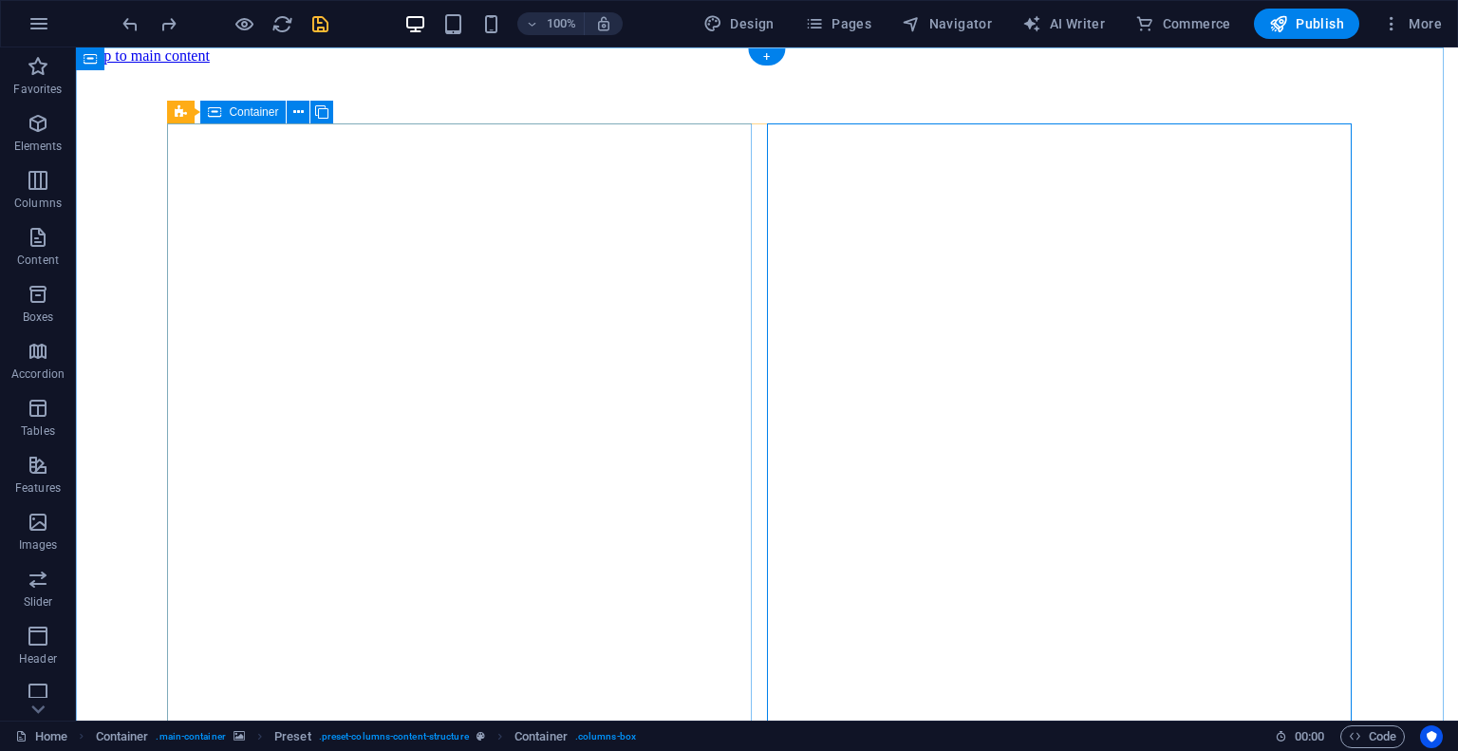
scroll to position [0, 0]
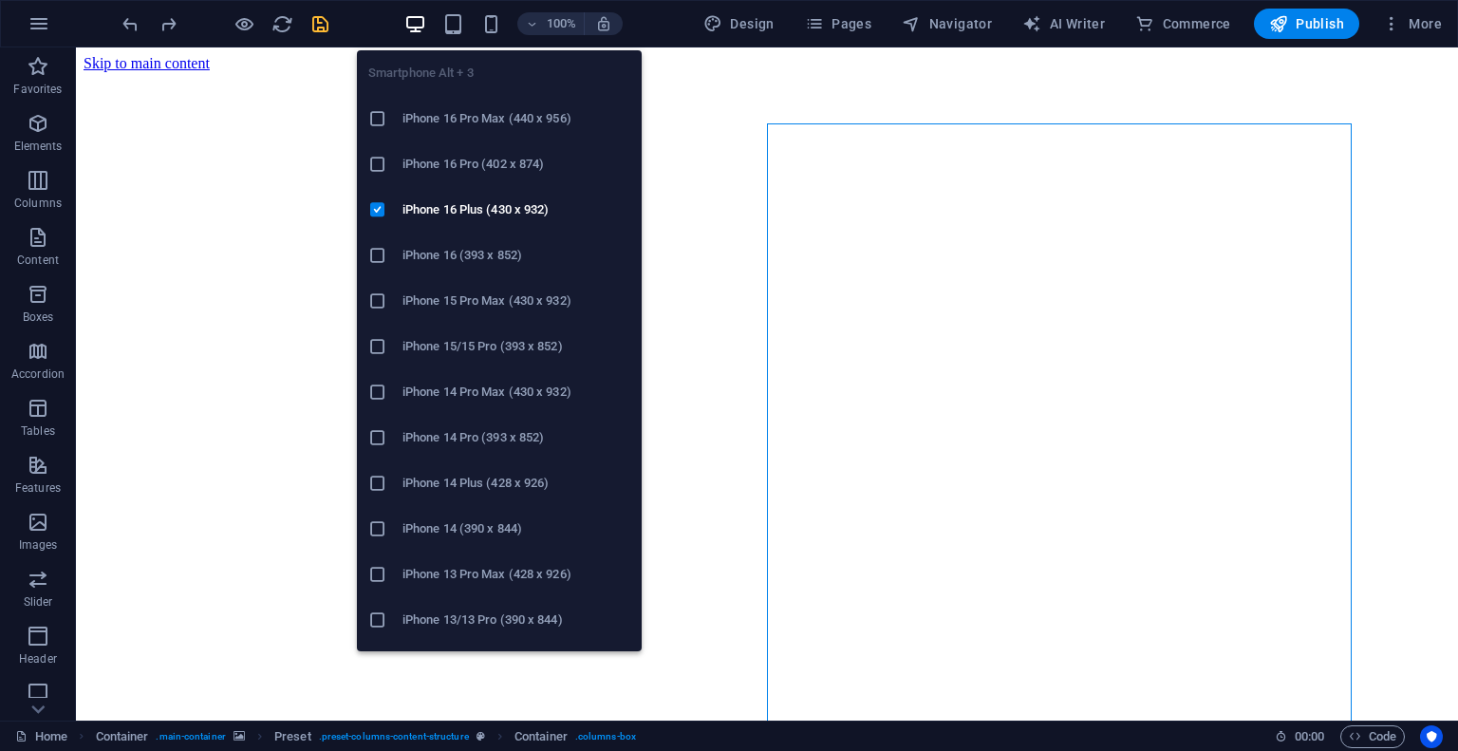
click at [507, 26] on div "100%" at bounding box center [512, 24] width 219 height 30
click at [496, 26] on icon "button" at bounding box center [491, 24] width 22 height 22
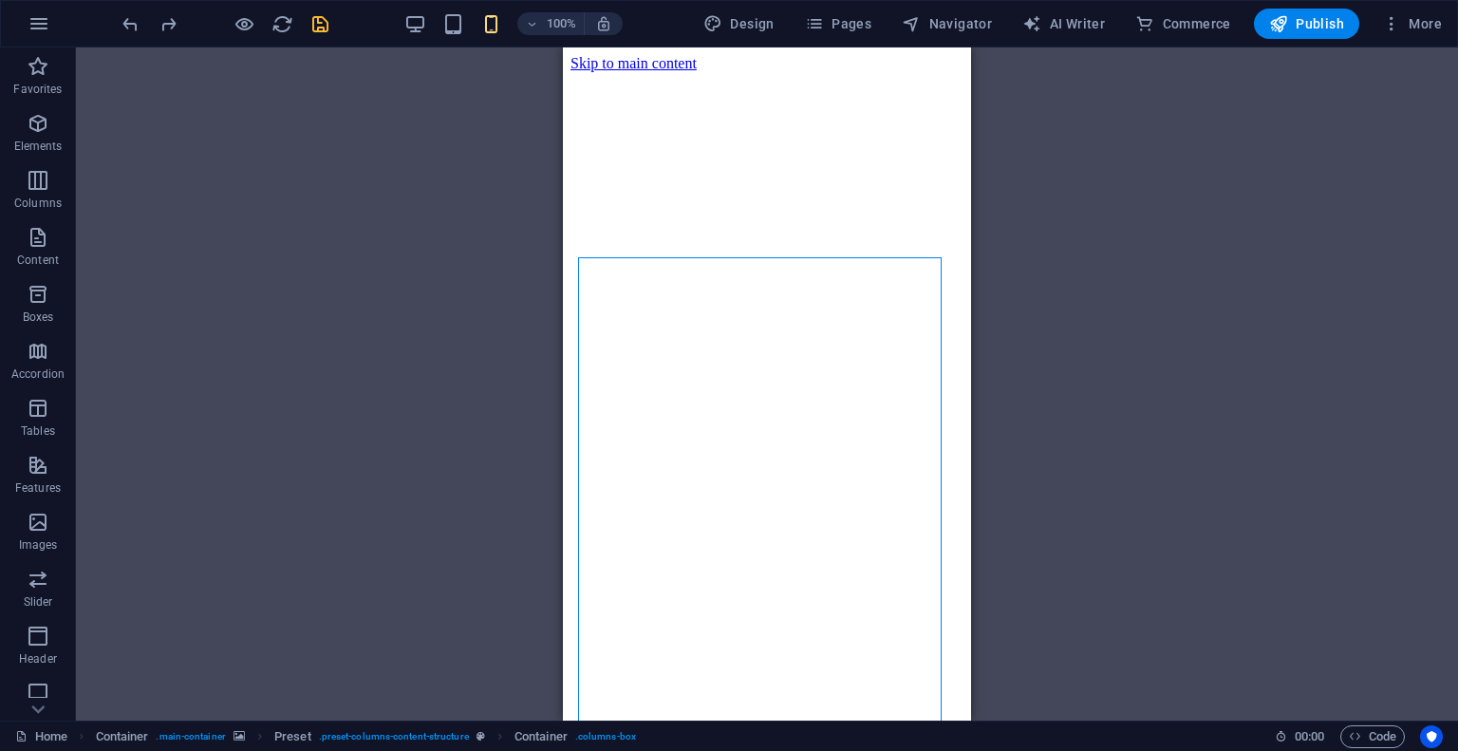
click at [1008, 295] on div "Container Container Preset Placeholder Container Container H2 H3 Spacer Preset …" at bounding box center [767, 383] width 1382 height 673
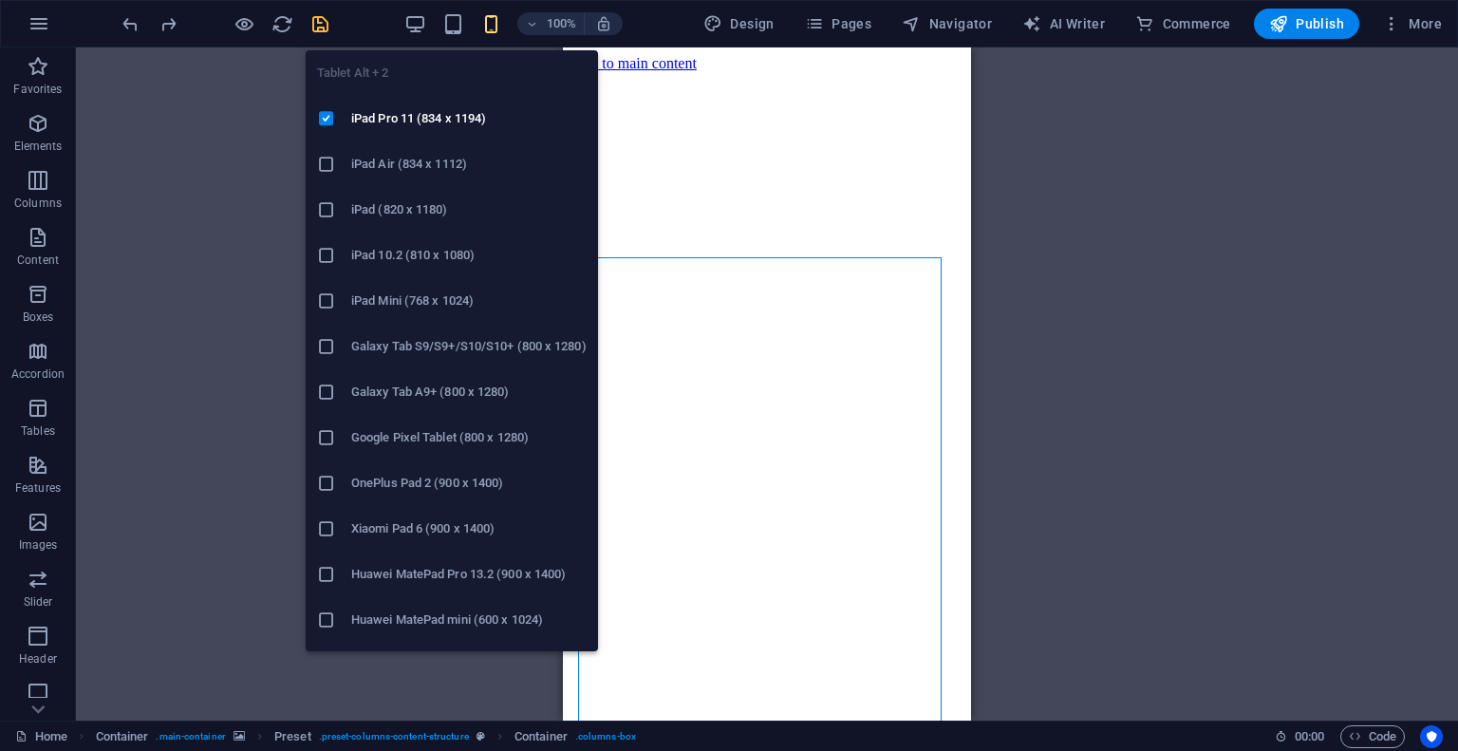
click at [442, 29] on div "100%" at bounding box center [512, 24] width 219 height 30
click at [455, 27] on icon "button" at bounding box center [453, 24] width 22 height 22
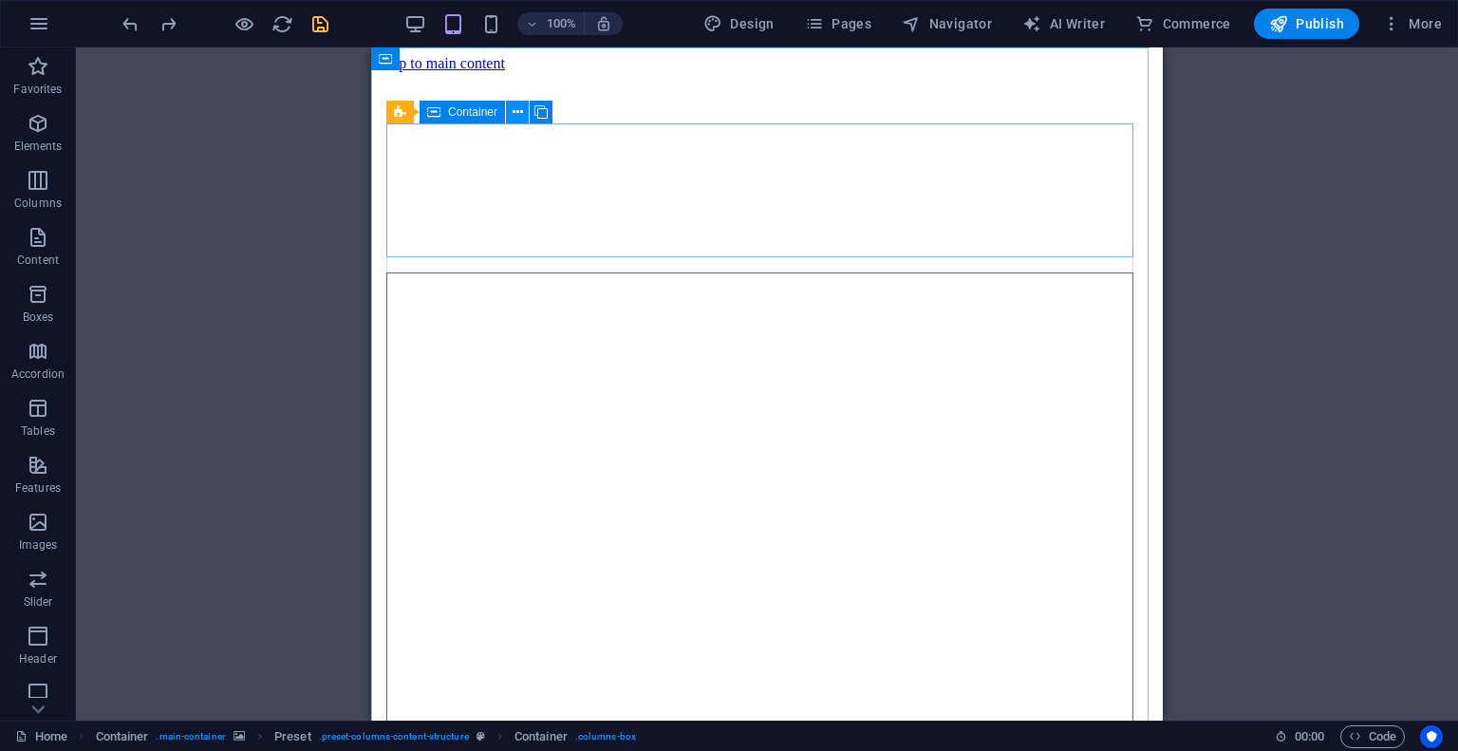
click at [512, 114] on icon at bounding box center [517, 112] width 10 height 20
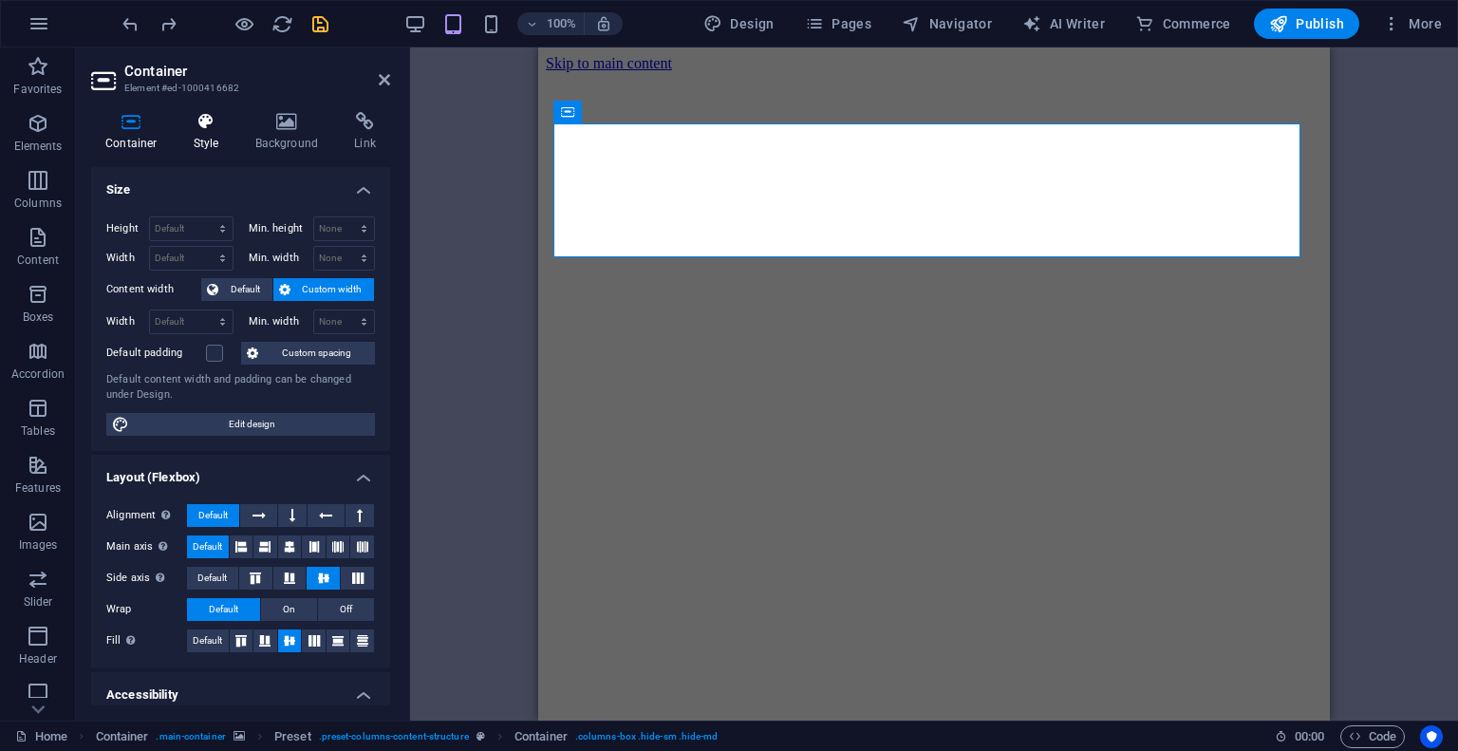
click at [215, 130] on icon at bounding box center [206, 121] width 54 height 19
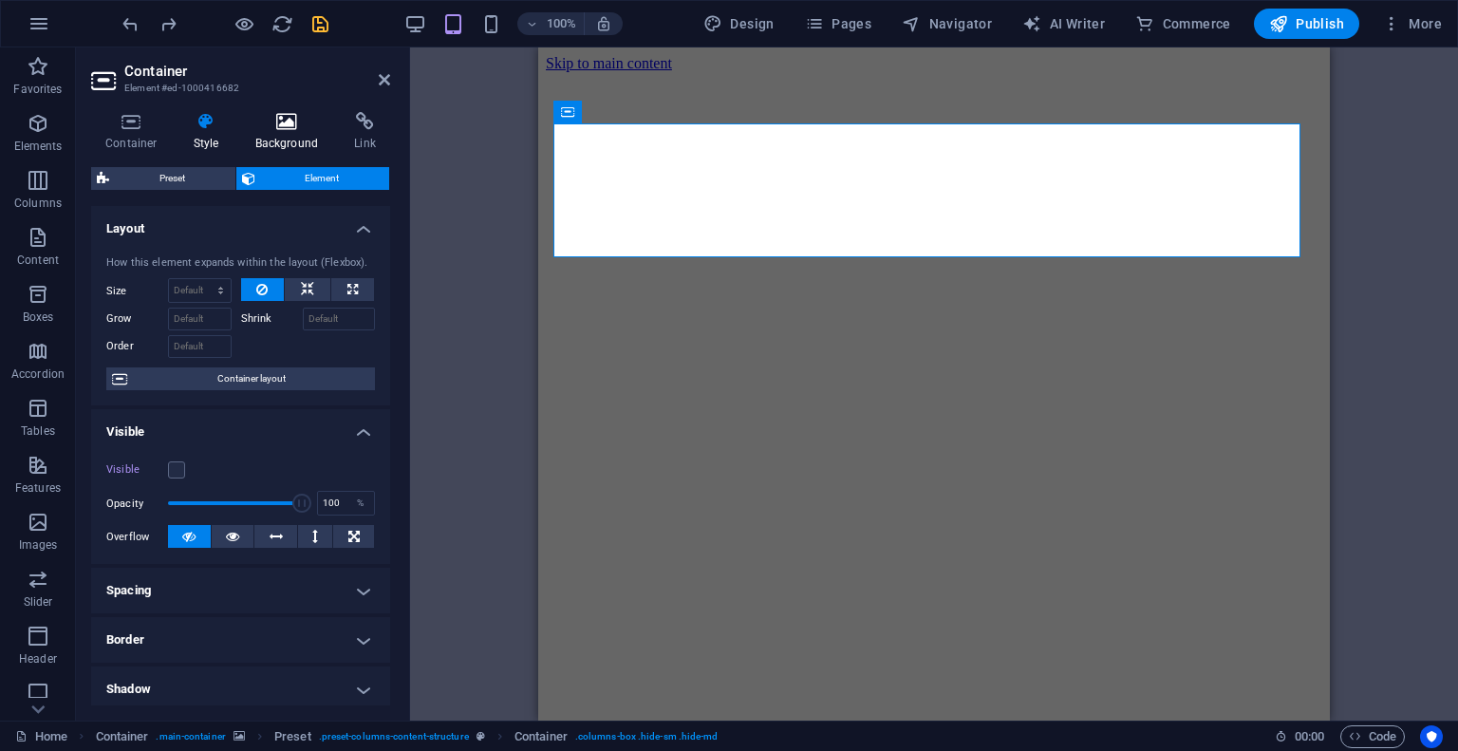
click at [294, 136] on h4 "Background" at bounding box center [291, 132] width 100 height 40
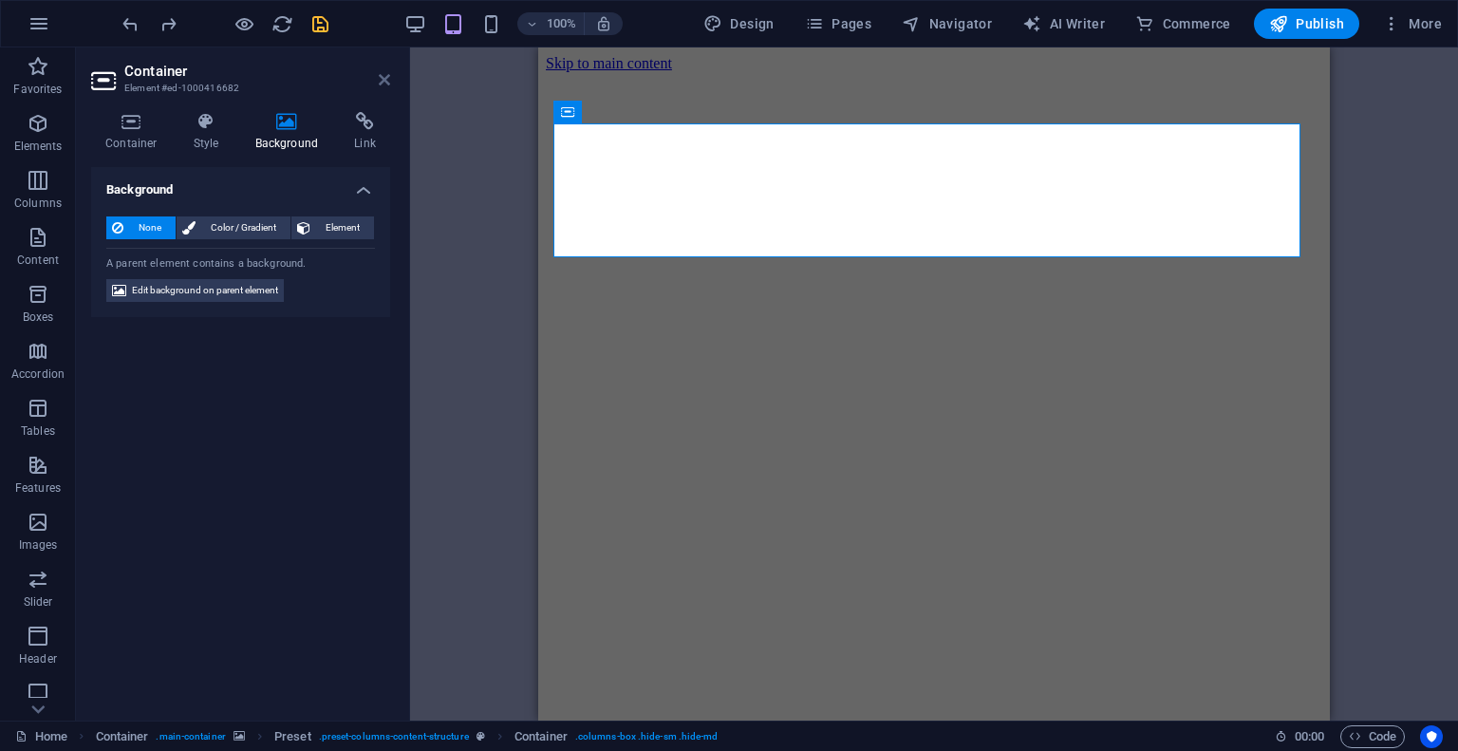
click at [386, 75] on icon at bounding box center [384, 79] width 11 height 15
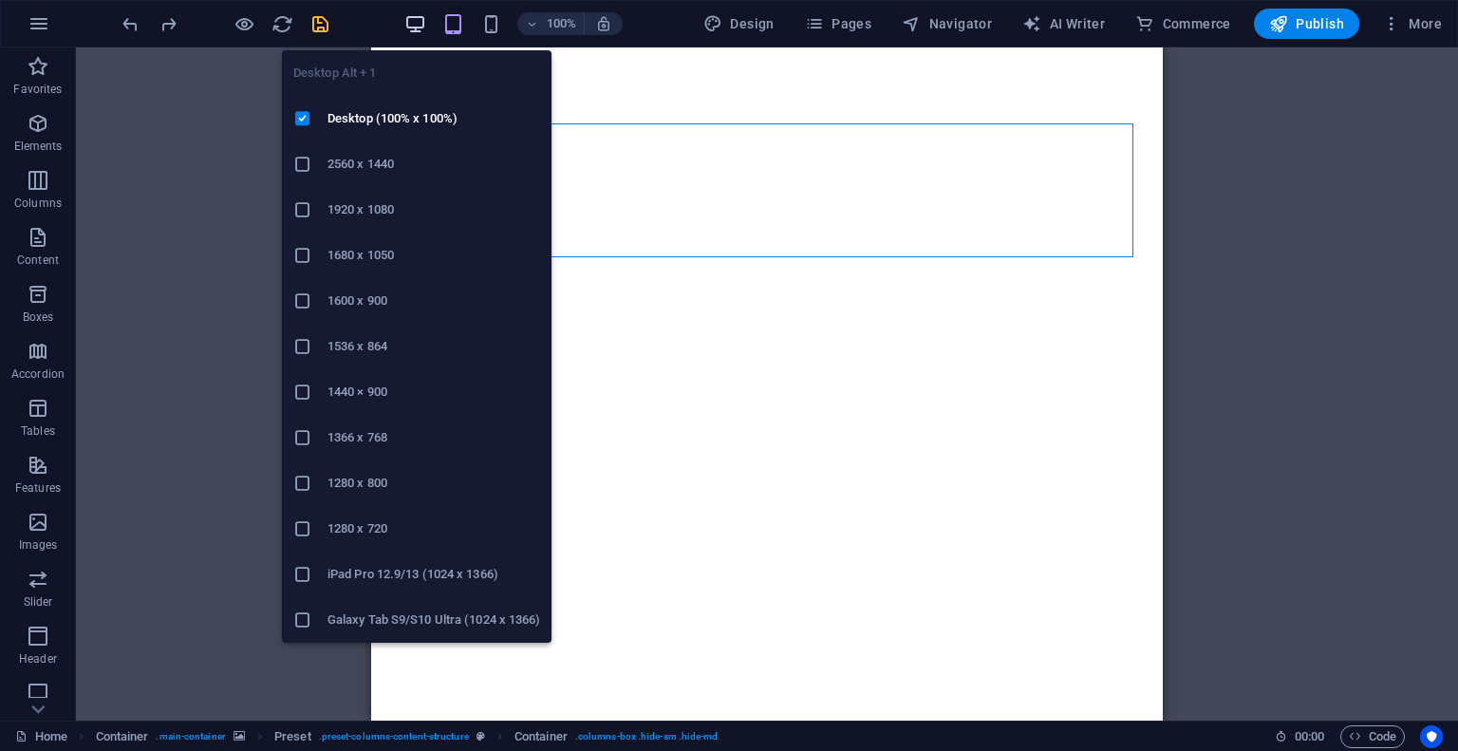
click at [414, 23] on icon "button" at bounding box center [415, 24] width 22 height 22
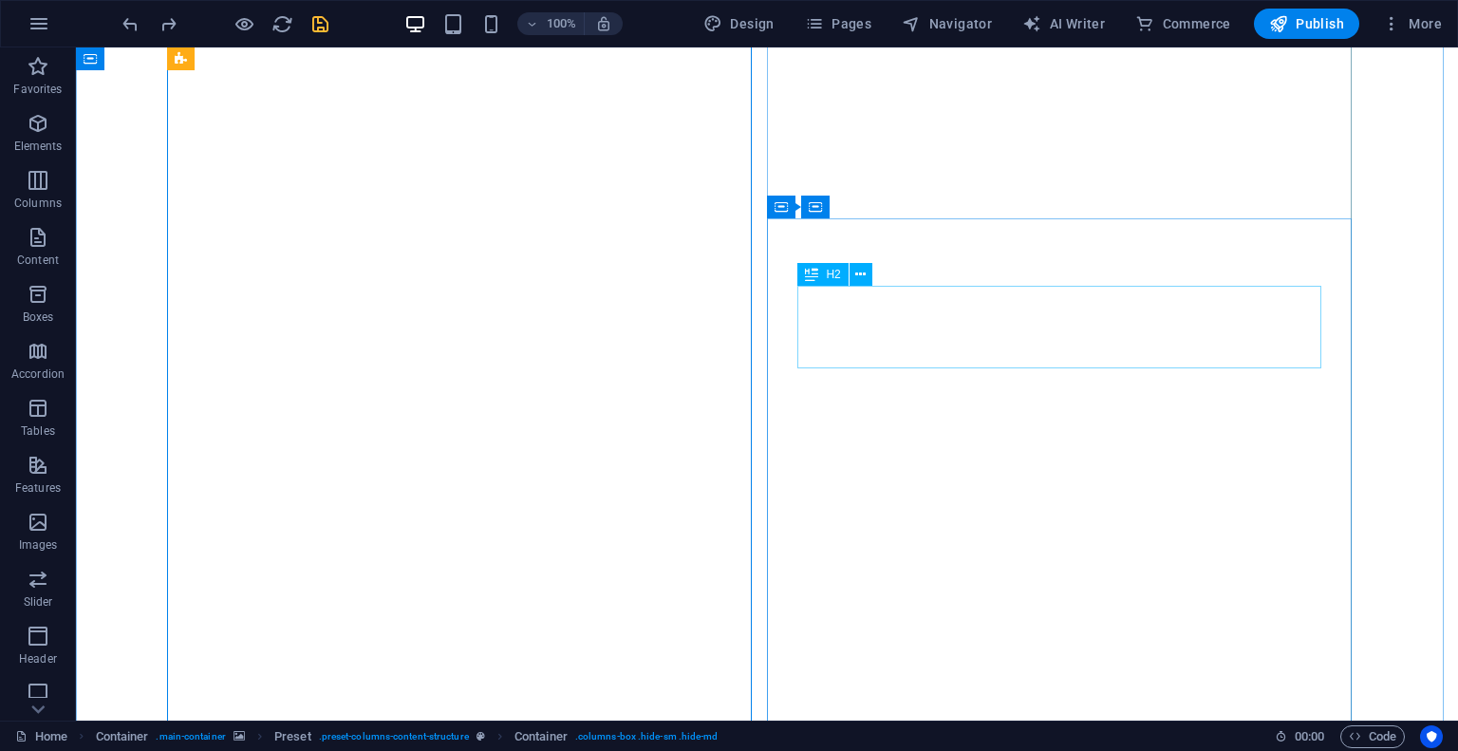
scroll to position [57, 0]
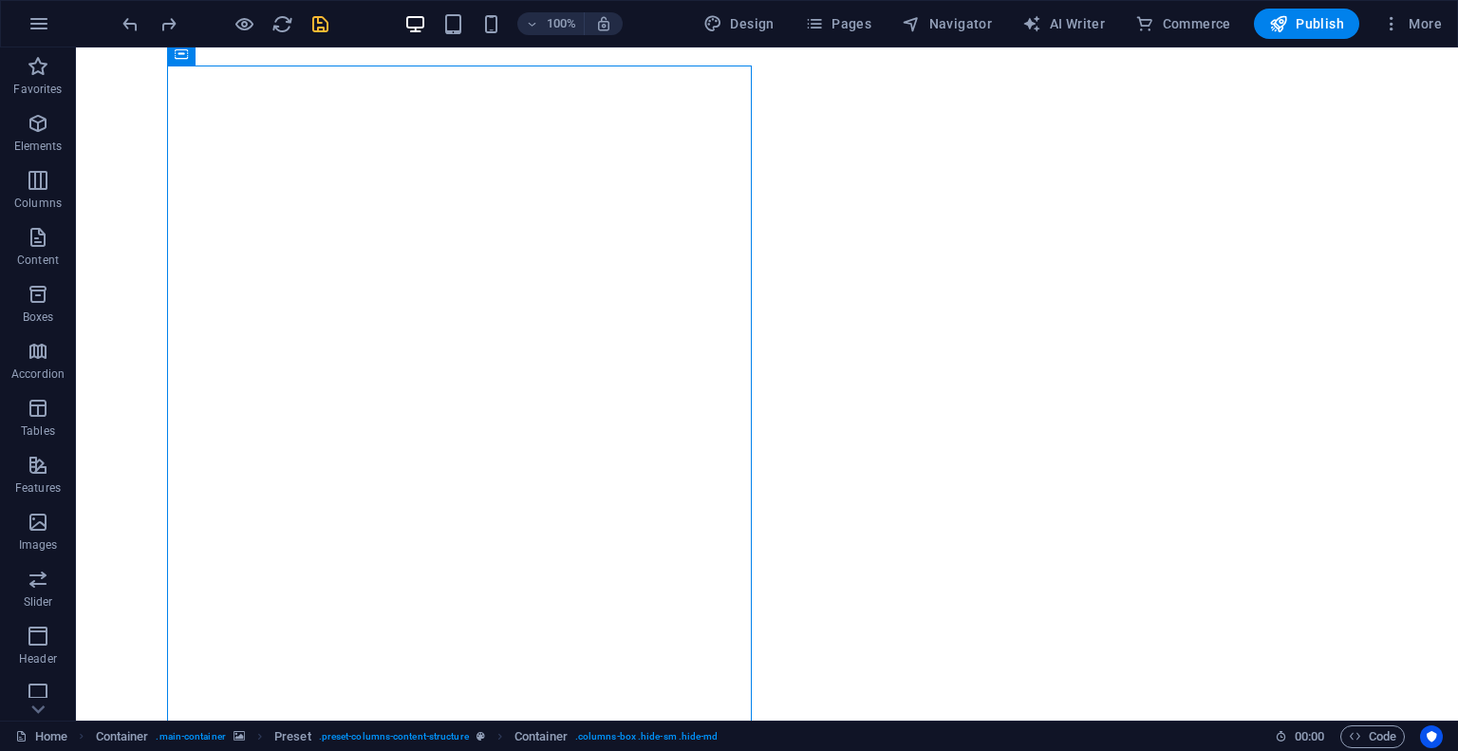
click at [101, 15] on figure at bounding box center [767, 15] width 1366 height 0
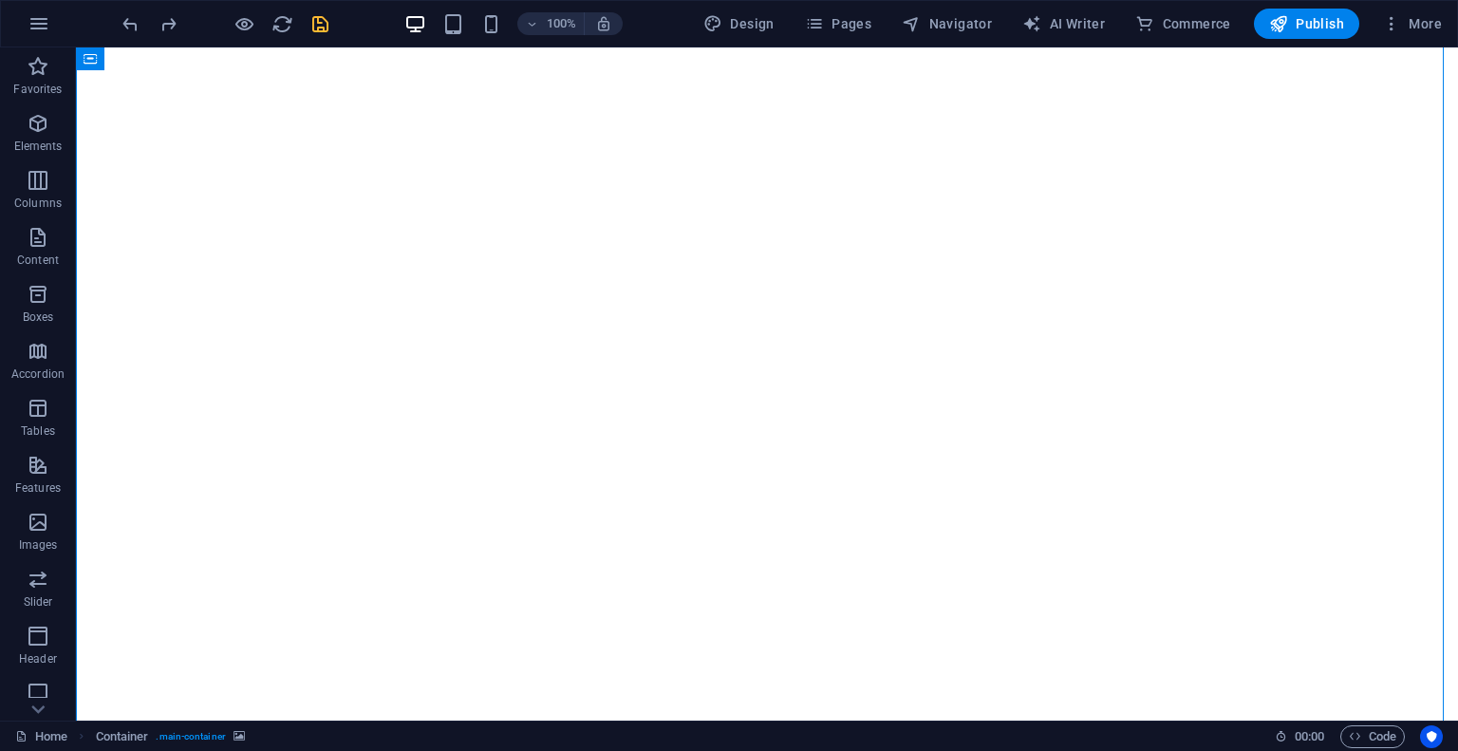
click at [101, 15] on figure at bounding box center [767, 15] width 1366 height 0
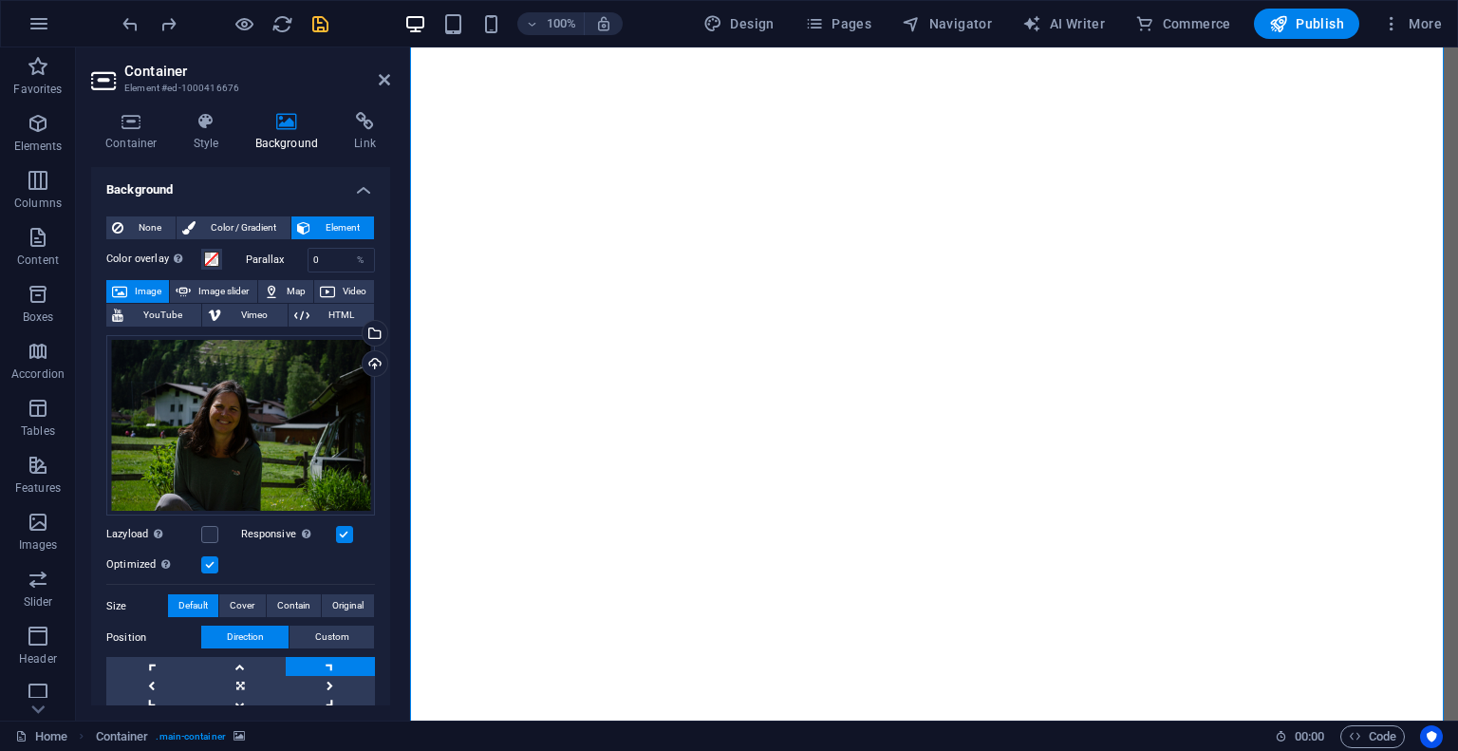
click at [329, 663] on link at bounding box center [330, 666] width 89 height 19
click at [322, 695] on link at bounding box center [330, 704] width 89 height 19
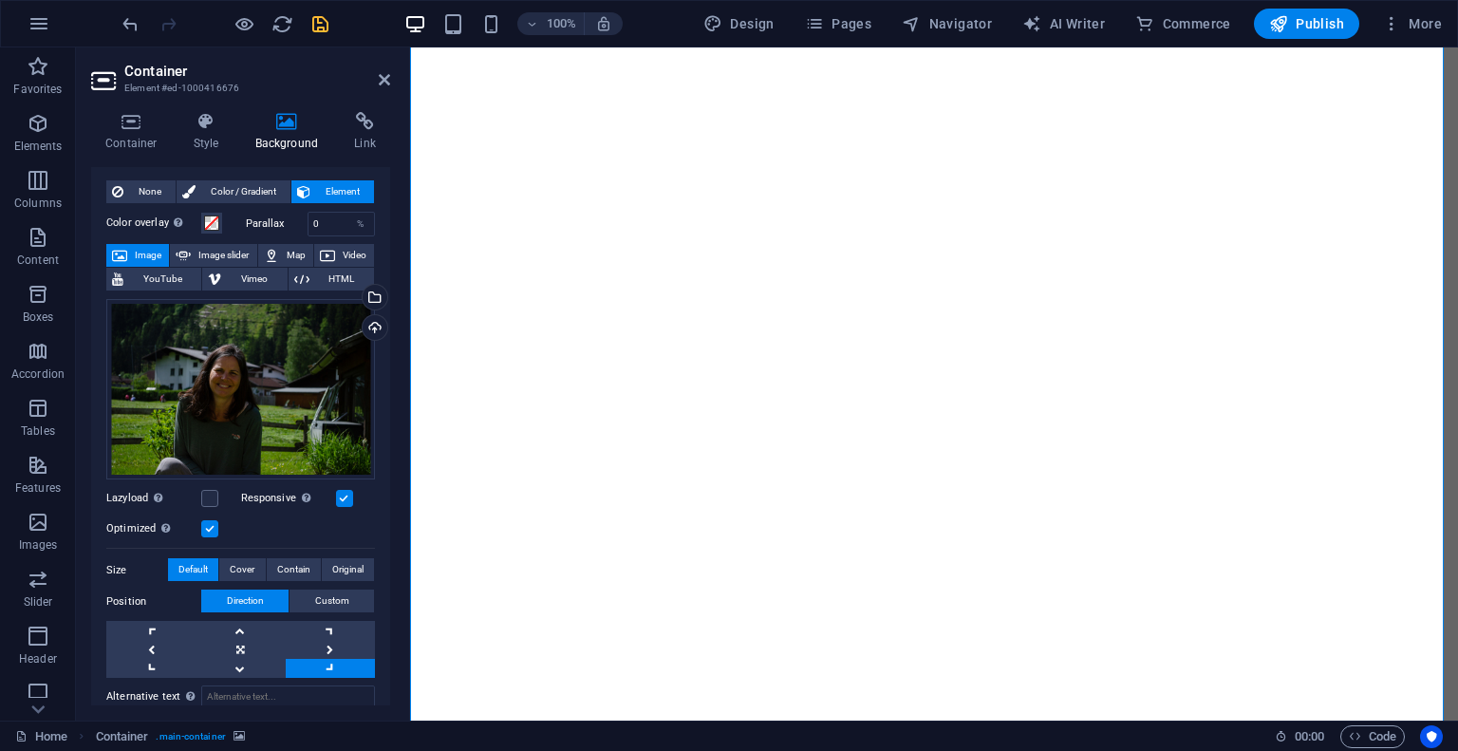
scroll to position [38, 0]
click at [141, 638] on link at bounding box center [150, 647] width 89 height 19
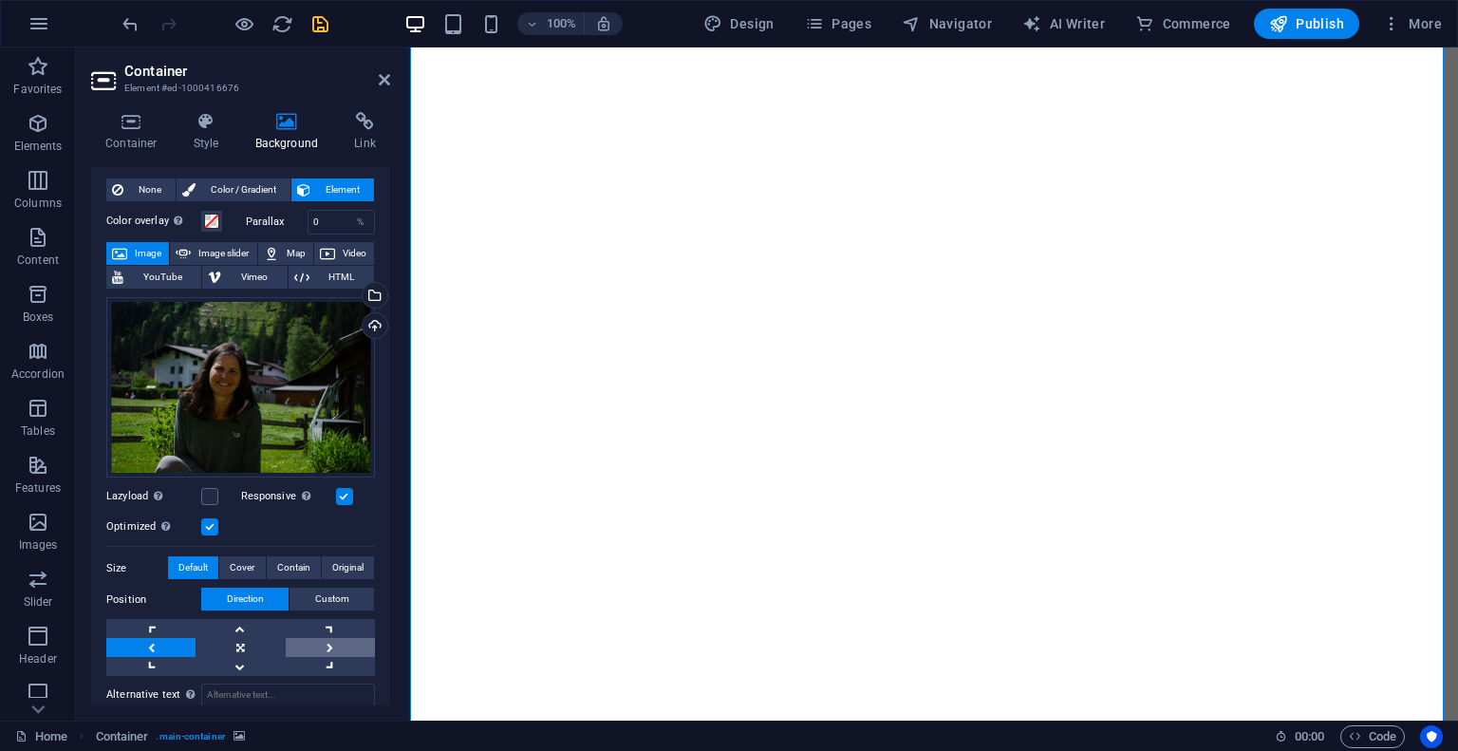
click at [333, 644] on link at bounding box center [330, 647] width 89 height 19
click at [319, 27] on icon "save" at bounding box center [320, 24] width 22 height 22
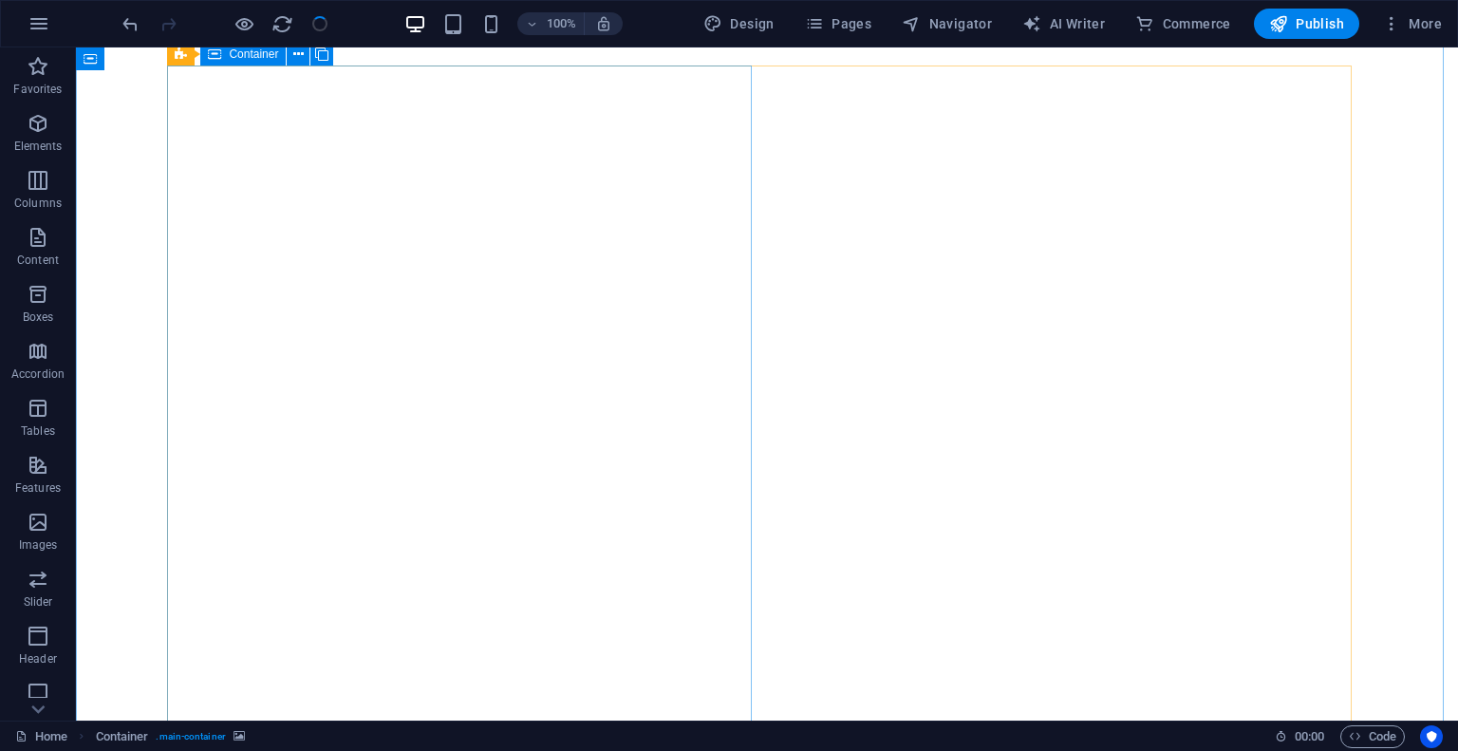
checkbox input "false"
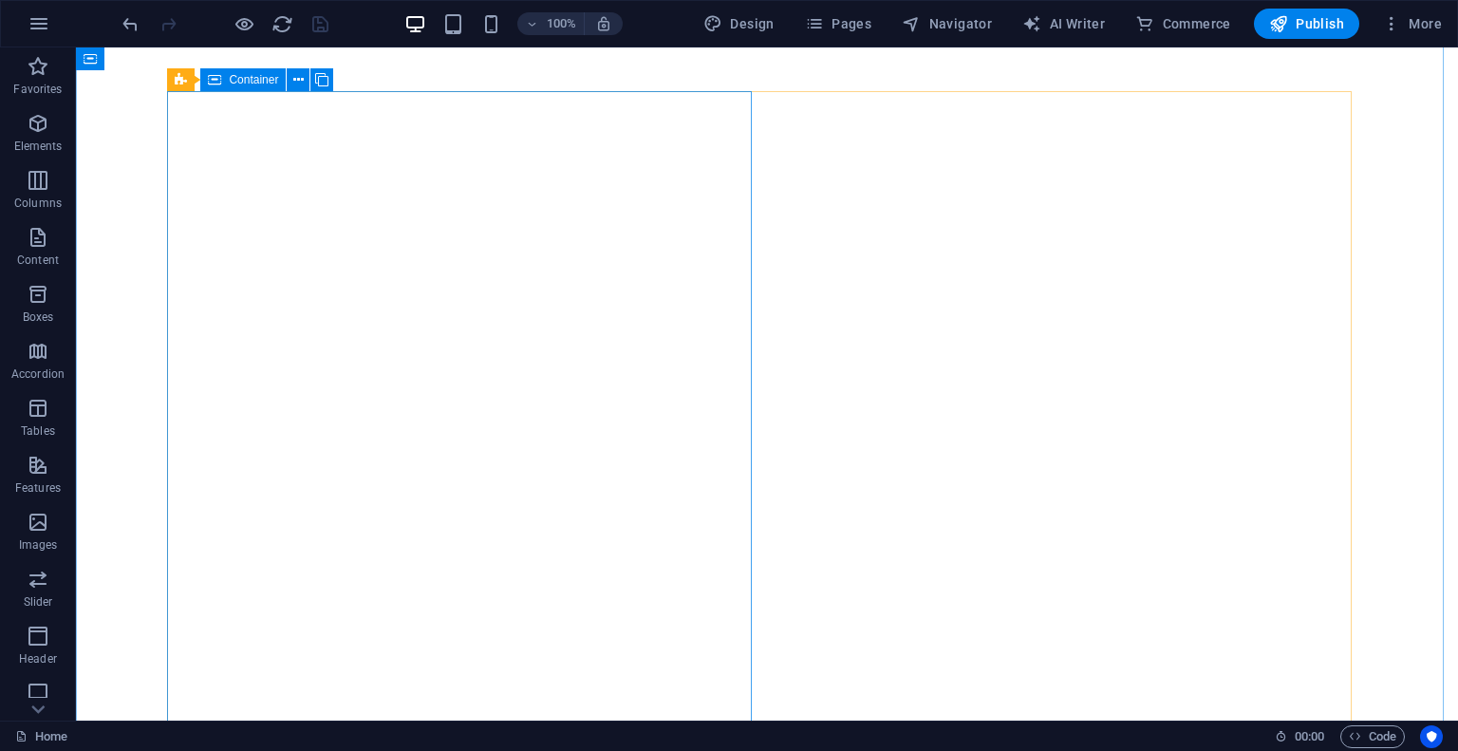
scroll to position [31, 0]
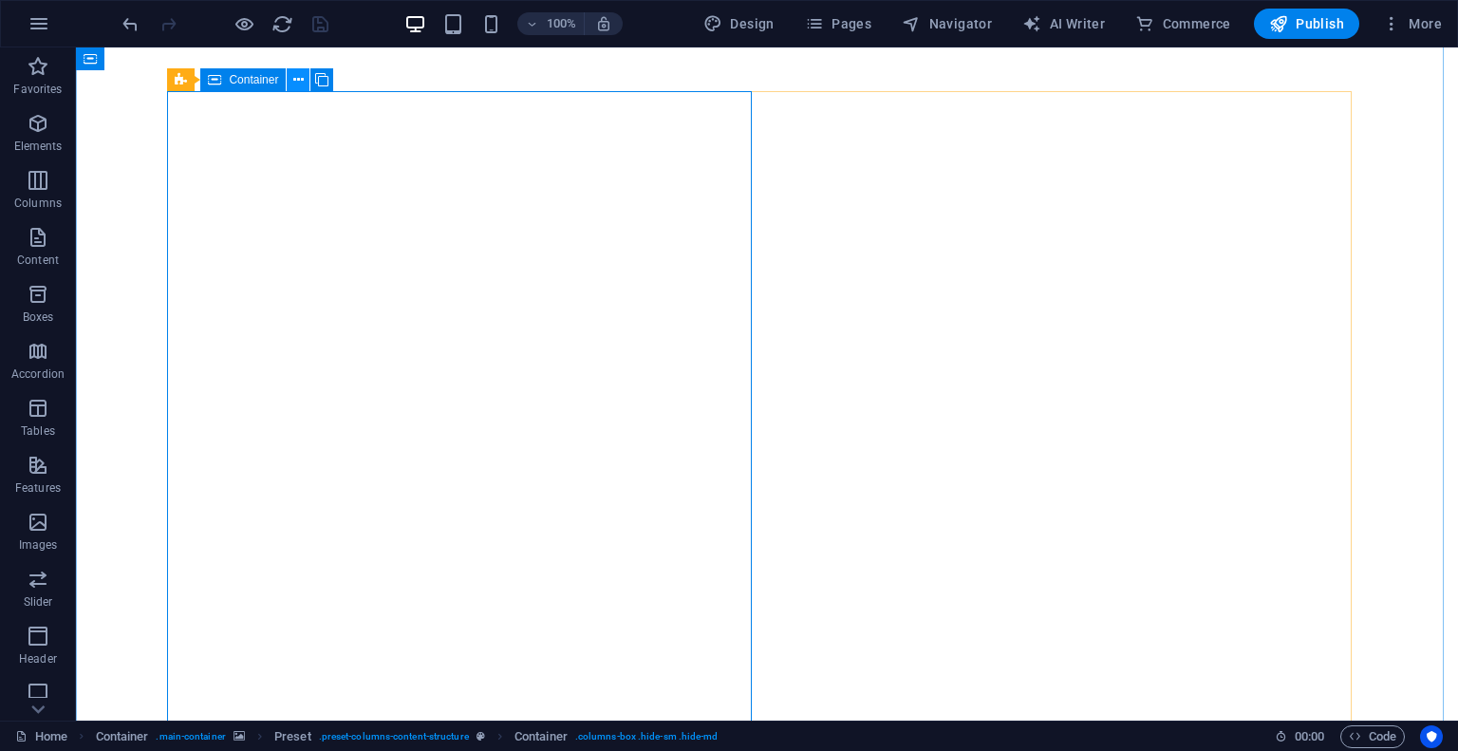
click at [303, 79] on icon at bounding box center [298, 80] width 10 height 20
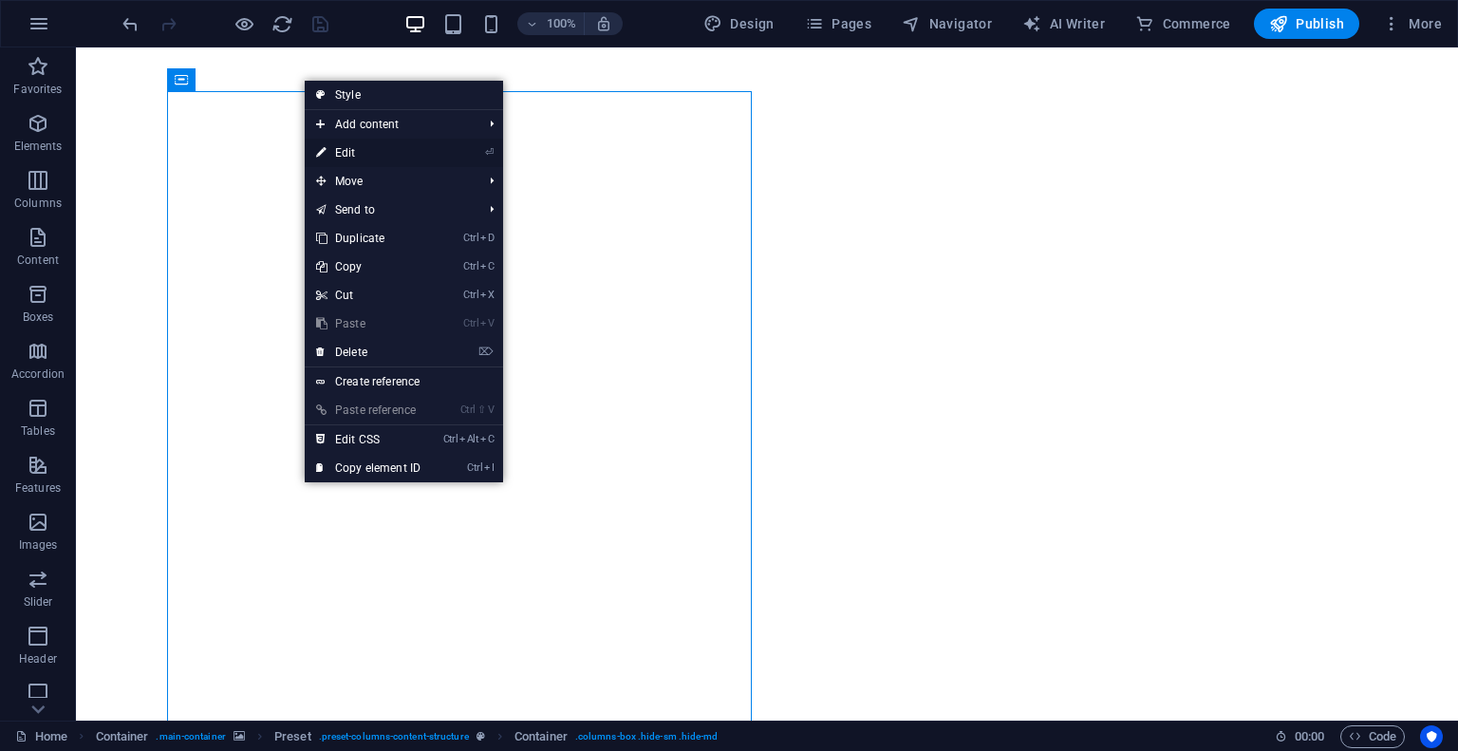
click at [394, 153] on link "⏎ Edit" at bounding box center [368, 153] width 127 height 28
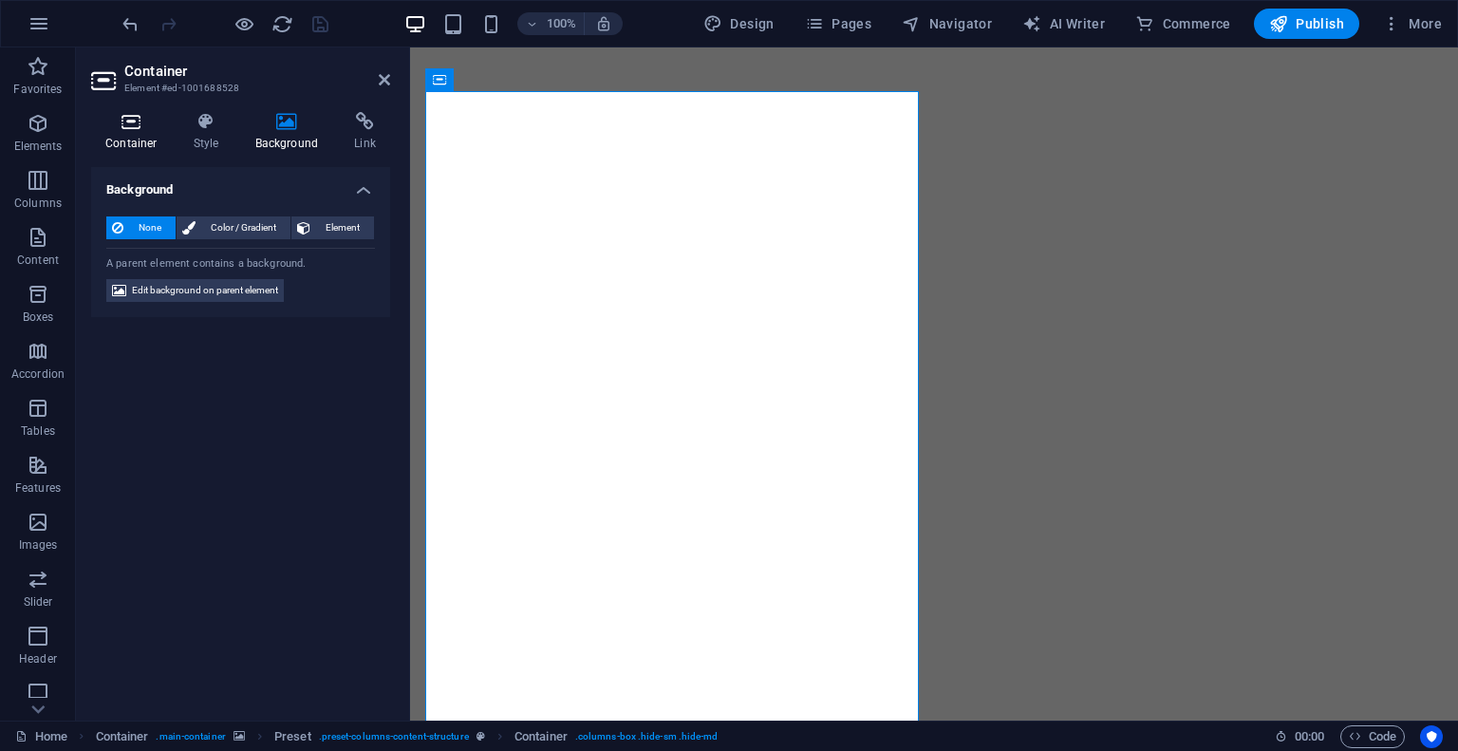
click at [160, 134] on h4 "Container" at bounding box center [135, 132] width 88 height 40
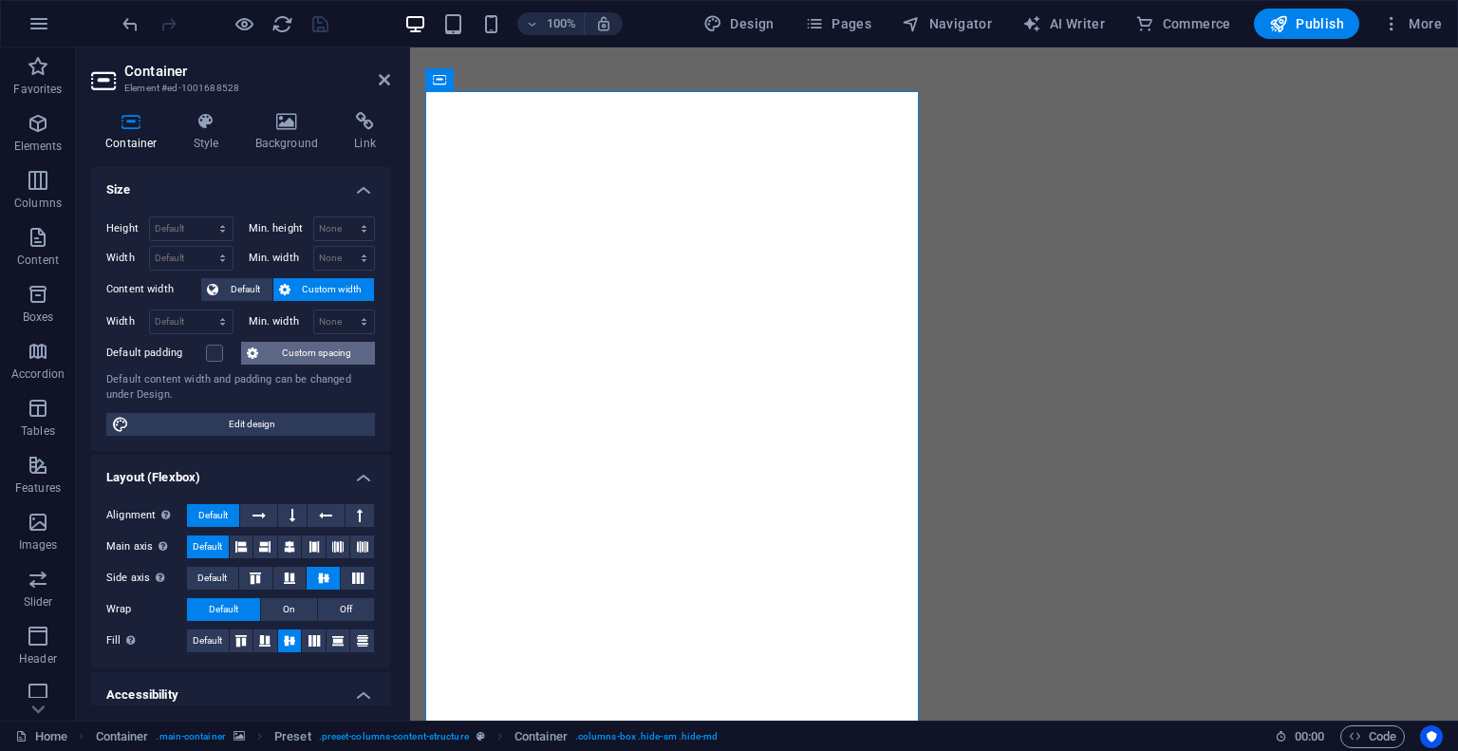
click at [288, 356] on span "Custom spacing" at bounding box center [316, 353] width 105 height 23
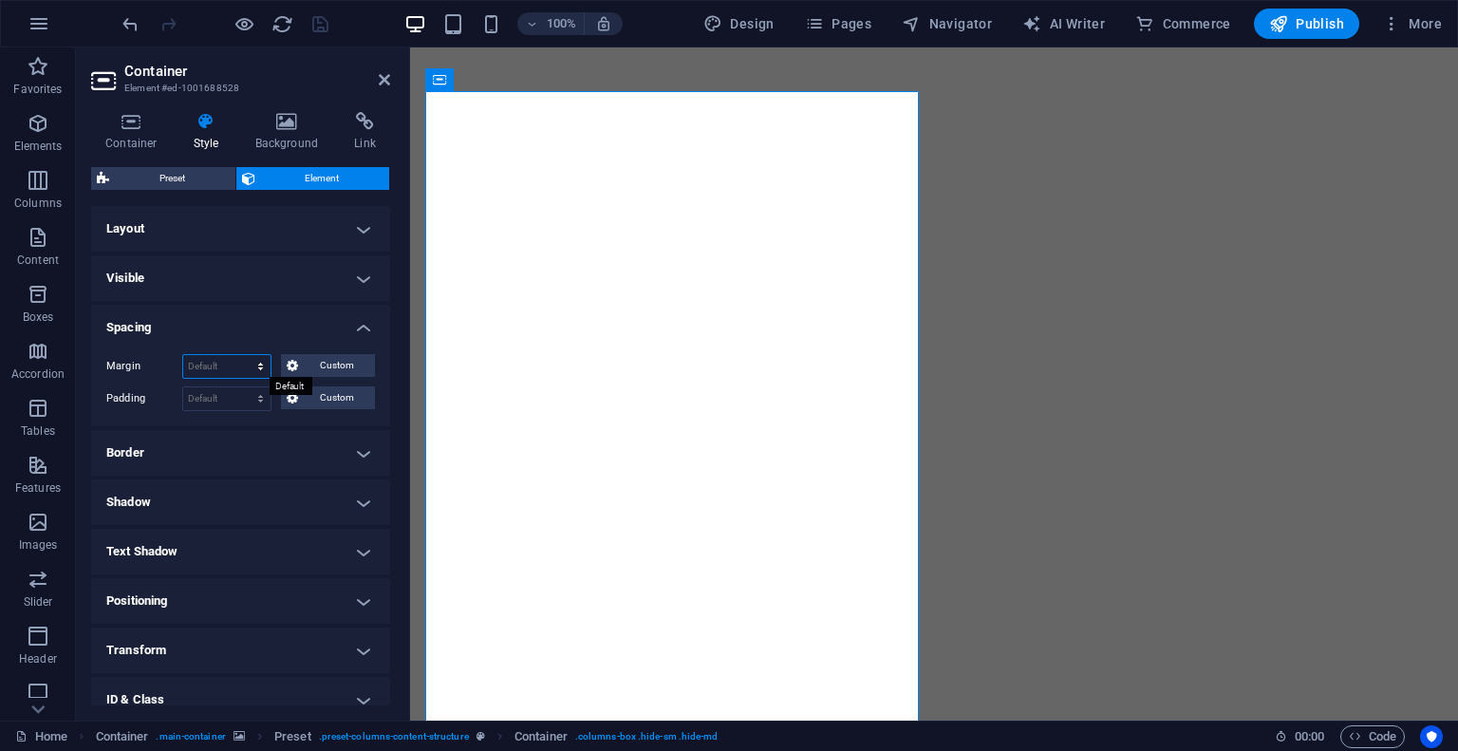
click at [260, 362] on select "Default auto px % rem vw vh Custom" at bounding box center [226, 366] width 87 height 23
click at [224, 371] on select "Default auto px % rem vw vh Custom" at bounding box center [226, 366] width 87 height 23
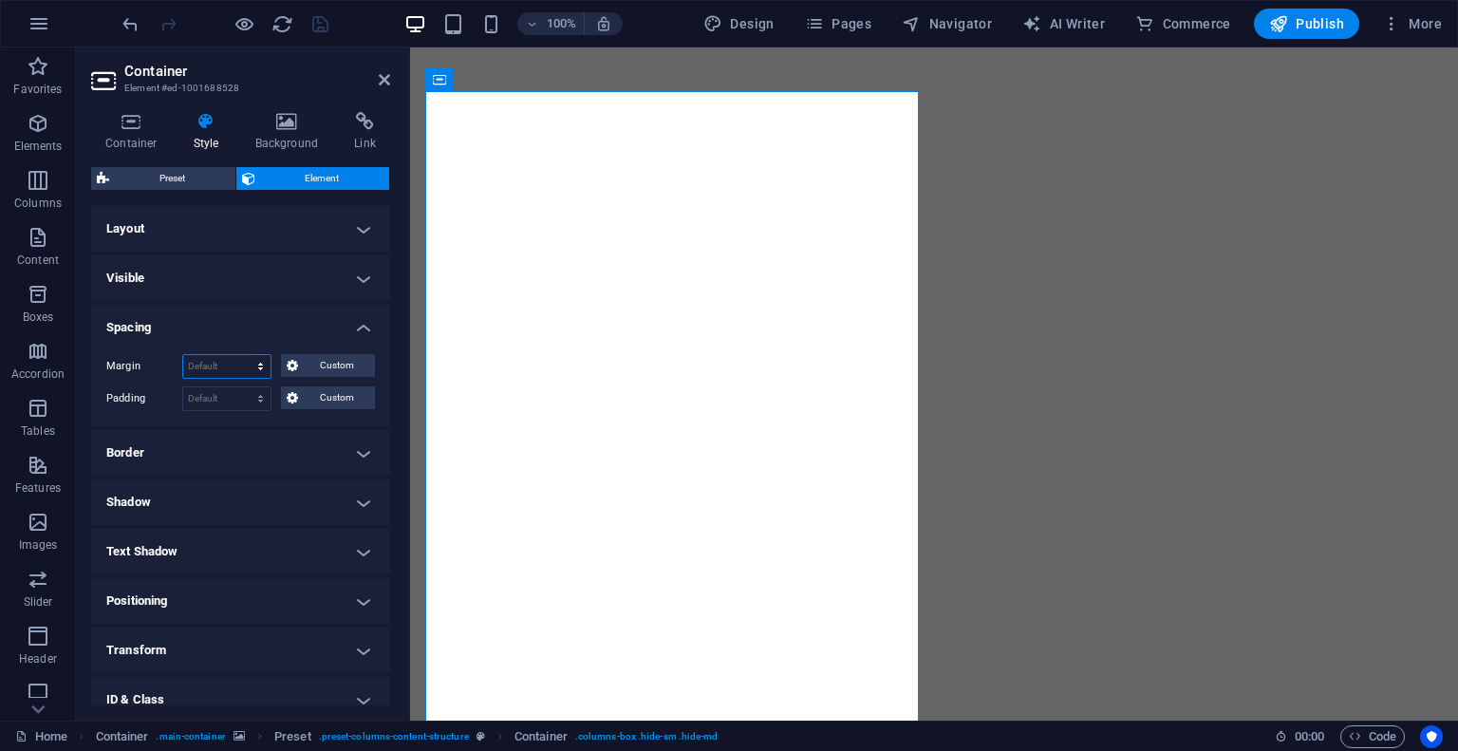
select select "%"
click at [242, 355] on select "Default auto px % rem vw vh Custom" at bounding box center [226, 366] width 87 height 23
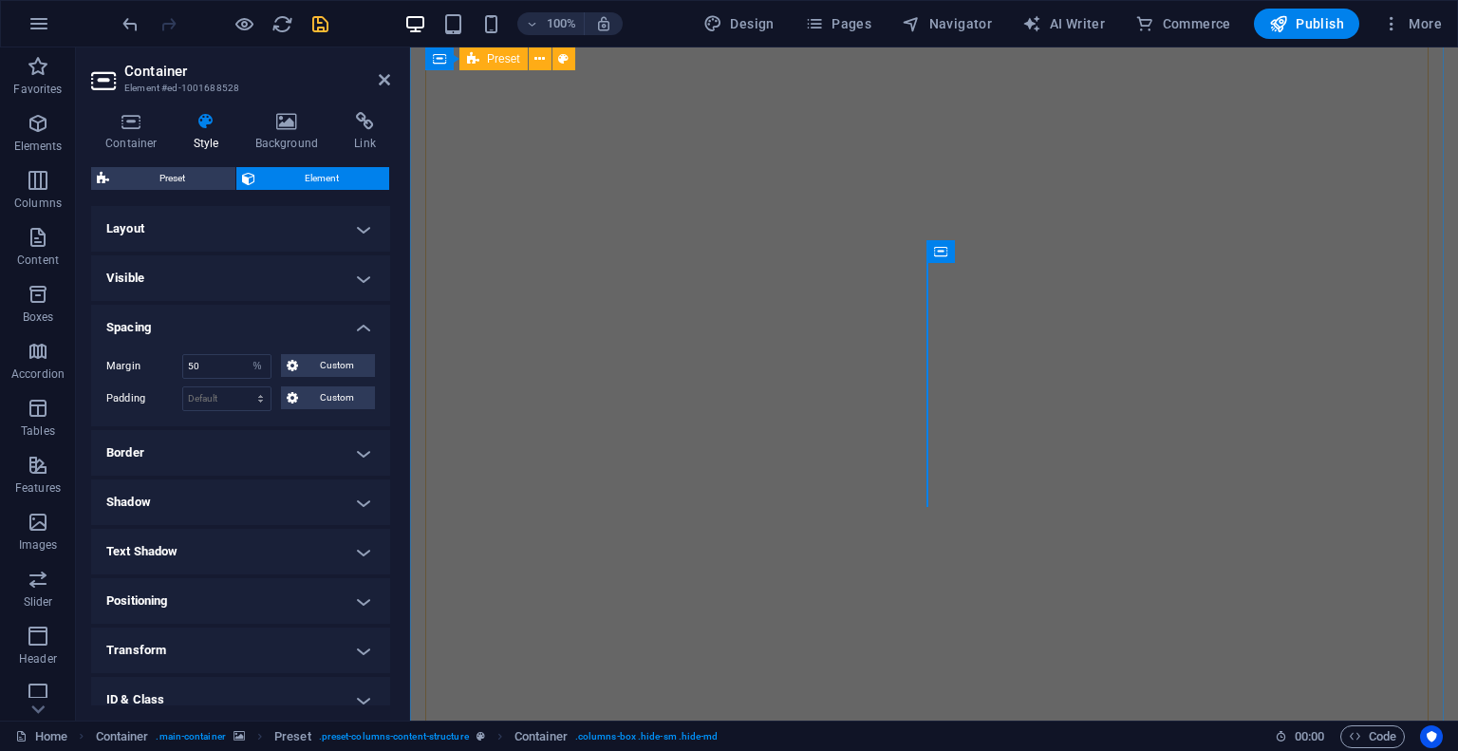
scroll to position [0, 0]
click at [122, 36] on div at bounding box center [225, 24] width 213 height 30
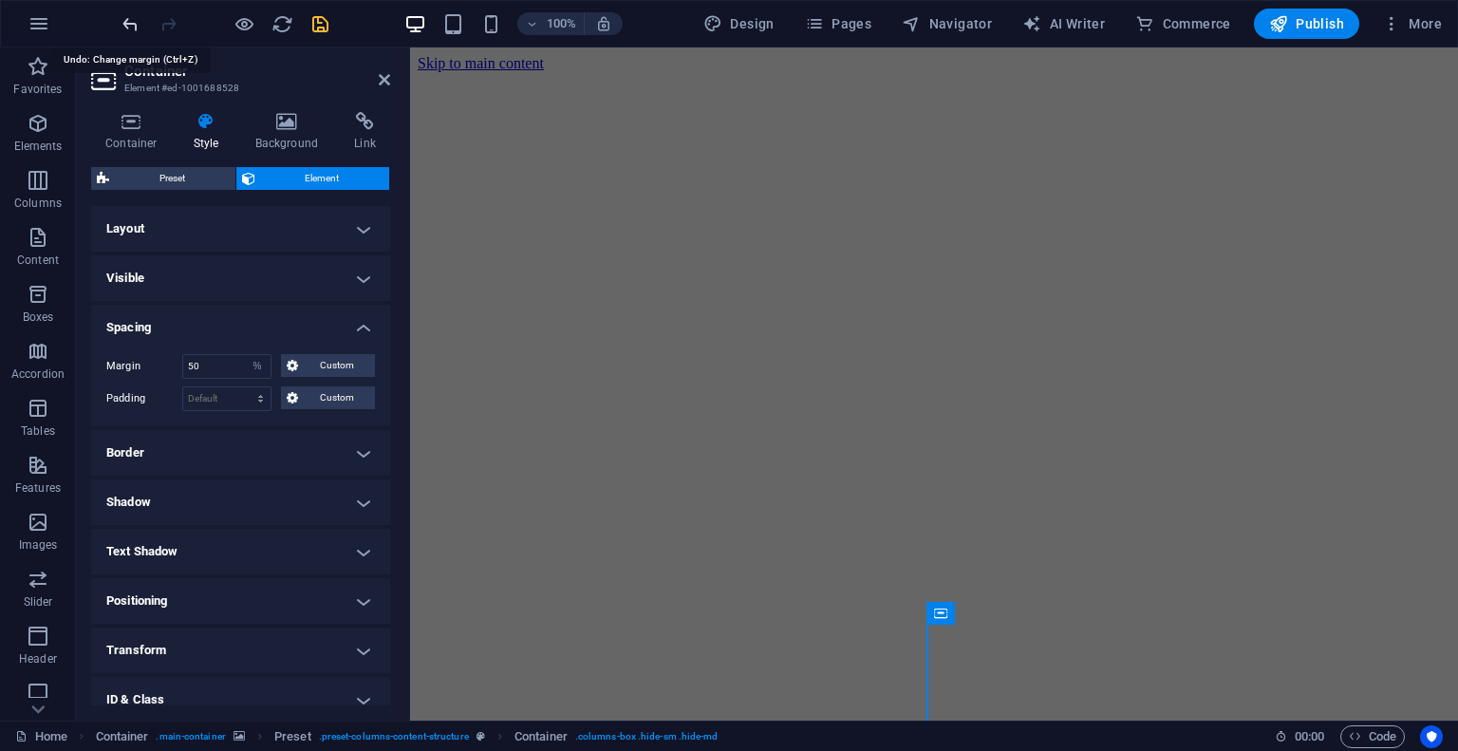
click at [134, 28] on icon "undo" at bounding box center [131, 24] width 22 height 22
type input "100"
click at [134, 28] on icon "undo" at bounding box center [131, 24] width 22 height 22
select select "DISABLED_OPTION_VALUE"
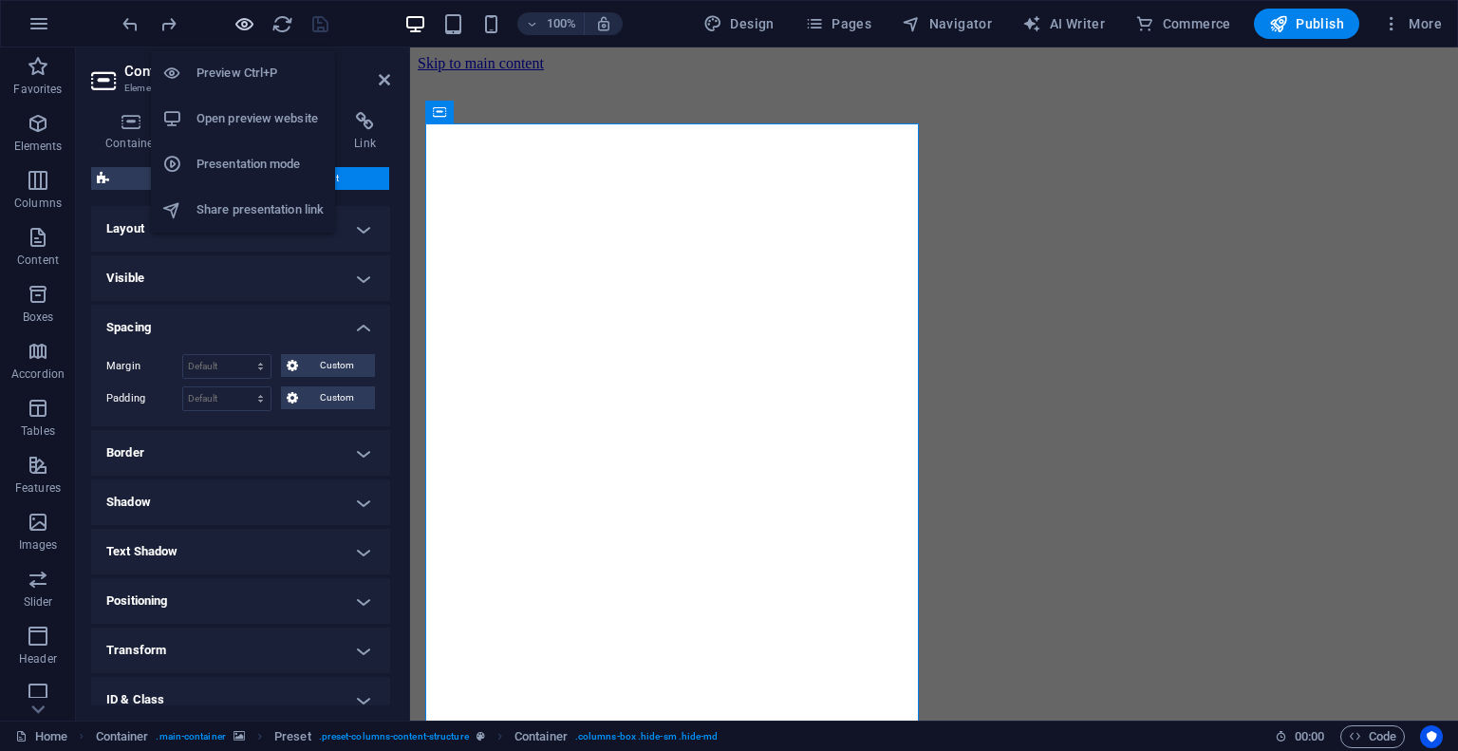
click at [246, 20] on icon "button" at bounding box center [244, 24] width 22 height 22
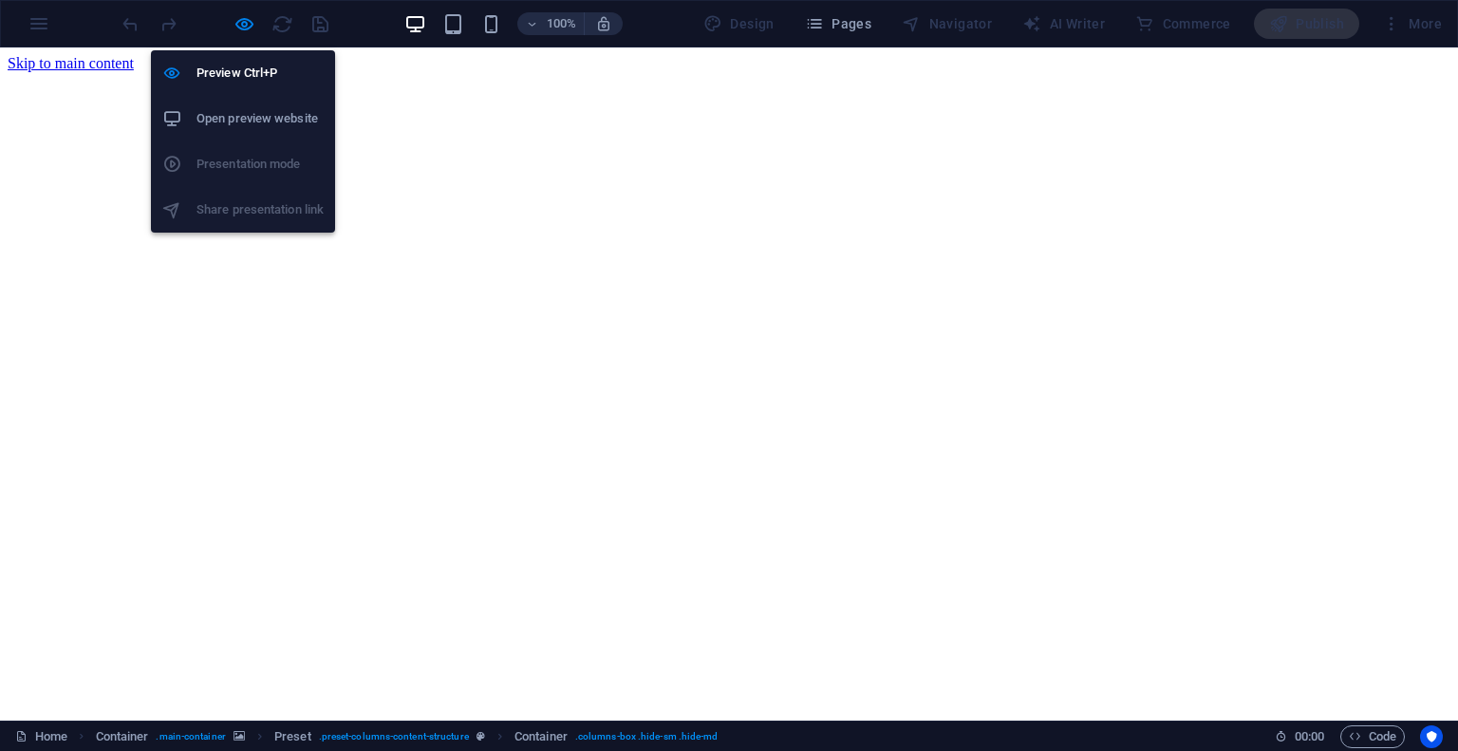
click at [235, 132] on li "Open preview website" at bounding box center [243, 119] width 184 height 46
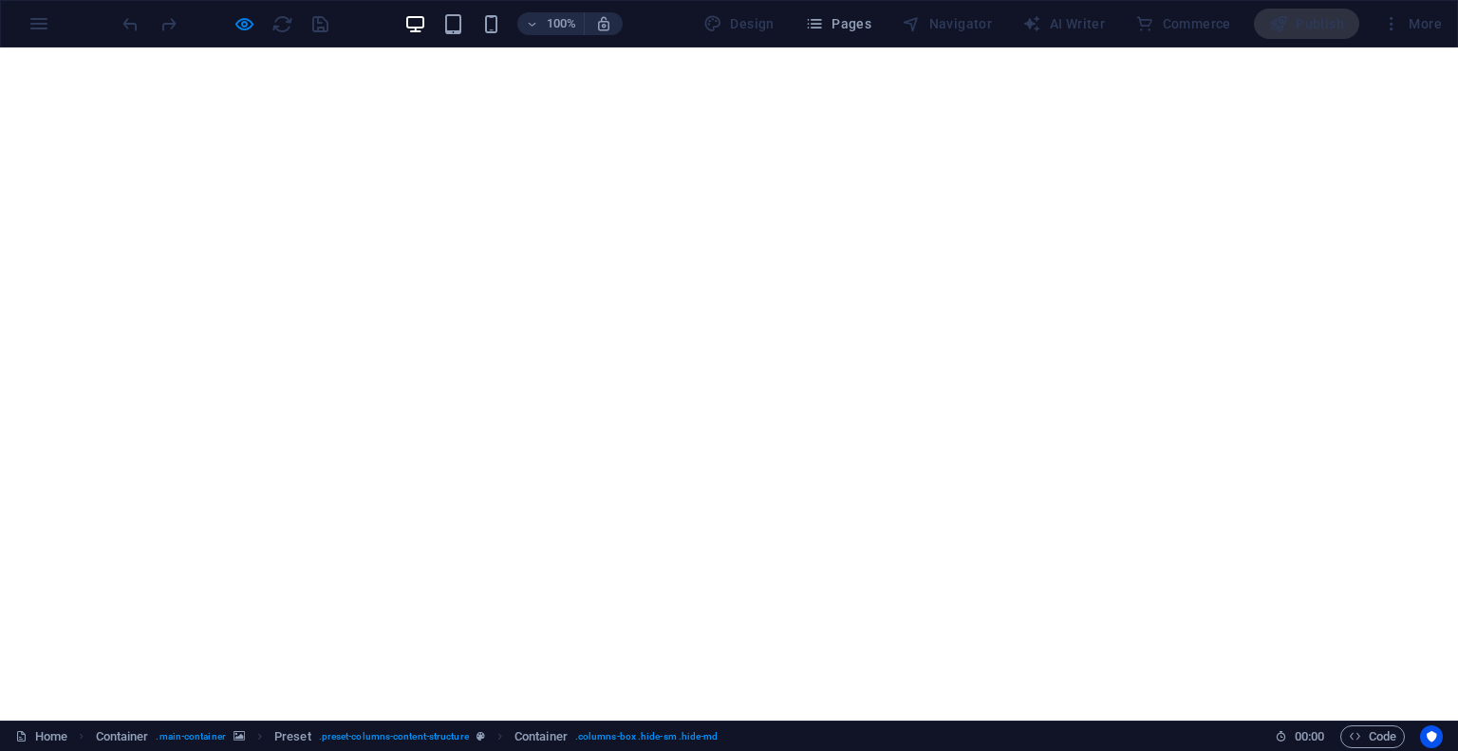
scroll to position [362, 0]
click at [29, 28] on div "100% Design Pages Navigator AI Writer Commerce Publish More" at bounding box center [729, 24] width 1456 height 46
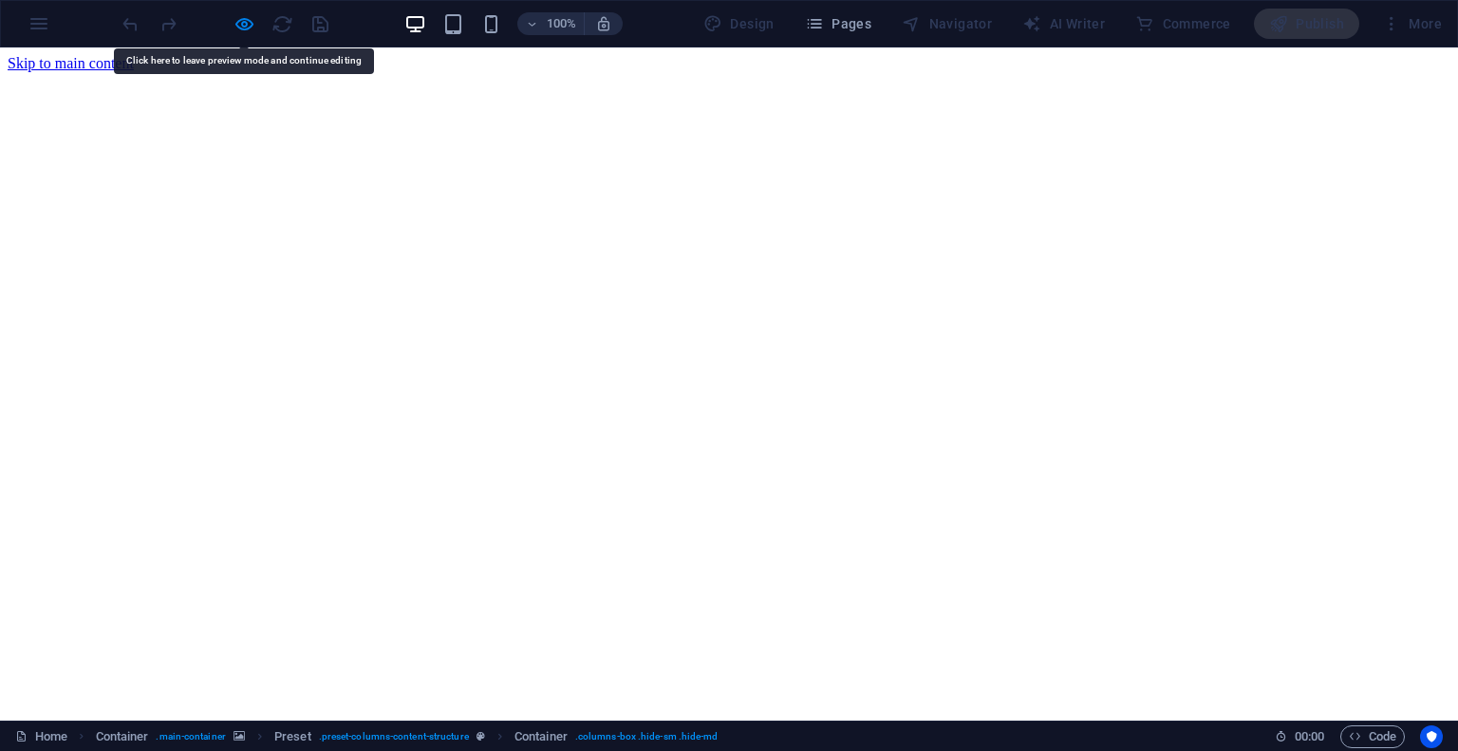
drag, startPoint x: 547, startPoint y: 185, endPoint x: 418, endPoint y: 29, distance: 202.2
click at [418, 29] on icon "button" at bounding box center [415, 24] width 22 height 22
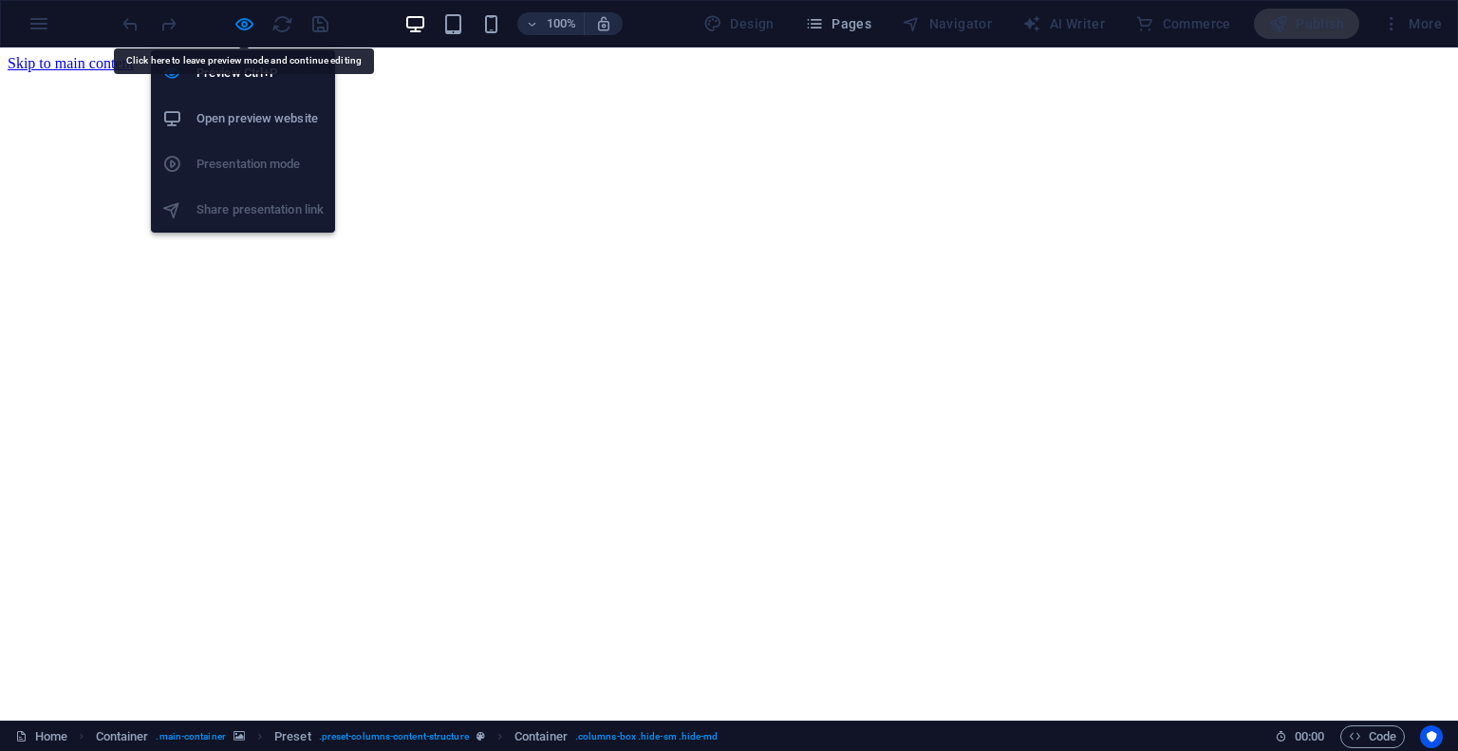
click at [224, 27] on div at bounding box center [225, 24] width 213 height 30
click at [240, 21] on icon "button" at bounding box center [244, 24] width 22 height 22
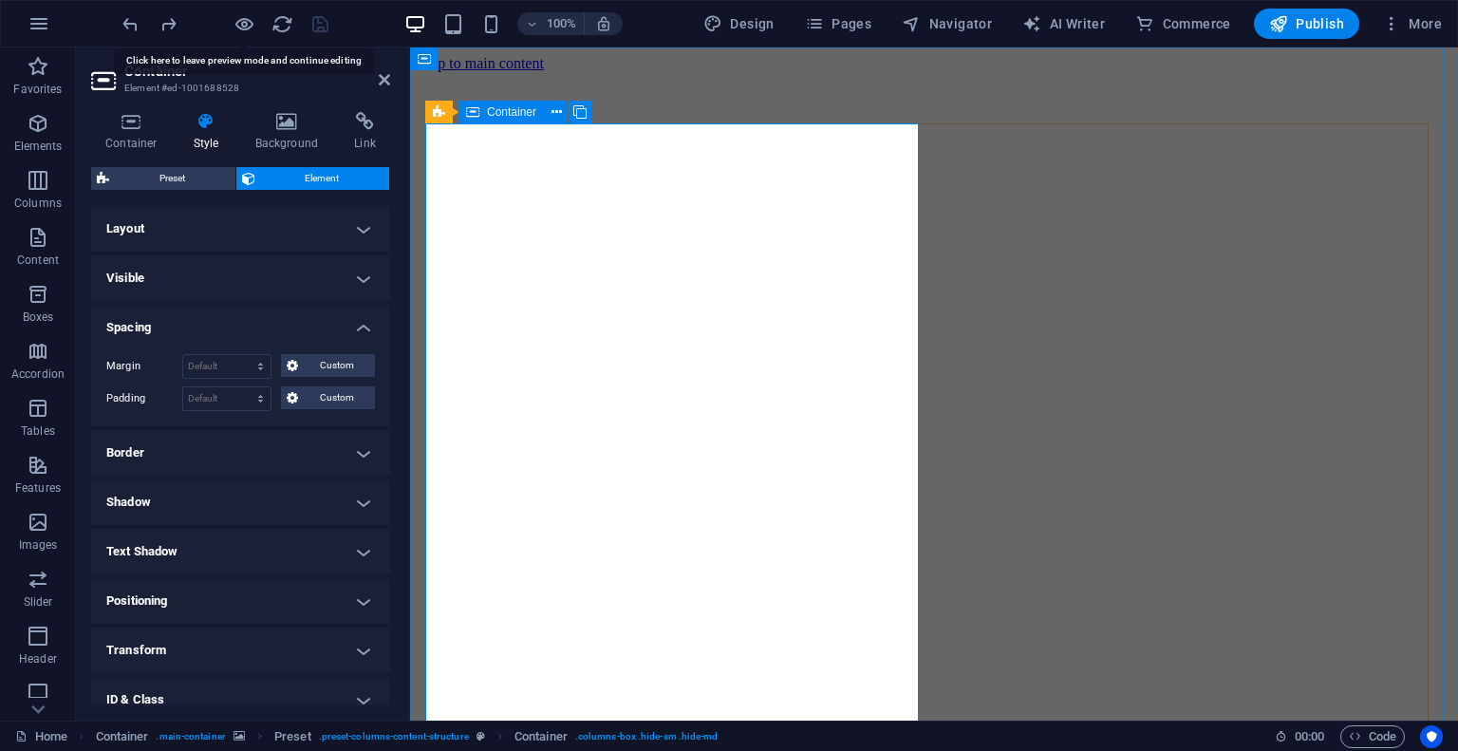
scroll to position [442, 0]
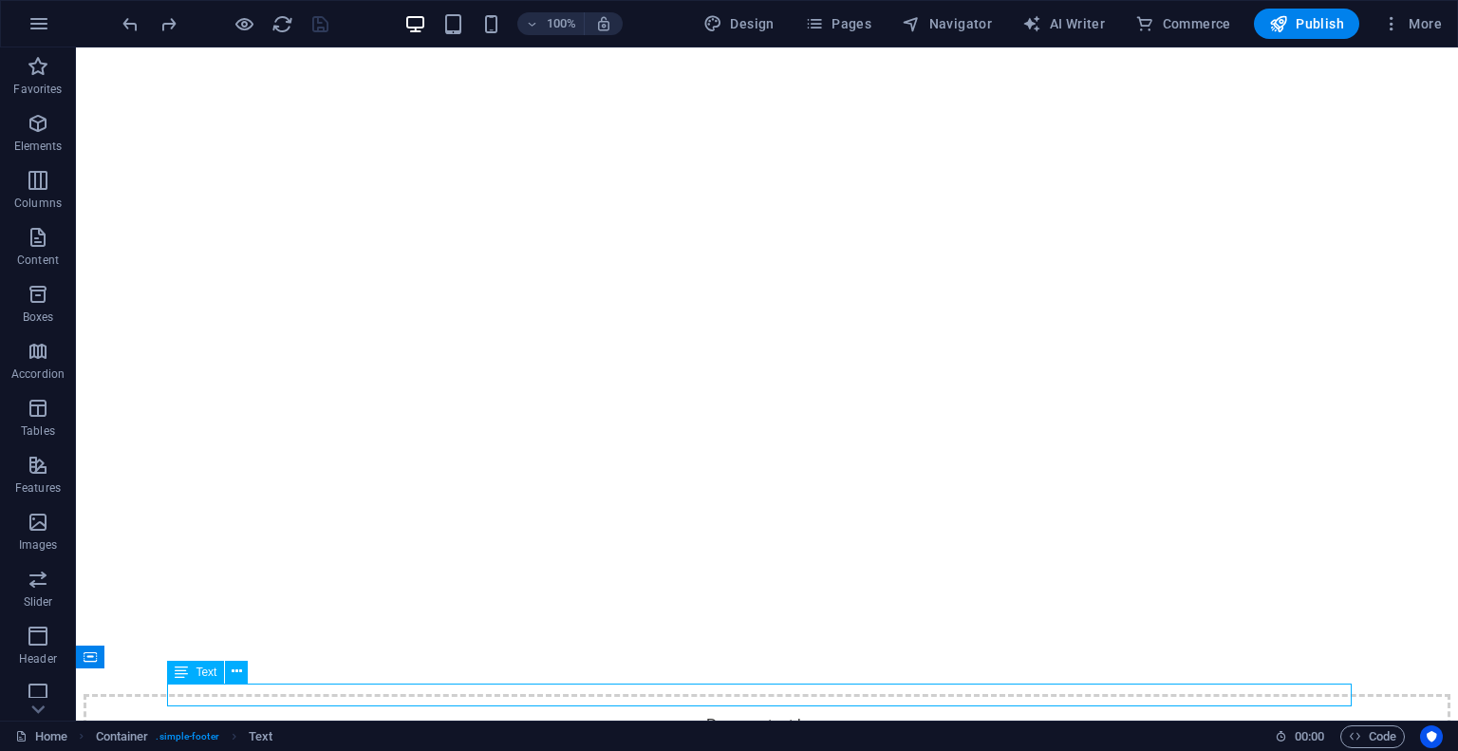
scroll to position [362, 0]
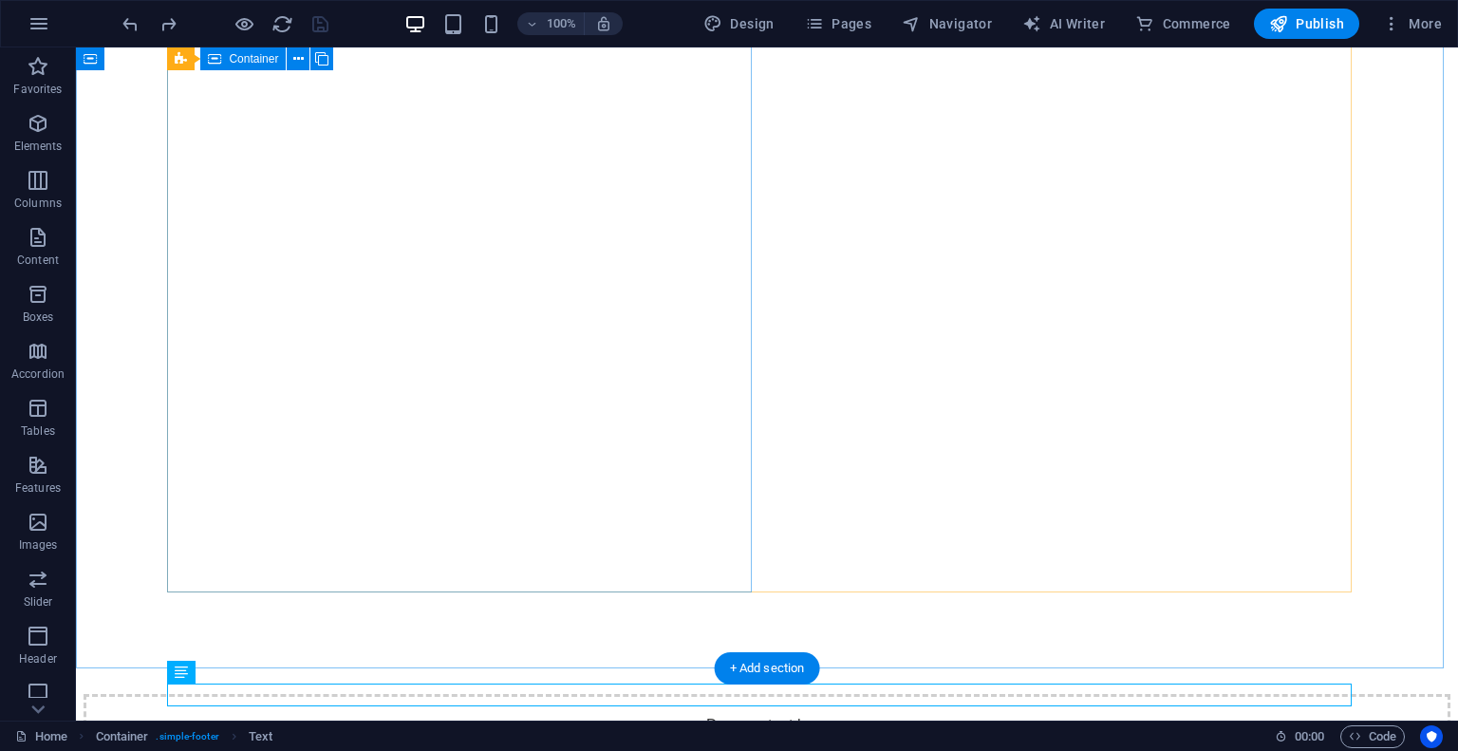
scroll to position [0, 0]
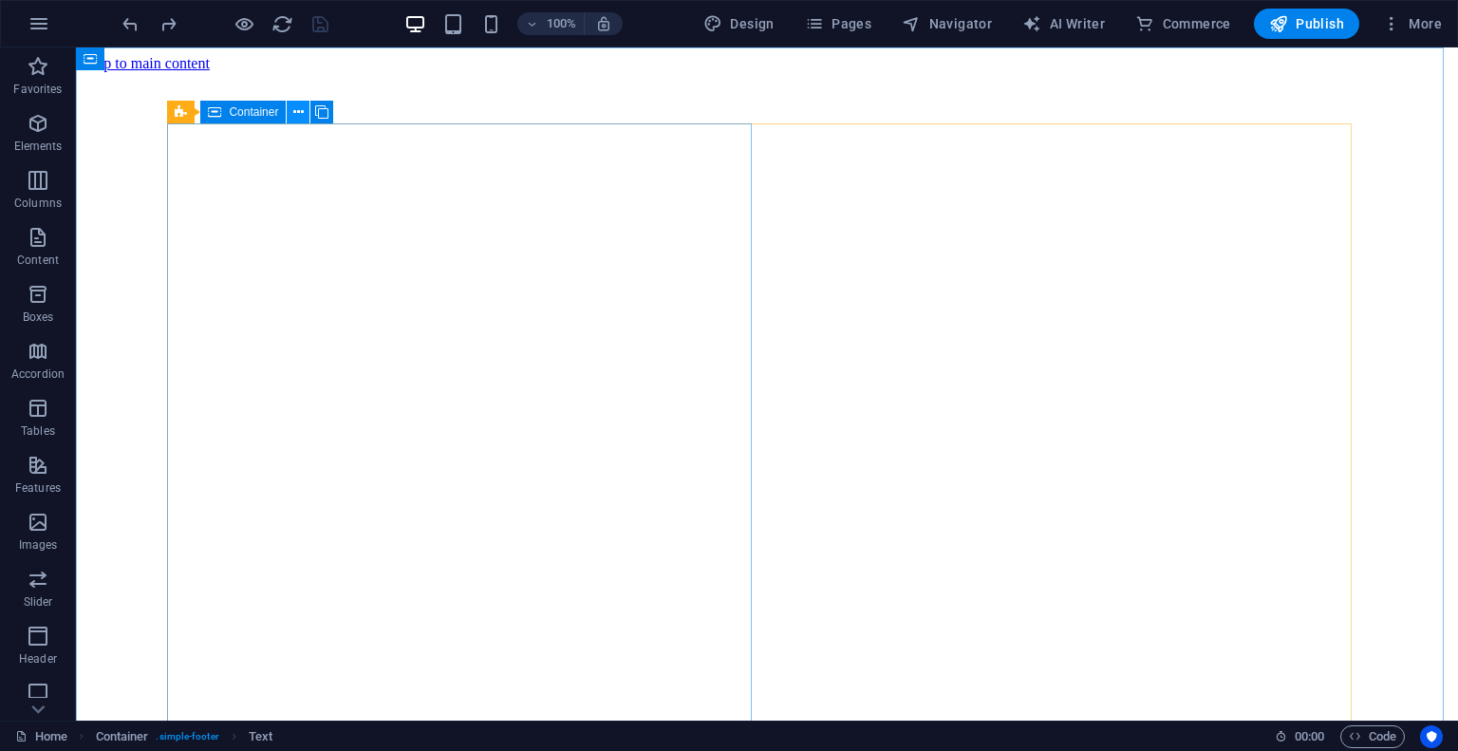
click at [307, 112] on button at bounding box center [298, 112] width 23 height 23
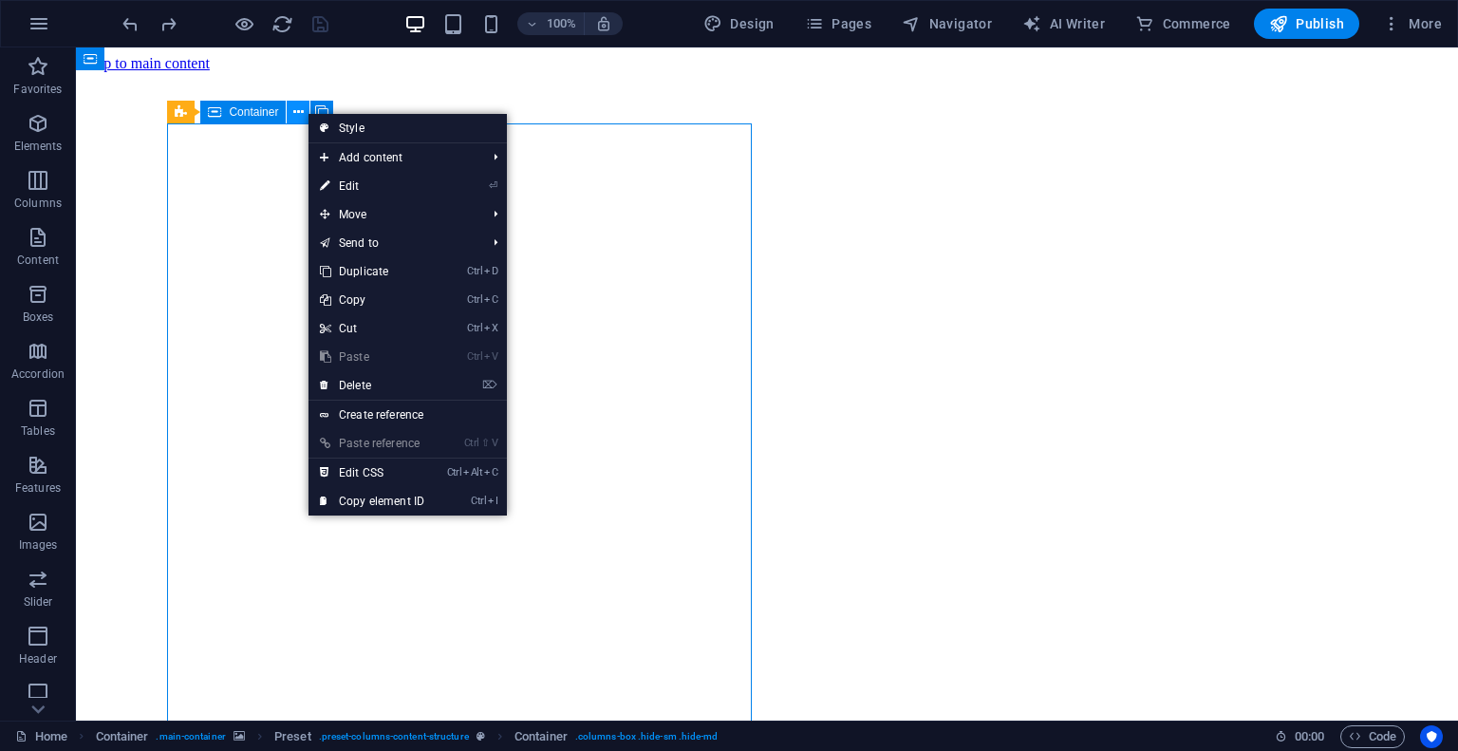
click at [307, 112] on button at bounding box center [298, 112] width 23 height 23
click at [111, 72] on figure at bounding box center [767, 72] width 1366 height 0
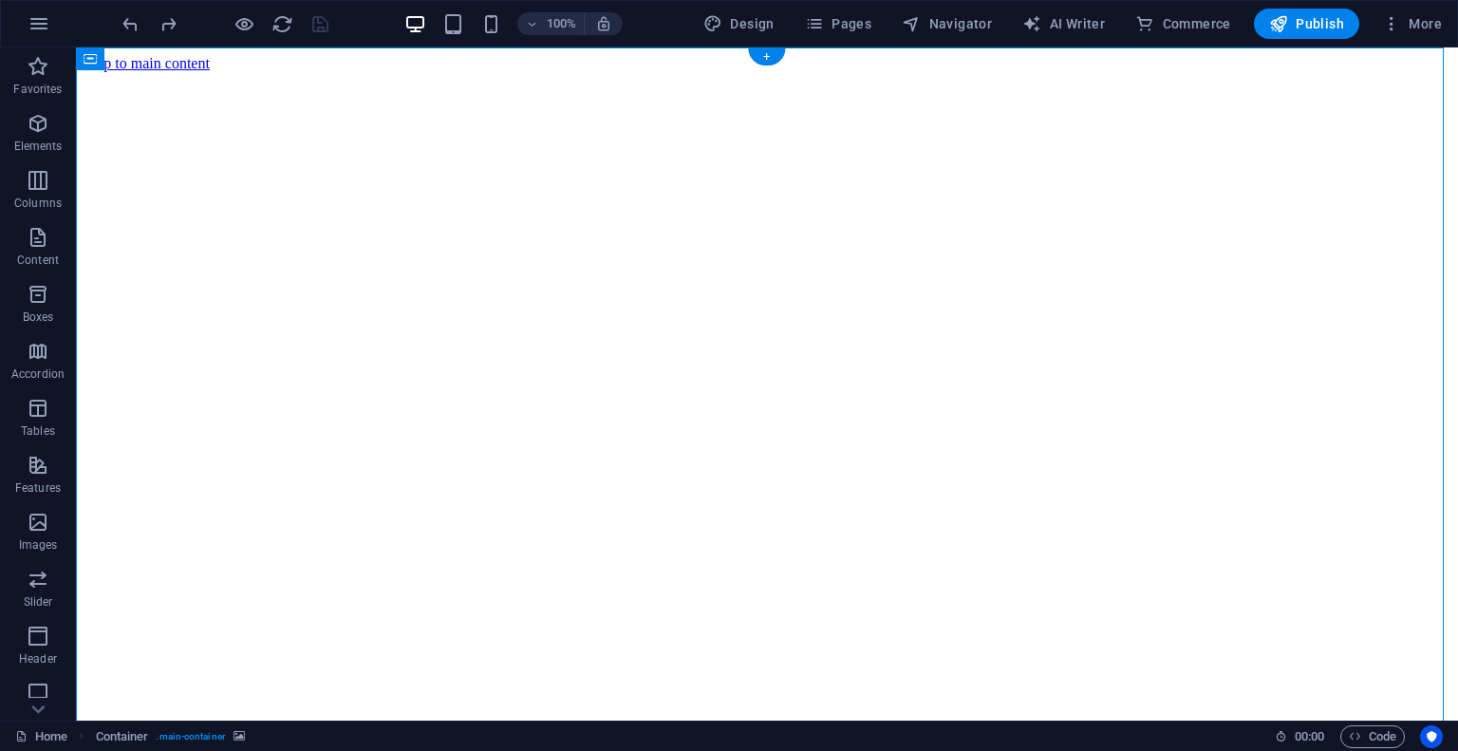
click at [111, 72] on figure at bounding box center [767, 72] width 1366 height 0
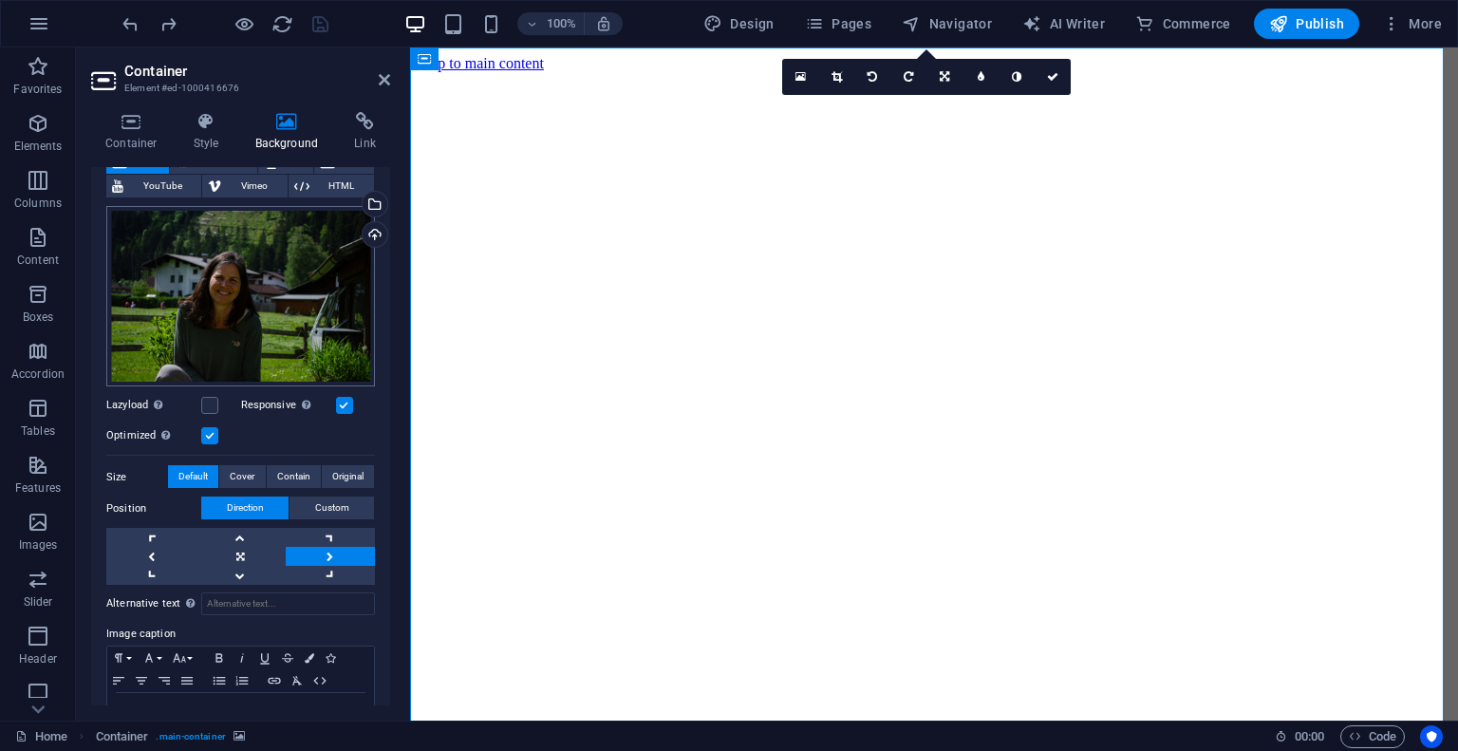
scroll to position [139, 0]
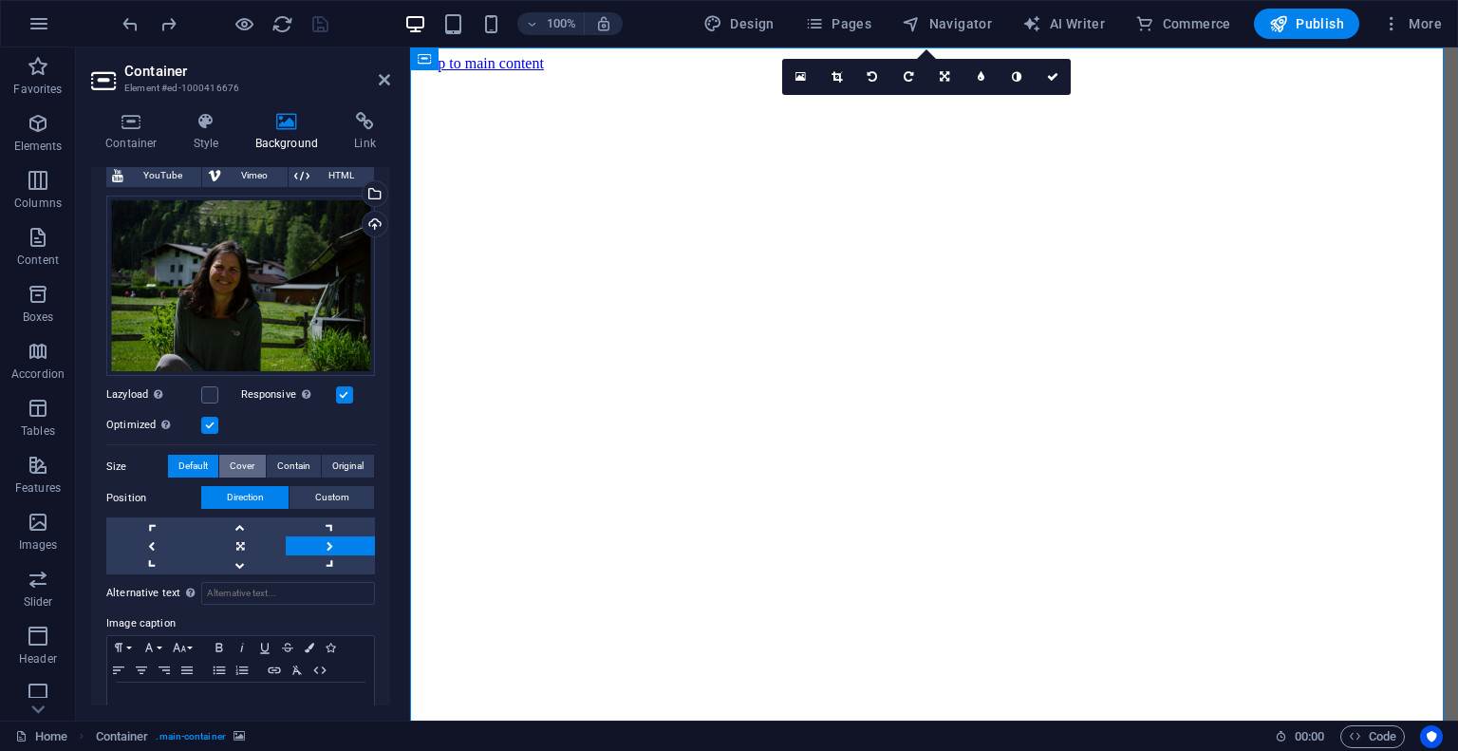
click at [239, 466] on span "Cover" at bounding box center [242, 466] width 25 height 23
click at [300, 456] on span "Contain" at bounding box center [293, 466] width 33 height 23
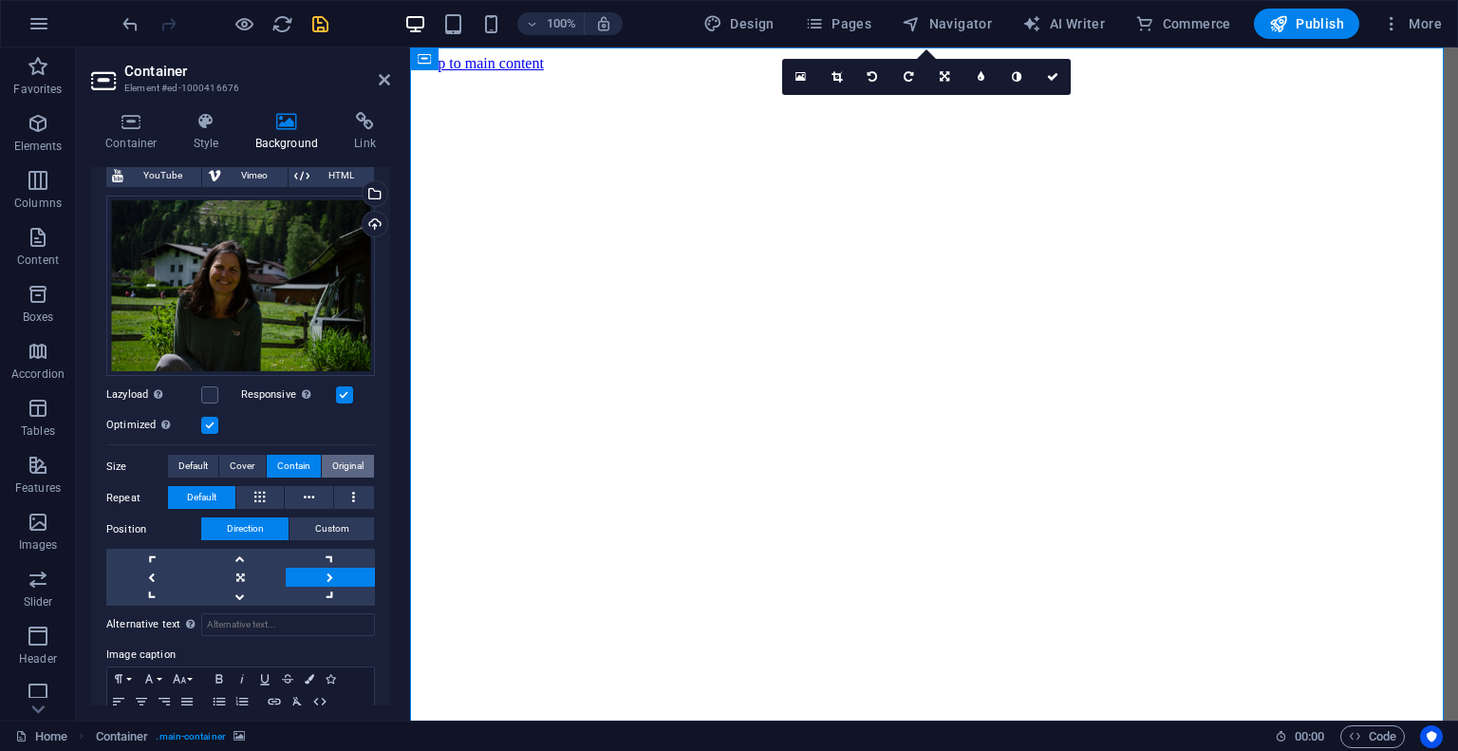
click at [345, 462] on span "Original" at bounding box center [347, 466] width 31 height 23
click at [306, 550] on link at bounding box center [330, 557] width 89 height 19
click at [313, 32] on icon "save" at bounding box center [320, 24] width 22 height 22
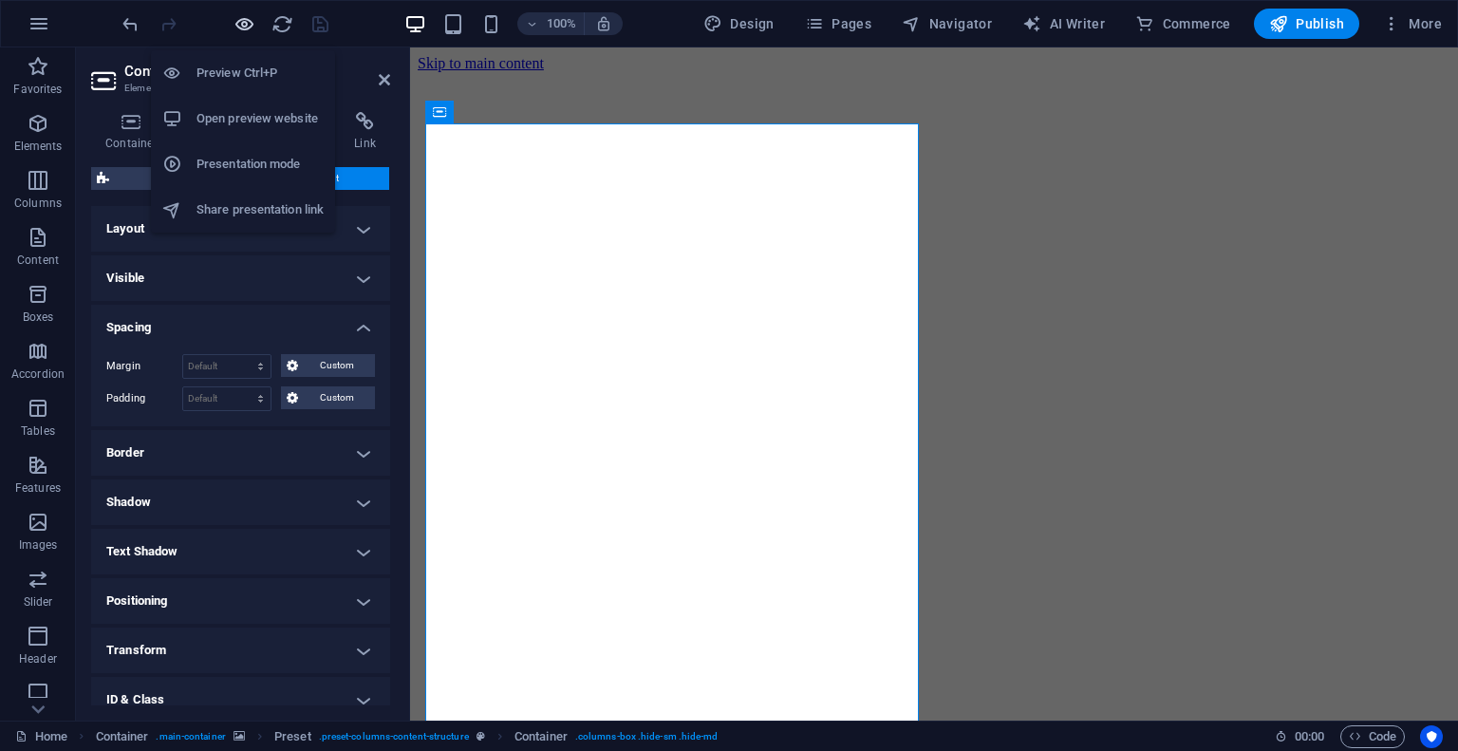
click at [245, 22] on icon "button" at bounding box center [244, 24] width 22 height 22
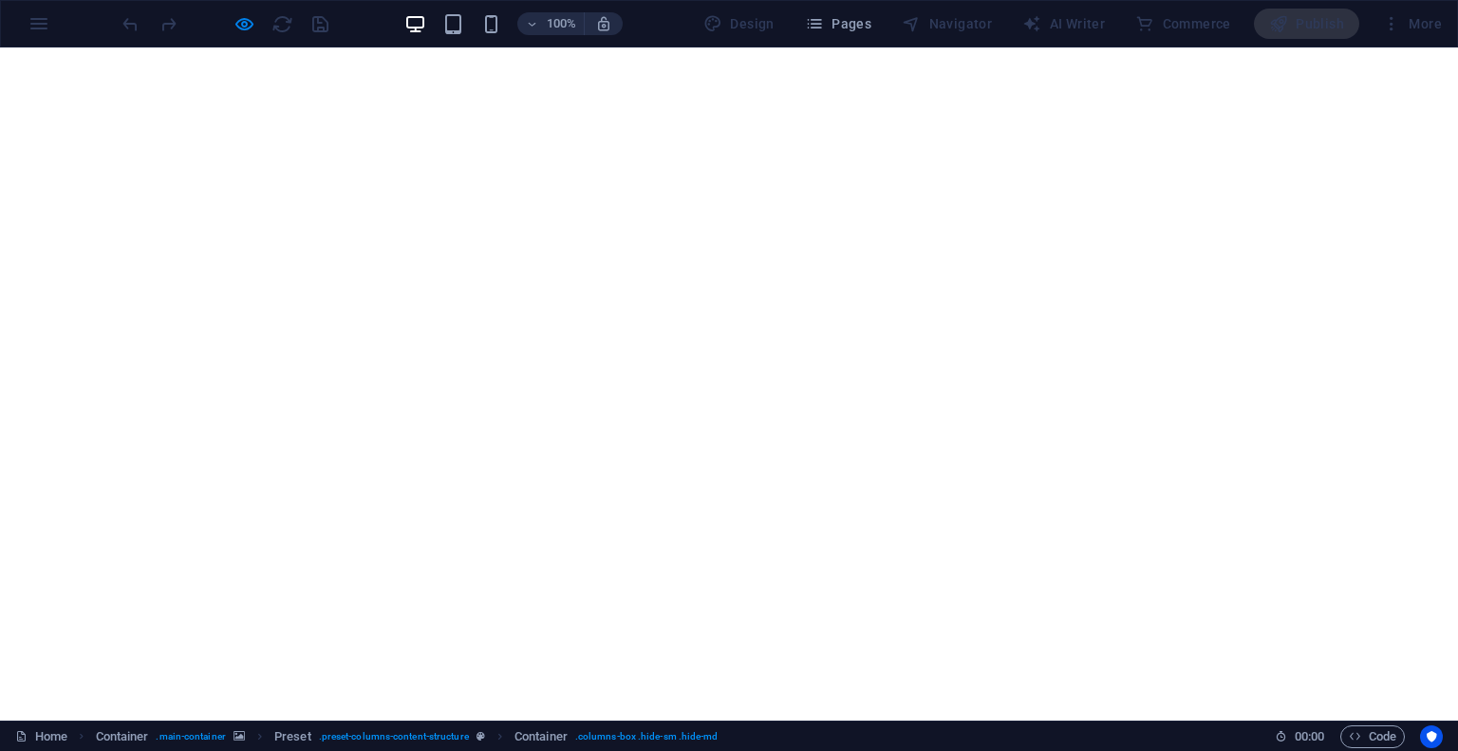
scroll to position [0, 0]
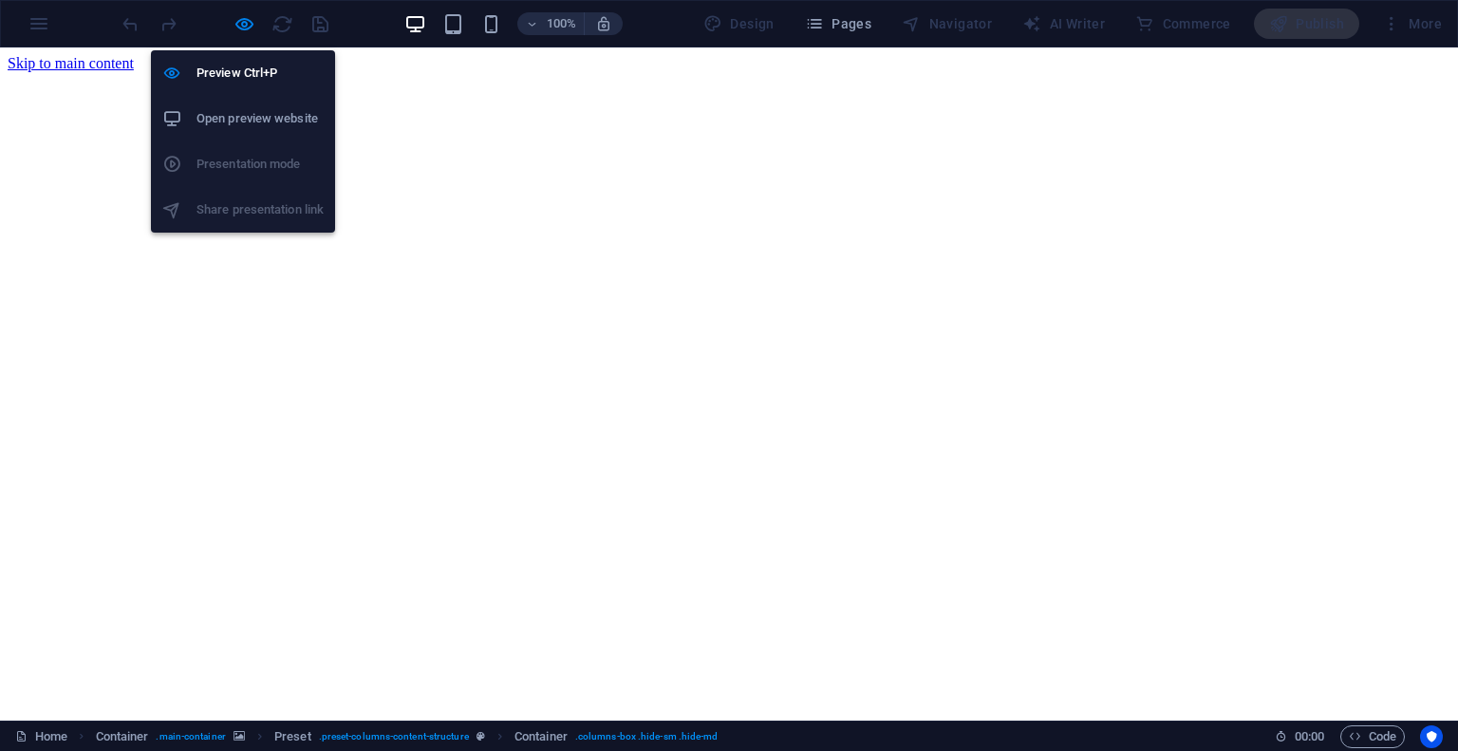
click at [241, 114] on h6 "Open preview website" at bounding box center [259, 118] width 127 height 23
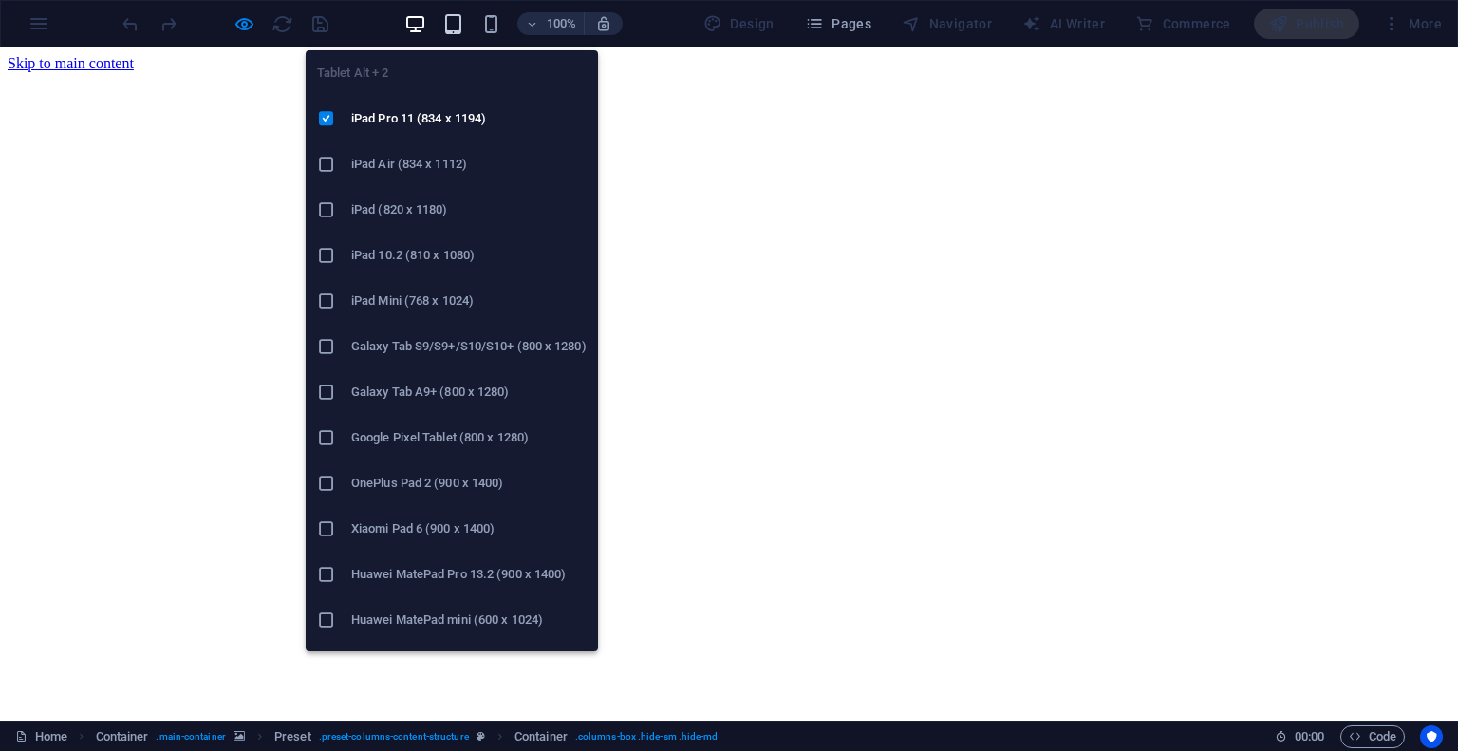
click at [464, 28] on icon "button" at bounding box center [453, 24] width 22 height 22
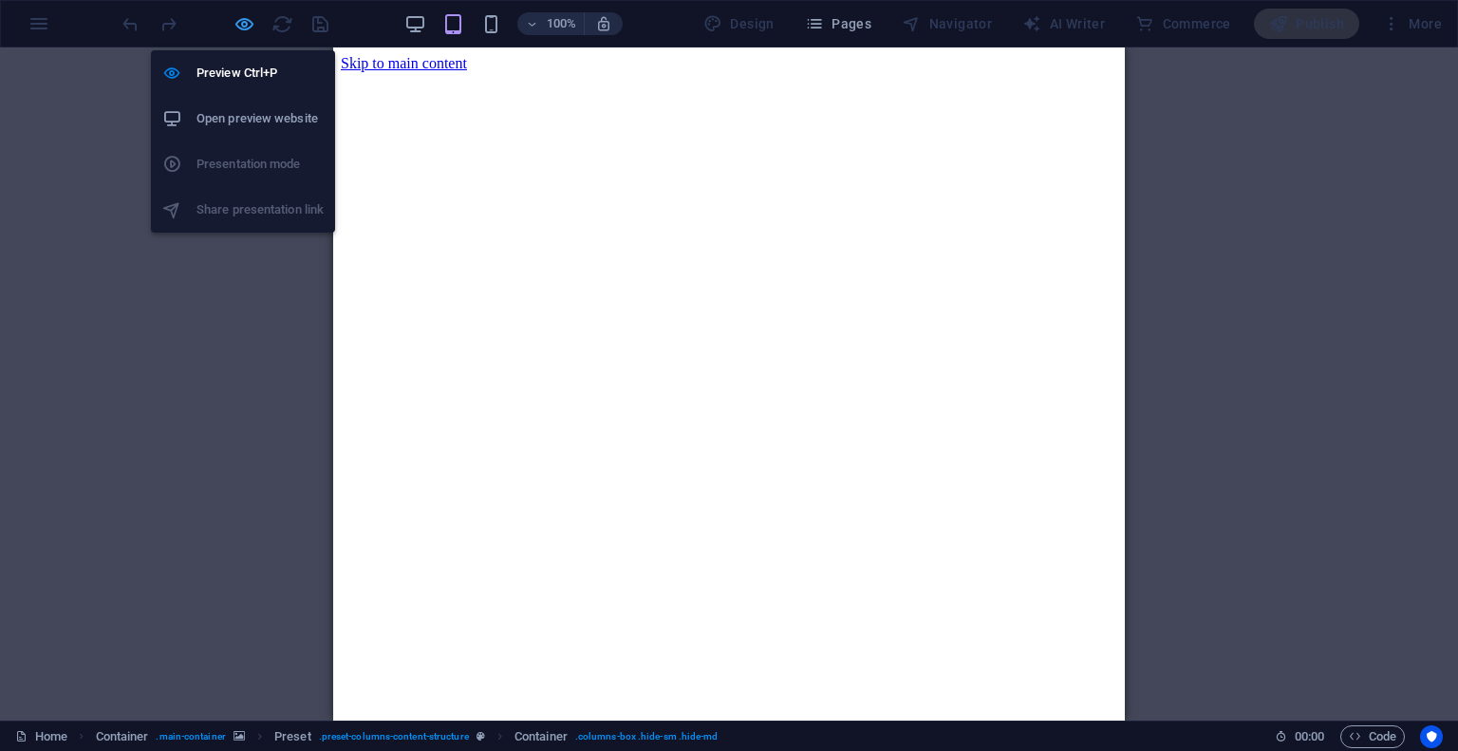
drag, startPoint x: 246, startPoint y: 32, endPoint x: 285, endPoint y: 198, distance: 170.6
click at [246, 32] on icon "button" at bounding box center [244, 24] width 22 height 22
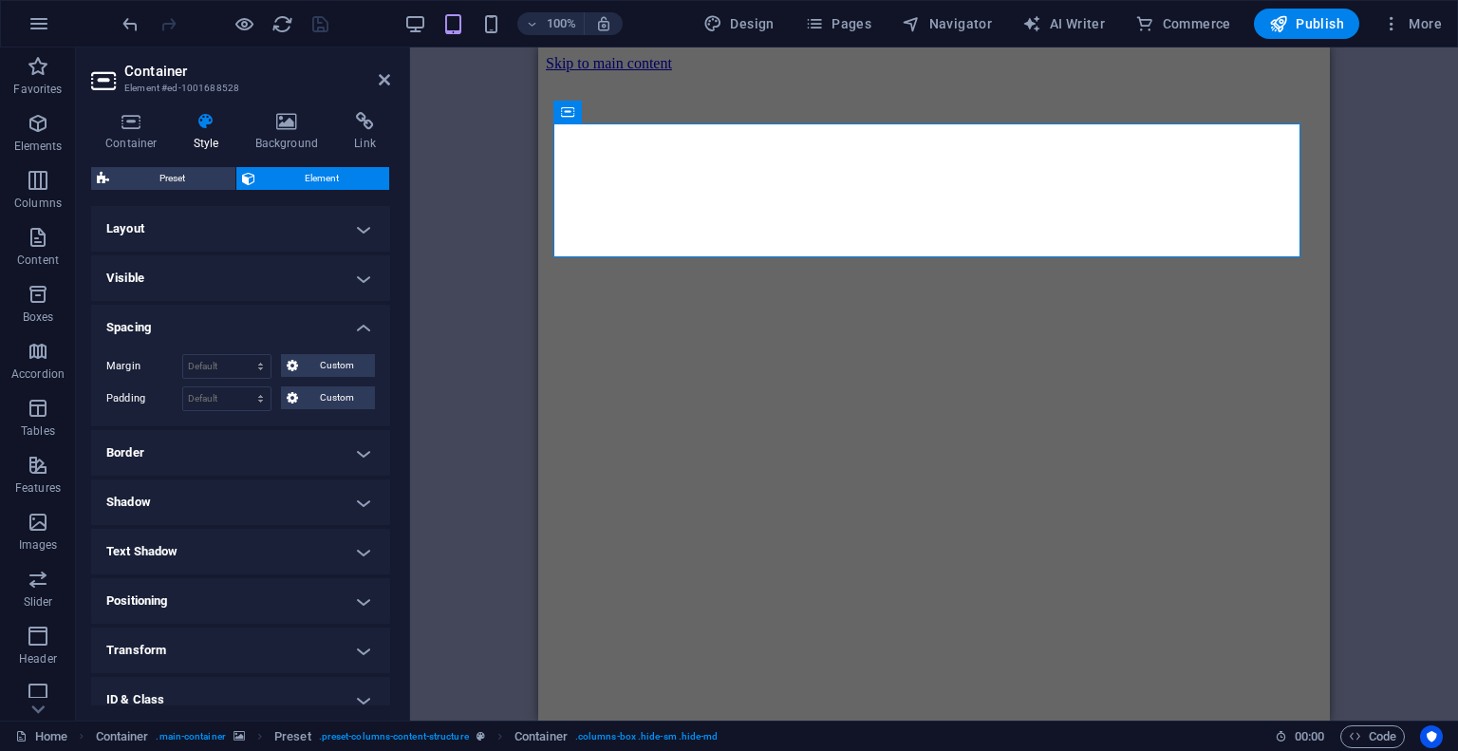
click at [546, 72] on figure at bounding box center [934, 72] width 776 height 0
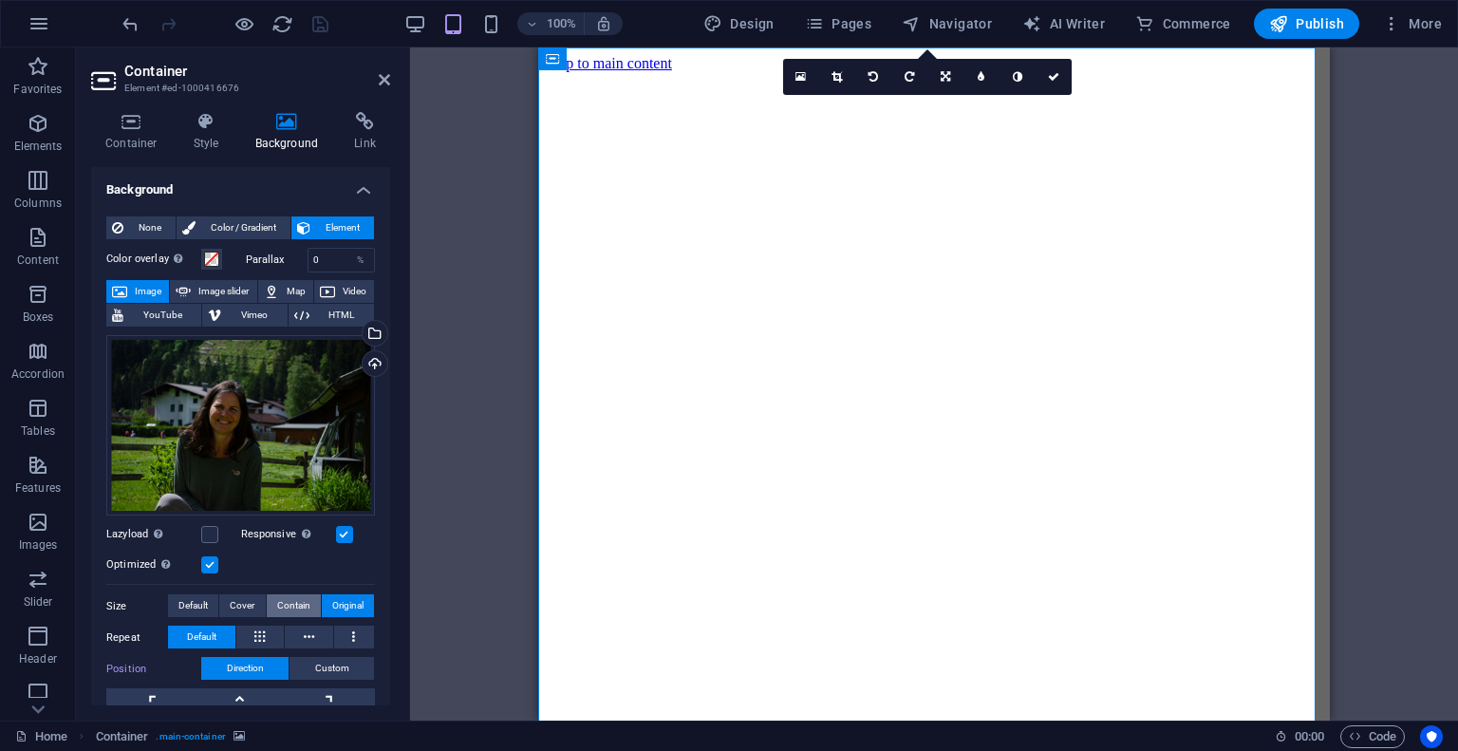
click at [299, 599] on span "Contain" at bounding box center [293, 605] width 33 height 23
click at [239, 596] on span "Cover" at bounding box center [242, 605] width 25 height 23
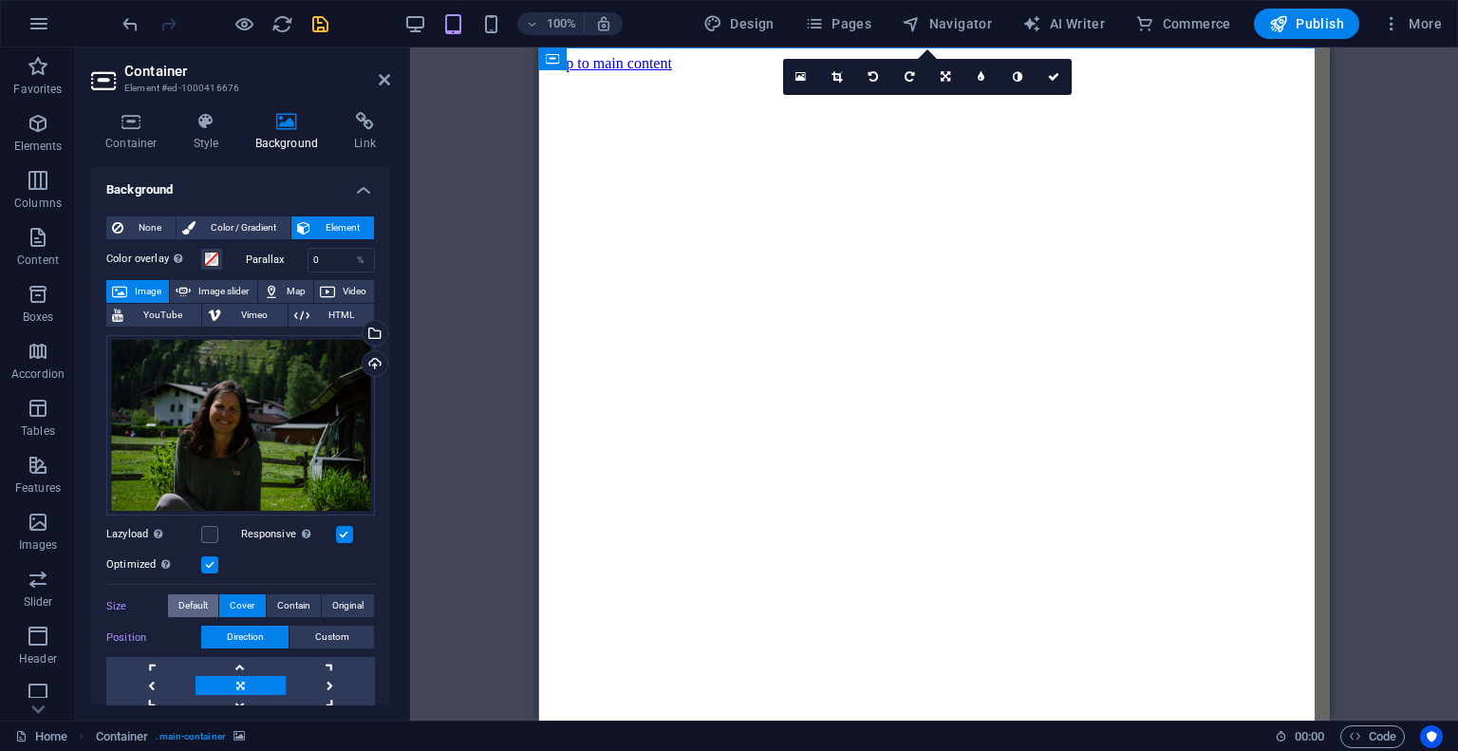
click at [213, 595] on button "Default" at bounding box center [193, 605] width 50 height 23
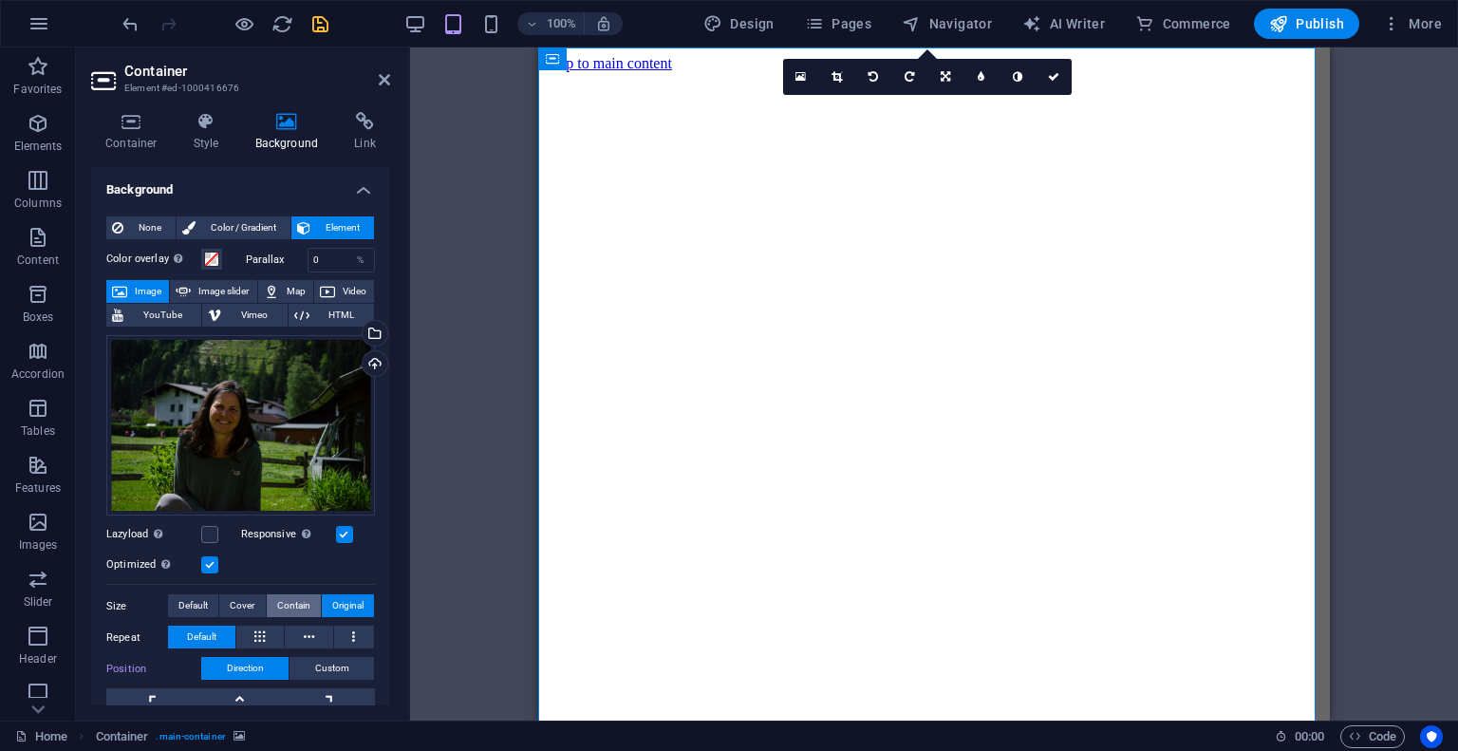
click at [295, 596] on span "Contain" at bounding box center [293, 605] width 33 height 23
click at [355, 604] on span "Original" at bounding box center [347, 605] width 31 height 23
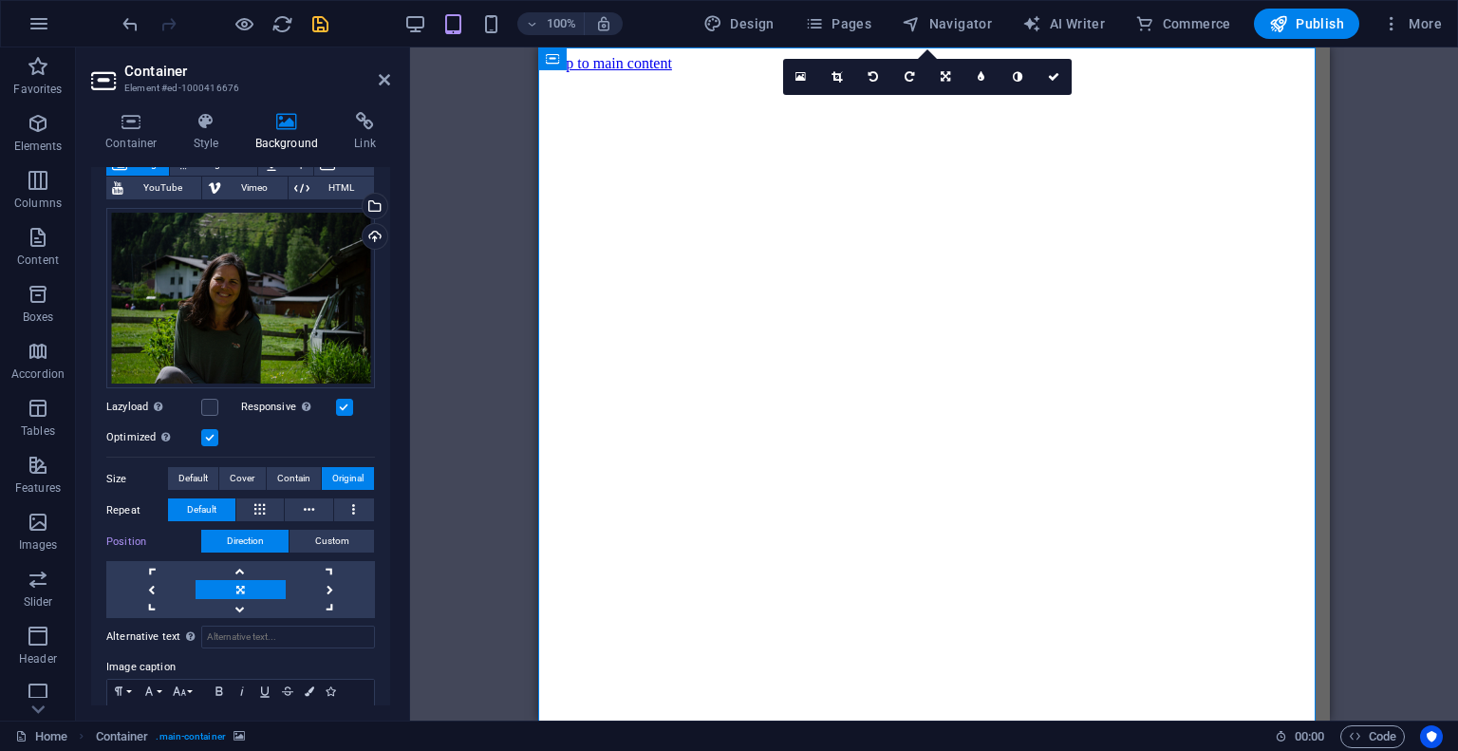
scroll to position [142, 0]
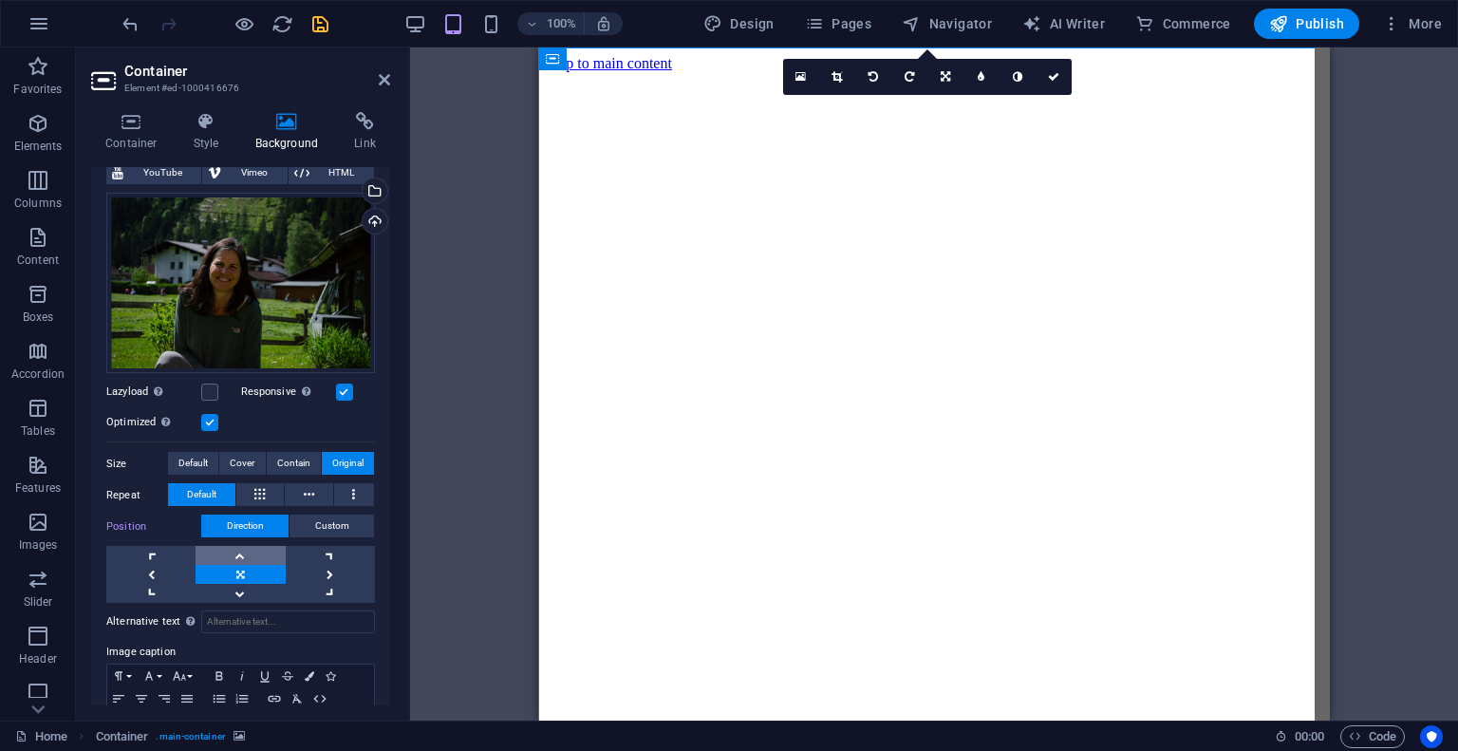
click at [243, 548] on link at bounding box center [239, 555] width 89 height 19
click at [292, 465] on span "Contain" at bounding box center [293, 463] width 33 height 23
click at [342, 550] on link at bounding box center [330, 555] width 89 height 19
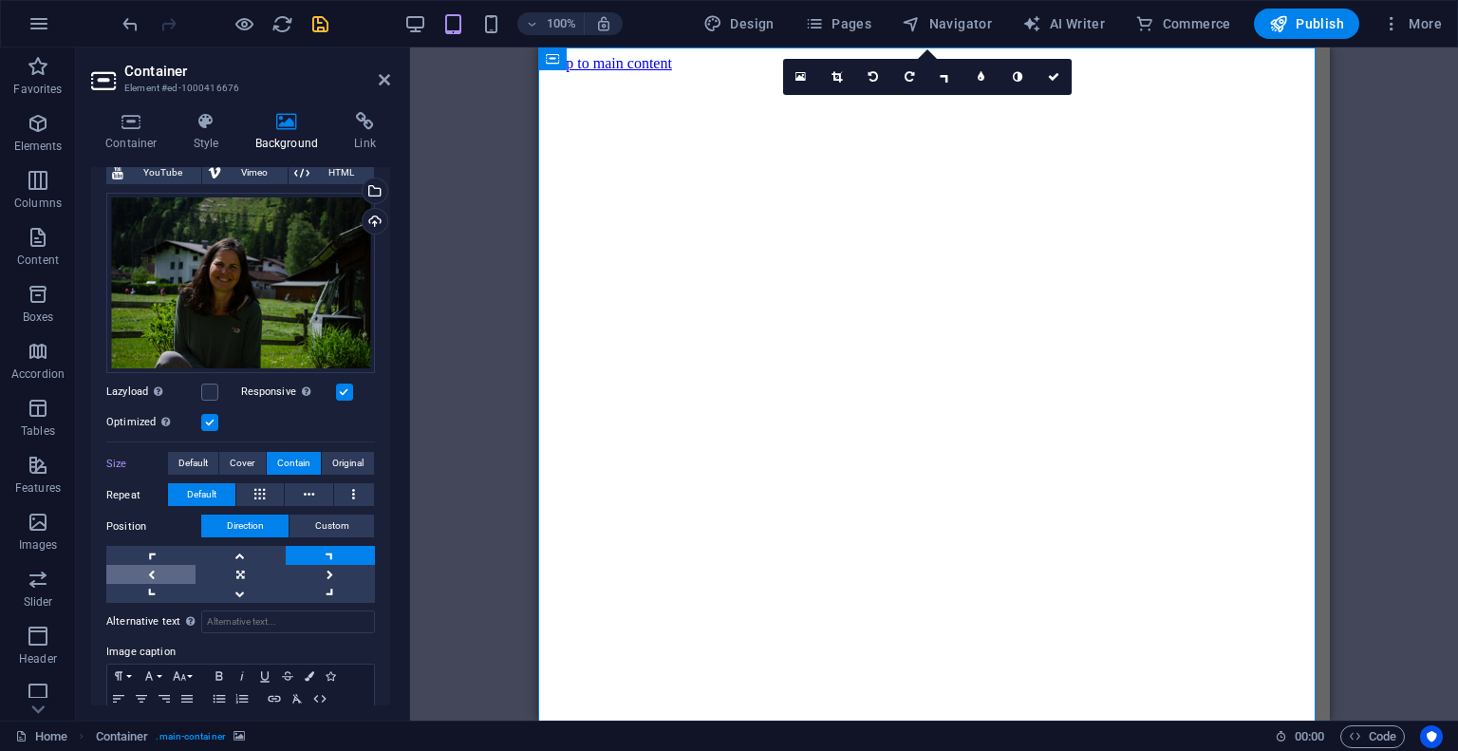
click at [151, 565] on link at bounding box center [150, 574] width 89 height 19
click at [228, 554] on link at bounding box center [239, 555] width 89 height 19
click at [163, 565] on link at bounding box center [150, 574] width 89 height 19
click at [163, 556] on link at bounding box center [150, 555] width 89 height 19
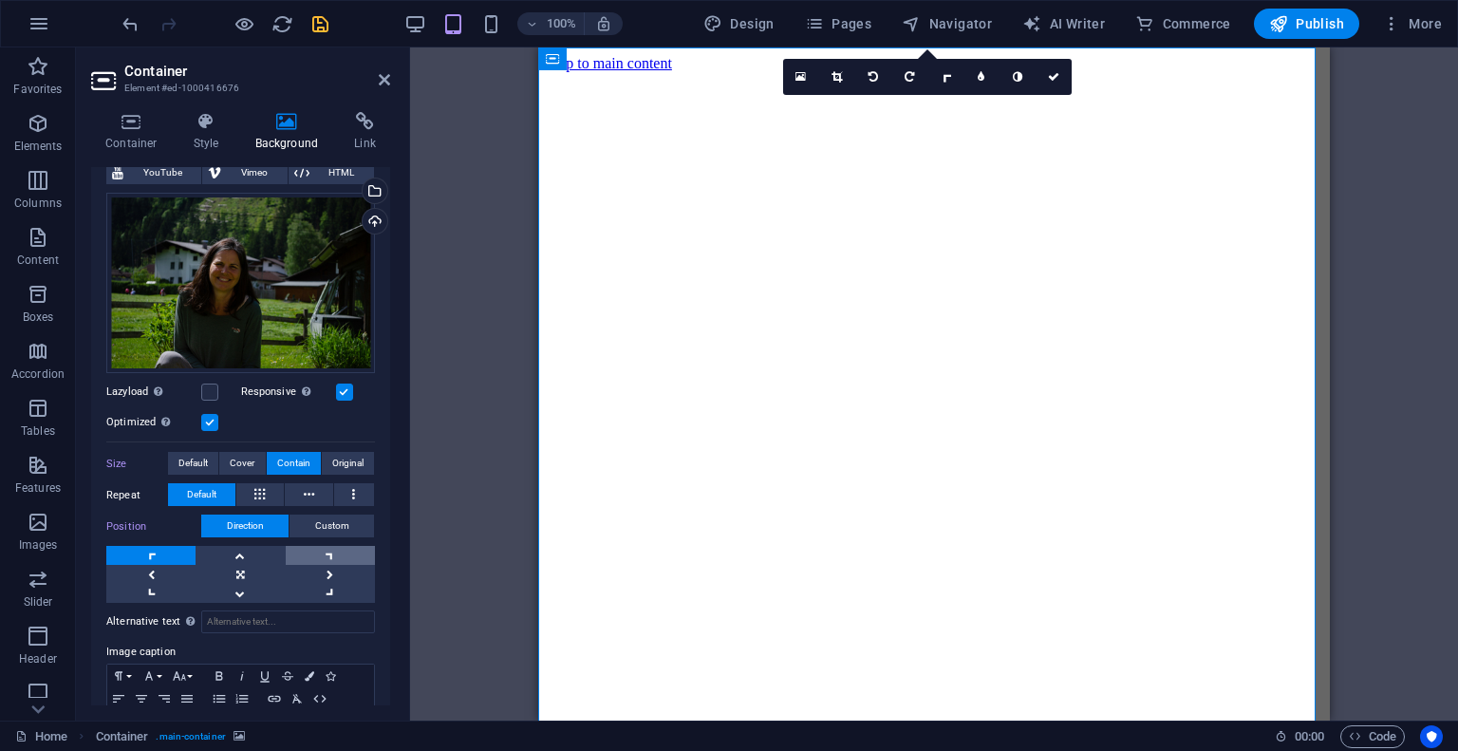
click at [347, 546] on link at bounding box center [330, 555] width 89 height 19
click at [235, 546] on link at bounding box center [239, 555] width 89 height 19
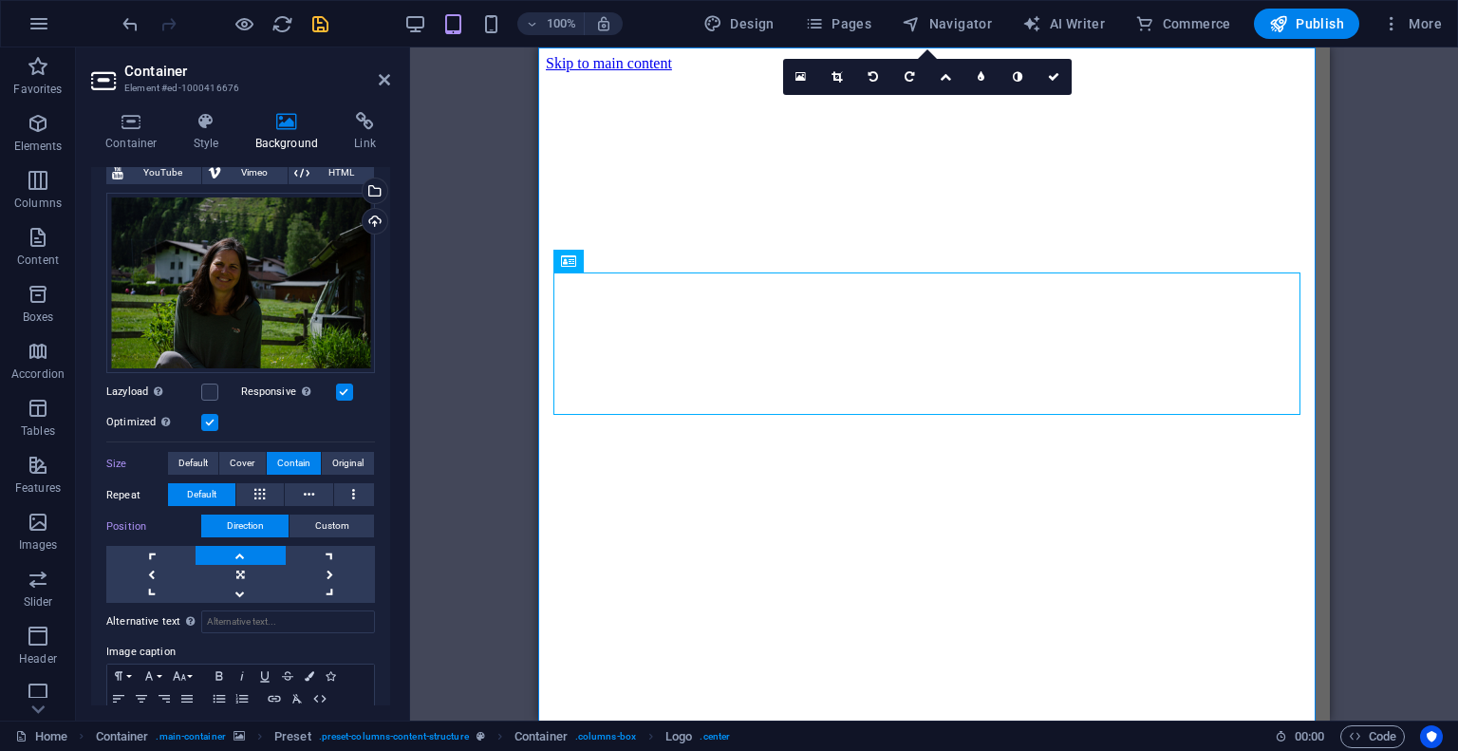
click at [512, 324] on div "Preset Container Container Preset Placeholder Container Container H2 H3 Spacer …" at bounding box center [934, 383] width 1048 height 673
click at [401, 286] on div "Container Style Background Link Size Height 100 Default px rem % vh vw Min. hei…" at bounding box center [240, 408] width 329 height 623
click at [316, 26] on icon "save" at bounding box center [320, 24] width 22 height 22
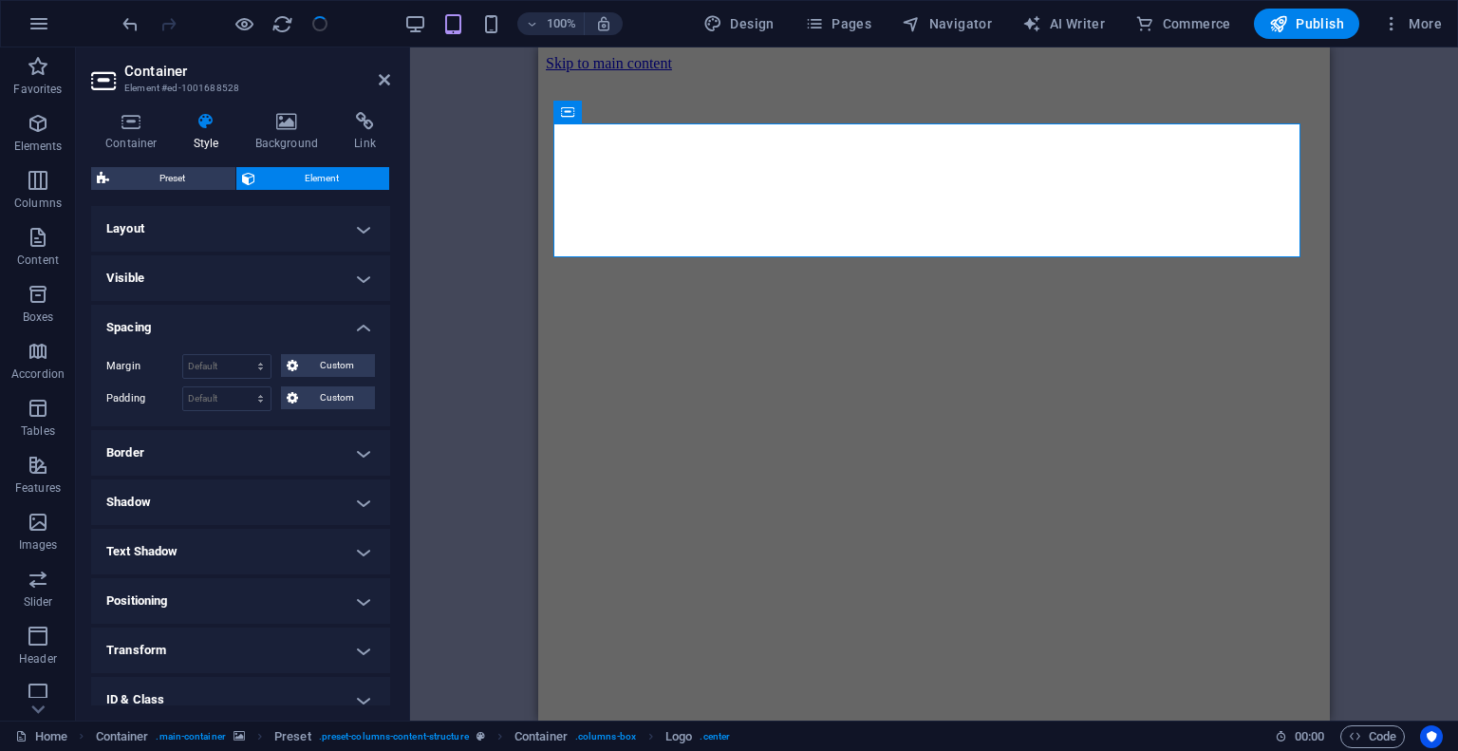
checkbox input "false"
click at [489, 219] on div "Preset Container Container Preset Placeholder Container Container H2 H3 Spacer …" at bounding box center [934, 383] width 1048 height 673
click at [377, 79] on h2 "Container" at bounding box center [257, 71] width 266 height 17
click at [387, 77] on icon at bounding box center [384, 79] width 11 height 15
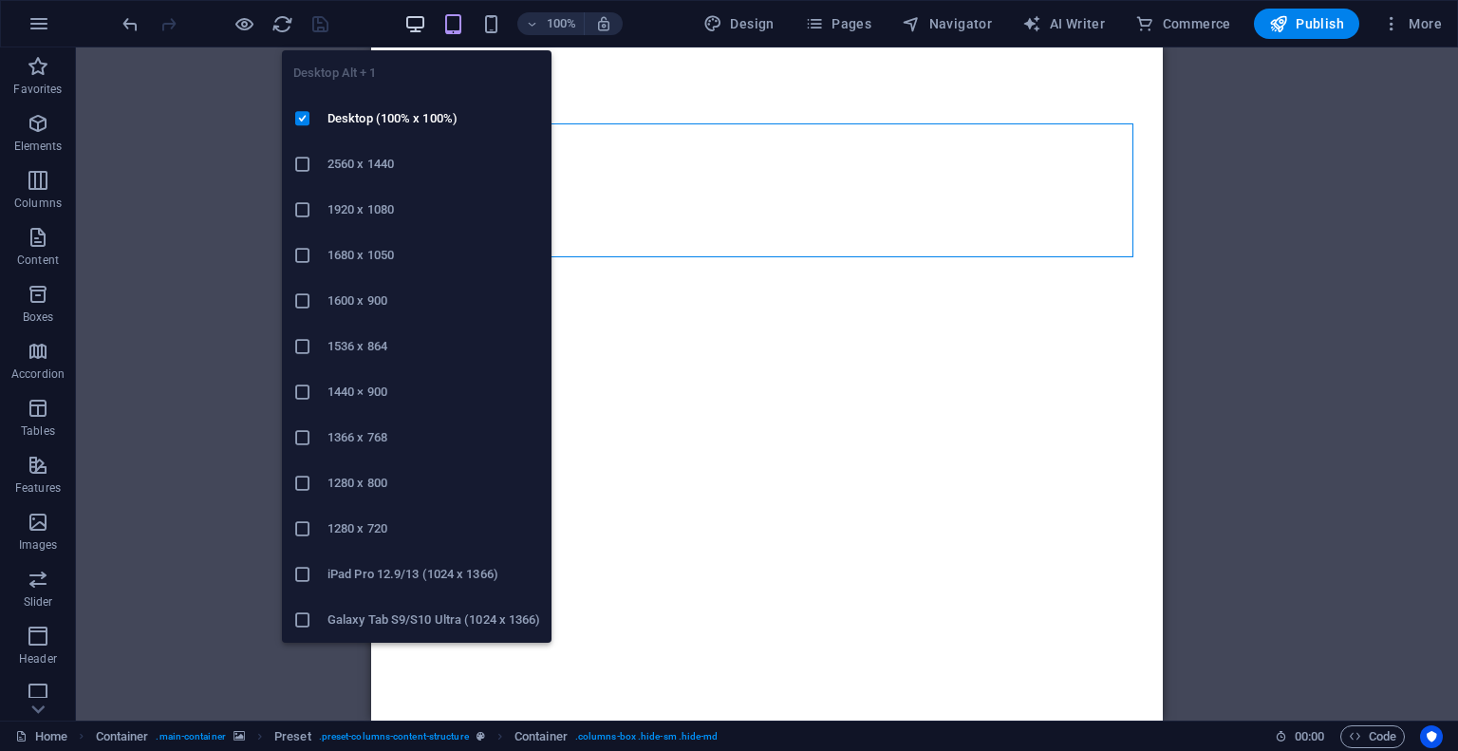
click at [421, 18] on icon "button" at bounding box center [415, 24] width 22 height 22
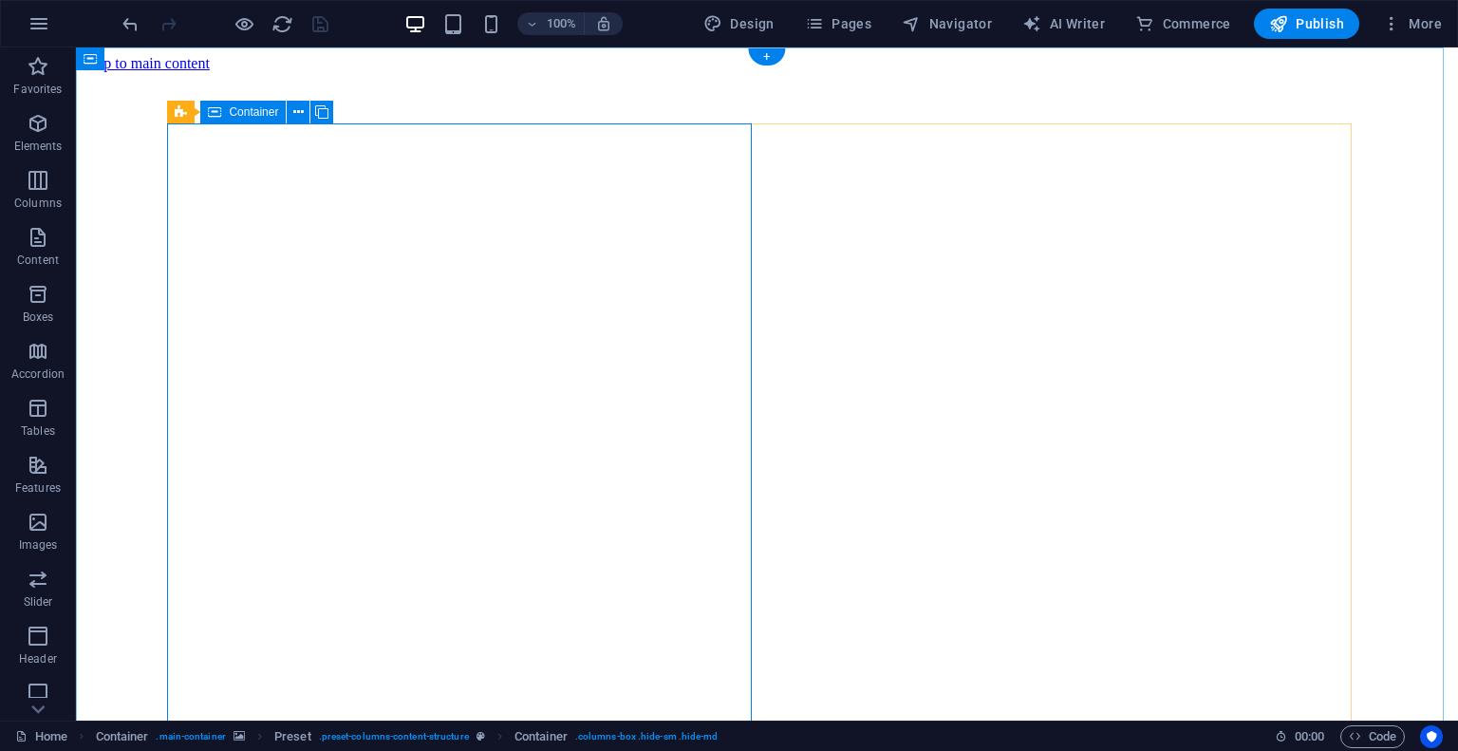
scroll to position [0, 0]
click at [495, 26] on icon "button" at bounding box center [491, 24] width 22 height 22
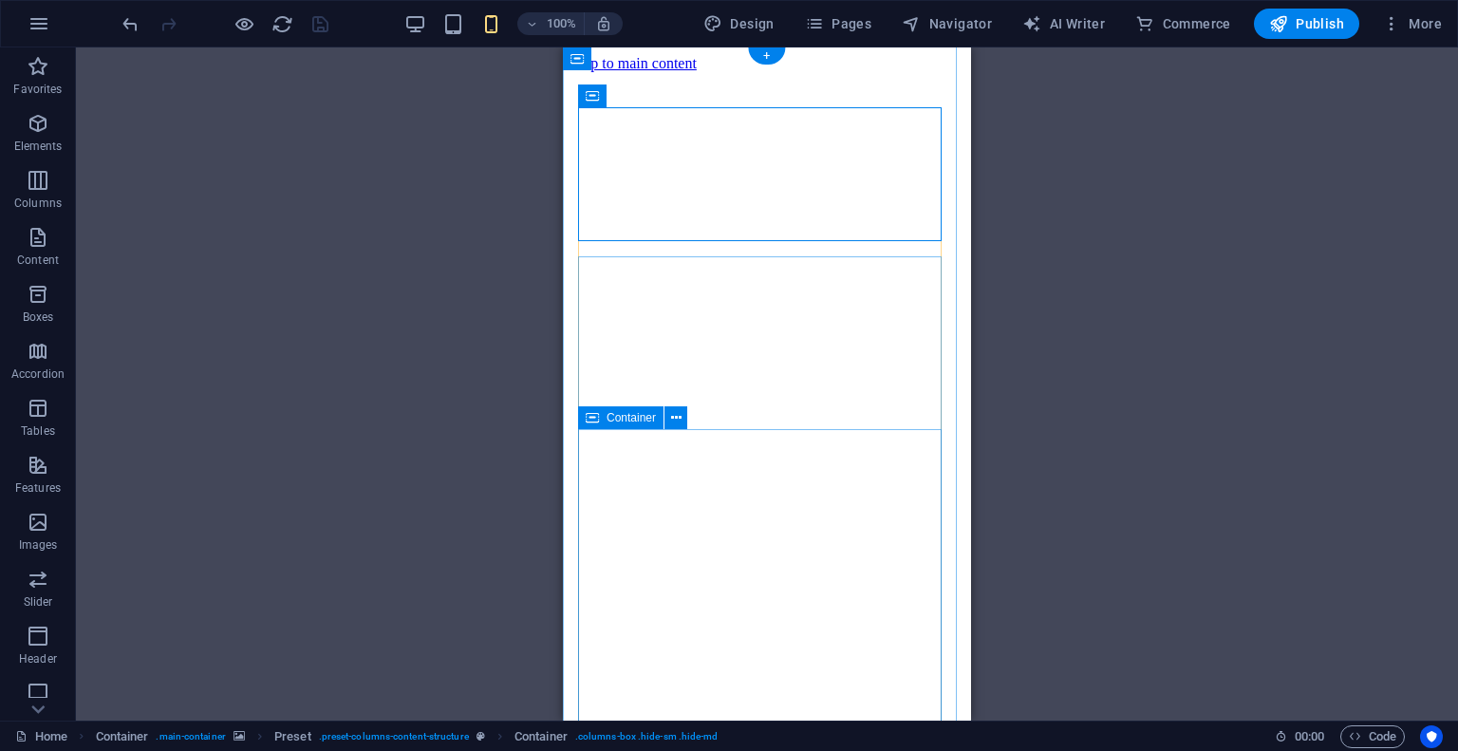
click at [1098, 417] on div "Preset Container Container Preset Placeholder Container Container H2 H3 Spacer …" at bounding box center [767, 383] width 1382 height 673
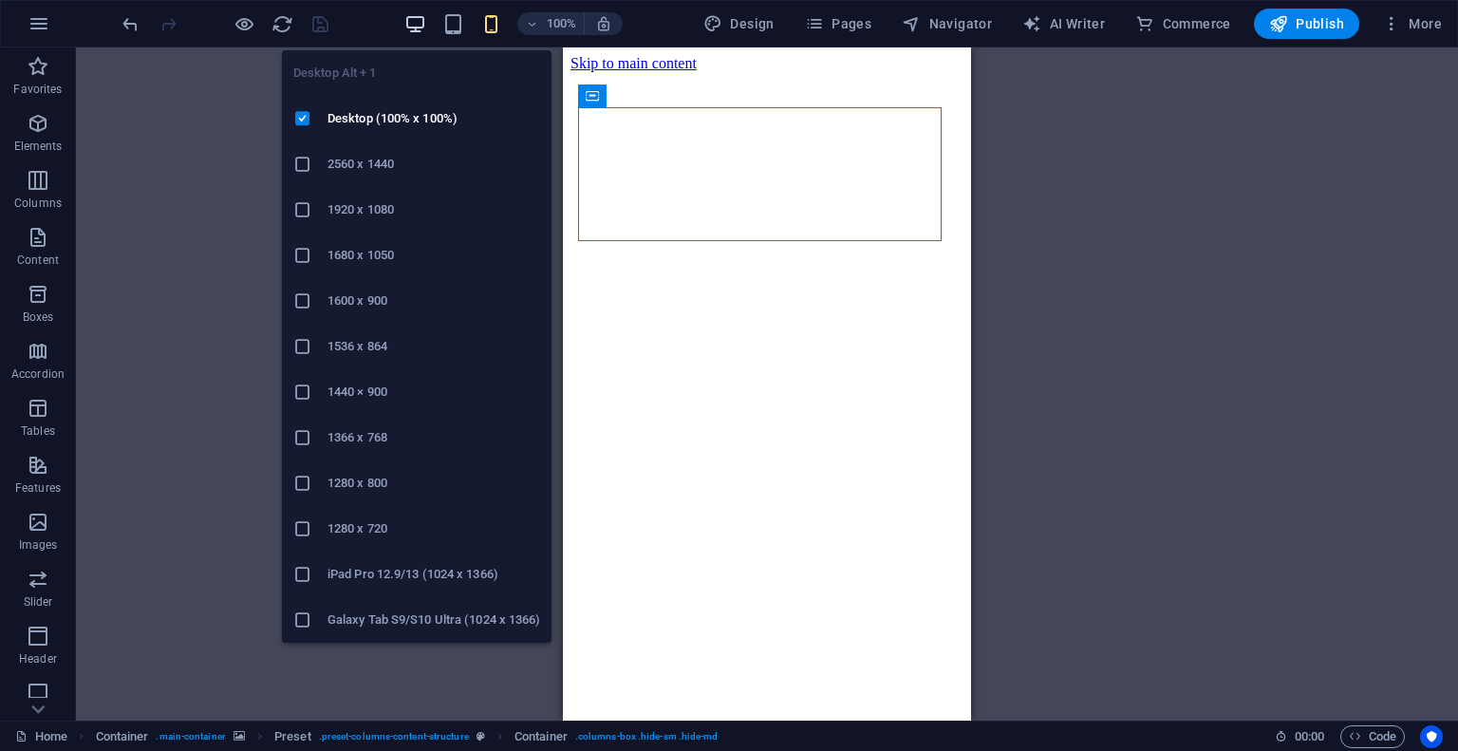
click at [426, 22] on icon "button" at bounding box center [415, 24] width 22 height 22
